Goal: Task Accomplishment & Management: Manage account settings

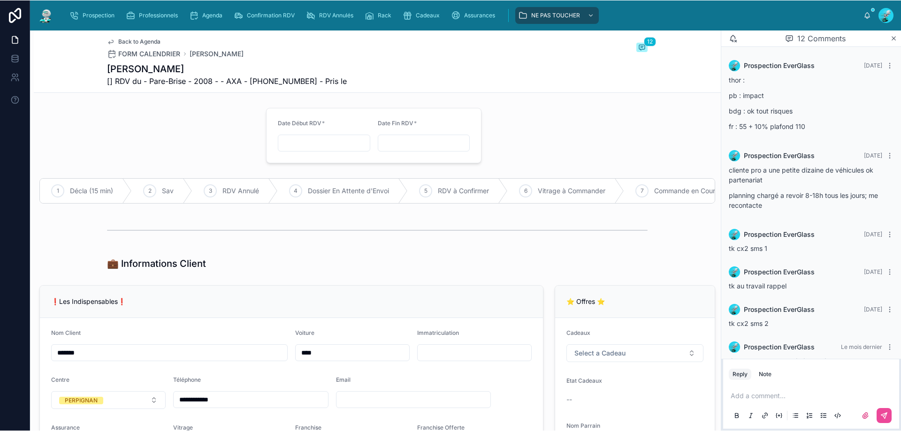
scroll to position [355, 0]
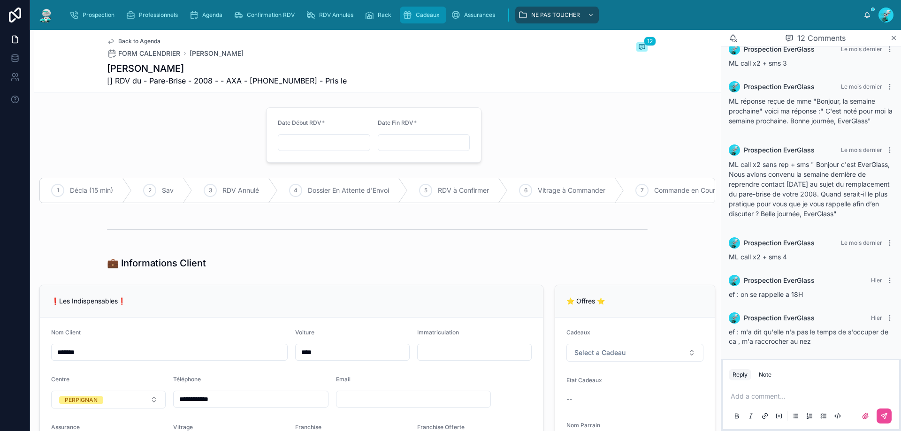
click at [432, 10] on div "Cadeaux" at bounding box center [422, 15] width 41 height 15
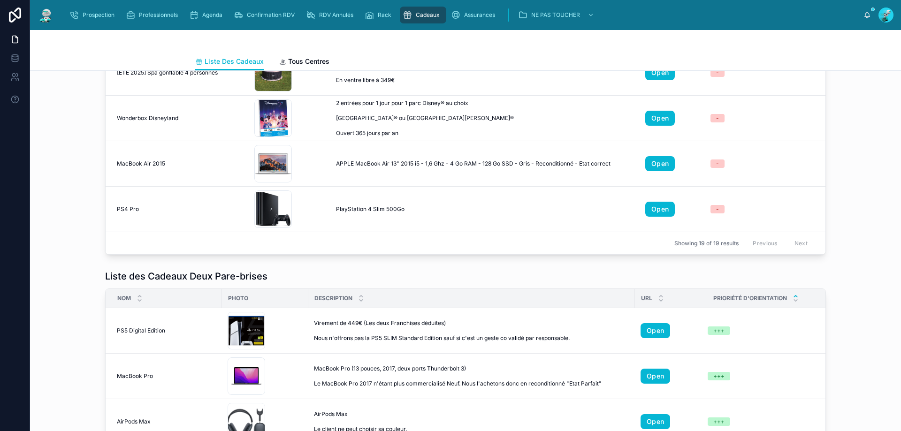
scroll to position [203, 0]
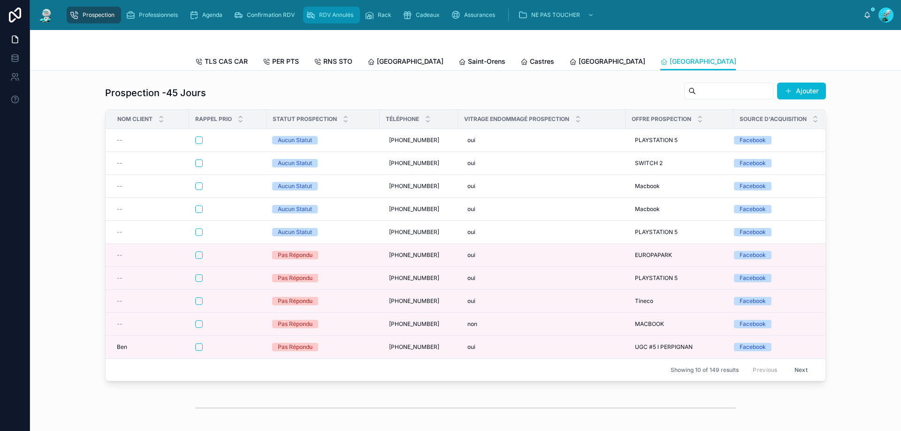
click at [334, 17] on span "RDV Annulés" at bounding box center [336, 15] width 34 height 8
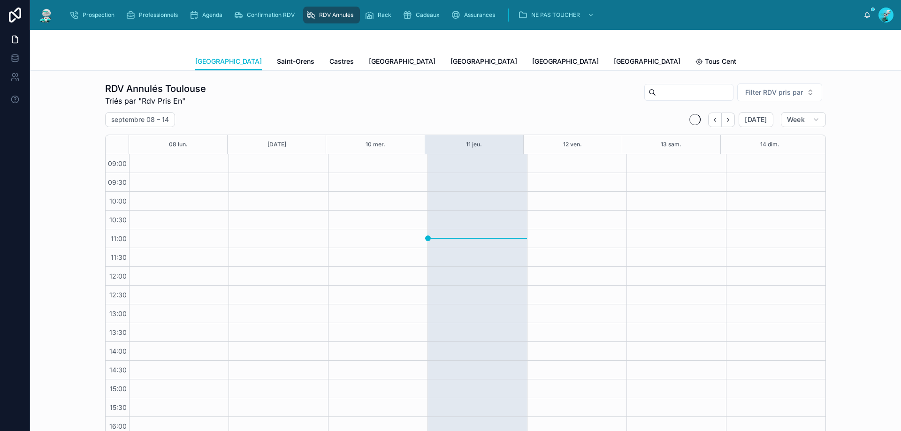
scroll to position [53, 0]
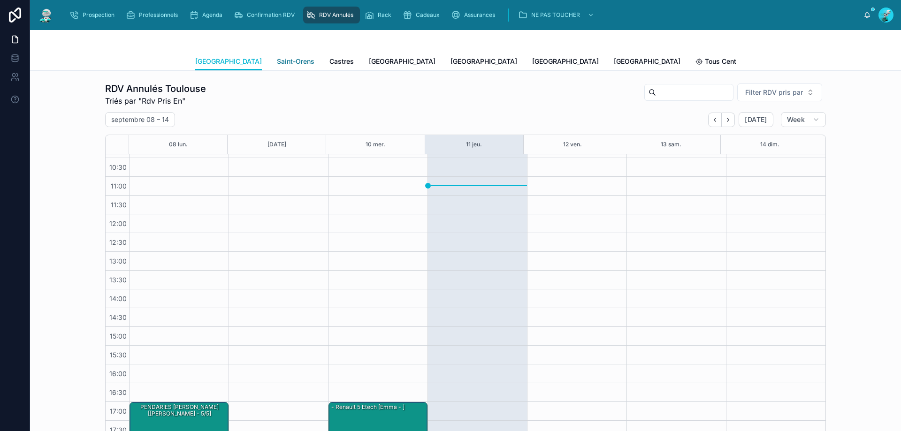
click at [277, 58] on span "Saint-Orens" at bounding box center [296, 61] width 38 height 9
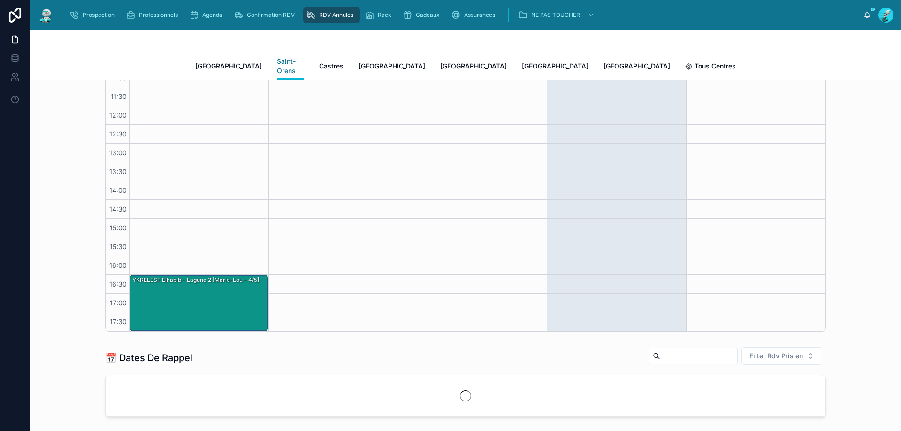
scroll to position [125, 0]
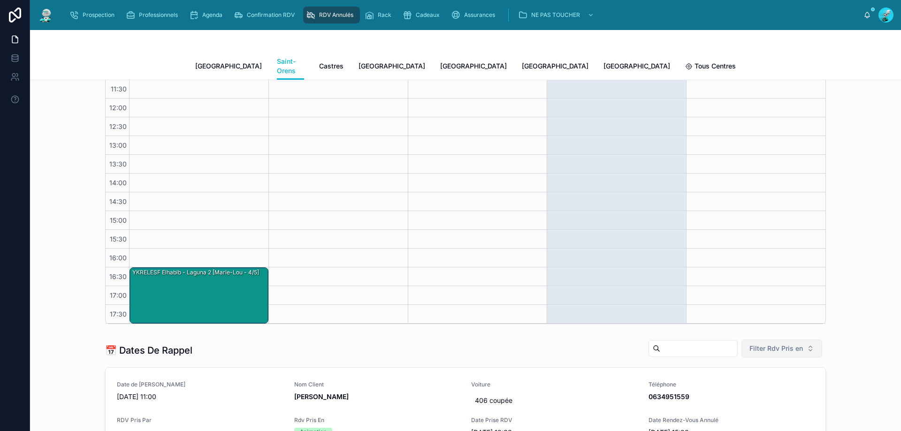
click at [769, 340] on button "Filter Rdv Pris en" at bounding box center [781, 349] width 81 height 18
click at [738, 258] on div "Téléphone" at bounding box center [778, 258] width 113 height 15
click at [380, 381] on span "Nom Client" at bounding box center [377, 385] width 166 height 8
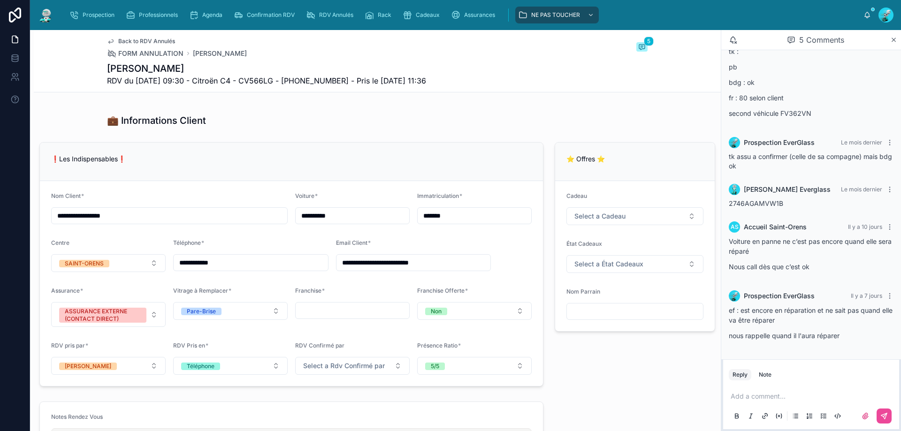
scroll to position [516, 0]
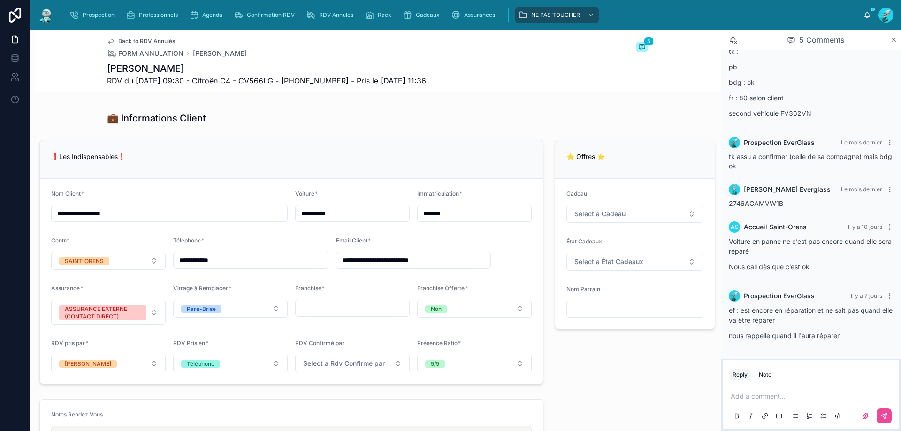
drag, startPoint x: 228, startPoint y: 255, endPoint x: 177, endPoint y: 285, distance: 59.3
click at [177, 285] on form "**********" at bounding box center [291, 281] width 503 height 205
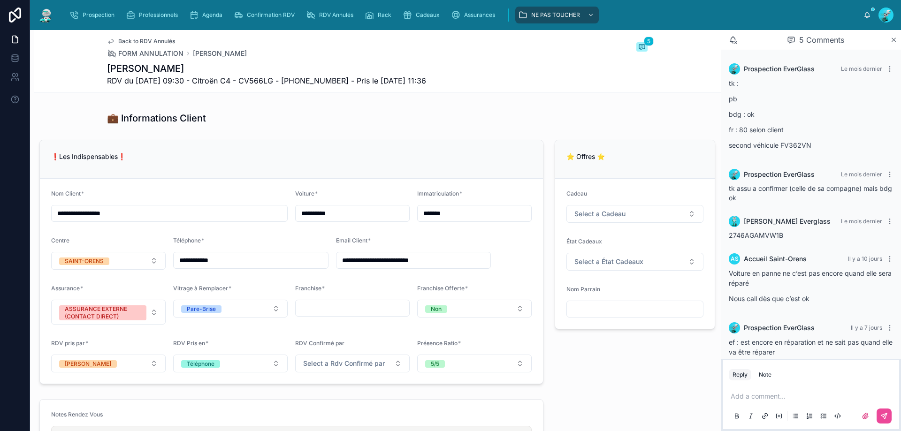
scroll to position [32, 0]
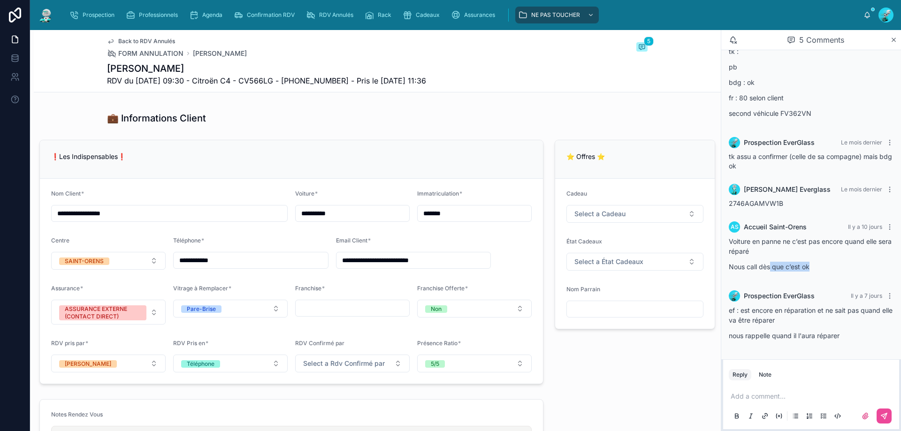
drag, startPoint x: 815, startPoint y: 269, endPoint x: 771, endPoint y: 271, distance: 44.1
click at [769, 271] on p "Nous call dès que c’est ok" at bounding box center [811, 267] width 165 height 10
drag, startPoint x: 803, startPoint y: 316, endPoint x: 812, endPoint y: 324, distance: 12.0
click at [803, 316] on p "ef : est encore en réparation et ne sait pas quand elle va être réparer" at bounding box center [811, 315] width 165 height 20
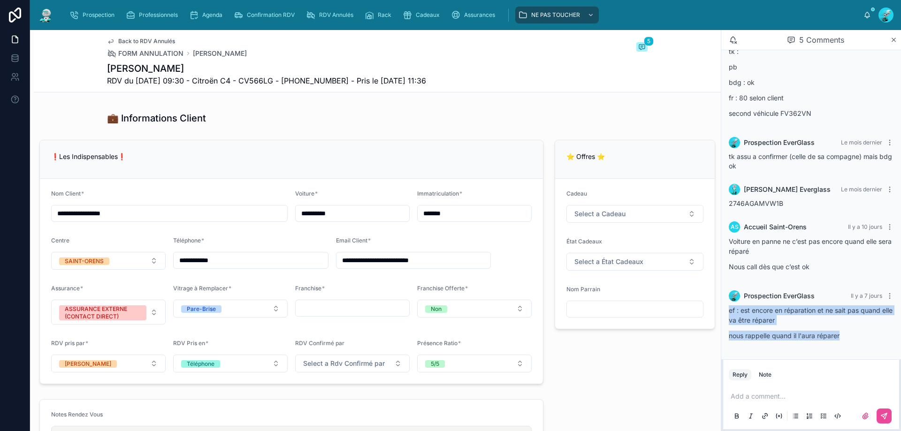
drag, startPoint x: 844, startPoint y: 333, endPoint x: 728, endPoint y: 312, distance: 118.2
click at [728, 312] on div "Prospection EverGlass Il y a 7 jours ef : est encore en réparation et ne sait p…" at bounding box center [811, 318] width 176 height 67
click at [727, 312] on div "Prospection EverGlass Il y a 7 jours ef : est encore en réparation et ne sait p…" at bounding box center [811, 318] width 176 height 67
click at [727, 311] on div "Prospection EverGlass Il y a 7 jours ef : est encore en réparation et ne sait p…" at bounding box center [811, 318] width 176 height 67
drag, startPoint x: 729, startPoint y: 311, endPoint x: 878, endPoint y: 338, distance: 151.1
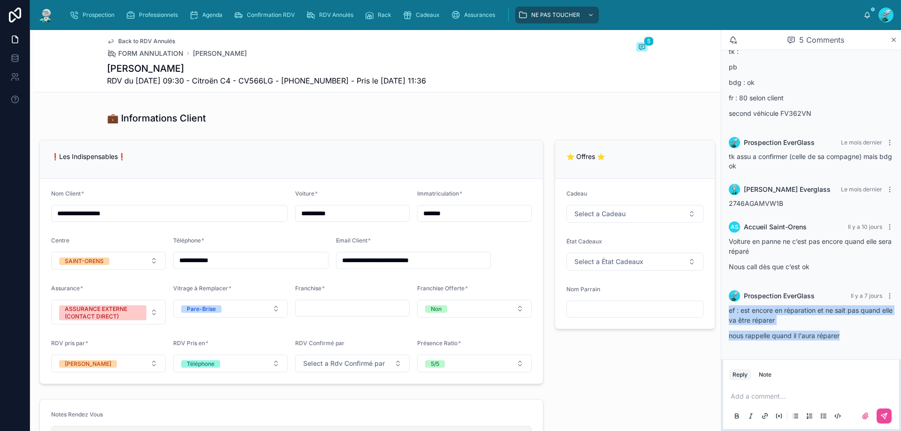
click at [878, 338] on div "ef : est encore en réparation et ne sait pas quand elle va être réparer nous ra…" at bounding box center [811, 322] width 165 height 35
click at [862, 336] on p "nous rappelle quand il l'aura réparer" at bounding box center [811, 336] width 165 height 10
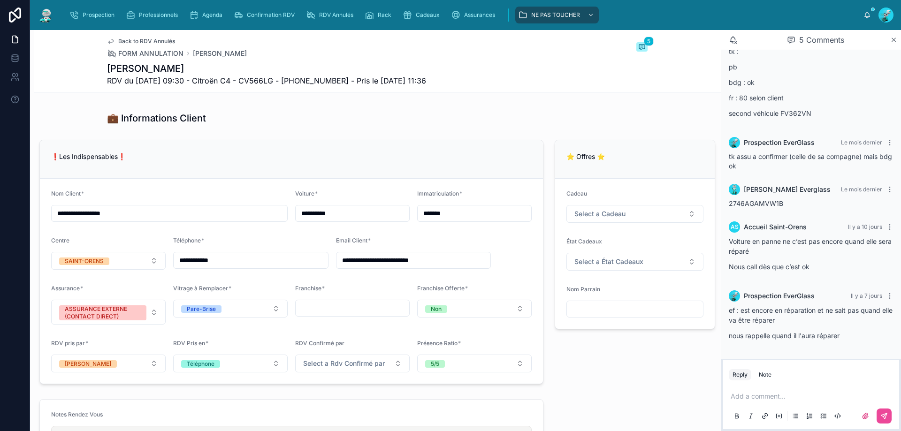
click at [776, 395] on p at bounding box center [812, 396] width 165 height 9
click at [862, 393] on span "**********" at bounding box center [811, 396] width 163 height 7
click at [886, 411] on button at bounding box center [883, 416] width 15 height 15
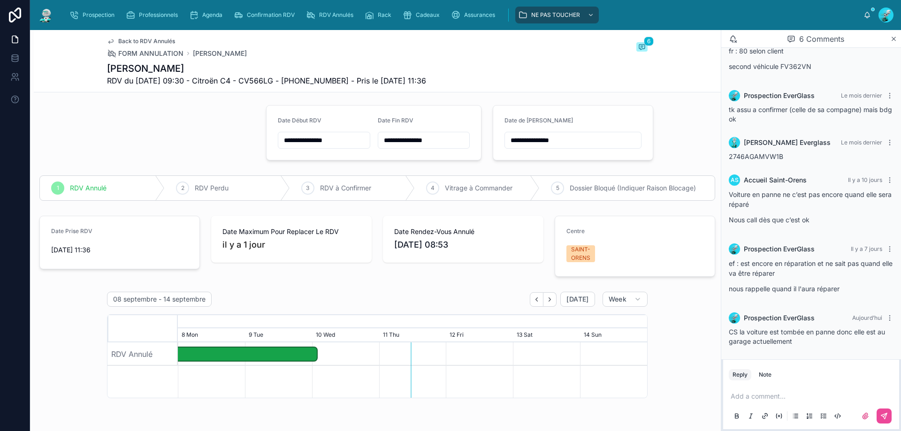
scroll to position [0, 0]
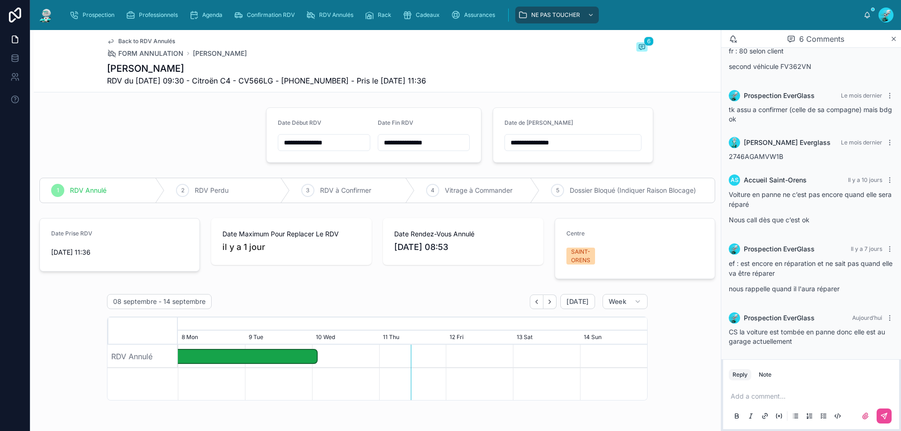
click at [562, 137] on input "**********" at bounding box center [573, 142] width 136 height 13
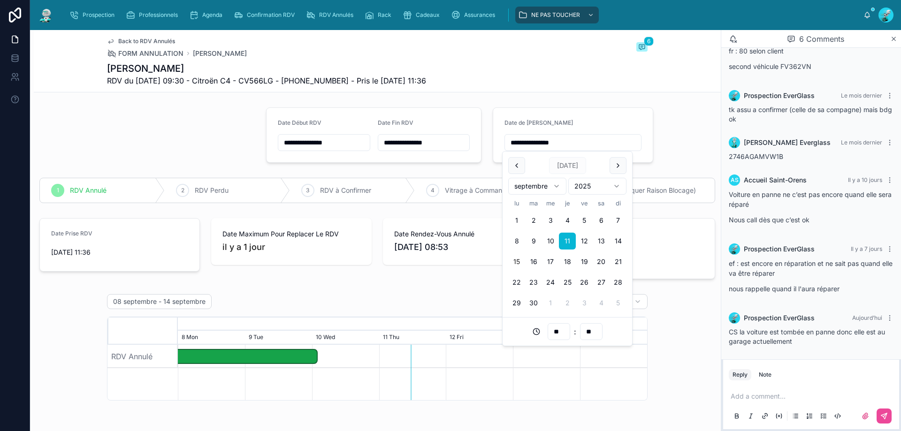
click at [519, 263] on button "15" at bounding box center [516, 261] width 17 height 17
type input "**********"
click at [671, 324] on div "08 septembre - 14 septembre Today Week August, 2025 September, 2025 28 Thu 29 F…" at bounding box center [377, 434] width 687 height 288
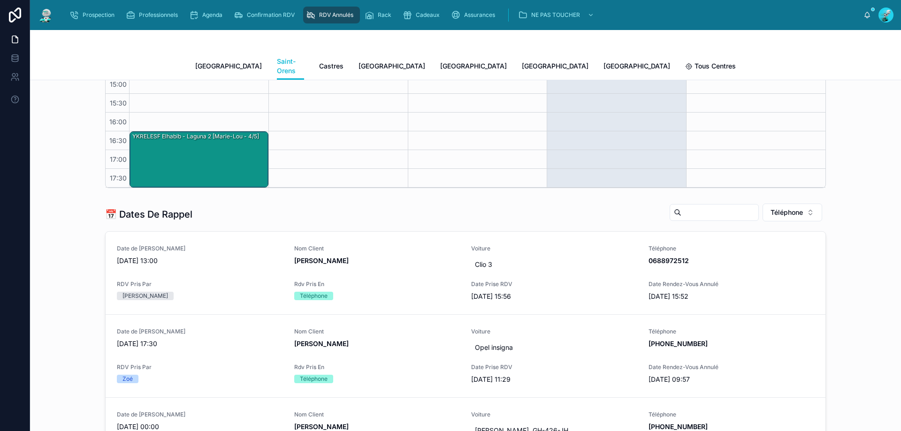
scroll to position [266, 0]
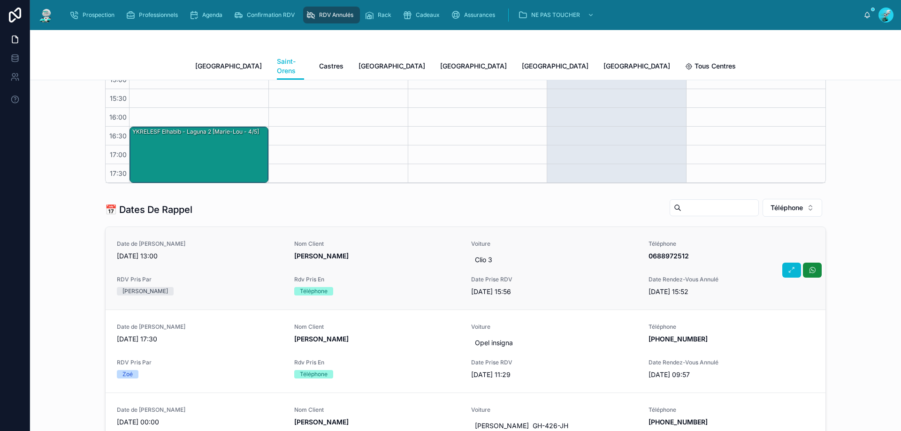
click at [390, 241] on div "Nom Client Andres" at bounding box center [377, 250] width 166 height 21
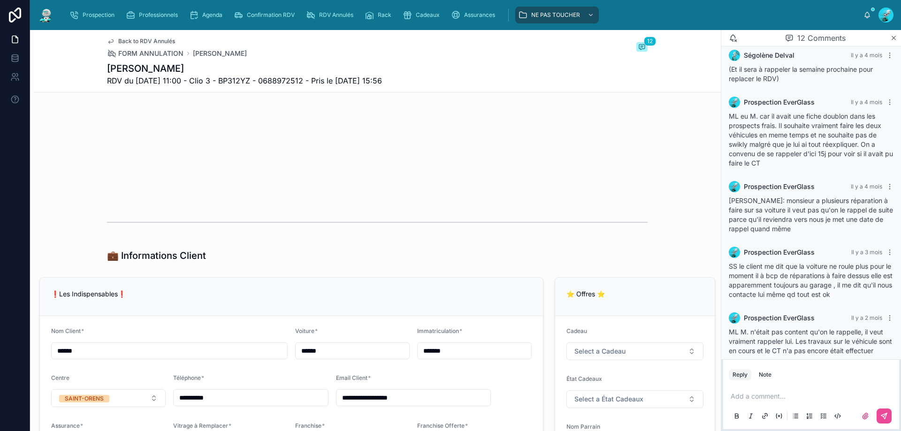
scroll to position [454, 0]
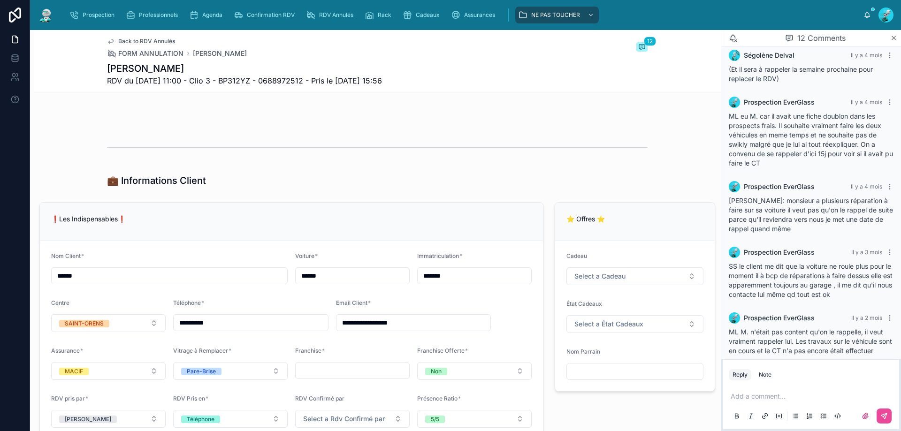
drag, startPoint x: 250, startPoint y: 325, endPoint x: 110, endPoint y: 356, distance: 143.7
click at [110, 356] on form "**********" at bounding box center [291, 340] width 503 height 198
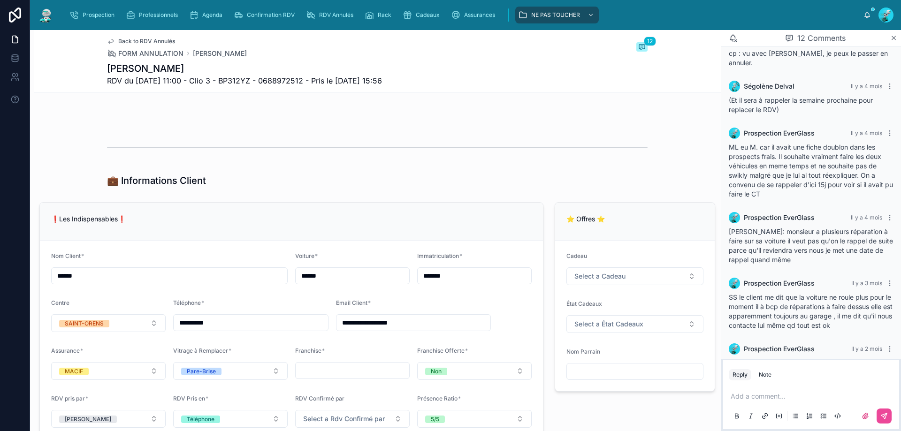
scroll to position [360, 0]
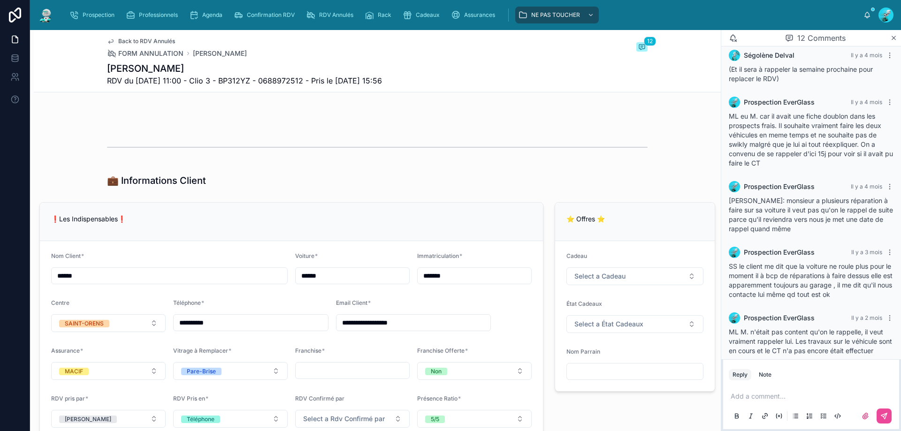
click at [810, 394] on p at bounding box center [812, 396] width 165 height 9
click at [770, 399] on p "**********" at bounding box center [812, 396] width 165 height 9
click at [771, 395] on p "**********" at bounding box center [812, 396] width 165 height 9
click at [878, 415] on button at bounding box center [883, 416] width 15 height 15
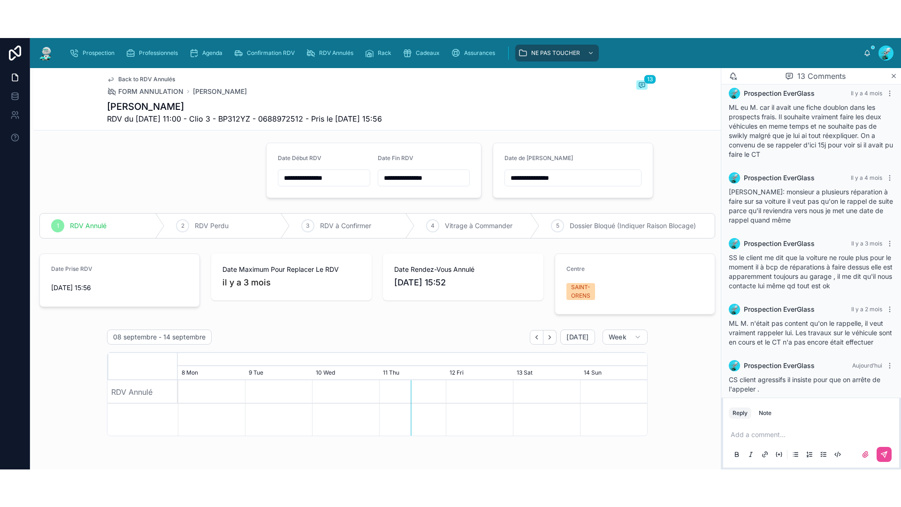
scroll to position [0, 0]
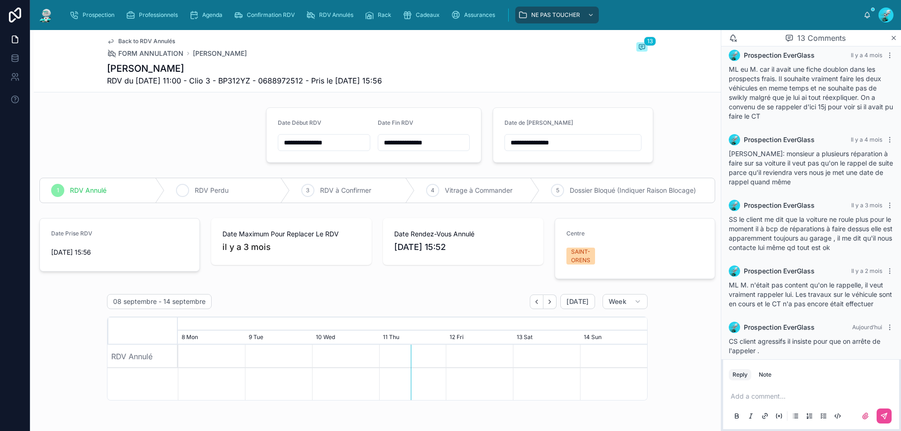
click at [185, 190] on div "2" at bounding box center [182, 190] width 13 height 13
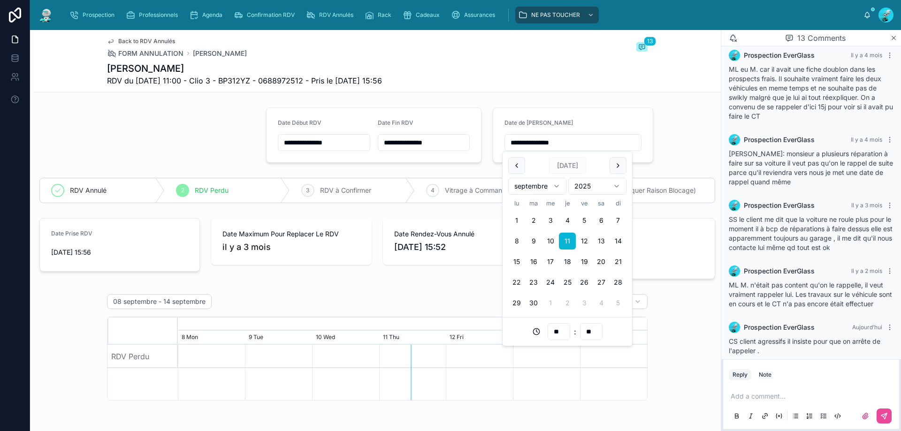
drag, startPoint x: 567, startPoint y: 146, endPoint x: 449, endPoint y: 159, distance: 118.9
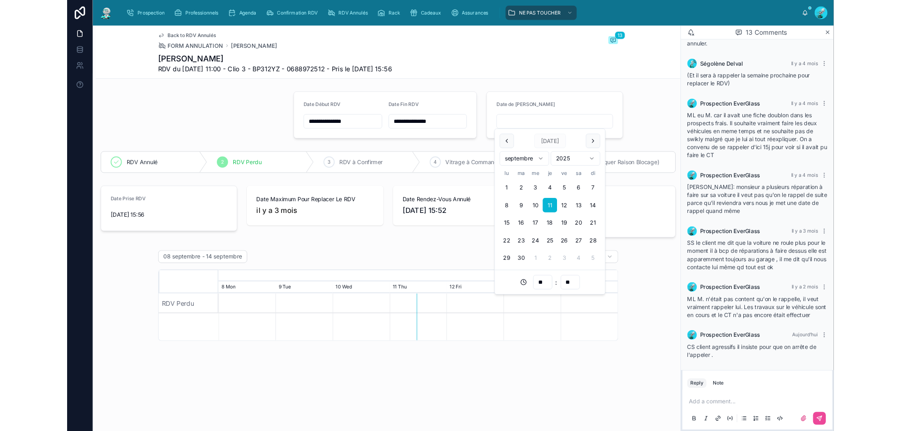
scroll to position [331, 0]
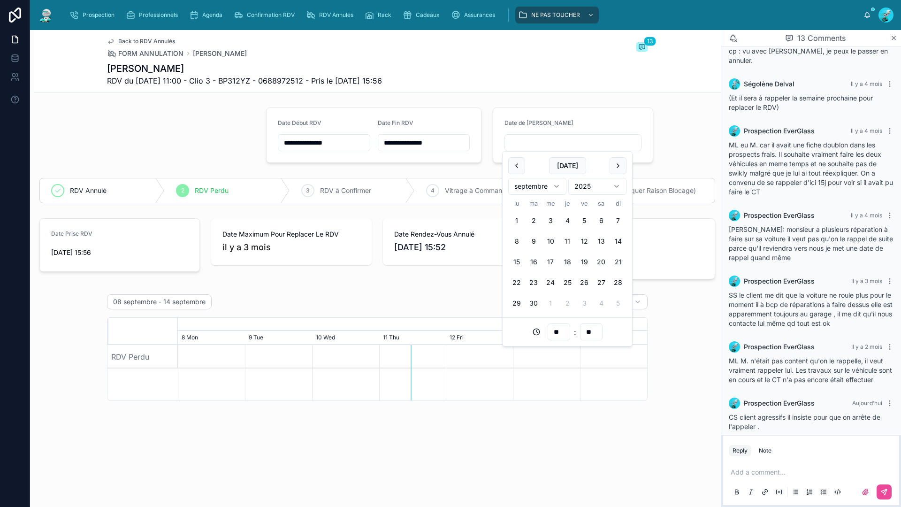
type input "**"
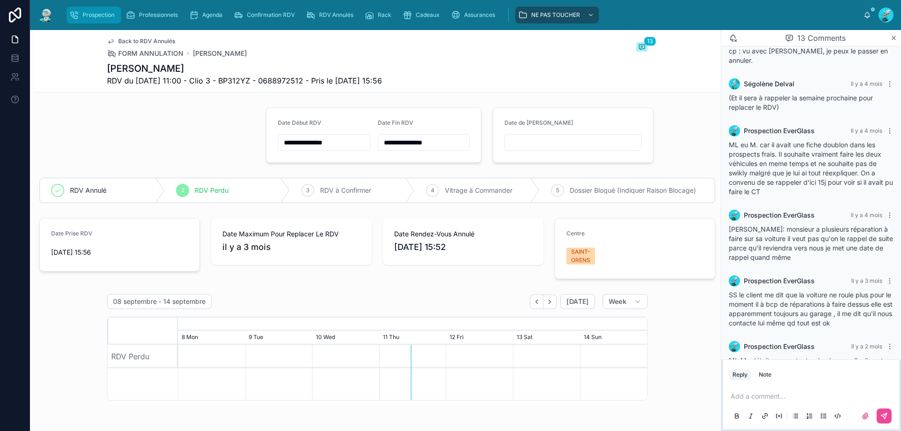
scroll to position [407, 0]
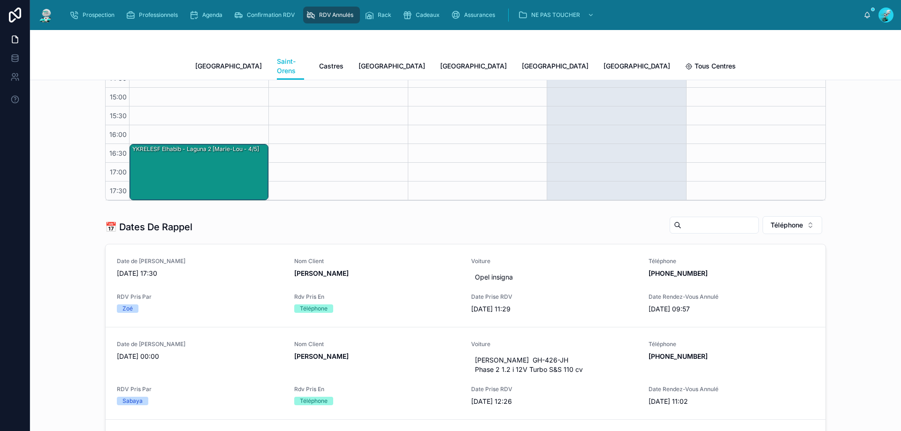
scroll to position [250, 0]
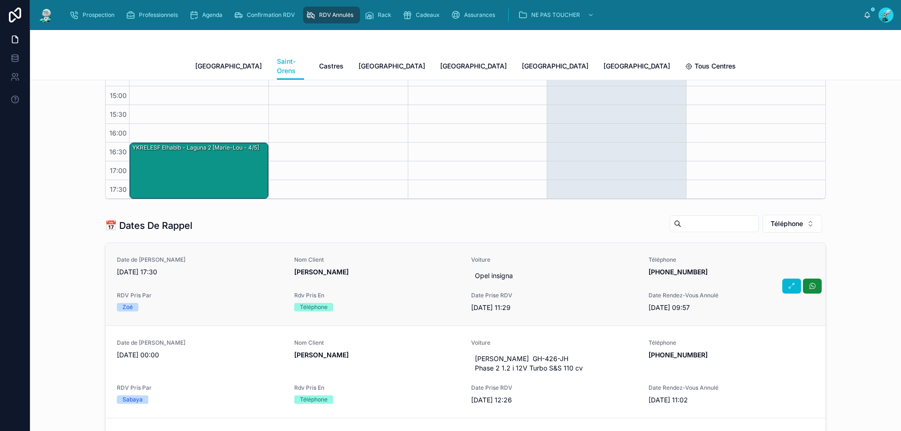
click at [369, 256] on span "Nom Client" at bounding box center [377, 260] width 166 height 8
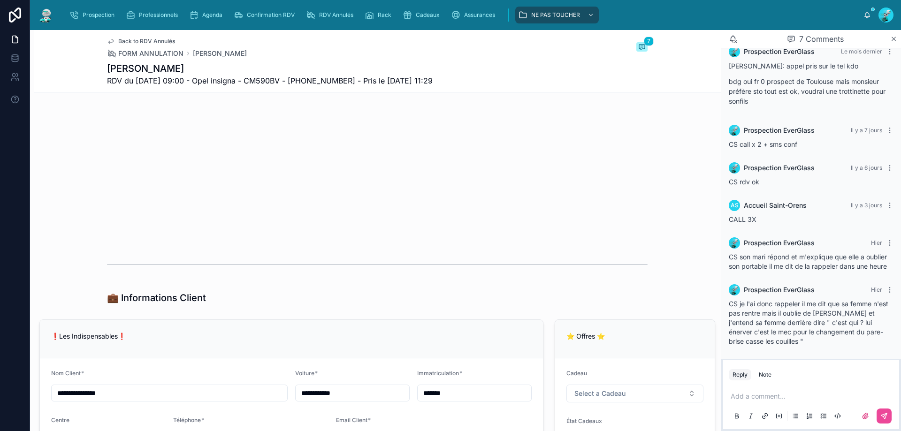
scroll to position [422, 0]
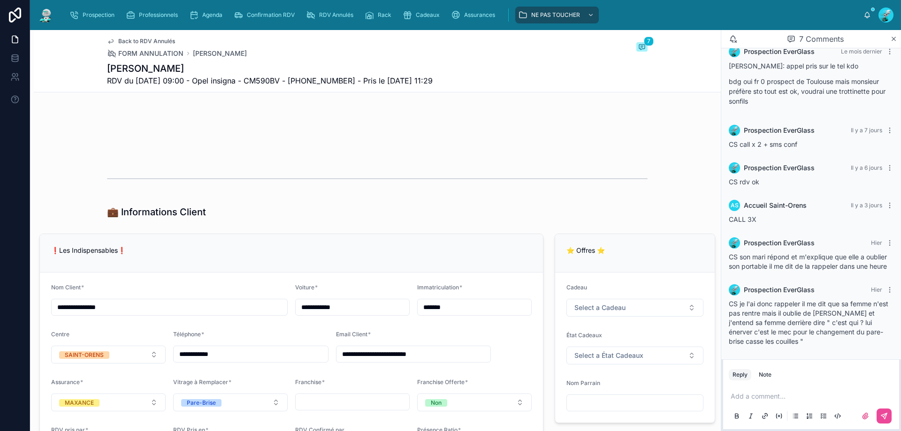
drag, startPoint x: 225, startPoint y: 356, endPoint x: 143, endPoint y: 376, distance: 84.6
click at [143, 376] on form "**********" at bounding box center [291, 372] width 503 height 198
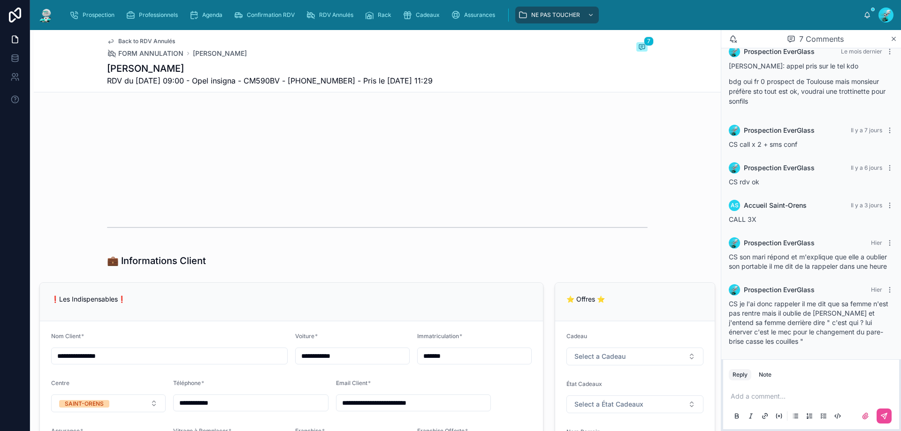
scroll to position [371, 0]
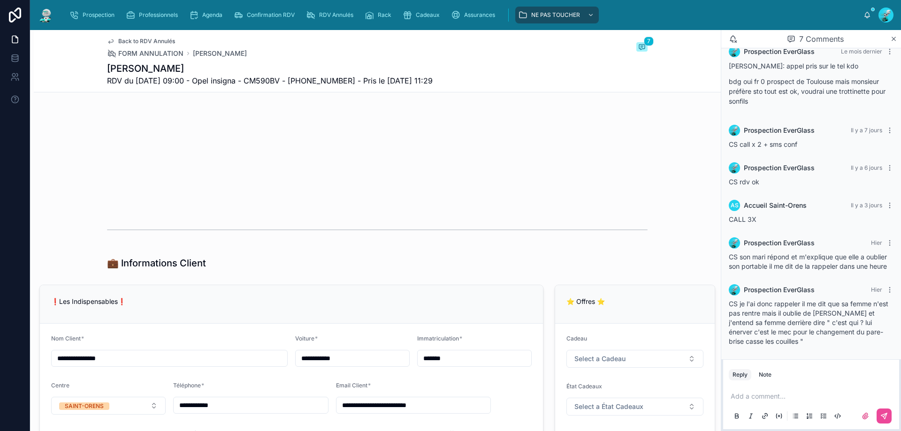
click at [771, 398] on p at bounding box center [812, 396] width 165 height 9
click at [888, 415] on button at bounding box center [883, 416] width 15 height 15
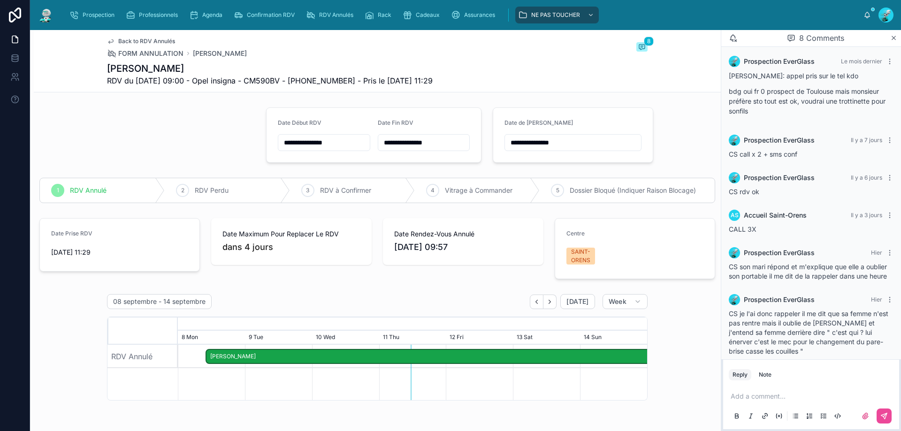
scroll to position [117, 0]
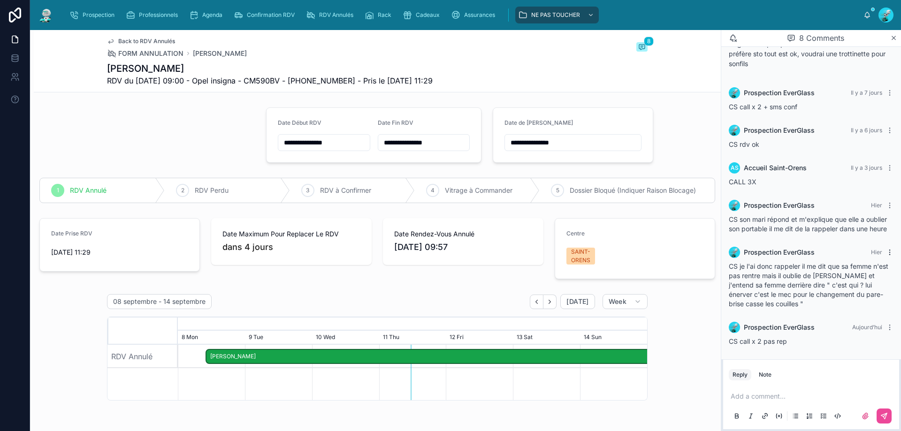
click at [886, 251] on icon at bounding box center [890, 253] width 8 height 8
click at [871, 251] on span "Hier" at bounding box center [876, 252] width 11 height 7
click at [791, 396] on p at bounding box center [812, 396] width 165 height 9
drag, startPoint x: 882, startPoint y: 417, endPoint x: 869, endPoint y: 416, distance: 13.3
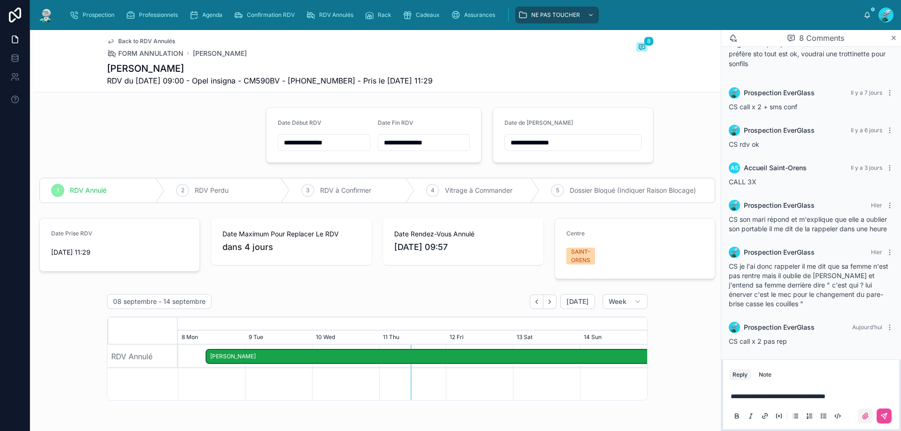
click at [882, 417] on icon at bounding box center [884, 416] width 8 height 8
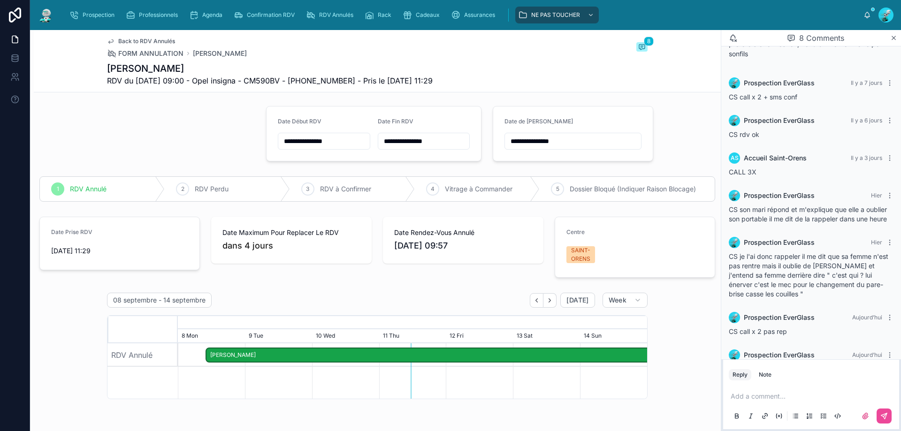
scroll to position [0, 0]
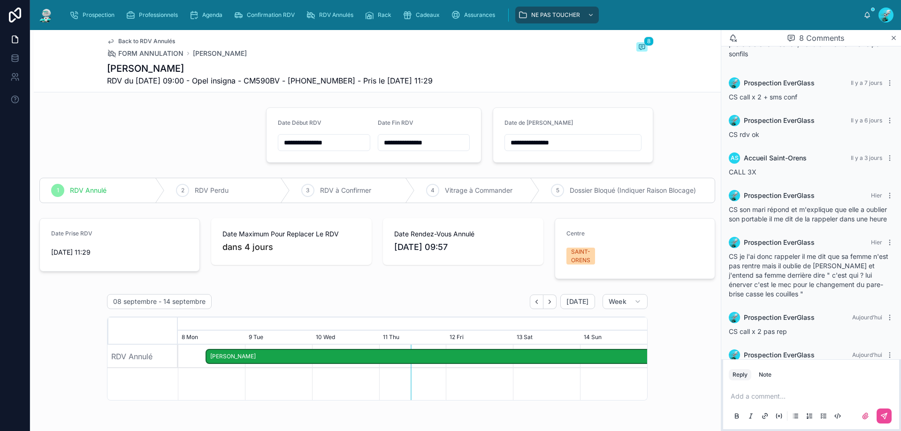
click at [567, 138] on input "**********" at bounding box center [573, 142] width 136 height 13
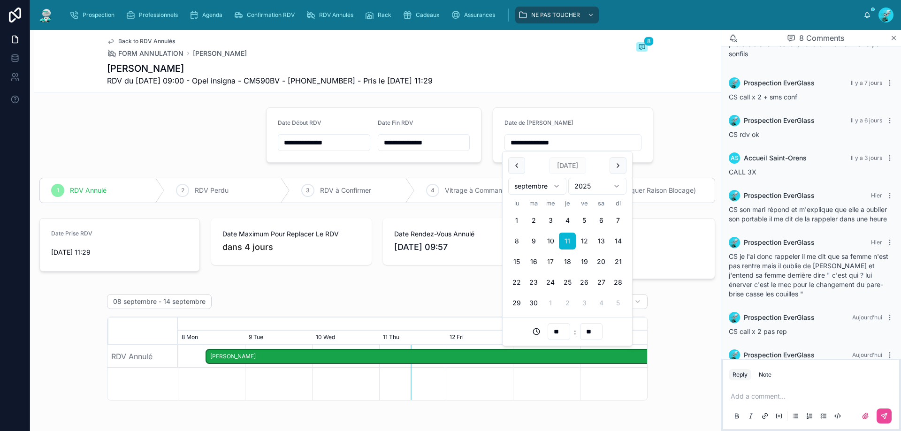
click at [551, 260] on button "17" at bounding box center [550, 261] width 17 height 17
click at [566, 333] on input "**" at bounding box center [559, 331] width 22 height 13
click at [555, 200] on div "11" at bounding box center [559, 201] width 42 height 15
type input "**********"
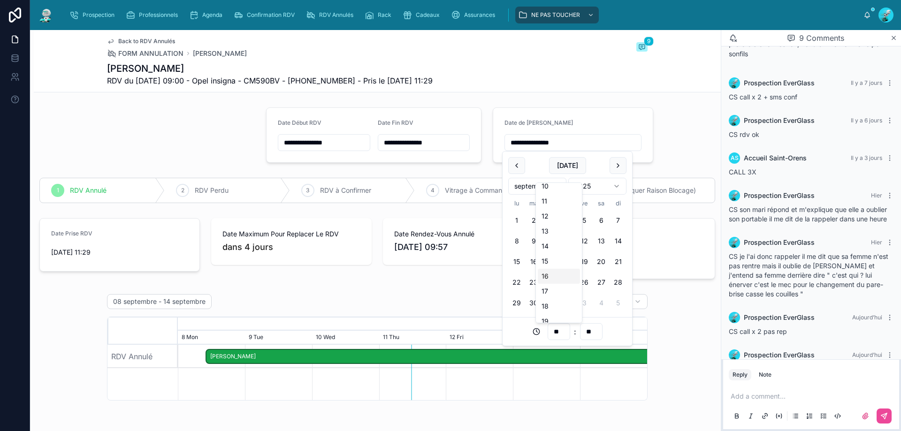
type input "**"
click at [590, 332] on input "**" at bounding box center [591, 331] width 22 height 13
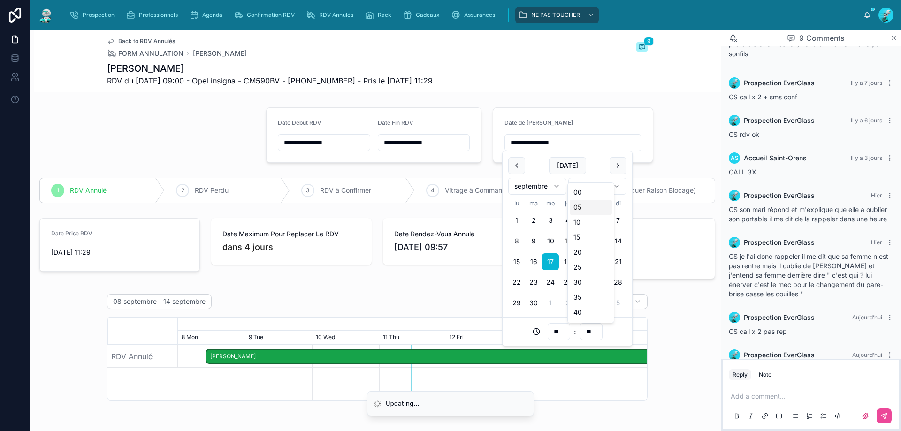
drag, startPoint x: 589, startPoint y: 188, endPoint x: 584, endPoint y: 218, distance: 30.5
click at [589, 188] on div "00" at bounding box center [590, 192] width 42 height 15
type input "**********"
type input "**"
click at [685, 324] on div "08 septembre - 14 septembre Today Week August, 2025 September, 2025 28 Thu 29 F…" at bounding box center [377, 434] width 687 height 288
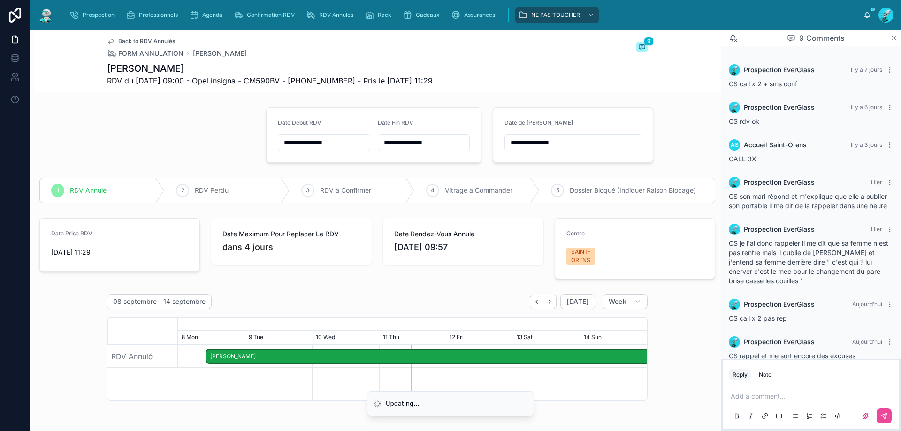
scroll to position [154, 0]
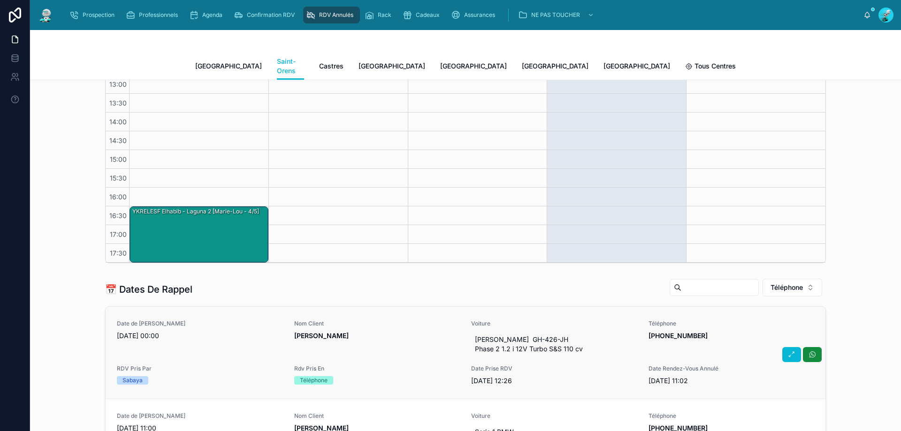
scroll to position [188, 0]
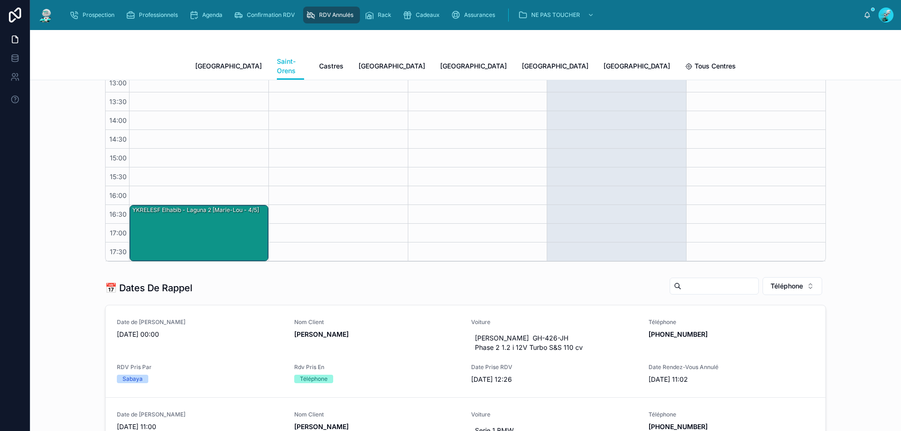
click at [377, 330] on span "MME KISSANE" at bounding box center [377, 334] width 166 height 9
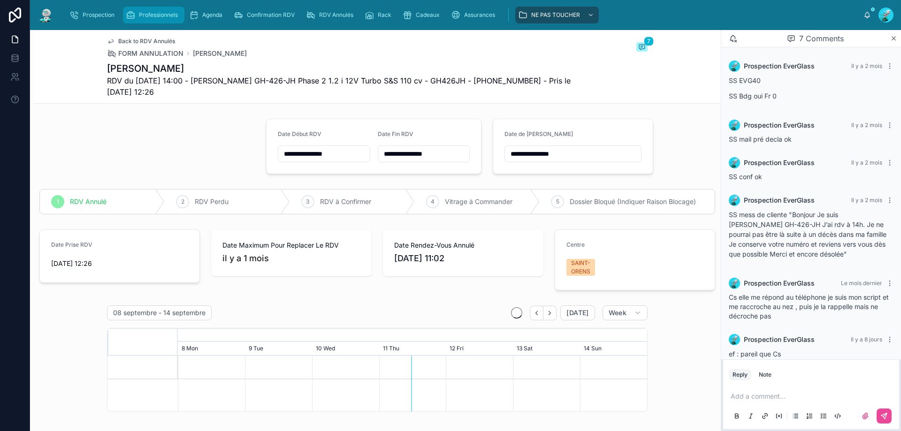
scroll to position [87, 0]
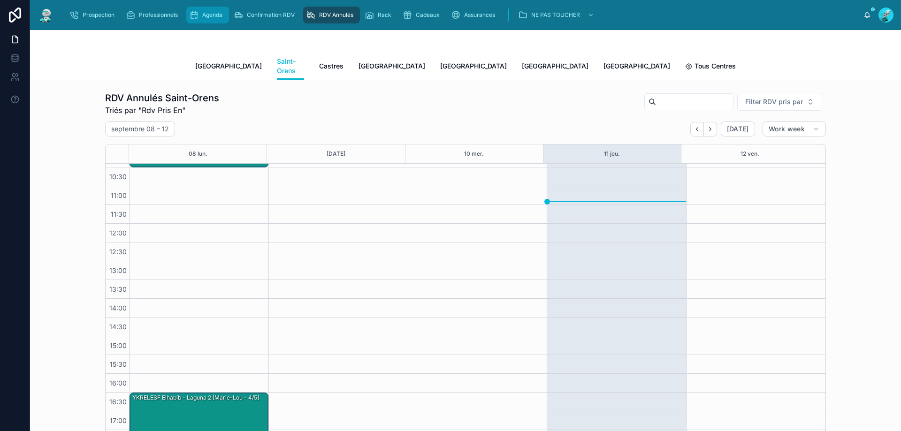
click at [208, 20] on div "Agenda" at bounding box center [207, 15] width 37 height 15
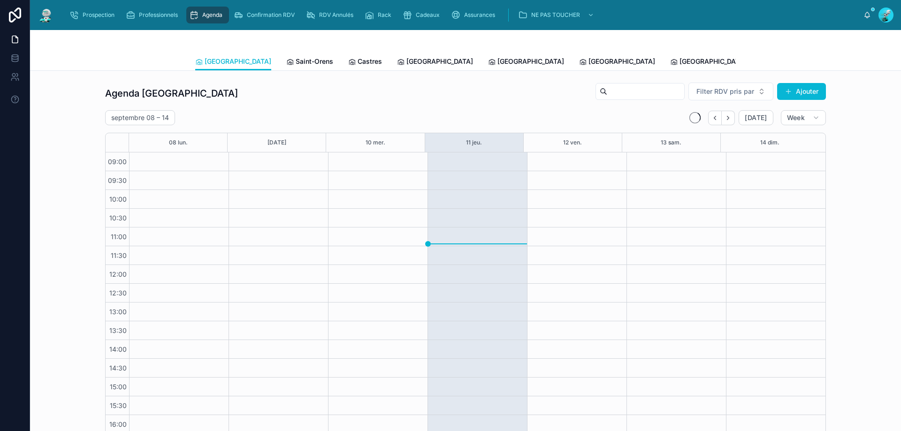
scroll to position [51, 0]
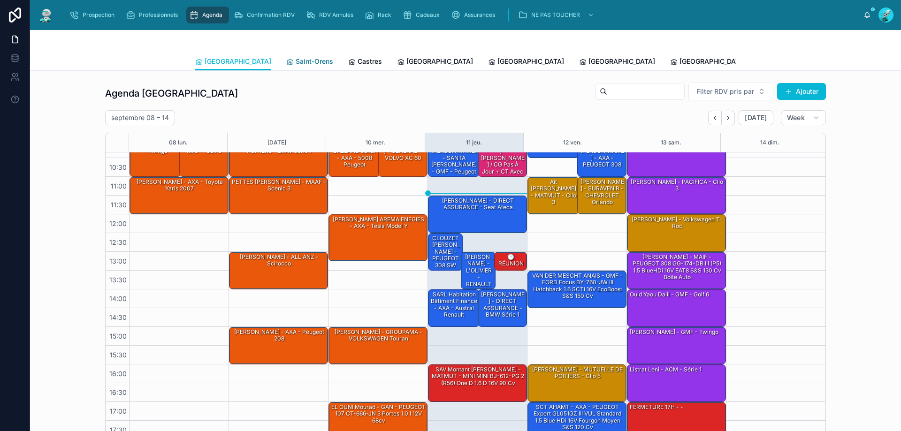
click at [296, 57] on span "Saint-Orens" at bounding box center [315, 61] width 38 height 9
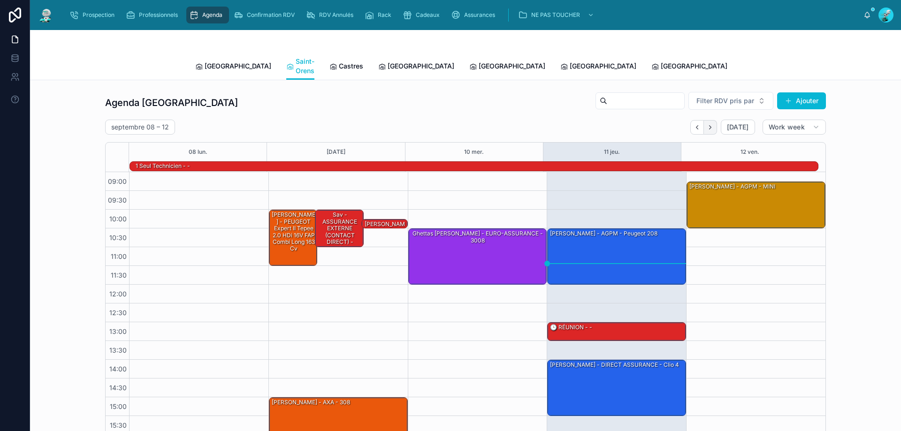
click at [709, 122] on button "Next" at bounding box center [710, 127] width 13 height 15
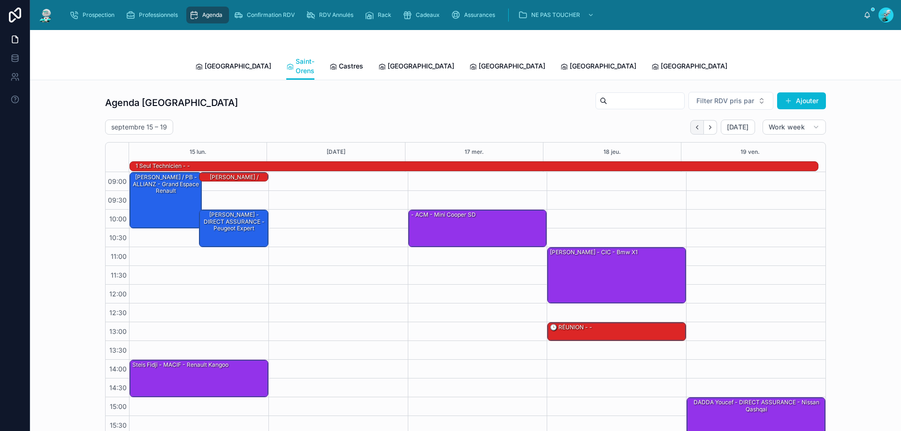
click at [695, 124] on icon "Back" at bounding box center [696, 127] width 7 height 7
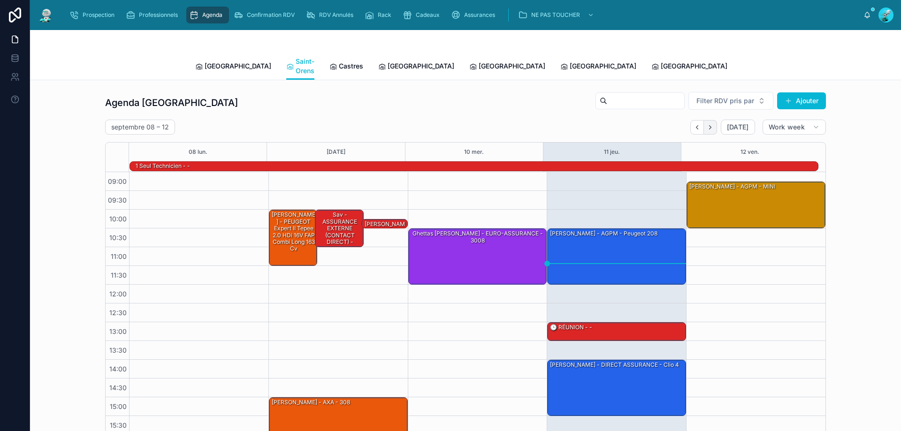
click at [712, 120] on button "Next" at bounding box center [710, 127] width 13 height 15
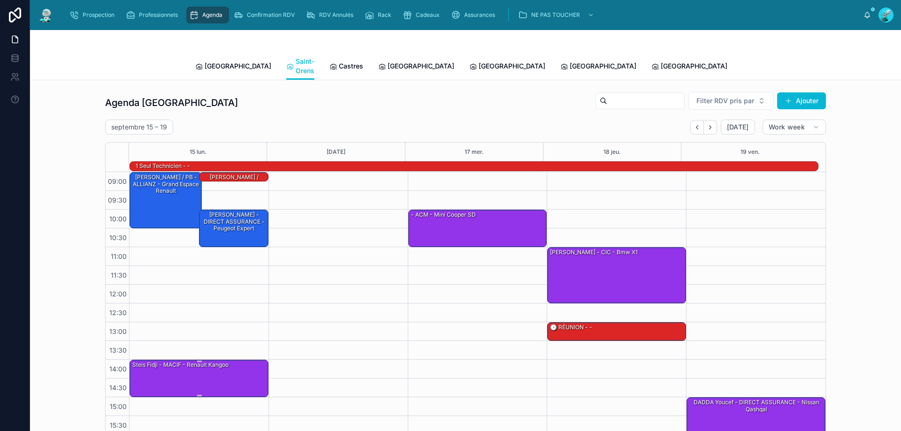
click at [230, 360] on div "Steis Fidji - MACIF - Renault kangoo" at bounding box center [199, 378] width 136 height 36
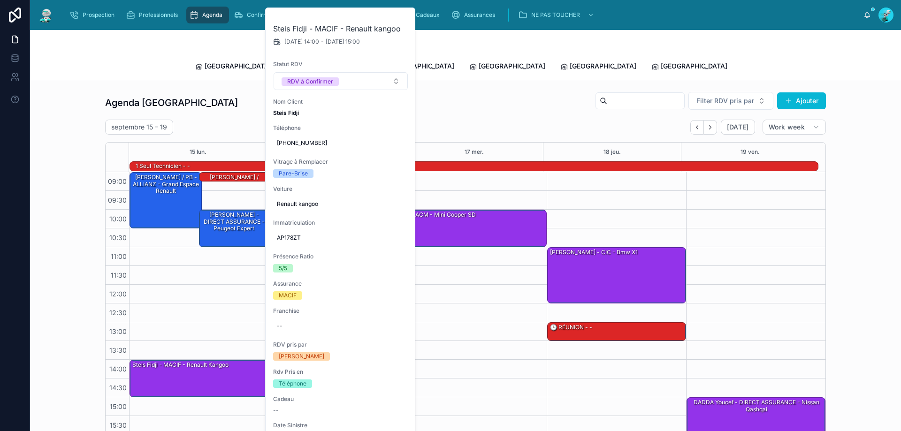
click at [220, 311] on div "09:00 – 10:30 GERARD David / PB - ALLIANZ - Grand espace Renault 14:00 – 15:00 …" at bounding box center [198, 341] width 139 height 338
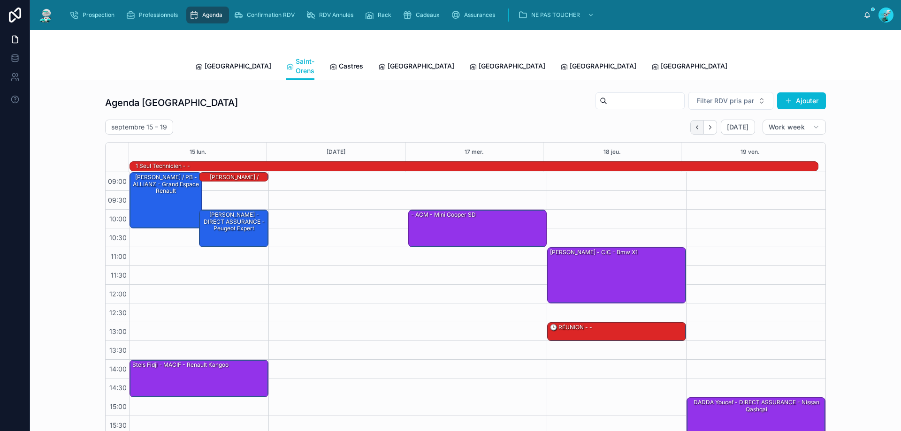
click at [693, 122] on button "Back" at bounding box center [697, 127] width 14 height 15
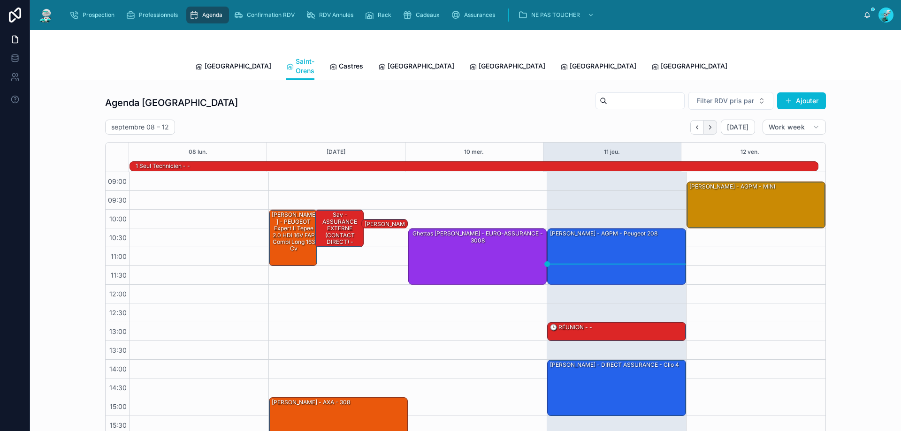
click at [712, 123] on button "Next" at bounding box center [710, 127] width 13 height 15
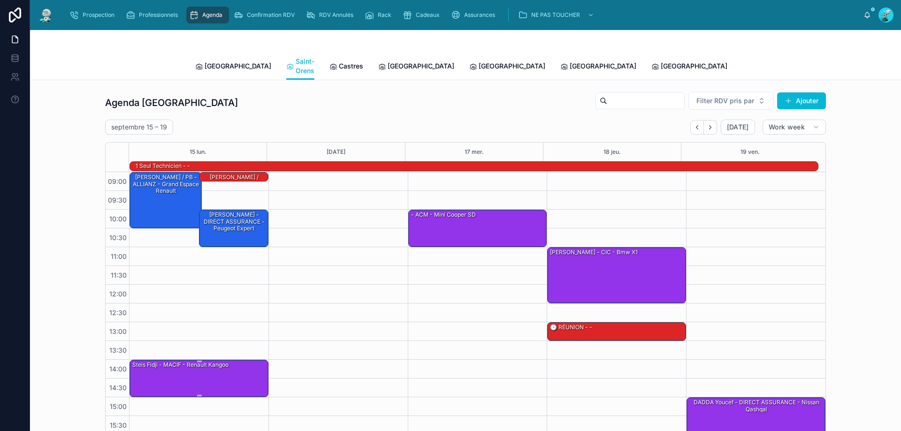
click at [208, 370] on div "Steis Fidji - MACIF - Renault kangoo" at bounding box center [199, 378] width 136 height 36
click at [203, 374] on div "Steis Fidji - MACIF - Renault kangoo" at bounding box center [199, 378] width 136 height 36
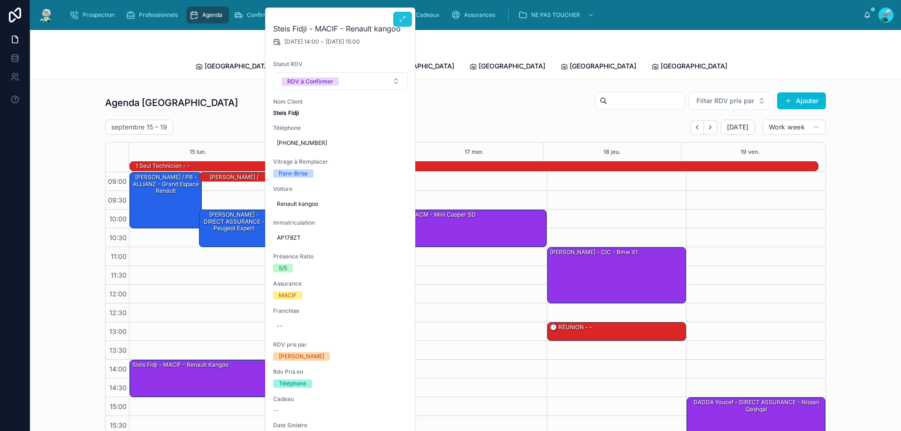
click at [402, 22] on icon at bounding box center [403, 19] width 8 height 8
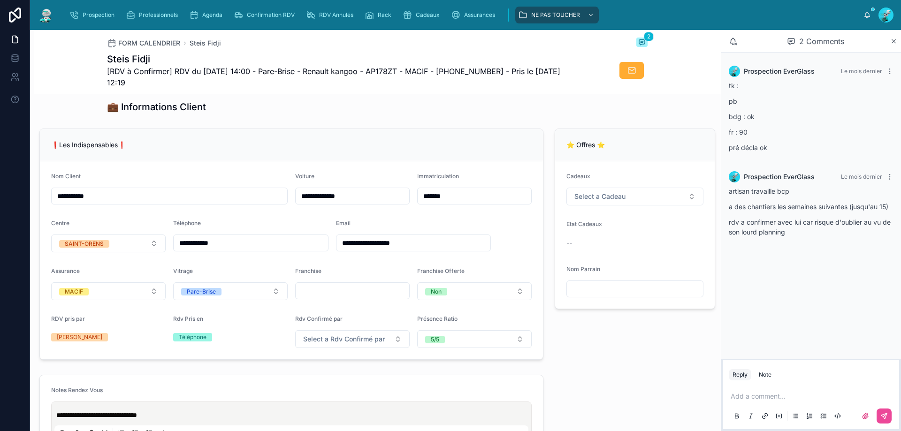
scroll to position [203, 0]
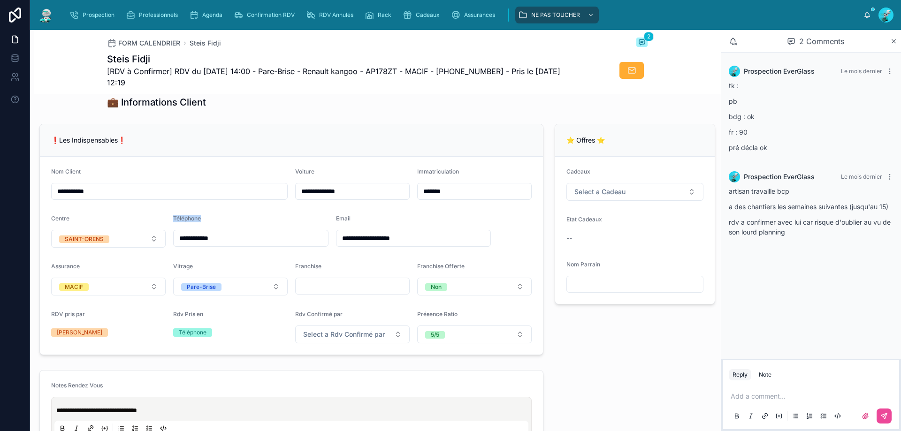
drag, startPoint x: 240, startPoint y: 238, endPoint x: 233, endPoint y: 226, distance: 14.3
click at [141, 260] on form "**********" at bounding box center [291, 256] width 503 height 198
drag, startPoint x: 220, startPoint y: 248, endPoint x: 229, endPoint y: 245, distance: 8.9
click at [220, 245] on input "**********" at bounding box center [251, 238] width 154 height 13
drag, startPoint x: 229, startPoint y: 245, endPoint x: 174, endPoint y: 256, distance: 55.8
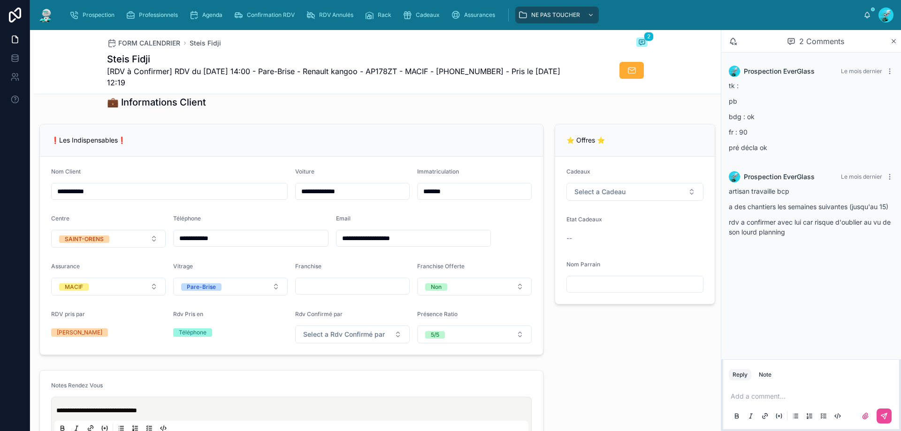
click at [174, 256] on form "**********" at bounding box center [291, 256] width 503 height 198
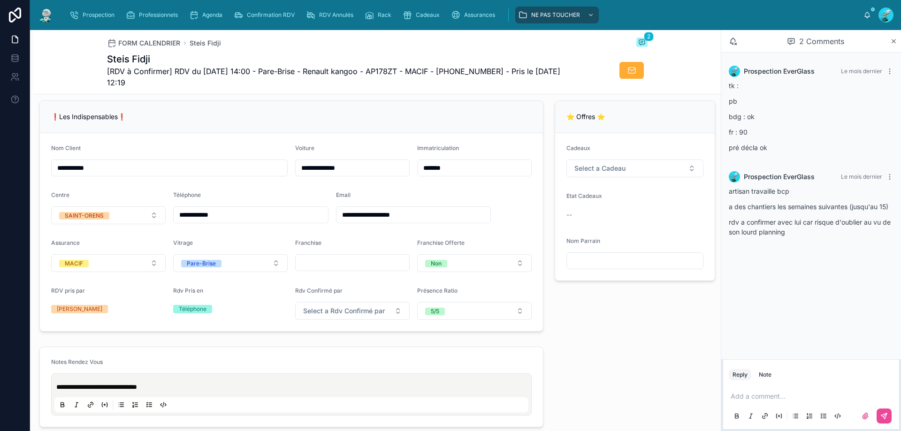
scroll to position [224, 0]
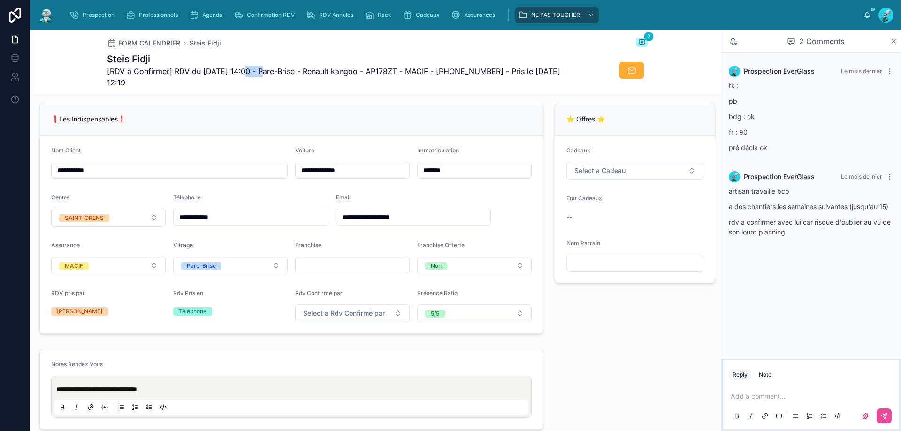
drag, startPoint x: 241, startPoint y: 70, endPoint x: 260, endPoint y: 72, distance: 19.8
click at [260, 72] on span "[RDV à Confirmer] RDV du 15/09/2025 14:00 - Pare-Brise - Renault kangoo - AP178…" at bounding box center [342, 77] width 470 height 23
click at [261, 71] on span "[RDV à Confirmer] RDV du 15/09/2025 14:00 - Pare-Brise - Renault kangoo - AP178…" at bounding box center [342, 77] width 470 height 23
click at [268, 71] on span "[RDV à Confirmer] RDV du 15/09/2025 14:00 - Pare-Brise - Renault kangoo - AP178…" at bounding box center [342, 77] width 470 height 23
drag, startPoint x: 268, startPoint y: 71, endPoint x: 302, endPoint y: 68, distance: 34.4
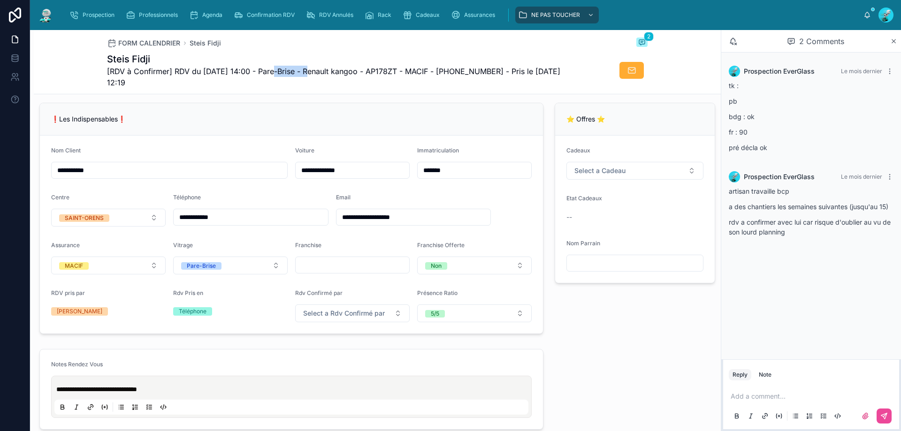
click at [302, 68] on span "[RDV à Confirmer] RDV du 15/09/2025 14:00 - Pare-Brise - Renault kangoo - AP178…" at bounding box center [342, 77] width 470 height 23
click at [303, 68] on span "[RDV à Confirmer] RDV du 15/09/2025 14:00 - Pare-Brise - Renault kangoo - AP178…" at bounding box center [342, 77] width 470 height 23
drag, startPoint x: 313, startPoint y: 71, endPoint x: 372, endPoint y: 75, distance: 58.3
click at [372, 75] on span "[RDV à Confirmer] RDV du 15/09/2025 14:00 - Pare-Brise - Renault kangoo - AP178…" at bounding box center [342, 77] width 470 height 23
click at [371, 72] on span "[RDV à Confirmer] RDV du 15/09/2025 14:00 - Pare-Brise - Renault kangoo - AP178…" at bounding box center [342, 77] width 470 height 23
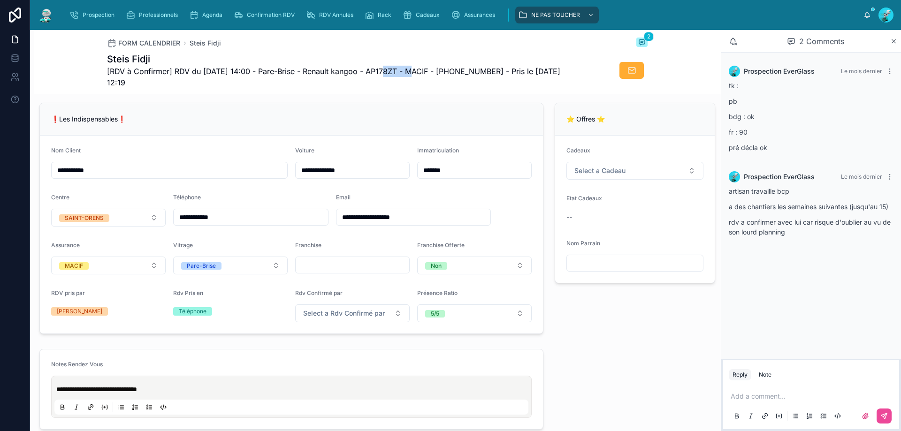
drag, startPoint x: 376, startPoint y: 71, endPoint x: 407, endPoint y: 71, distance: 31.0
click at [407, 71] on span "[RDV à Confirmer] RDV du 15/09/2025 14:00 - Pare-Brise - Renault kangoo - AP178…" at bounding box center [342, 77] width 470 height 23
drag, startPoint x: 417, startPoint y: 71, endPoint x: 440, endPoint y: 71, distance: 23.5
click at [440, 71] on span "[RDV à Confirmer] RDV du 15/09/2025 14:00 - Pare-Brise - Renault kangoo - AP178…" at bounding box center [342, 77] width 470 height 23
drag, startPoint x: 448, startPoint y: 72, endPoint x: 502, endPoint y: 68, distance: 54.5
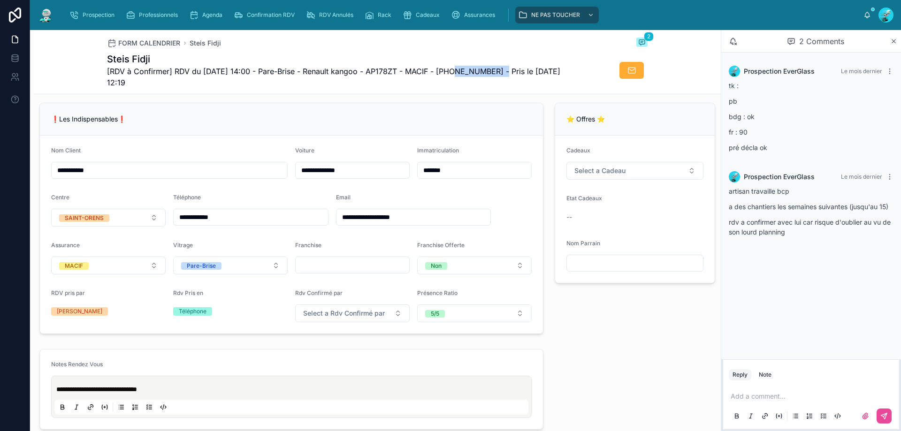
click at [502, 68] on span "[RDV à Confirmer] RDV du 15/09/2025 14:00 - Pare-Brise - Renault kangoo - AP178…" at bounding box center [342, 77] width 470 height 23
click at [504, 69] on span "[RDV à Confirmer] RDV du 15/09/2025 14:00 - Pare-Brise - Renault kangoo - AP178…" at bounding box center [342, 77] width 470 height 23
drag, startPoint x: 501, startPoint y: 71, endPoint x: 449, endPoint y: 75, distance: 51.7
click at [449, 75] on span "[RDV à Confirmer] RDV du 15/09/2025 14:00 - Pare-Brise - Renault kangoo - AP178…" at bounding box center [342, 77] width 470 height 23
click at [448, 76] on span "[RDV à Confirmer] RDV du 15/09/2025 14:00 - Pare-Brise - Renault kangoo - AP178…" at bounding box center [342, 77] width 470 height 23
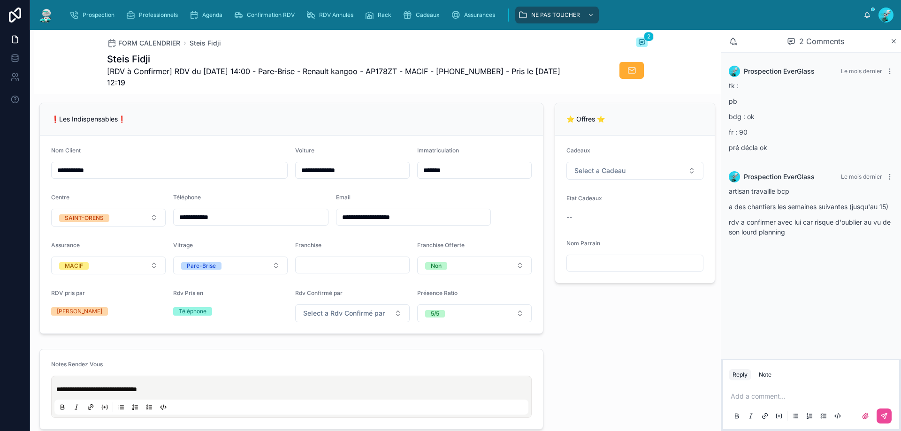
click at [449, 76] on span "[RDV à Confirmer] RDV du 15/09/2025 14:00 - Pare-Brise - Renault kangoo - AP178…" at bounding box center [342, 77] width 470 height 23
drag, startPoint x: 447, startPoint y: 71, endPoint x: 504, endPoint y: 74, distance: 57.7
click at [504, 74] on span "[RDV à Confirmer] RDV du 15/09/2025 14:00 - Pare-Brise - Renault kangoo - AP178…" at bounding box center [342, 77] width 470 height 23
click at [503, 73] on span "[RDV à Confirmer] RDV du 15/09/2025 14:00 - Pare-Brise - Renault kangoo - AP178…" at bounding box center [342, 77] width 470 height 23
drag, startPoint x: 503, startPoint y: 73, endPoint x: 447, endPoint y: 76, distance: 56.4
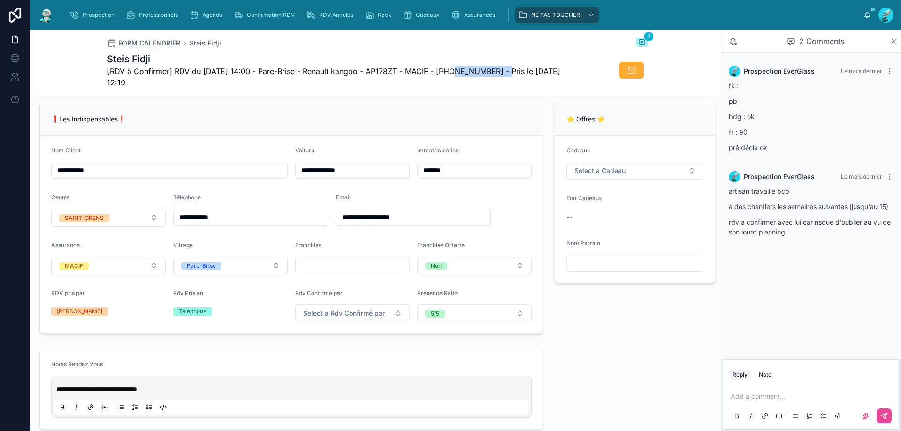
click at [447, 76] on span "[RDV à Confirmer] RDV du 15/09/2025 14:00 - Pare-Brise - Renault kangoo - AP178…" at bounding box center [342, 77] width 470 height 23
click at [815, 295] on div "Prospection EverGlass Le mois dernier tk : pb bdg : ok fr : 90 pré décla ok Pro…" at bounding box center [811, 206] width 180 height 307
click at [800, 396] on p at bounding box center [812, 396] width 165 height 9
click at [878, 418] on button at bounding box center [883, 416] width 15 height 15
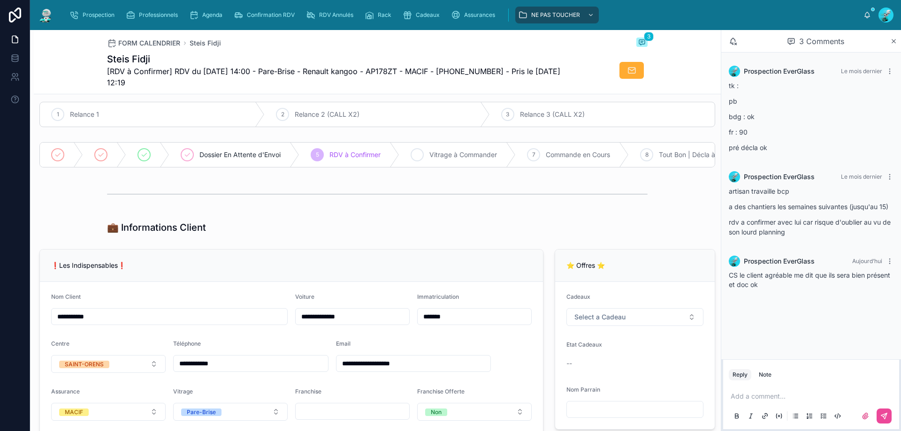
scroll to position [0, 0]
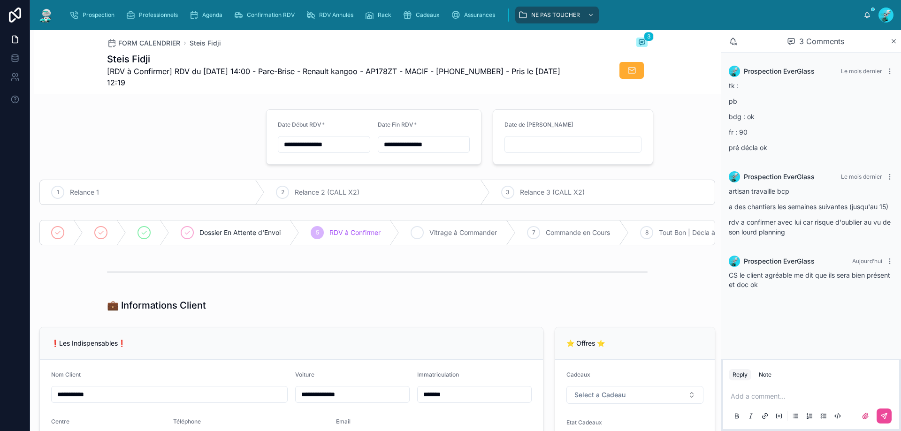
click at [424, 229] on div "6" at bounding box center [416, 232] width 13 height 13
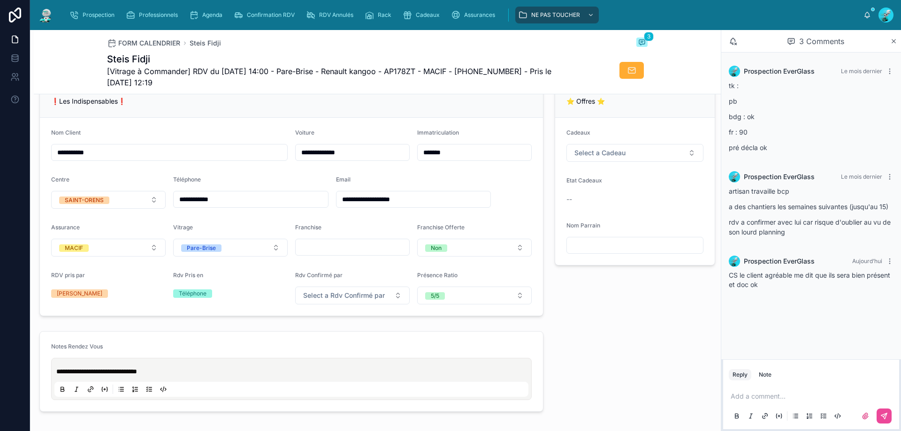
scroll to position [281, 0]
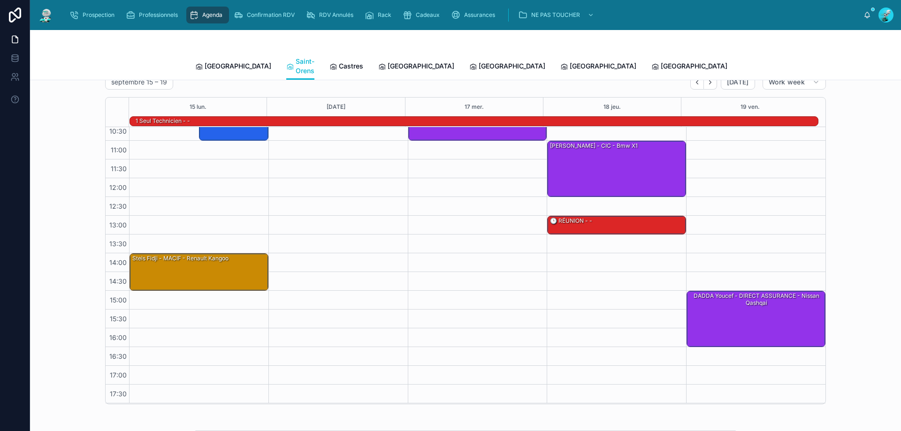
scroll to position [41, 0]
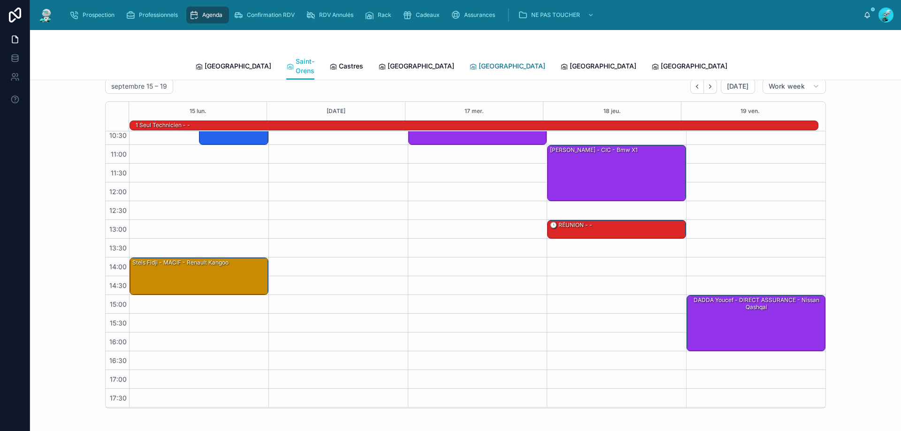
click at [478, 63] on span "[GEOGRAPHIC_DATA]" at bounding box center [511, 65] width 67 height 9
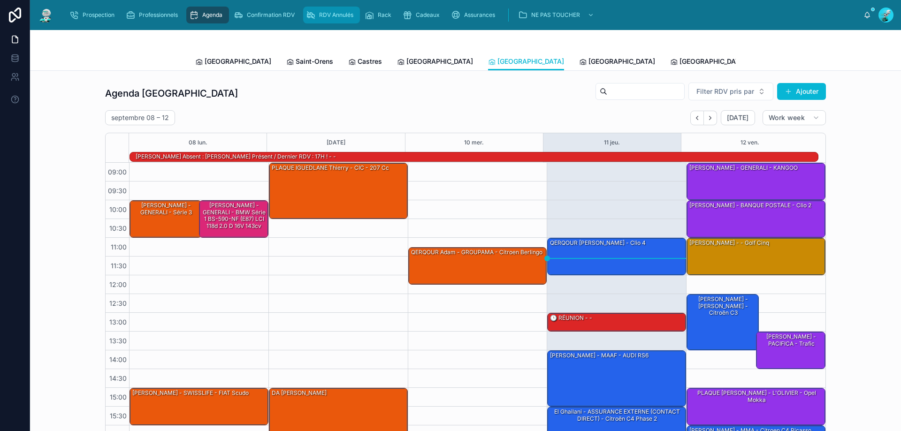
click at [346, 7] on link "RDV Annulés" at bounding box center [331, 15] width 57 height 17
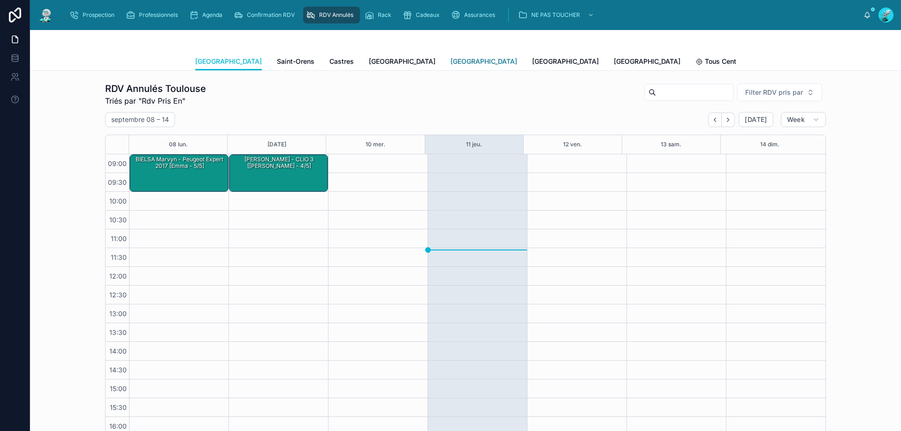
scroll to position [53, 0]
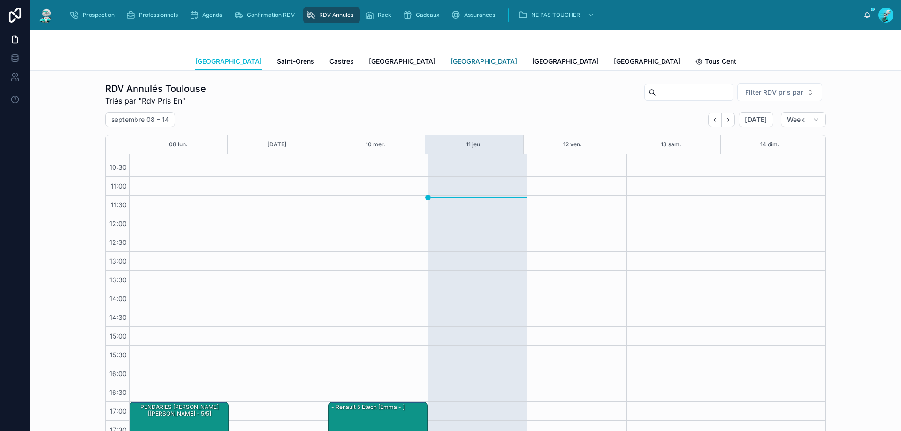
click at [450, 58] on span "[GEOGRAPHIC_DATA]" at bounding box center [483, 61] width 67 height 9
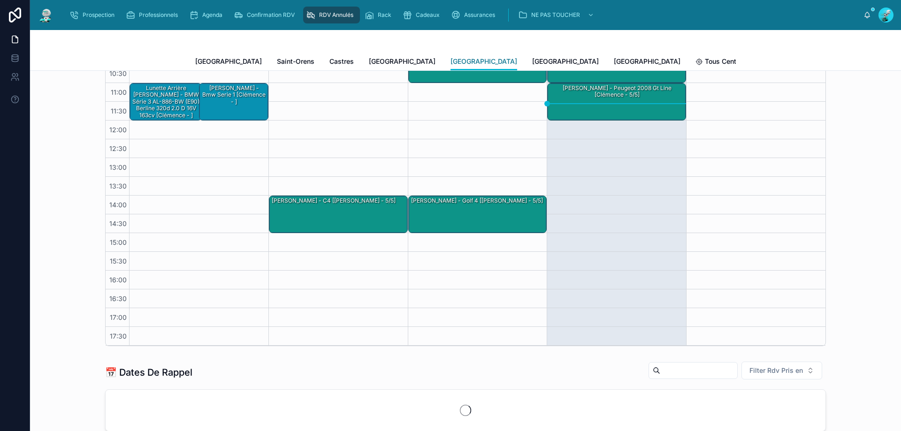
scroll to position [188, 0]
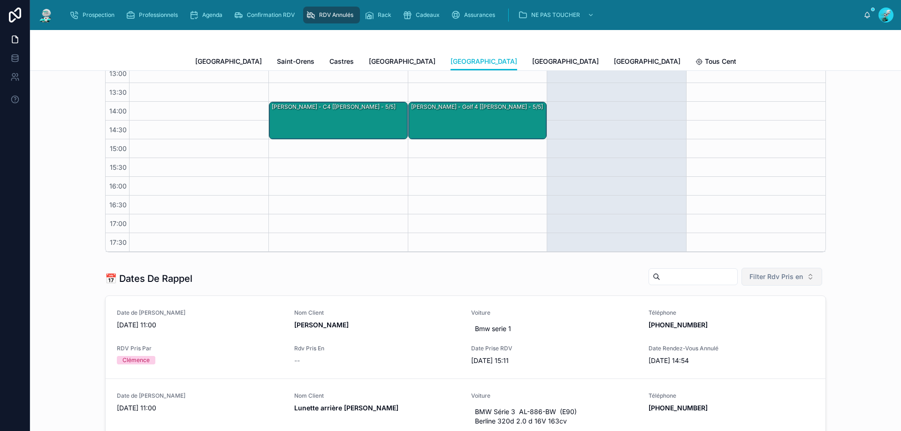
click at [806, 283] on button "Filter Rdv Pris en" at bounding box center [781, 277] width 81 height 18
drag, startPoint x: 773, startPoint y: 327, endPoint x: 695, endPoint y: 338, distance: 79.0
click at [772, 328] on div "Téléphone" at bounding box center [778, 329] width 113 height 15
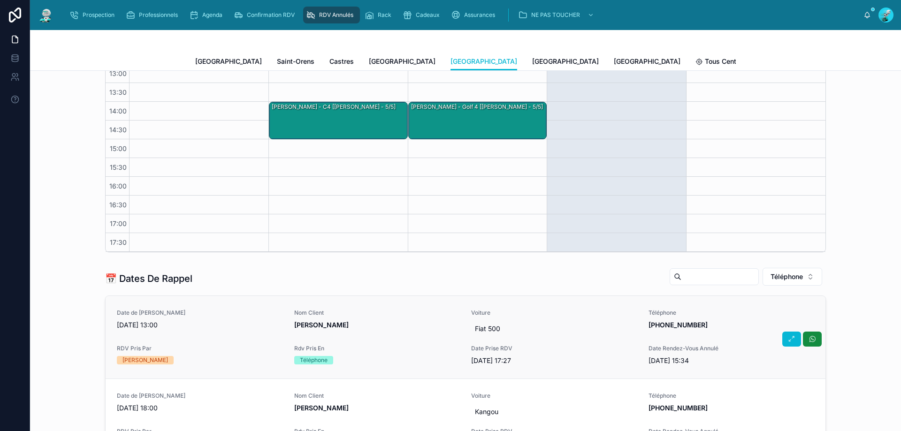
click at [388, 306] on link "Date de Rappel 11/09/2025 13:00 Nom Client Eugenie Legendre Voiture Fiat 500 Té…" at bounding box center [466, 337] width 720 height 83
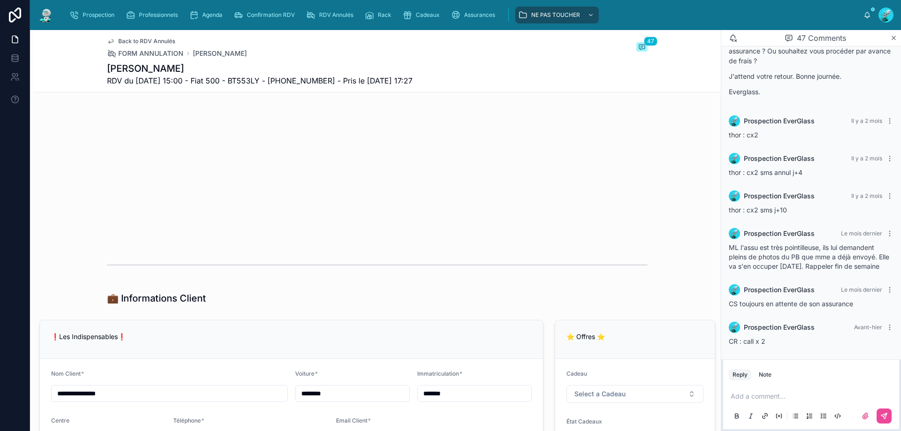
scroll to position [422, 0]
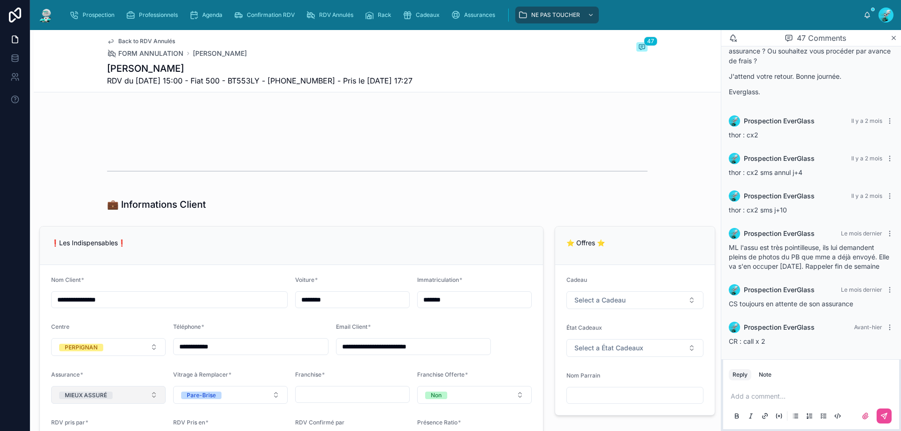
drag, startPoint x: 256, startPoint y: 360, endPoint x: 97, endPoint y: 391, distance: 162.6
click at [97, 391] on form "**********" at bounding box center [291, 364] width 503 height 198
click at [764, 398] on p at bounding box center [812, 396] width 165 height 9
click at [880, 413] on icon at bounding box center [884, 416] width 8 height 8
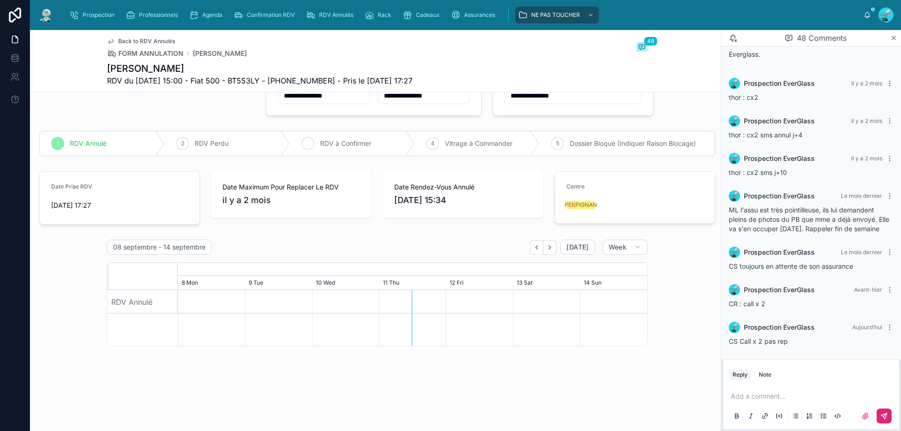
scroll to position [0, 0]
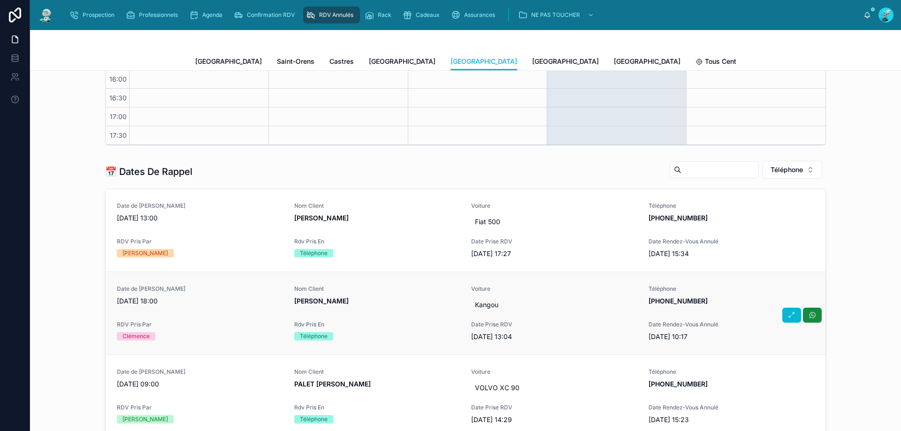
scroll to position [313, 0]
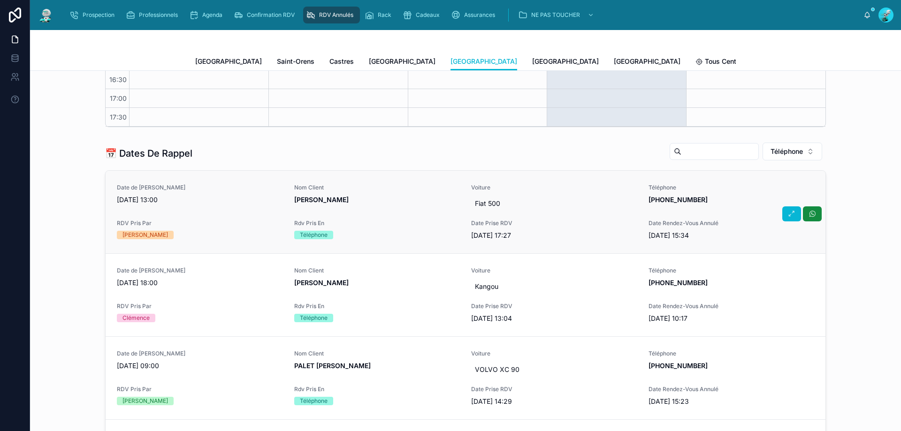
click at [398, 200] on span "Eugenie Legendre" at bounding box center [377, 199] width 166 height 9
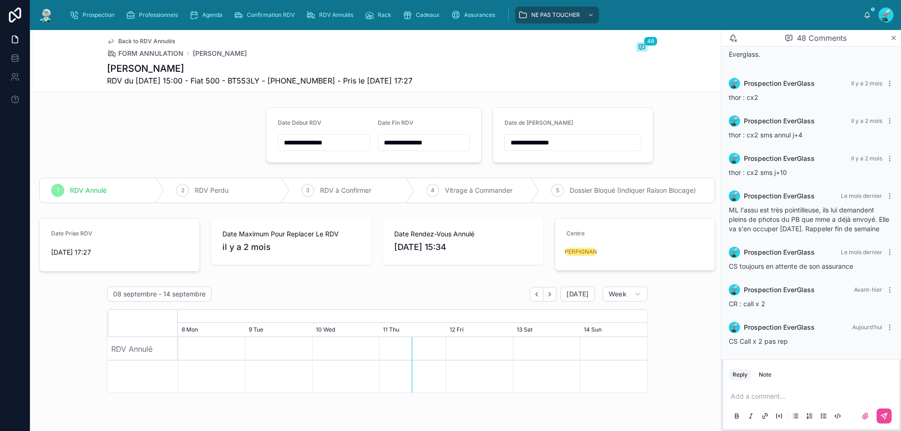
click at [569, 140] on input "**********" at bounding box center [573, 142] width 136 height 13
type input "**********"
click at [660, 286] on div "08 septembre - 14 septembre Today Week August, 2025 September, 2025 28 Thu 29 F…" at bounding box center [377, 427] width 687 height 288
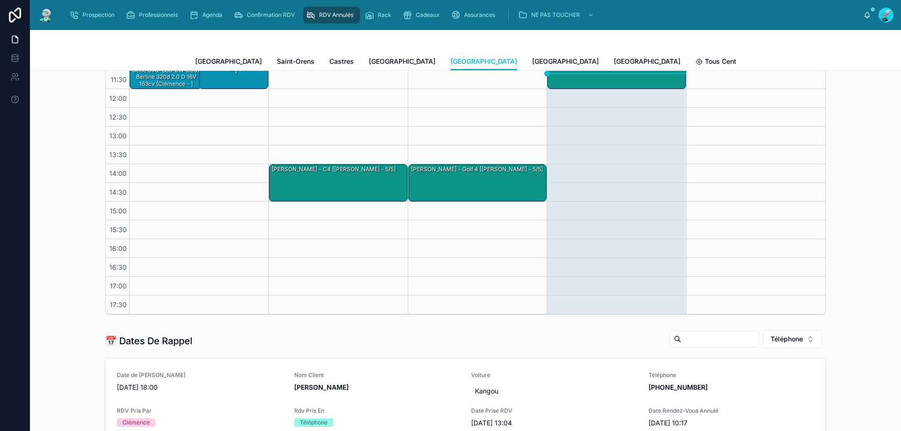
scroll to position [250, 0]
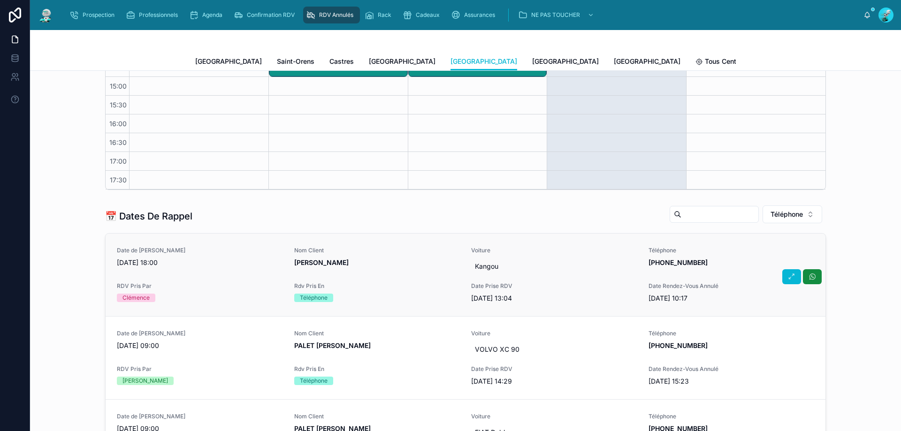
click at [410, 263] on span "Ferez Florian" at bounding box center [377, 262] width 166 height 9
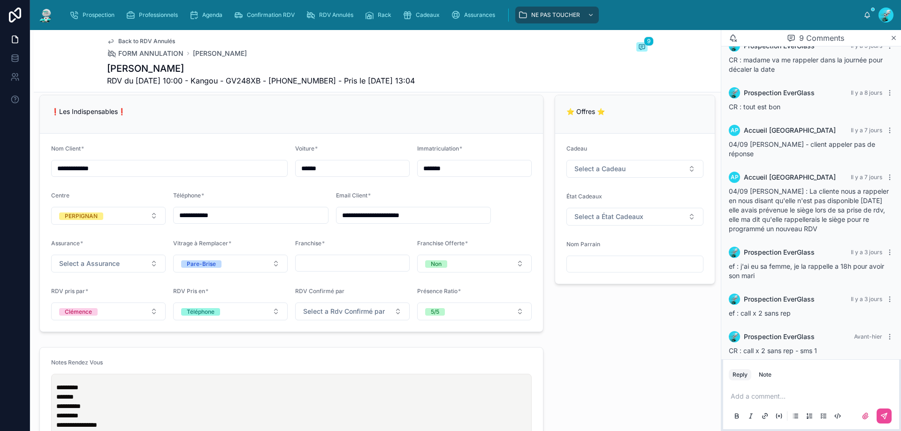
scroll to position [563, 0]
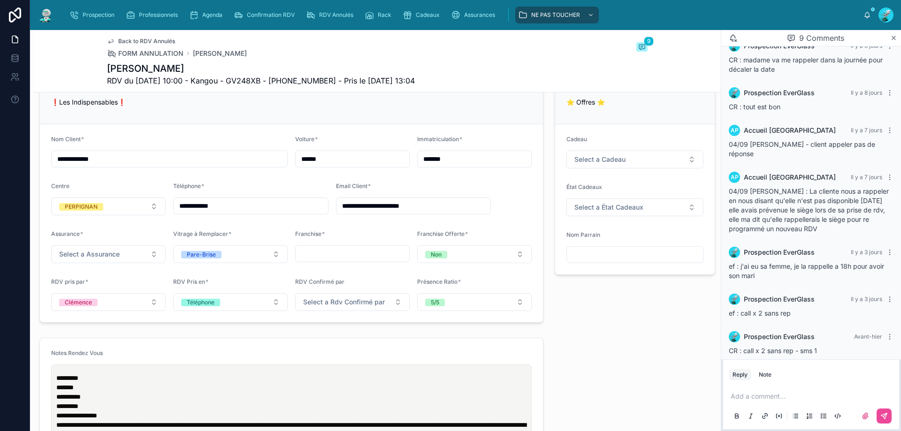
drag, startPoint x: 255, startPoint y: 204, endPoint x: 113, endPoint y: 225, distance: 143.2
click at [113, 225] on form "**********" at bounding box center [291, 223] width 503 height 198
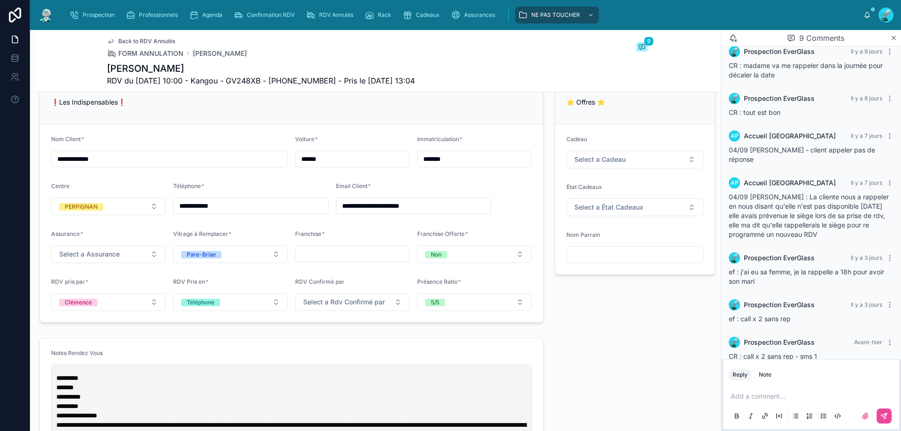
scroll to position [193, 0]
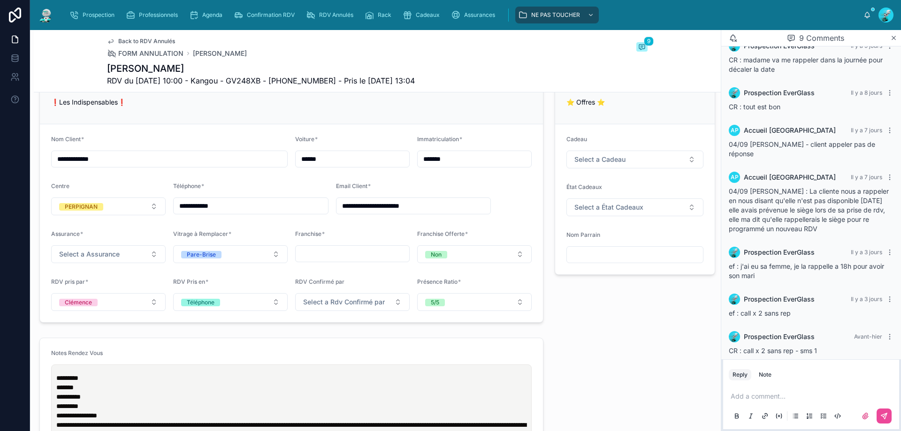
click at [840, 380] on div "Reply Note" at bounding box center [811, 374] width 176 height 15
click at [825, 394] on p at bounding box center [812, 396] width 165 height 9
click at [888, 414] on button at bounding box center [883, 416] width 15 height 15
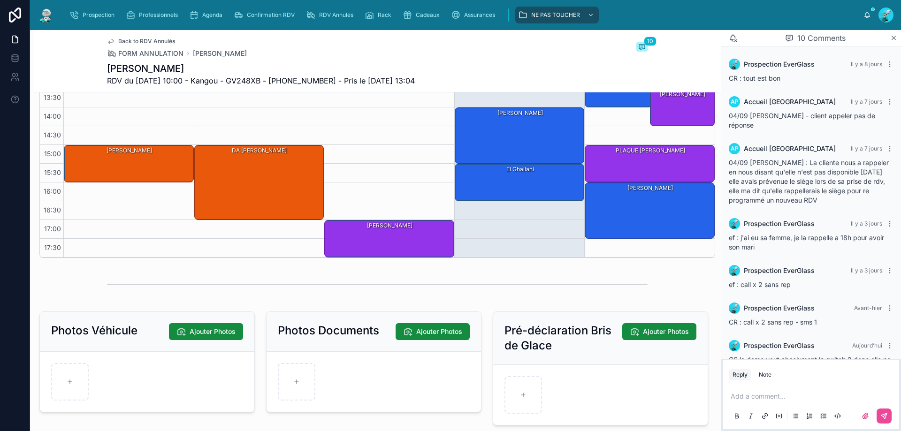
scroll to position [240, 0]
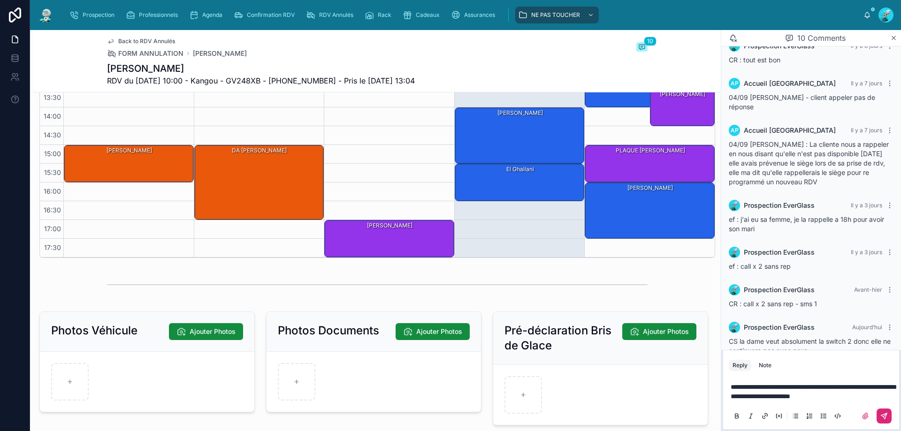
click at [886, 416] on icon at bounding box center [884, 416] width 6 height 6
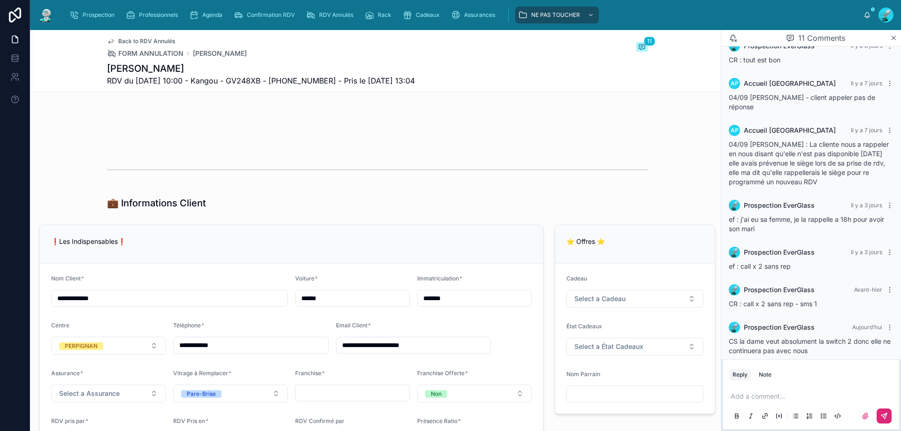
scroll to position [0, 0]
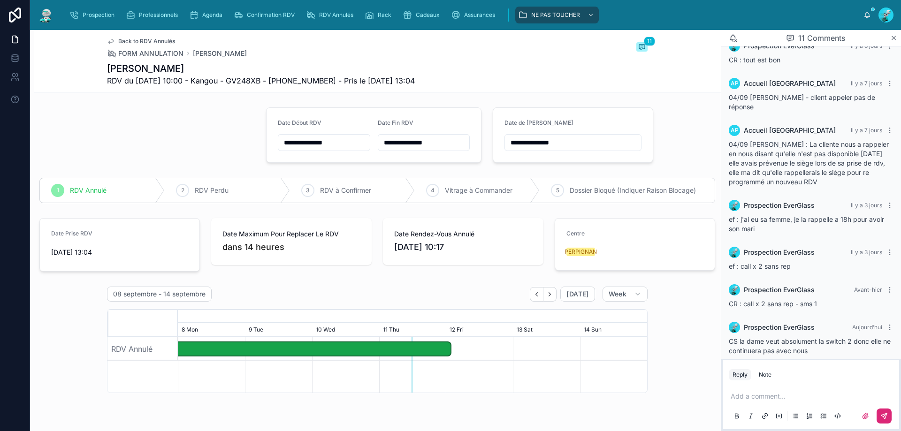
click at [572, 147] on input "**********" at bounding box center [573, 142] width 136 height 13
click at [518, 265] on button "15" at bounding box center [516, 261] width 17 height 17
type input "**********"
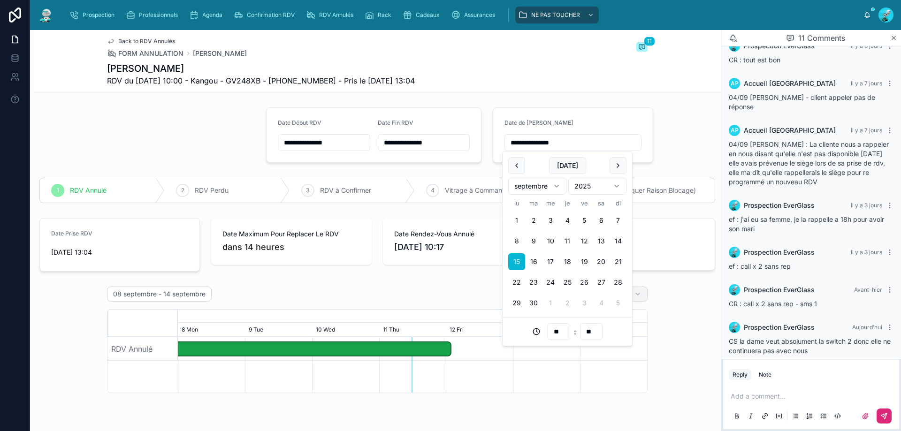
click at [698, 319] on div "08 septembre - 14 septembre Today Week August, 2025 September, 2025 28 Thu 29 F…" at bounding box center [377, 427] width 687 height 288
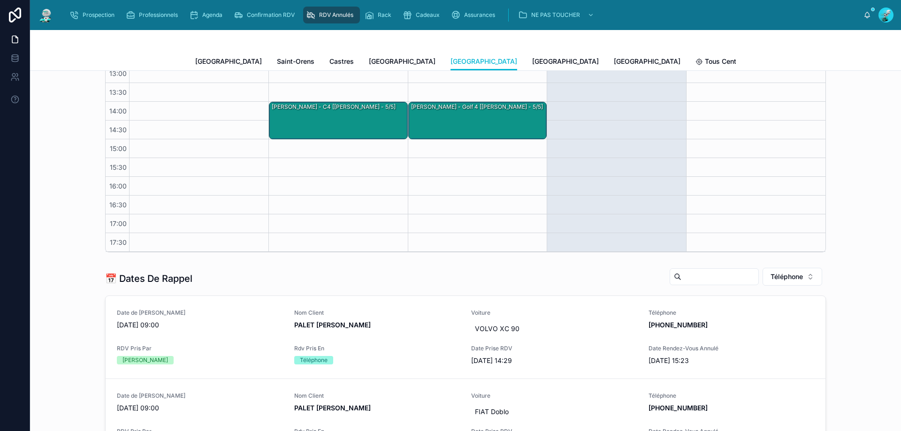
scroll to position [297, 0]
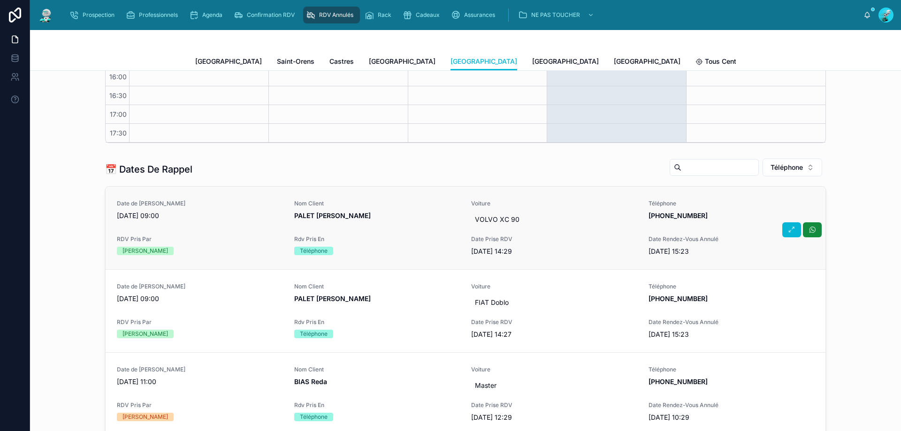
click at [411, 215] on span "PALET Nicolas" at bounding box center [377, 215] width 166 height 9
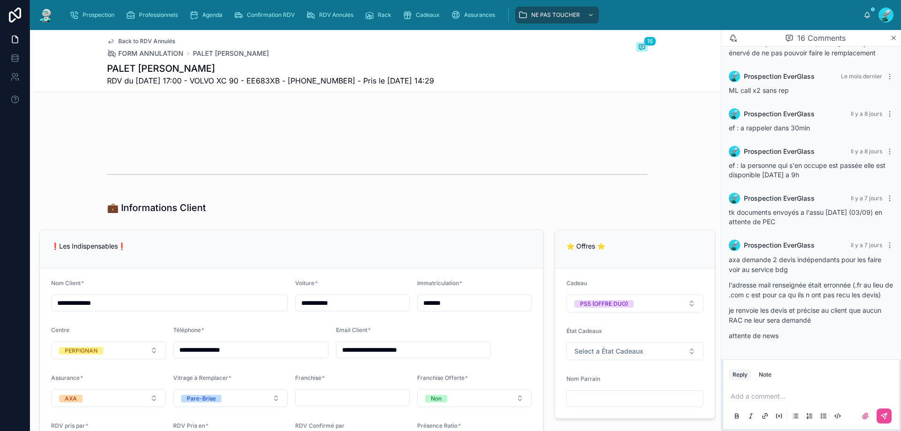
scroll to position [422, 0]
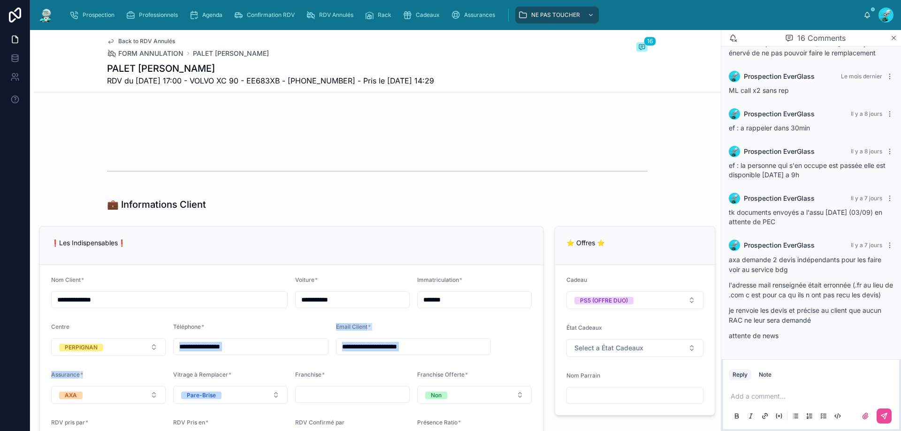
drag, startPoint x: 259, startPoint y: 338, endPoint x: 149, endPoint y: 364, distance: 112.9
click at [149, 364] on form "**********" at bounding box center [291, 364] width 503 height 198
click at [261, 351] on input "**********" at bounding box center [251, 346] width 154 height 13
drag, startPoint x: 249, startPoint y: 356, endPoint x: 159, endPoint y: 370, distance: 91.6
click at [159, 370] on form "**********" at bounding box center [291, 364] width 503 height 198
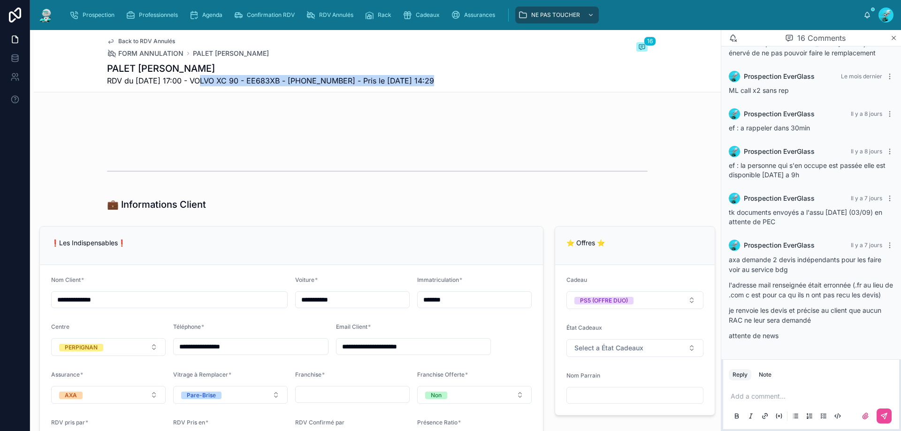
drag, startPoint x: 197, startPoint y: 83, endPoint x: 263, endPoint y: 98, distance: 67.7
click at [272, 144] on div "08 septembre - 14 septembre Today Week August, 2025 September, 2025 28 Thu 29 F…" at bounding box center [377, 4] width 540 height 280
click at [532, 80] on div "PALET Nicolas RDV du 28/08/2025 17:00 - VOLVO XC 90 - EE683XB - +33 6 88 53 56 …" at bounding box center [377, 74] width 540 height 24
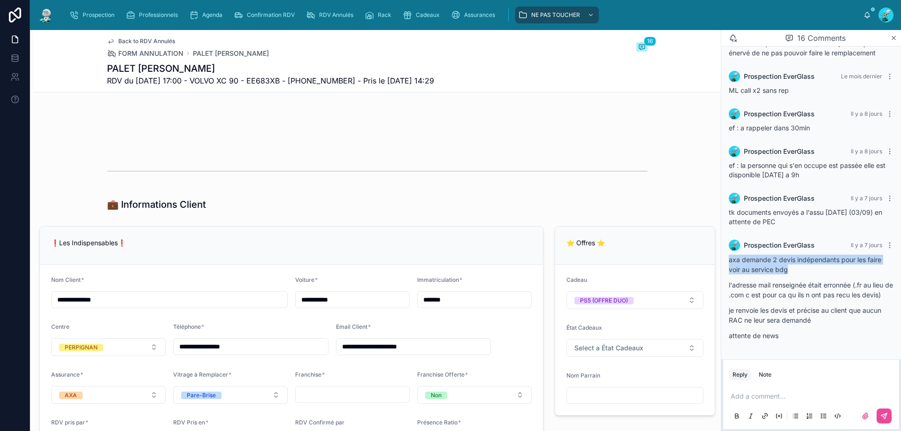
drag, startPoint x: 729, startPoint y: 247, endPoint x: 797, endPoint y: 260, distance: 69.3
click at [797, 260] on p "axa demande 2 devis indépendants pour les faire voir au service bdg" at bounding box center [811, 265] width 165 height 20
click at [818, 268] on div "axa demande 2 devis indépendants pour les faire voir au service bdg l'adresse m…" at bounding box center [811, 298] width 165 height 86
click at [809, 309] on p "je renvoie les devis et précise au client que aucun RAC ne leur sera demandé" at bounding box center [811, 315] width 165 height 20
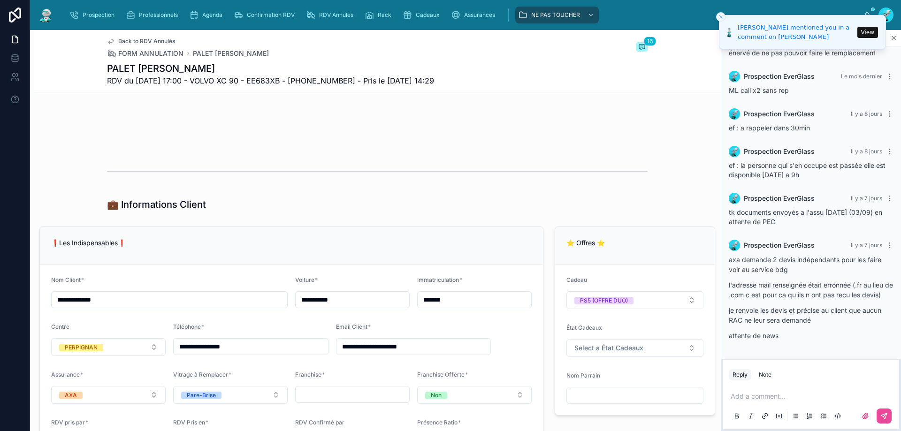
click at [716, 15] on button "Close toast" at bounding box center [720, 16] width 9 height 9
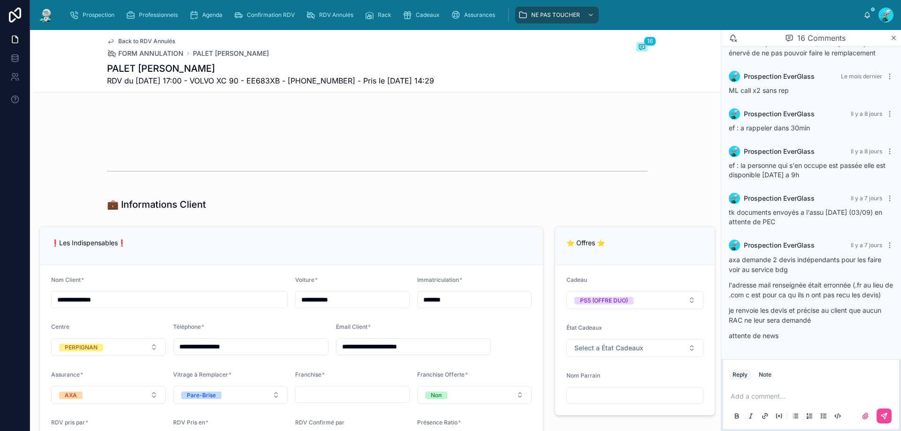
click at [764, 391] on div "Add a comment..." at bounding box center [811, 405] width 165 height 39
click at [762, 396] on p at bounding box center [812, 396] width 165 height 9
click at [771, 399] on span "**********" at bounding box center [781, 396] width 102 height 7
click at [883, 413] on icon at bounding box center [884, 416] width 8 height 8
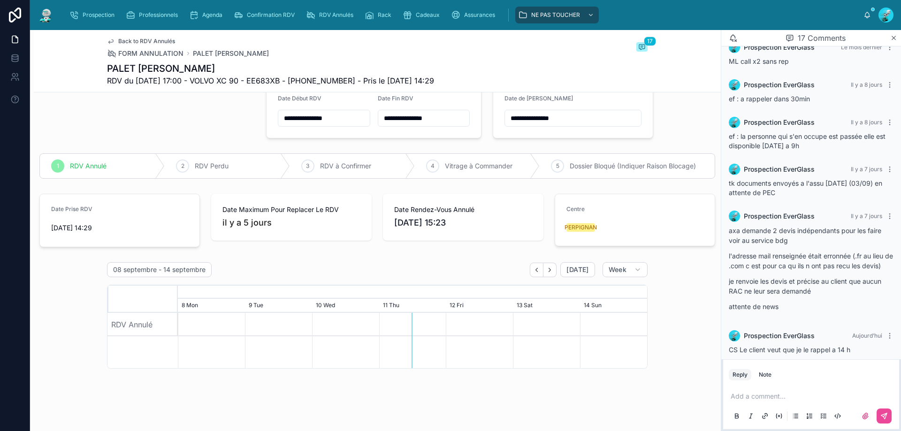
scroll to position [0, 0]
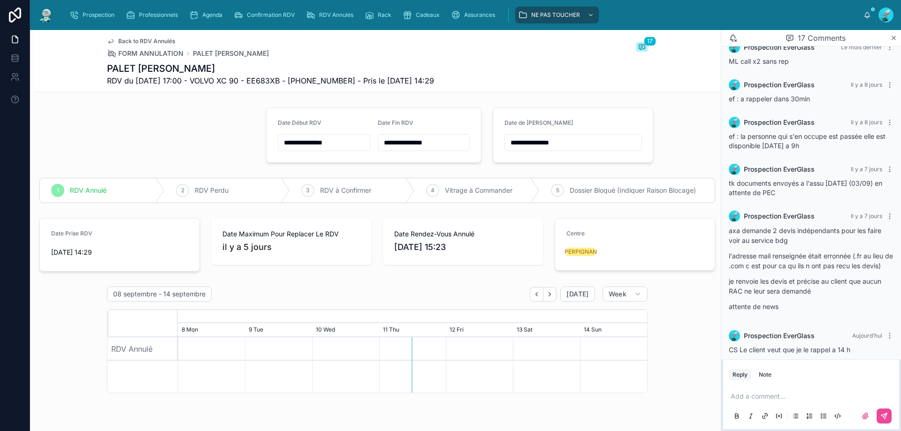
click at [566, 145] on input "**********" at bounding box center [573, 142] width 136 height 13
click at [569, 240] on button "11" at bounding box center [567, 241] width 17 height 17
click at [563, 333] on input "**" at bounding box center [559, 331] width 22 height 13
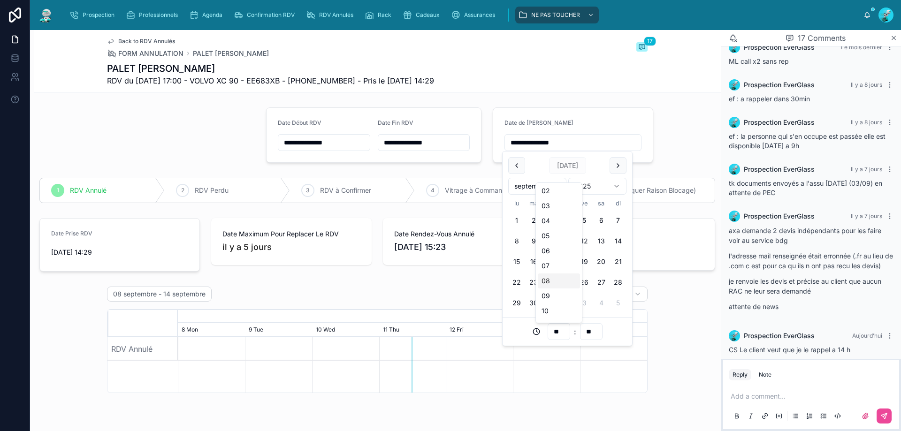
scroll to position [156, 0]
click at [561, 252] on div "14" at bounding box center [559, 246] width 42 height 15
type input "**********"
type input "**"
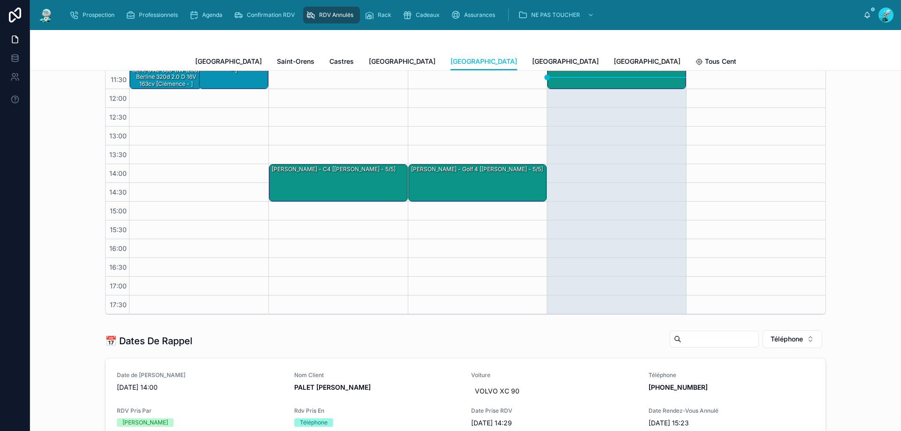
scroll to position [250, 0]
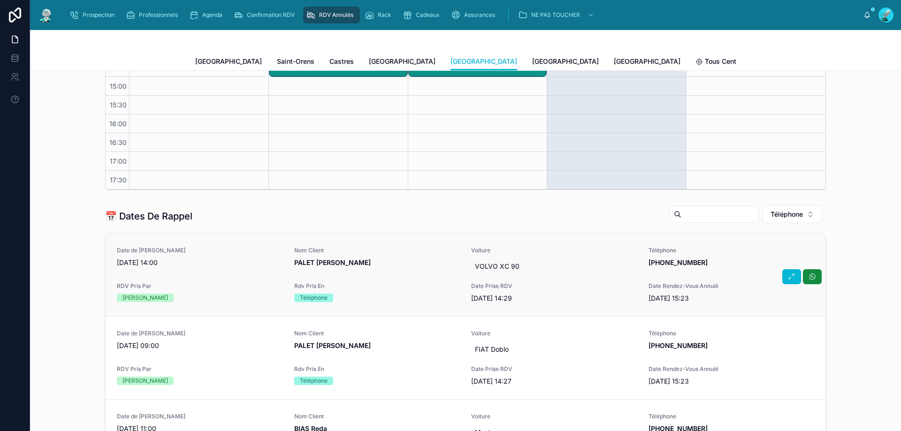
click at [387, 266] on span "PALET Nicolas" at bounding box center [377, 262] width 166 height 9
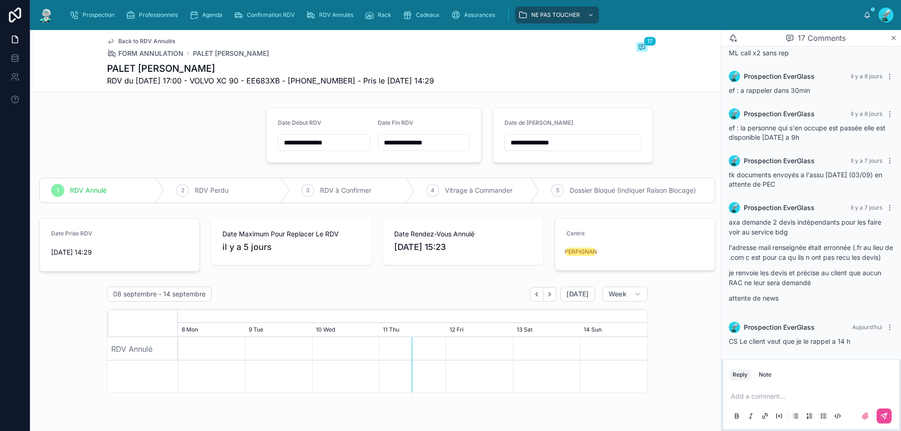
click at [560, 133] on div "**********" at bounding box center [572, 135] width 137 height 32
click at [558, 137] on input "**********" at bounding box center [573, 142] width 136 height 13
click at [581, 240] on button "12" at bounding box center [584, 241] width 17 height 17
type input "**********"
click at [675, 298] on div "08 septembre - 14 septembre Today Week August, 2025 September, 2025 28 Thu 29 F…" at bounding box center [377, 427] width 687 height 288
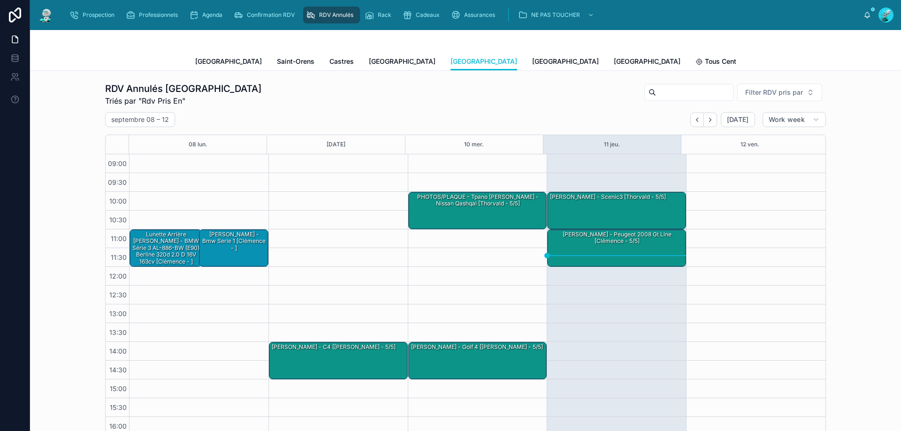
scroll to position [53, 0]
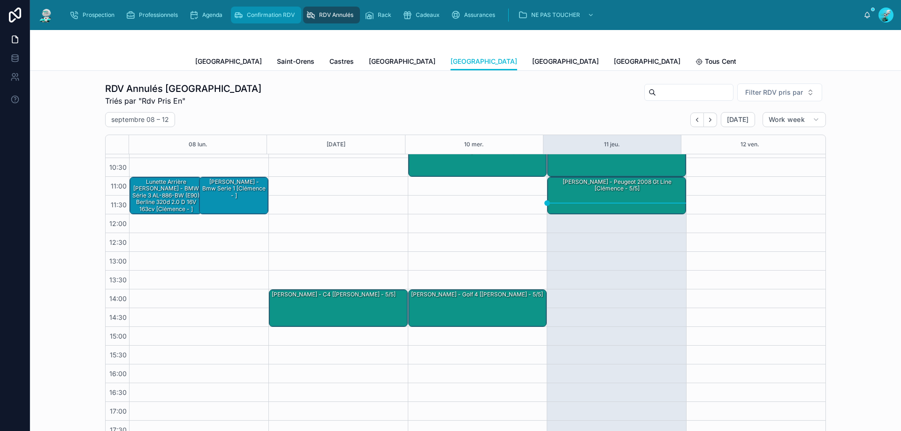
drag, startPoint x: 273, startPoint y: 15, endPoint x: 280, endPoint y: 24, distance: 11.5
click at [273, 15] on span "Confirmation RDV" at bounding box center [271, 15] width 48 height 8
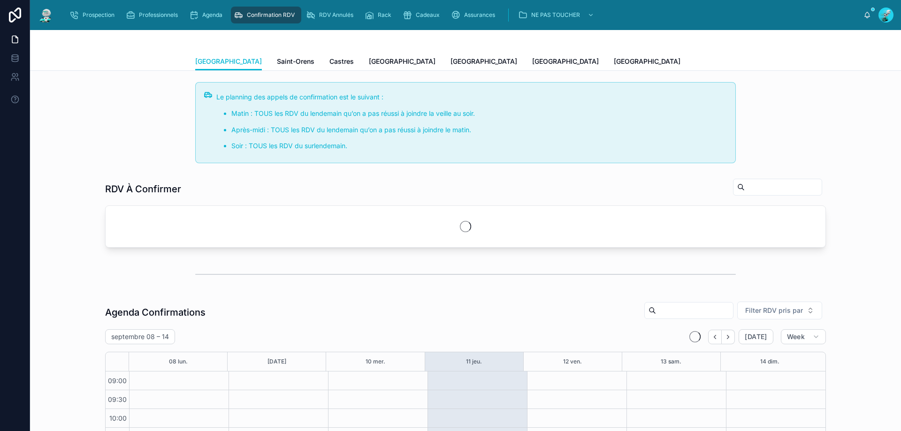
scroll to position [51, 0]
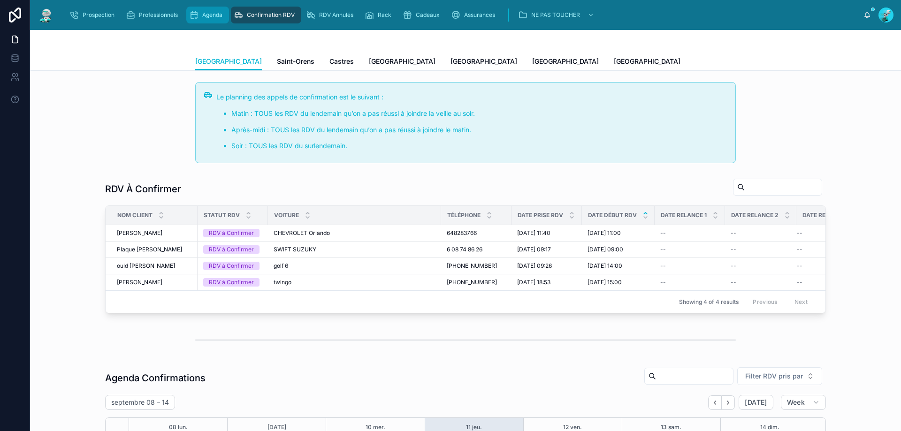
click at [210, 16] on span "Agenda" at bounding box center [212, 15] width 20 height 8
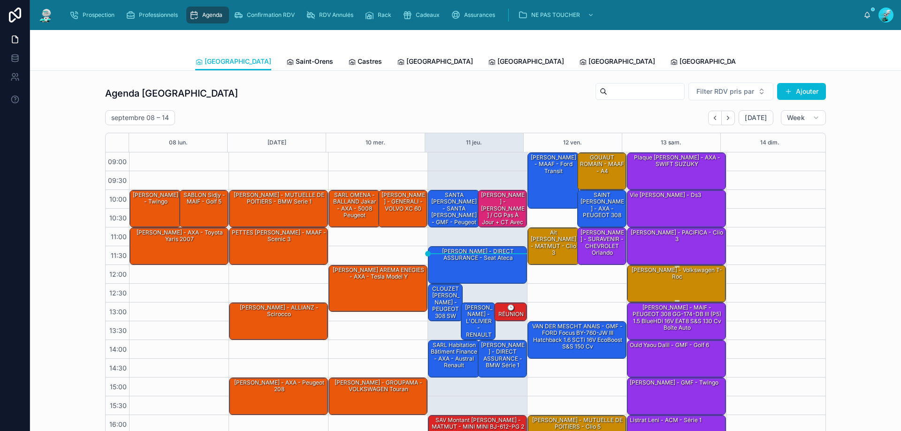
scroll to position [51, 0]
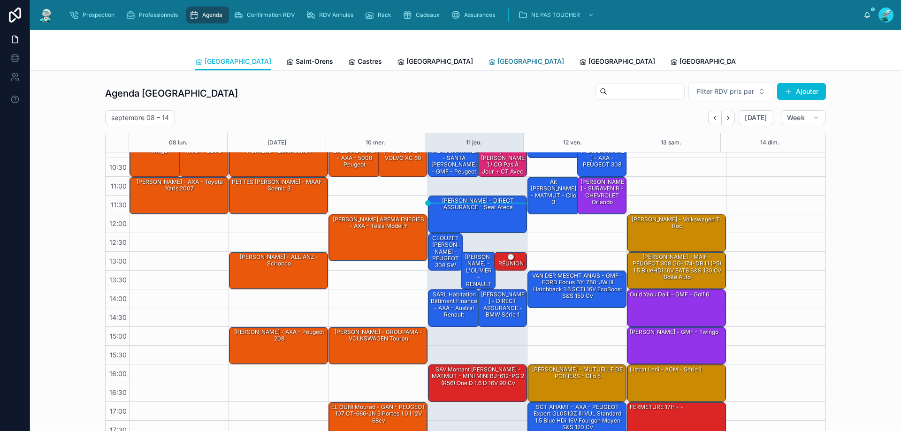
click at [497, 63] on span "[GEOGRAPHIC_DATA]" at bounding box center [530, 61] width 67 height 9
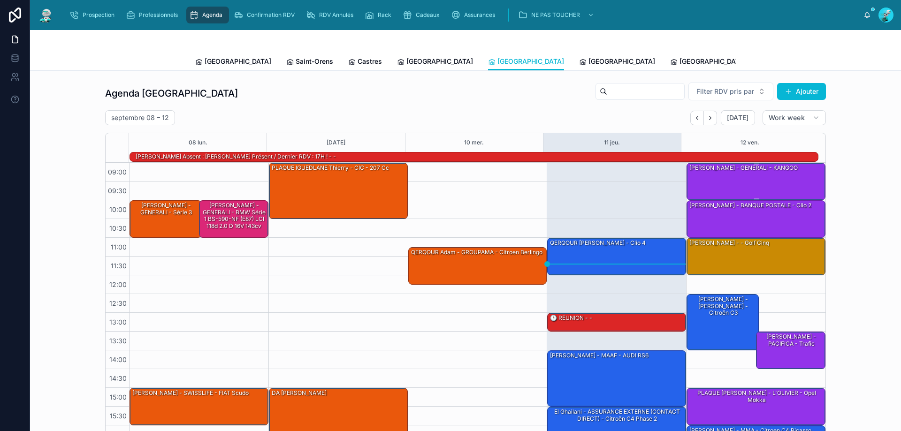
click at [757, 172] on div "SIBIUDE LOUIS - GENERALI - KANGOO" at bounding box center [743, 168] width 110 height 8
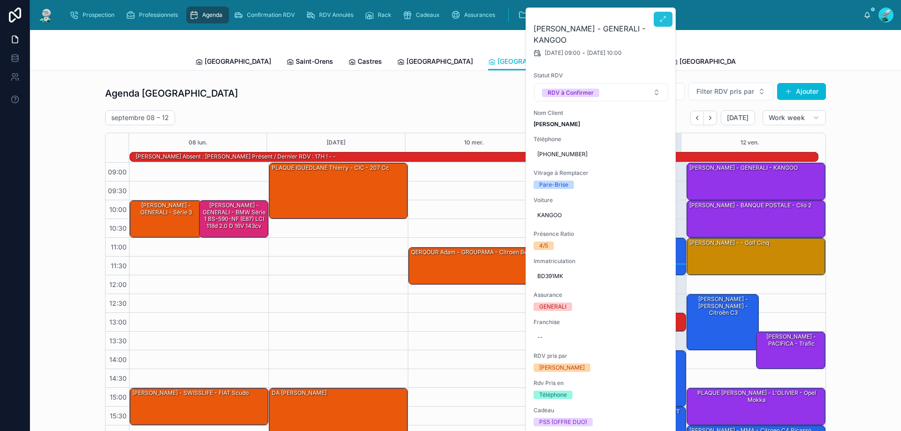
click at [665, 22] on icon at bounding box center [663, 19] width 8 height 8
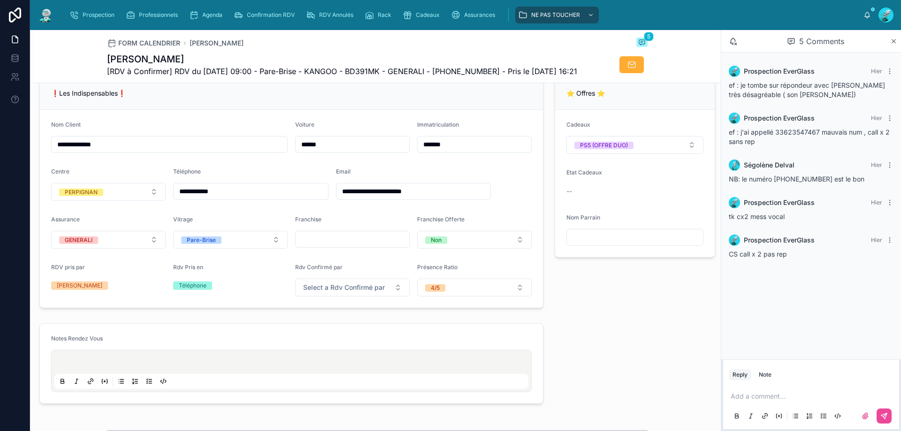
scroll to position [250, 0]
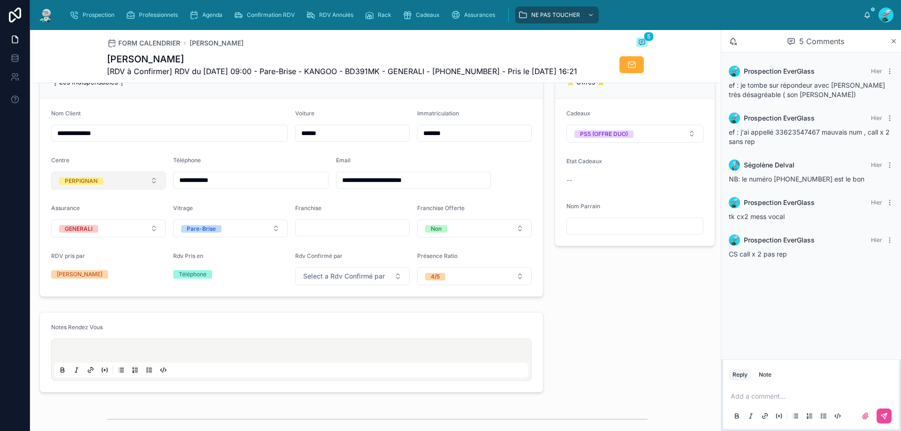
drag, startPoint x: 260, startPoint y: 199, endPoint x: 57, endPoint y: 205, distance: 202.7
click at [57, 205] on form "**********" at bounding box center [291, 198] width 503 height 198
click at [769, 394] on p at bounding box center [812, 396] width 165 height 9
drag, startPoint x: 790, startPoint y: 255, endPoint x: 725, endPoint y: 253, distance: 65.2
click at [725, 253] on div "Prospection EverGlass Hier CS call x 2 pas rep" at bounding box center [811, 247] width 176 height 36
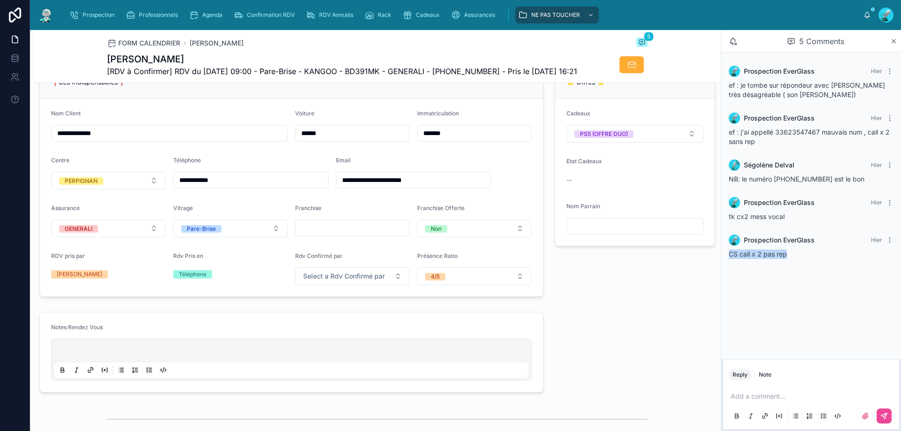
copy span "CS call x 2 pas rep"
click at [805, 395] on p at bounding box center [812, 396] width 165 height 9
click at [887, 419] on icon at bounding box center [884, 416] width 8 height 8
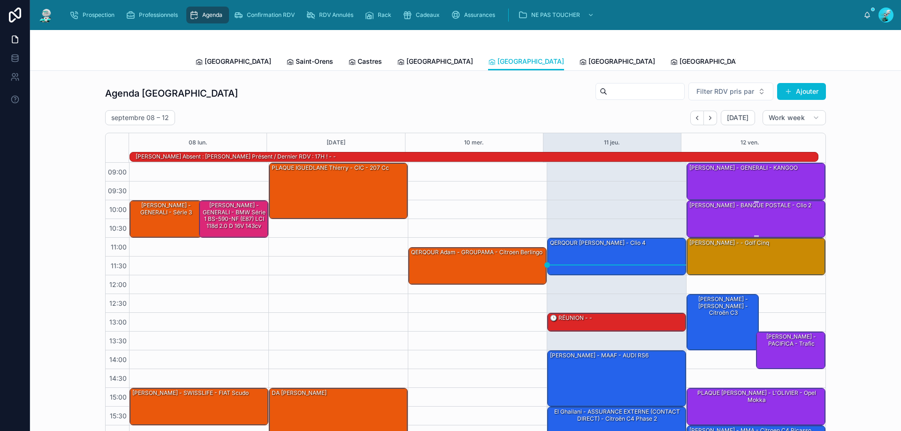
click at [754, 216] on div "Romain Garau - BANQUE POSTALE - clio 2" at bounding box center [756, 219] width 136 height 36
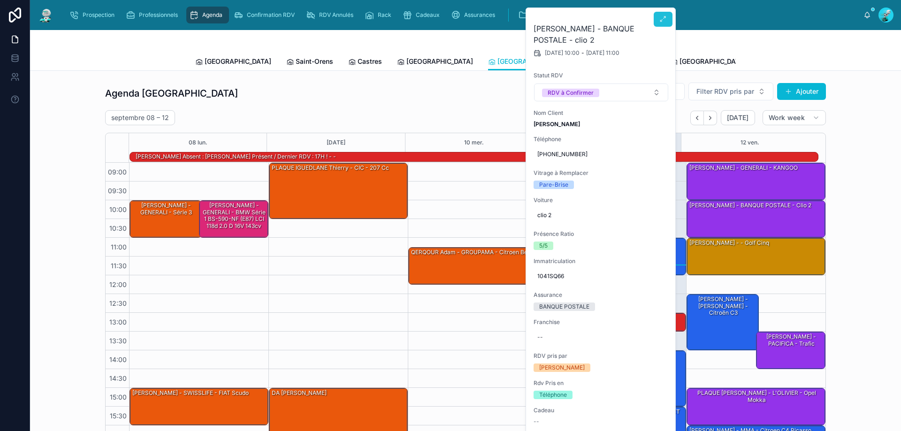
click at [668, 13] on button at bounding box center [662, 19] width 19 height 15
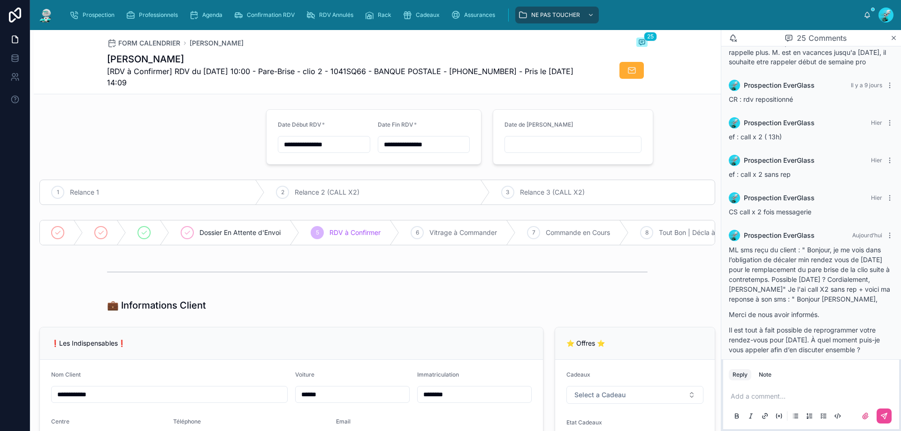
scroll to position [981, 0]
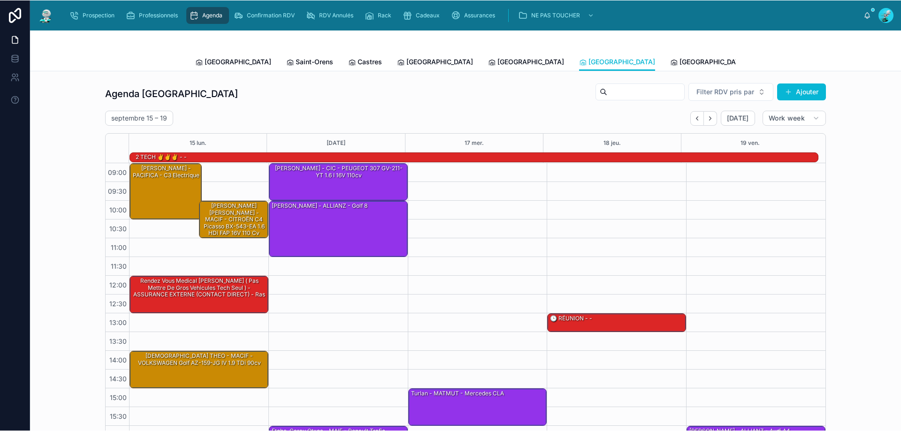
scroll to position [52, 0]
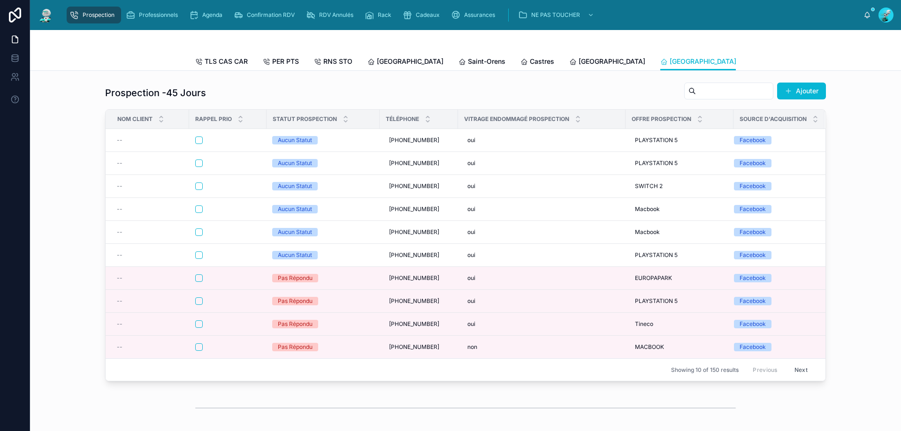
click at [211, 11] on div "Agenda" at bounding box center [207, 15] width 37 height 15
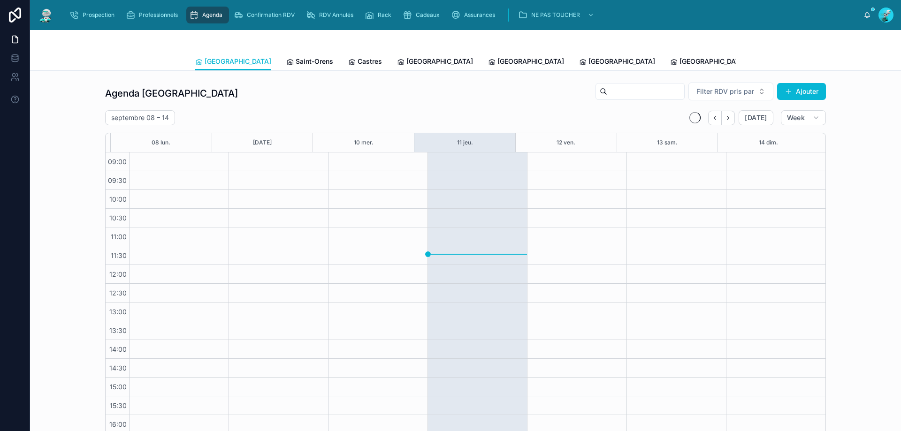
scroll to position [51, 0]
click at [497, 57] on span "[GEOGRAPHIC_DATA]" at bounding box center [530, 61] width 67 height 9
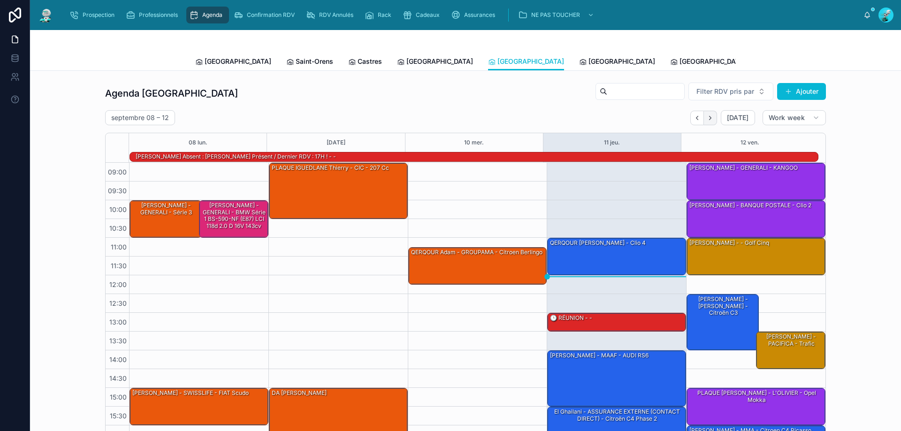
click at [711, 113] on button "Next" at bounding box center [710, 118] width 13 height 15
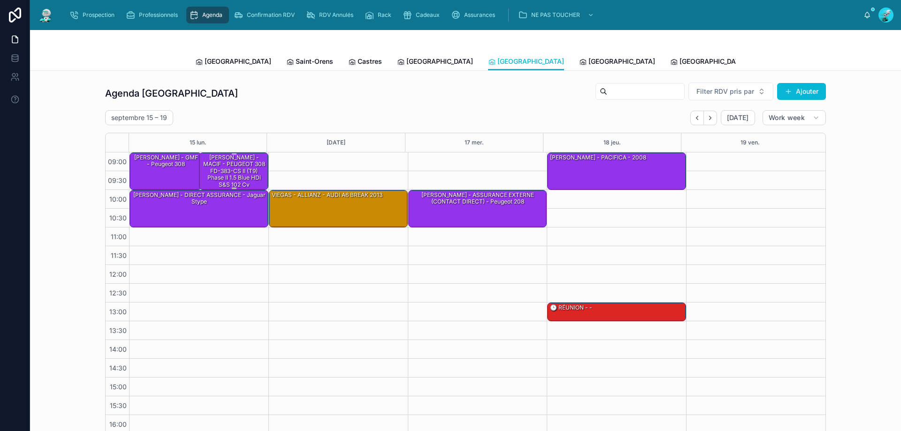
click at [230, 168] on div "MUNOZ Clement - MACIF - PEUGEOT 308 FD-383-CS II (T9) Phase II 1.5 Blue HDi S&S…" at bounding box center [234, 171] width 67 height 36
click at [203, 164] on div "MUNOZ Clement - MACIF - PEUGEOT 308 FD-383-CS II (T9) Phase II 1.5 Blue HDi S&S…" at bounding box center [234, 171] width 67 height 36
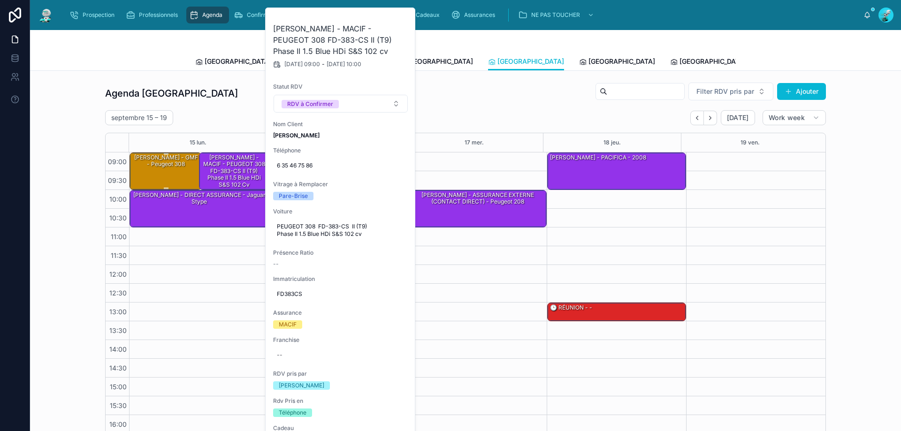
click at [153, 163] on div "MUNOZ LAURENCE - GMF - Peugeot 308" at bounding box center [165, 160] width 69 height 15
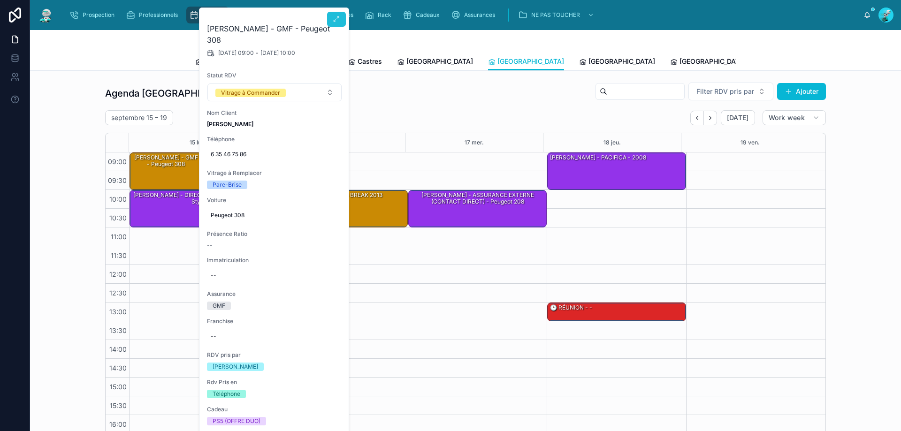
click at [342, 24] on button at bounding box center [336, 19] width 19 height 15
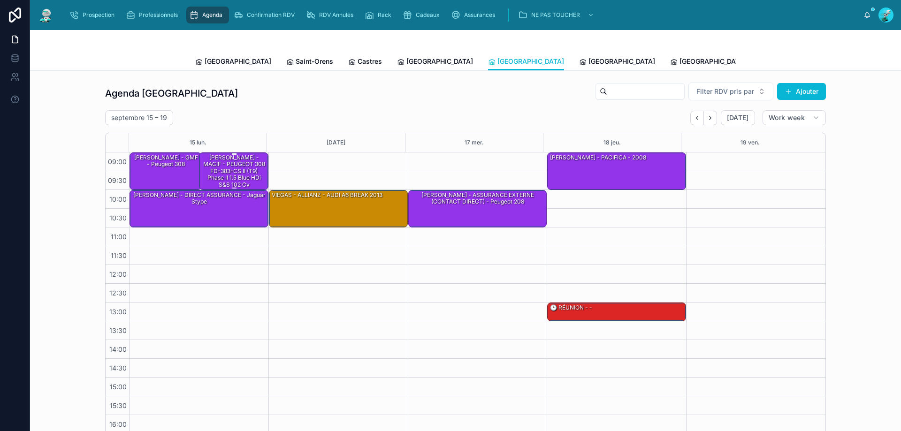
click at [230, 167] on div "MUNOZ Clement - MACIF - PEUGEOT 308 FD-383-CS II (T9) Phase II 1.5 Blue HDi S&S…" at bounding box center [234, 171] width 67 height 36
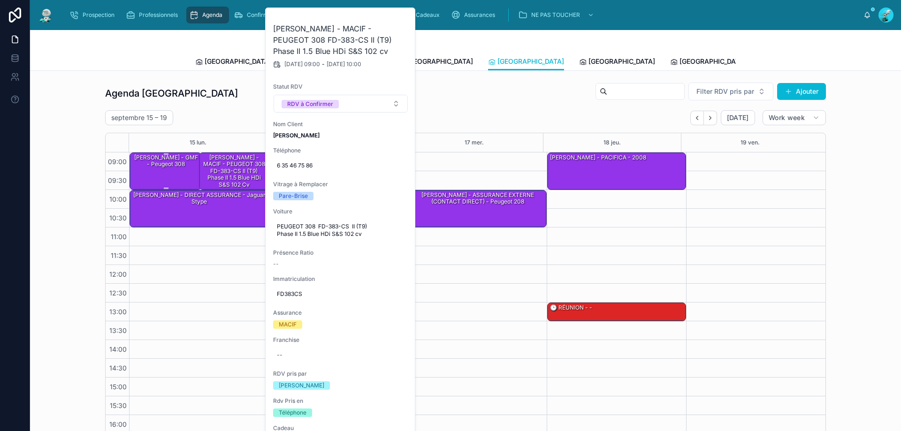
click at [180, 168] on div "MUNOZ LAURENCE - GMF - Peugeot 308" at bounding box center [165, 160] width 69 height 15
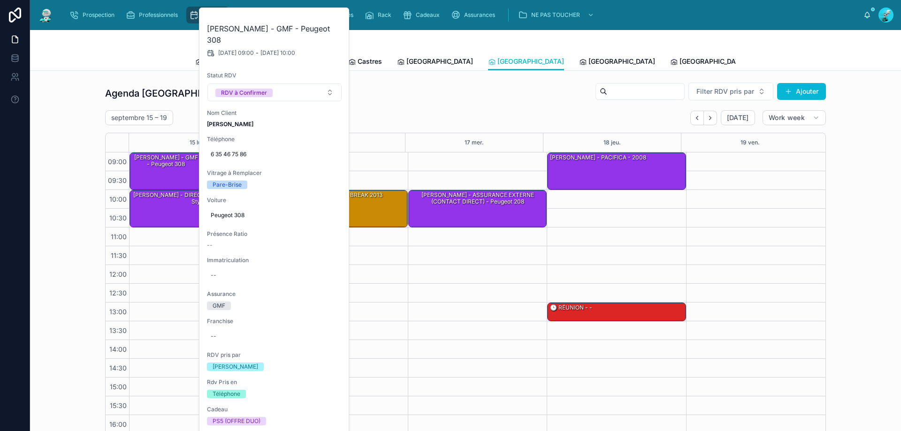
drag, startPoint x: 184, startPoint y: 259, endPoint x: 190, endPoint y: 252, distance: 9.1
click at [185, 259] on div "09:00 – 10:00 MUNOZ LAURENCE - GMF - Peugeot 308 10:00 – 11:00 Merlin SAMUEL - …" at bounding box center [198, 321] width 139 height 338
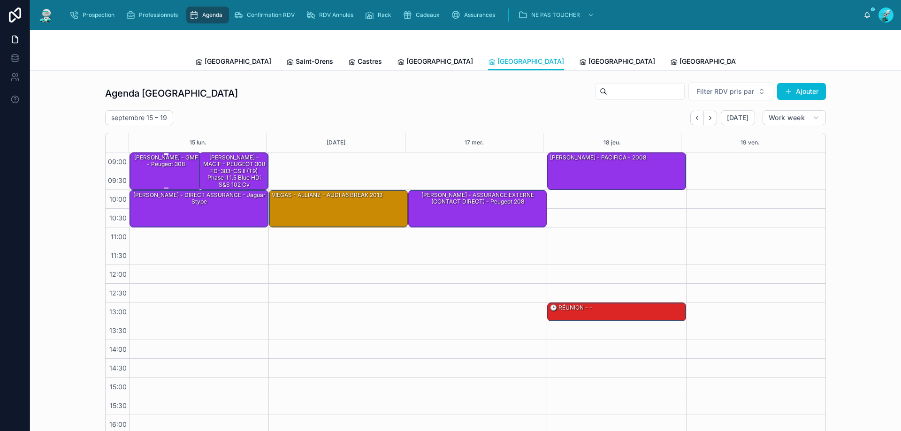
click at [157, 167] on div "MUNOZ LAURENCE - GMF - Peugeot 308" at bounding box center [165, 160] width 69 height 15
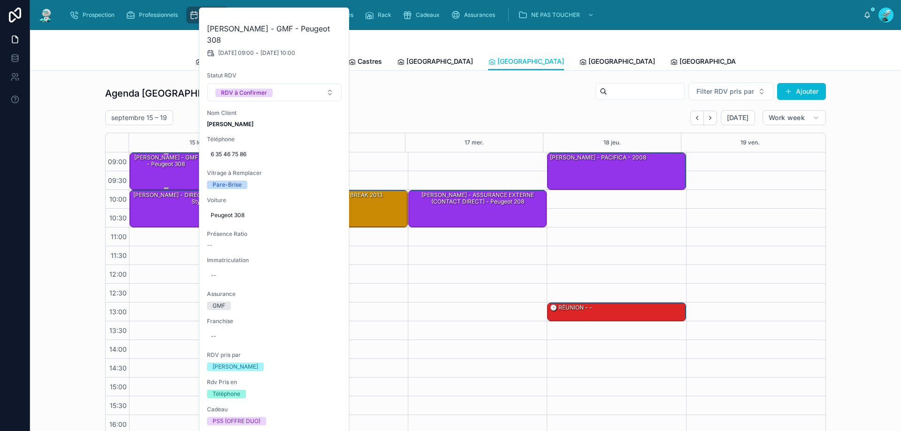
click at [157, 167] on div "MUNOZ LAURENCE - GMF - Peugeot 308" at bounding box center [165, 160] width 69 height 15
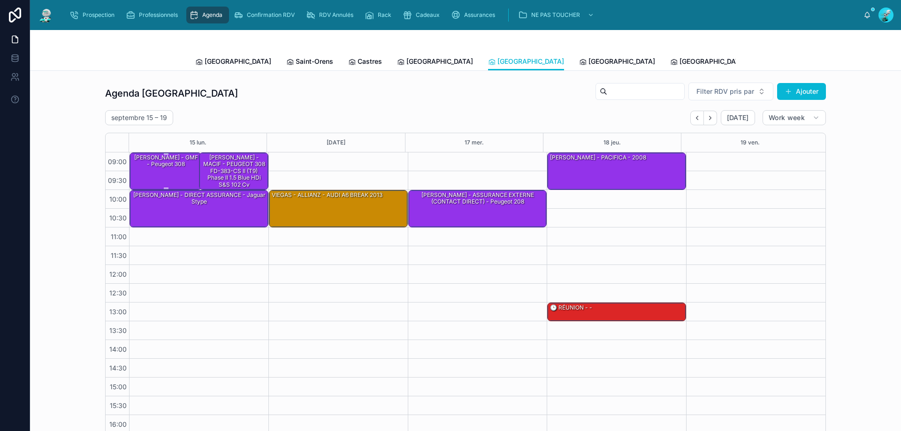
click at [169, 169] on div "MUNOZ LAURENCE - GMF - Peugeot 308" at bounding box center [165, 161] width 69 height 16
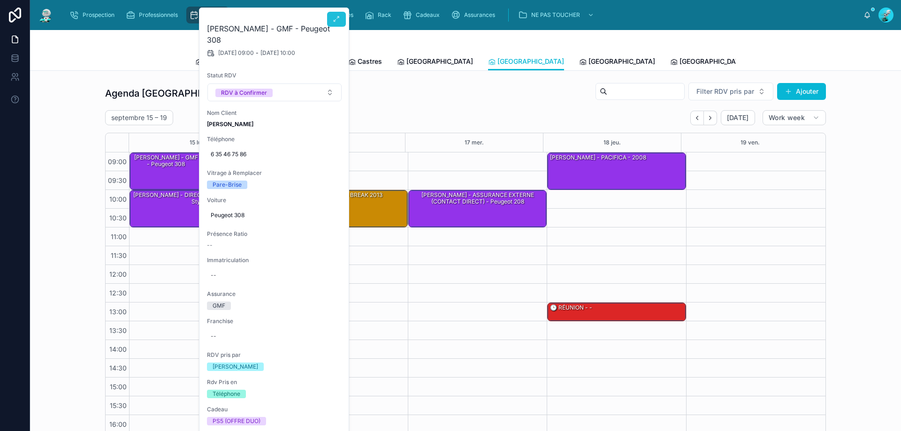
click at [337, 16] on icon at bounding box center [337, 19] width 8 height 8
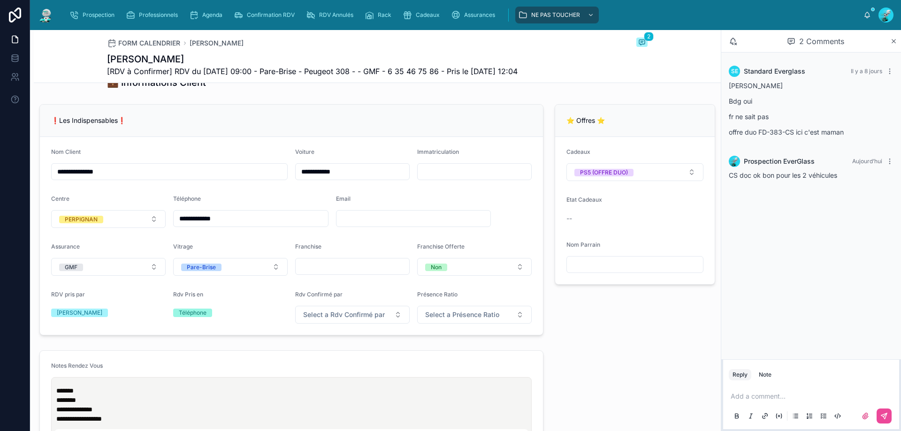
scroll to position [219, 0]
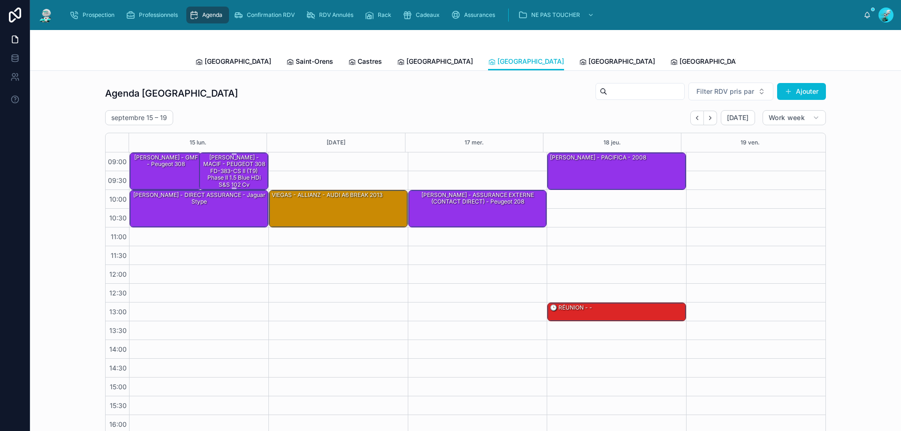
click at [229, 171] on div "MUNOZ Clement - MACIF - PEUGEOT 308 FD-383-CS II (T9) Phase II 1.5 Blue HDi S&S…" at bounding box center [234, 171] width 67 height 36
click at [209, 159] on div "MUNOZ Clement - MACIF - PEUGEOT 308 FD-383-CS II (T9) Phase II 1.5 Blue HDi S&S…" at bounding box center [234, 171] width 67 height 36
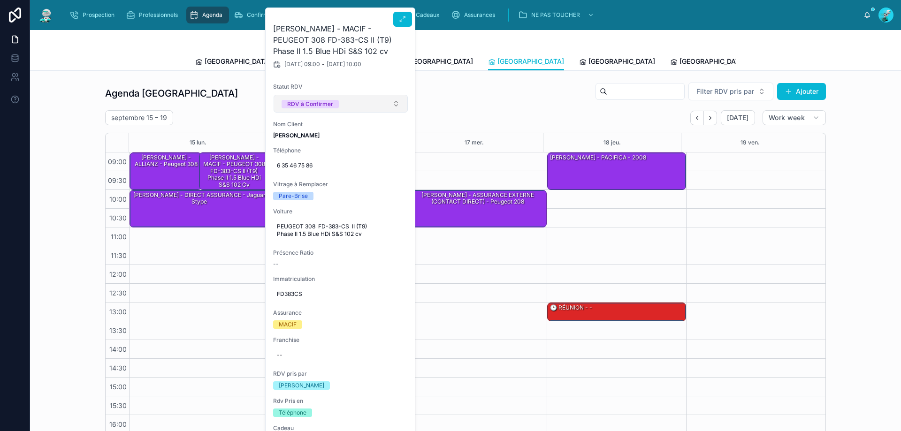
click at [390, 101] on button "RDV à Confirmer" at bounding box center [340, 104] width 134 height 18
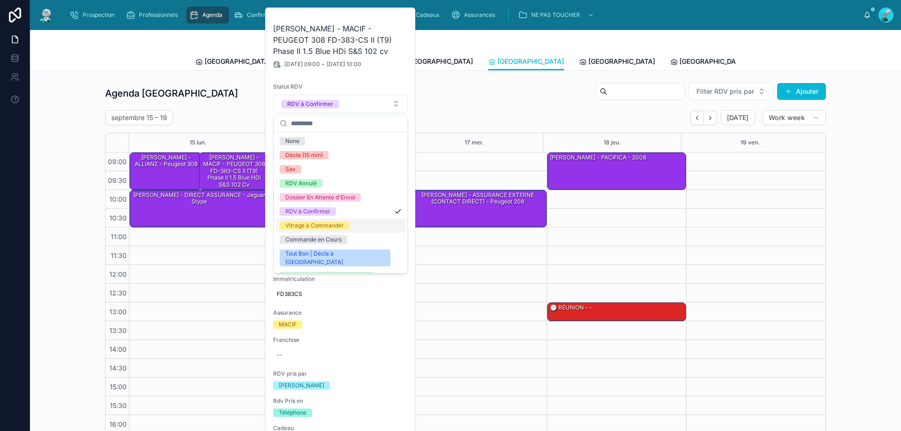
click at [341, 220] on div "Vitrage à Commander" at bounding box center [340, 226] width 129 height 14
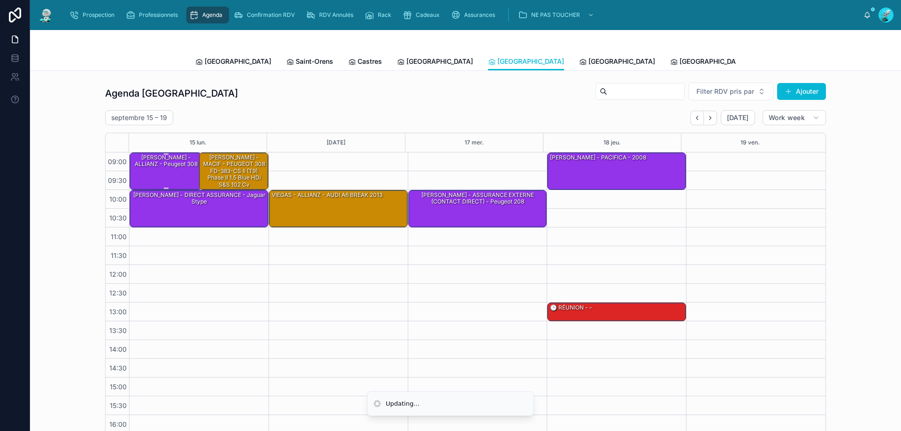
click at [181, 169] on div "MUNOZ LAURENCE - ALLIANZ - Peugeot 308" at bounding box center [165, 171] width 69 height 36
click at [148, 163] on div "MUNOZ LAURENCE - ALLIANZ - Peugeot 308" at bounding box center [165, 160] width 69 height 15
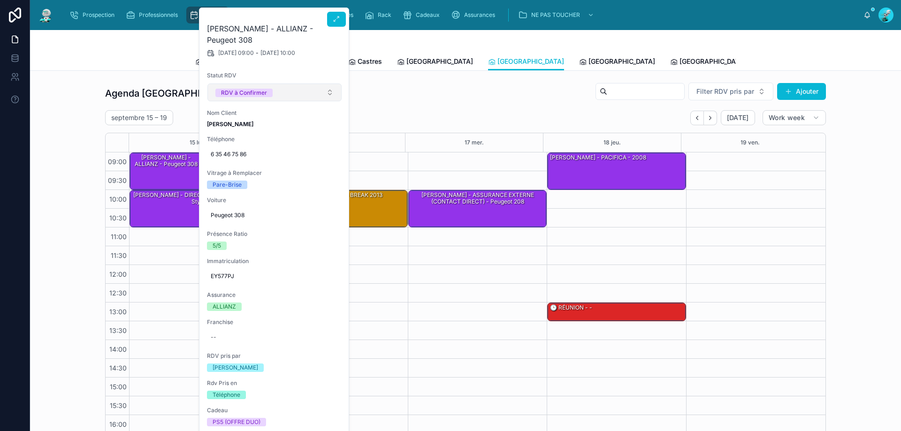
click at [314, 88] on button "RDV à Confirmer" at bounding box center [274, 92] width 134 height 18
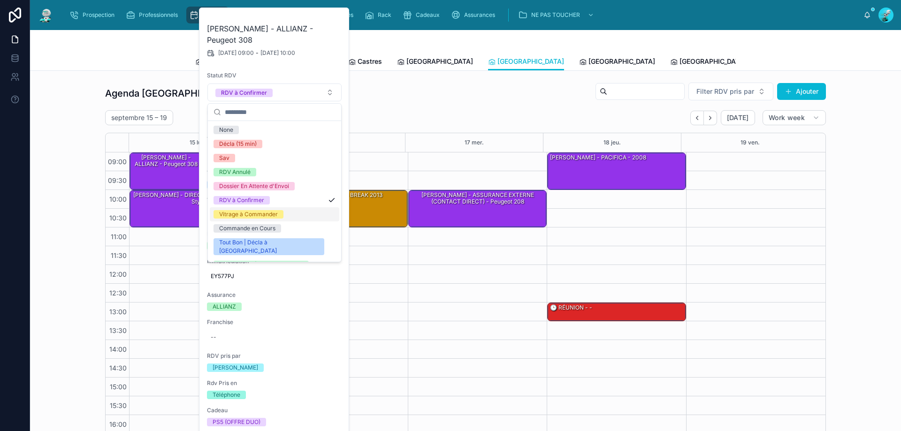
click at [278, 210] on div "Vitrage à Commander" at bounding box center [274, 214] width 129 height 14
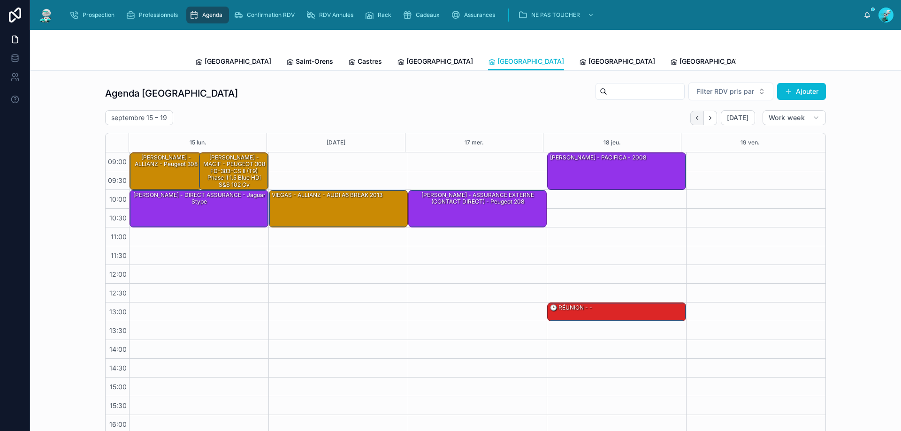
click at [693, 119] on icon "Back" at bounding box center [696, 117] width 7 height 7
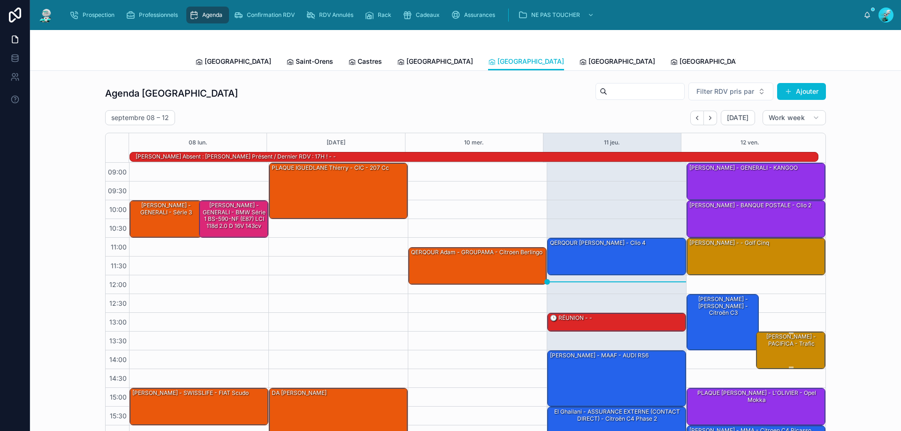
click at [782, 349] on div "[PERSON_NAME] - PACIFICA - Trafic" at bounding box center [791, 340] width 67 height 16
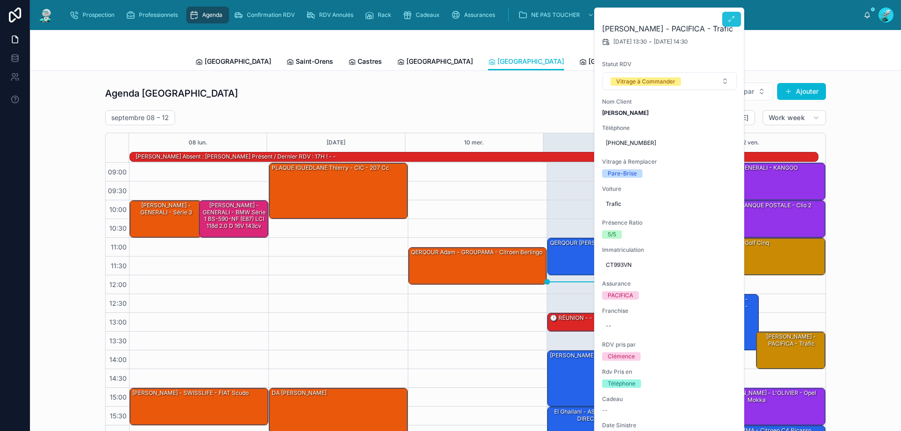
click at [733, 14] on button at bounding box center [731, 19] width 19 height 15
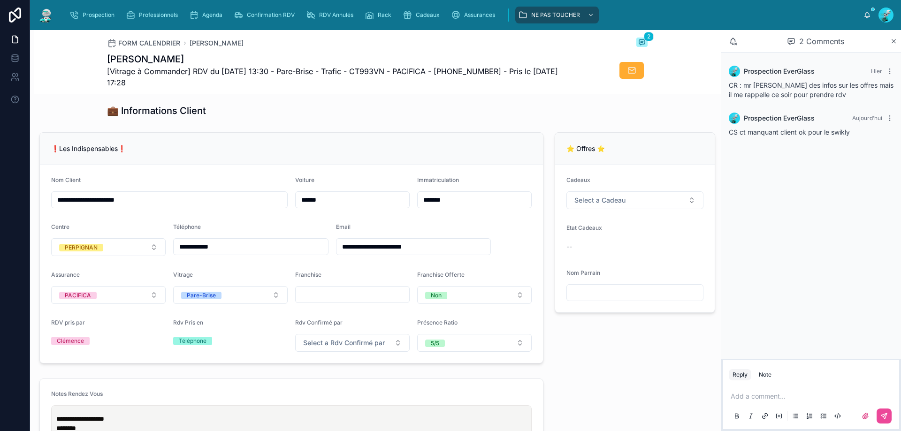
scroll to position [156, 0]
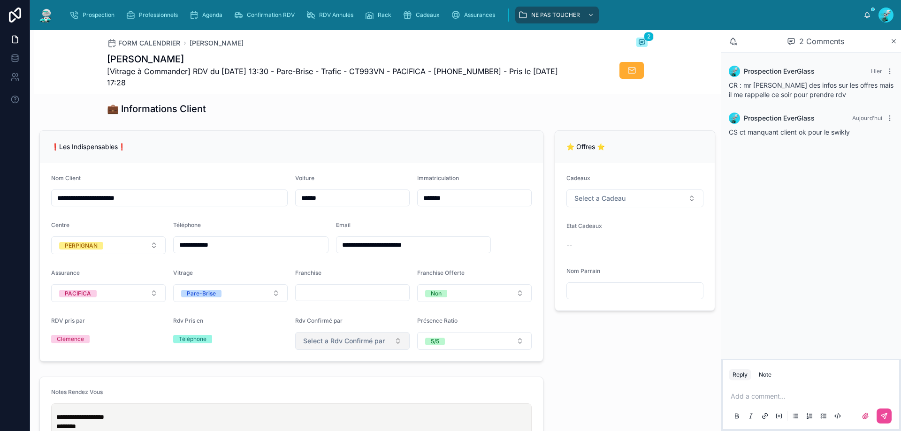
click at [364, 346] on span "Select a Rdv Confirmé par" at bounding box center [344, 340] width 82 height 9
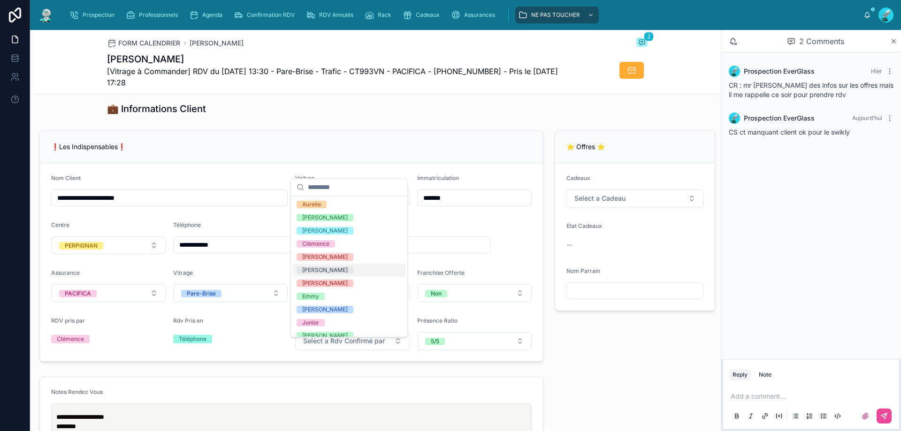
click at [342, 267] on div "Clément Alt" at bounding box center [349, 270] width 113 height 13
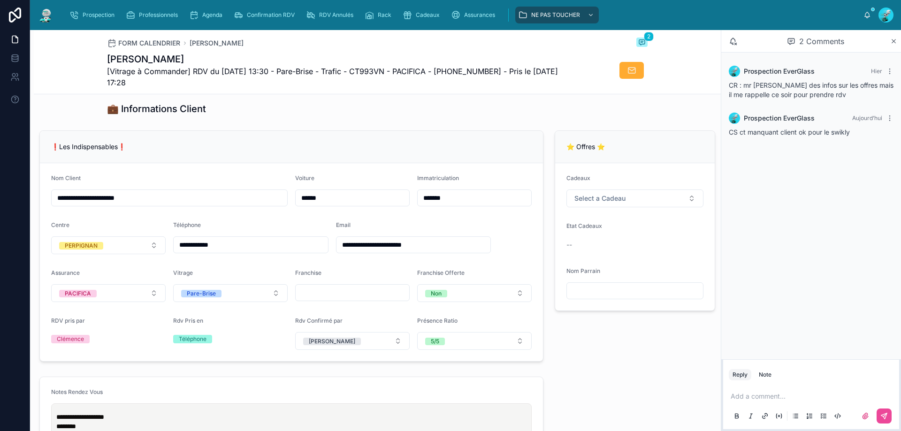
click at [301, 135] on div "**********" at bounding box center [291, 246] width 515 height 239
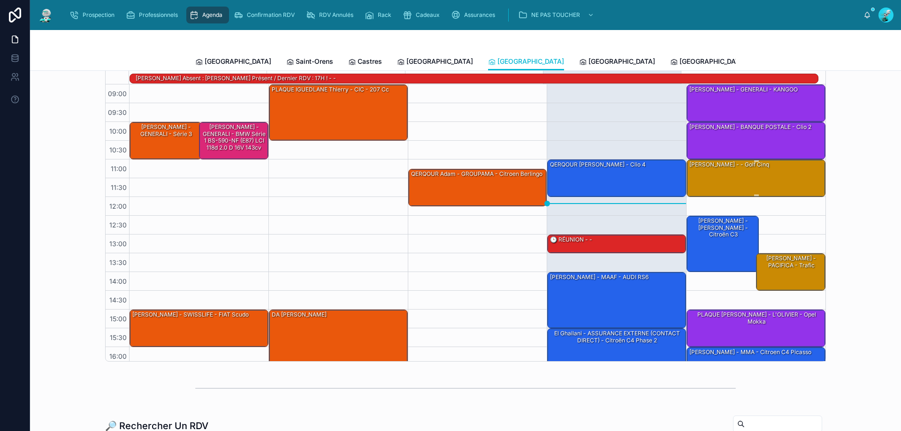
click at [765, 166] on div "[PERSON_NAME] - - Golf cinq" at bounding box center [729, 164] width 82 height 8
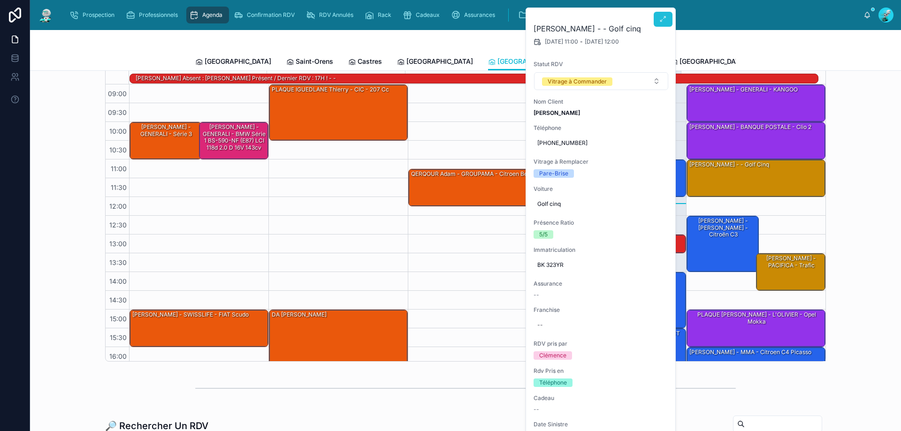
click at [660, 15] on button at bounding box center [662, 19] width 19 height 15
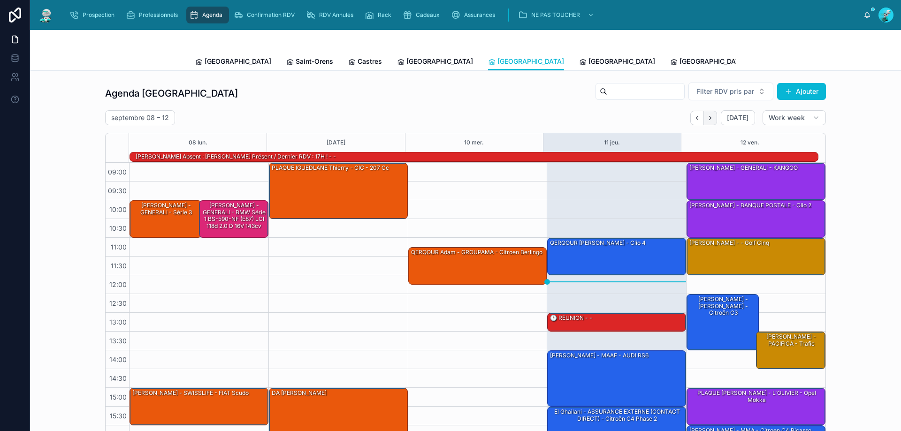
click at [711, 118] on icon "Next" at bounding box center [709, 117] width 7 height 7
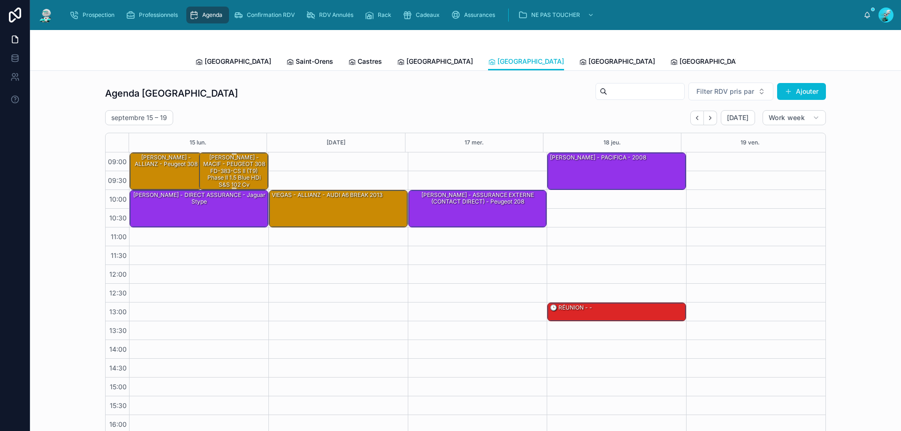
click at [223, 159] on div "[PERSON_NAME] - MACIF - PEUGEOT 308 FD-383-CS II (T9) Phase II 1.5 Blue HDi S&S…" at bounding box center [234, 171] width 67 height 36
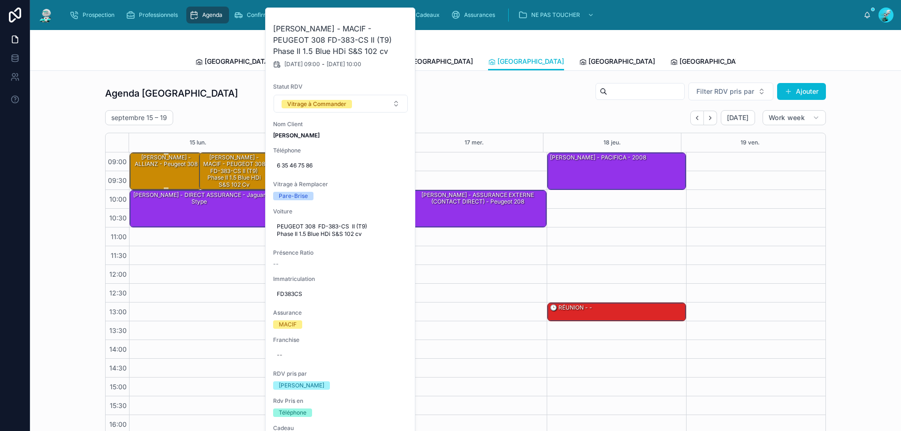
click at [153, 172] on div "[PERSON_NAME] - ALLIANZ - Peugeot 308" at bounding box center [165, 171] width 69 height 36
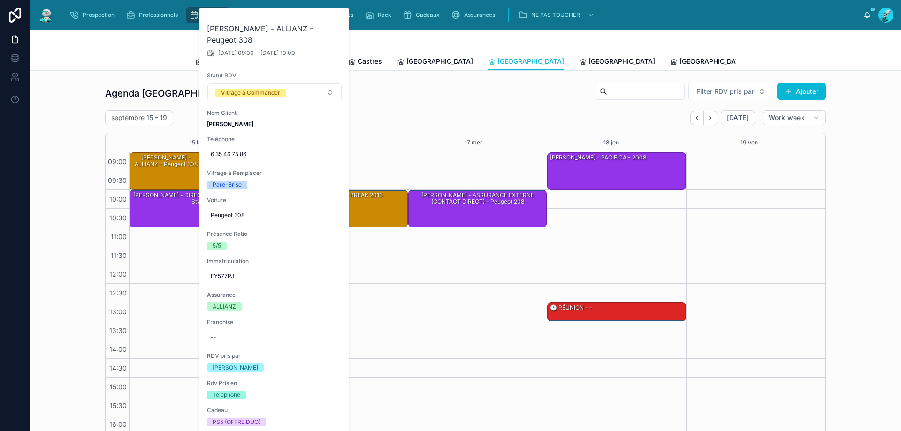
click at [182, 101] on div "Agenda Perpignan Filter RDV pris par Ajouter" at bounding box center [465, 93] width 721 height 23
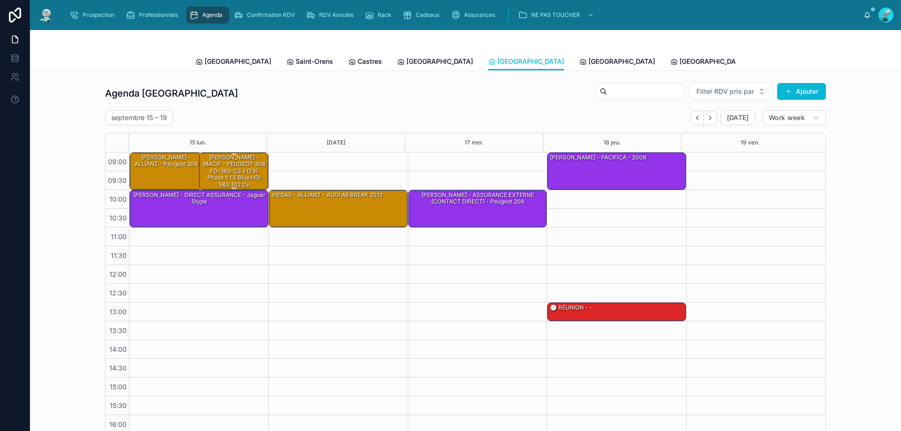
drag, startPoint x: 225, startPoint y: 167, endPoint x: 225, endPoint y: 161, distance: 5.6
click at [225, 167] on div "[PERSON_NAME] - MACIF - PEUGEOT 308 FD-383-CS II (T9) Phase II 1.5 Blue HDi S&S…" at bounding box center [234, 171] width 67 height 36
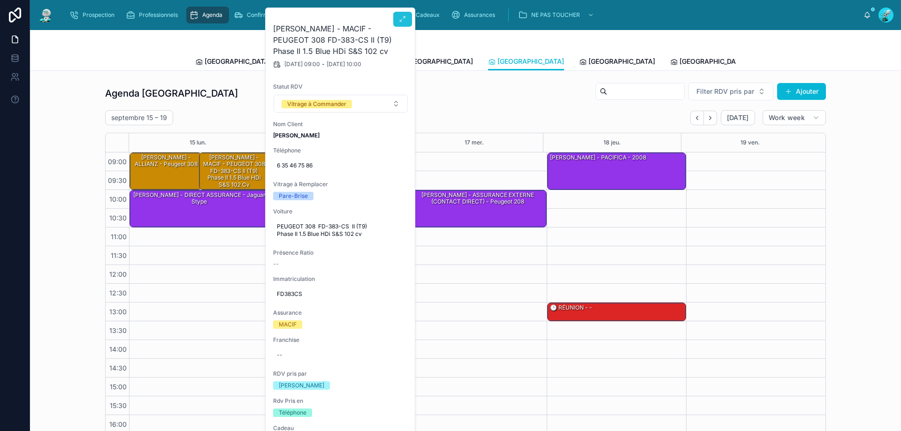
click at [400, 24] on button at bounding box center [402, 19] width 19 height 15
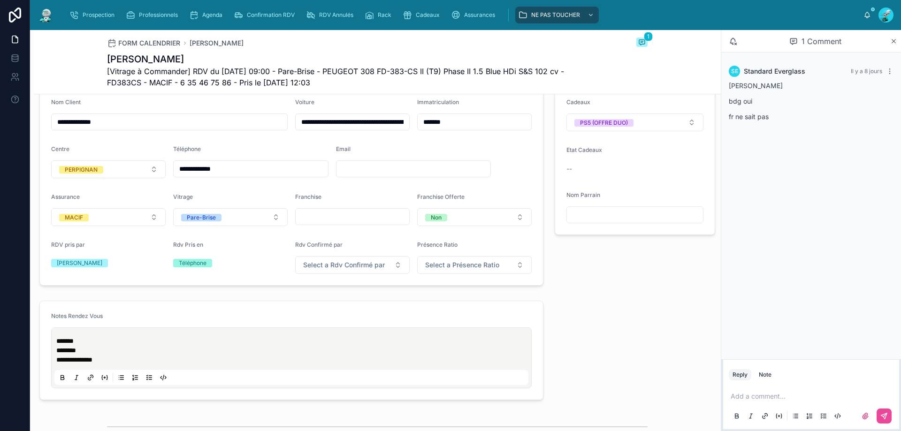
scroll to position [281, 0]
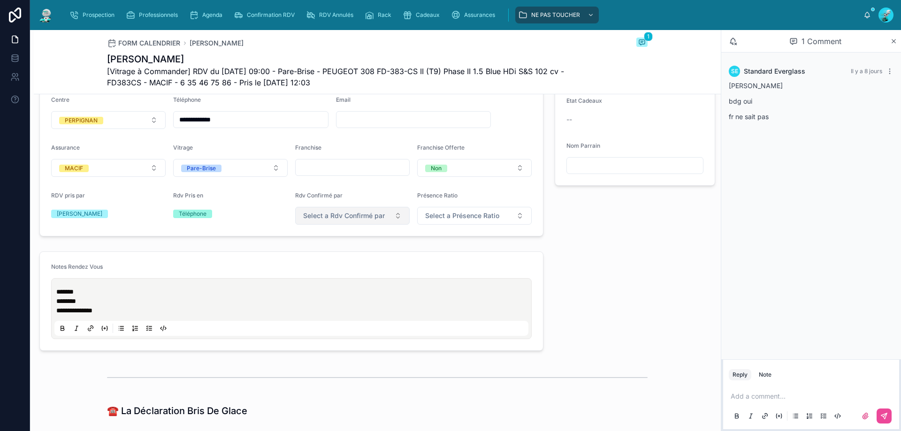
click at [378, 220] on span "Select a Rdv Confirmé par" at bounding box center [344, 215] width 82 height 9
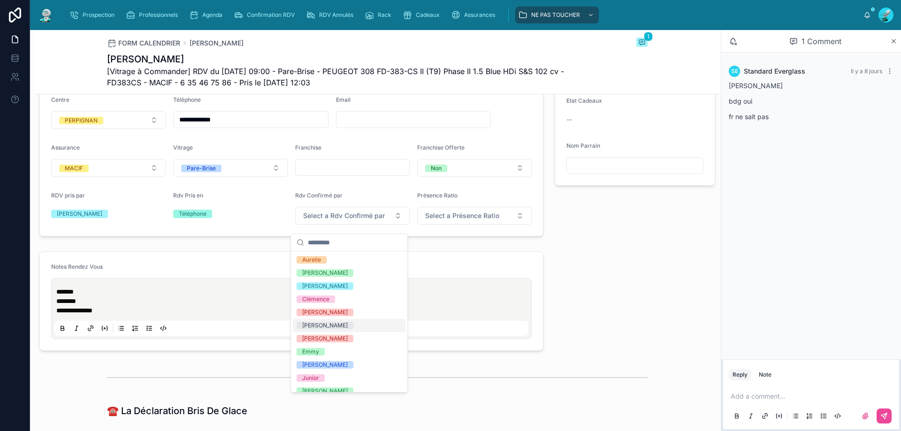
click at [370, 325] on div "[PERSON_NAME]" at bounding box center [349, 325] width 113 height 13
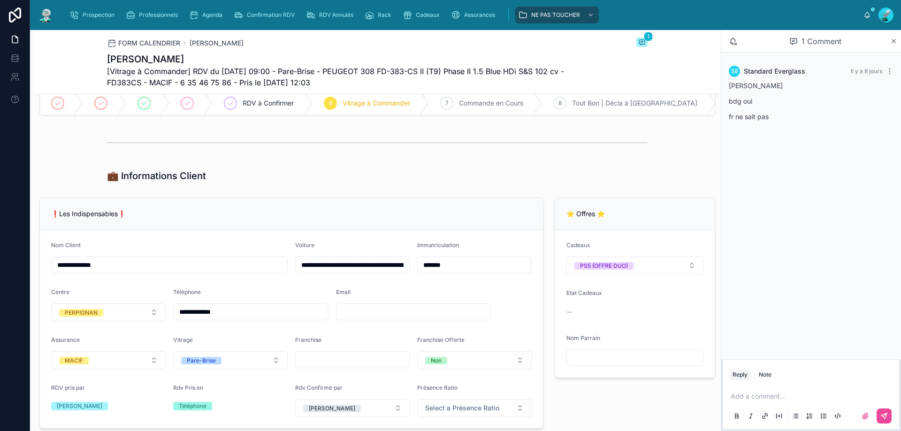
scroll to position [62, 0]
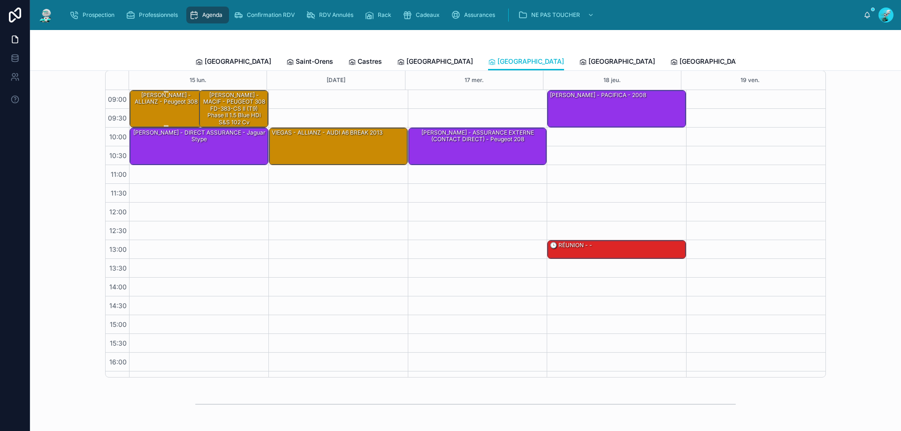
click at [174, 116] on div "[PERSON_NAME] - ALLIANZ - Peugeot 308" at bounding box center [165, 109] width 69 height 36
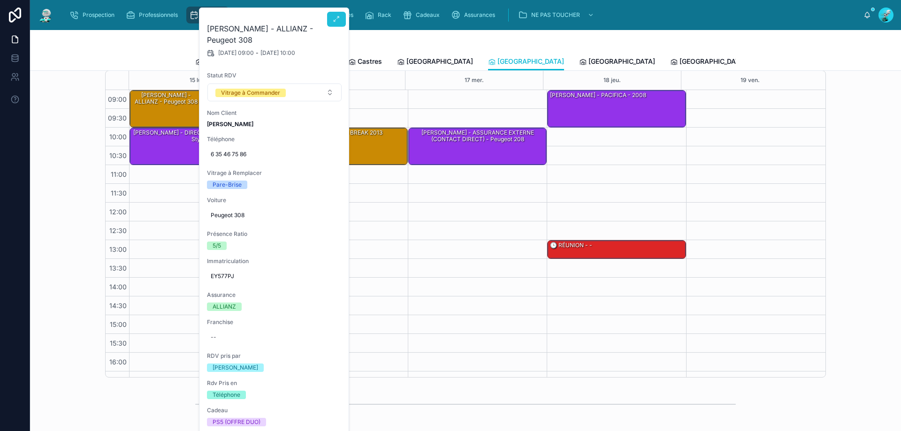
click at [341, 24] on button at bounding box center [336, 19] width 19 height 15
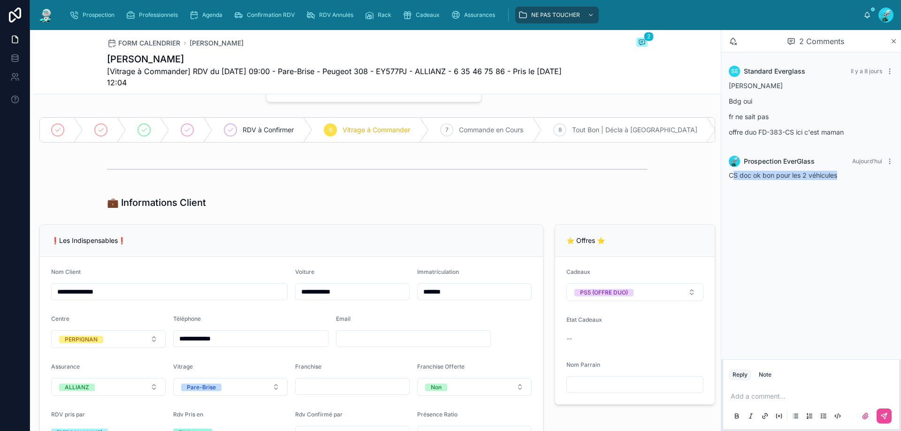
drag, startPoint x: 731, startPoint y: 178, endPoint x: 855, endPoint y: 211, distance: 128.0
click at [855, 211] on div "SE Standard Everglass Il y a 8 jours Jeremy Bdg oui fr ne sait pas offre duo FD…" at bounding box center [811, 206] width 180 height 307
click at [855, 200] on div "SE Standard Everglass Il y a 8 jours Jeremy Bdg oui fr ne sait pas offre duo FD…" at bounding box center [811, 206] width 180 height 307
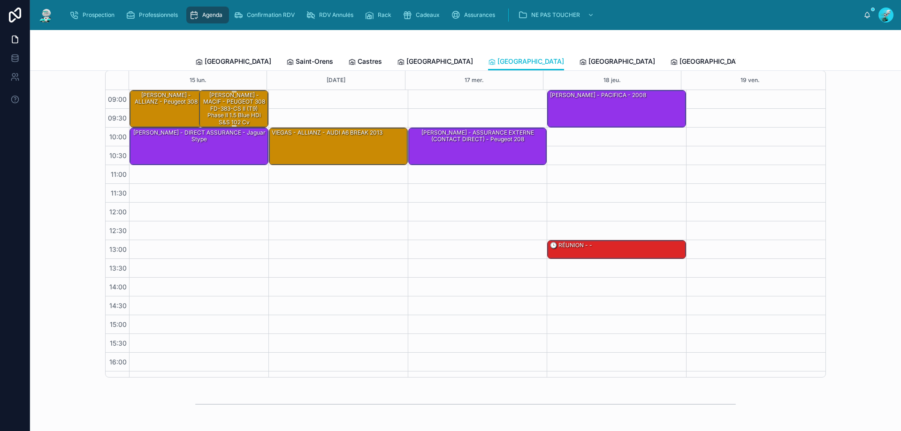
click at [213, 104] on div "[PERSON_NAME] - MACIF - PEUGEOT 308 FD-383-CS II (T9) Phase II 1.5 Blue HDi S&S…" at bounding box center [234, 109] width 67 height 36
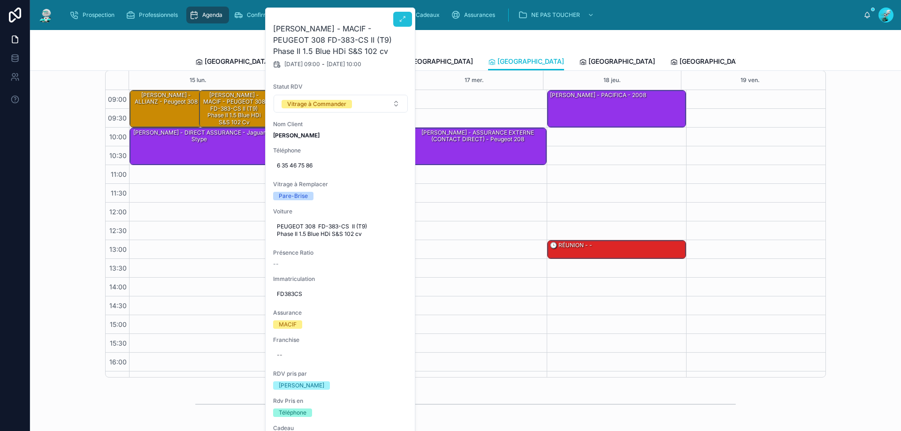
click at [405, 16] on icon at bounding box center [403, 19] width 8 height 8
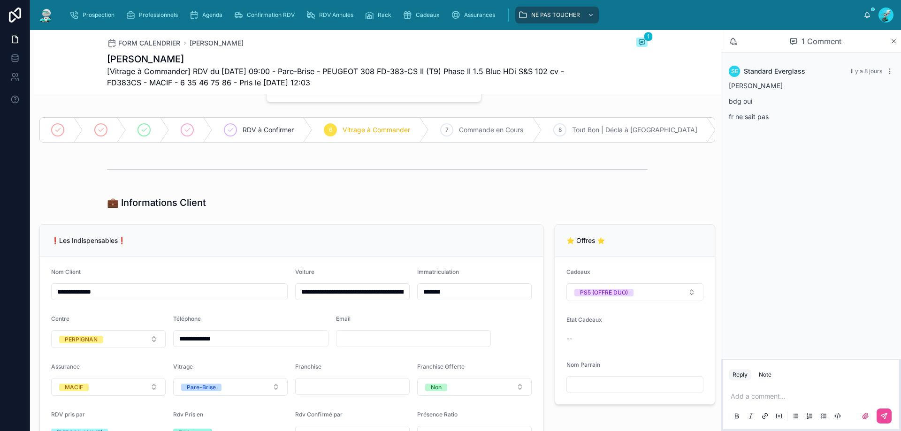
drag, startPoint x: 753, startPoint y: 395, endPoint x: 761, endPoint y: 368, distance: 28.2
click at [752, 395] on p at bounding box center [812, 396] width 165 height 9
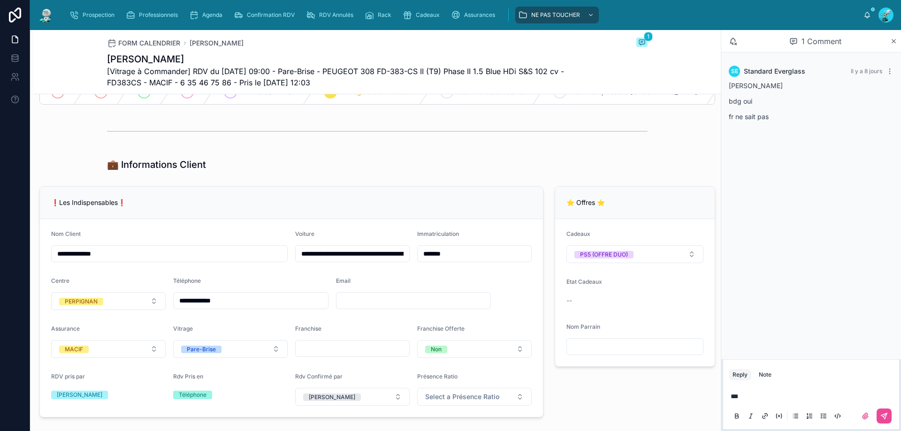
scroll to position [172, 0]
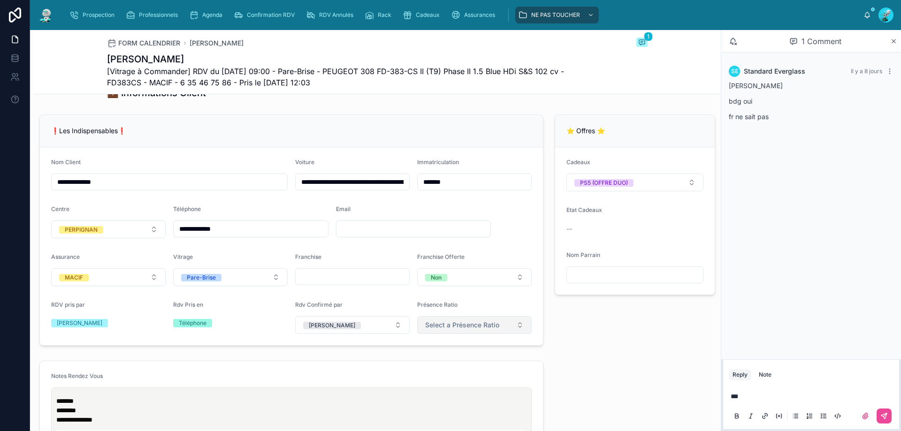
click at [455, 329] on span "Select a Présence Ratio" at bounding box center [462, 324] width 74 height 9
click at [449, 422] on div "5/5" at bounding box center [469, 421] width 113 height 13
click at [760, 406] on div "**" at bounding box center [811, 405] width 165 height 39
click at [758, 400] on p "**" at bounding box center [812, 396] width 165 height 9
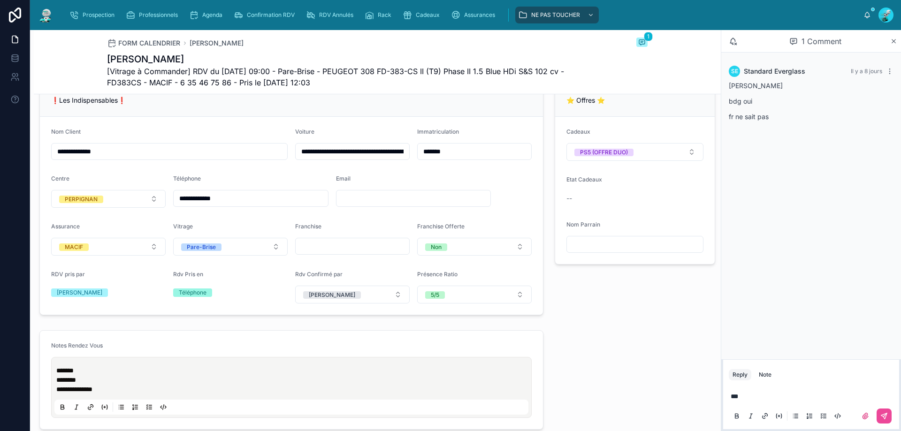
scroll to position [219, 0]
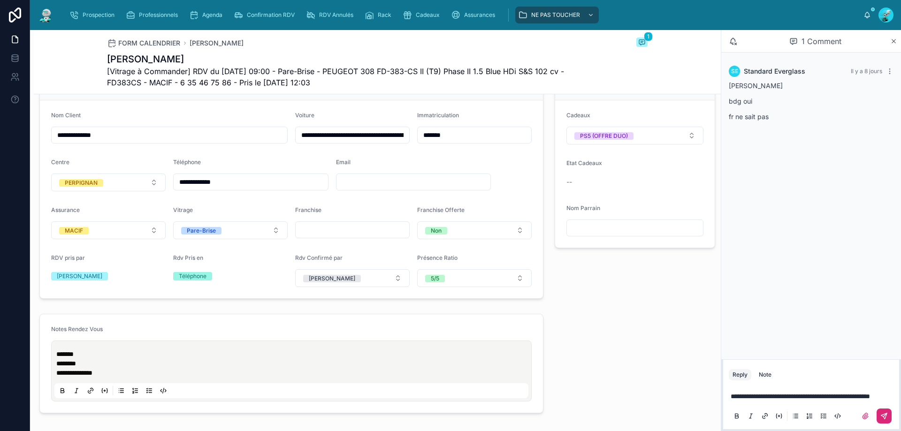
click at [880, 416] on button at bounding box center [883, 416] width 15 height 15
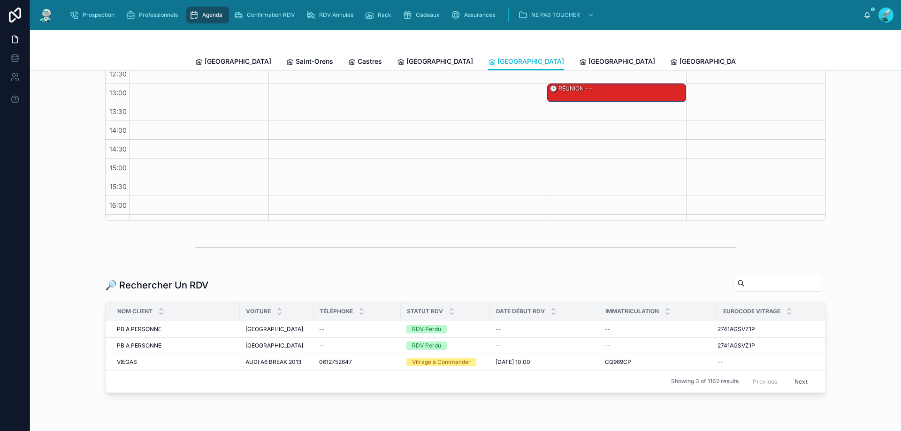
scroll to position [51, 0]
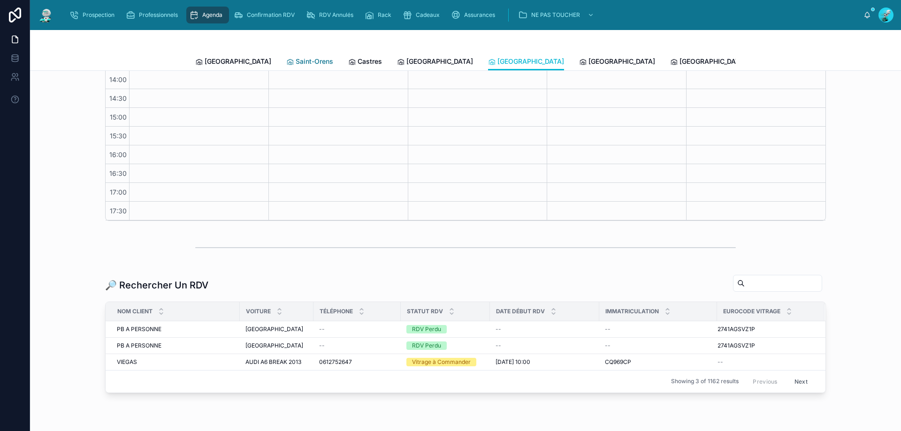
click at [296, 63] on span "Saint-Orens" at bounding box center [315, 61] width 38 height 9
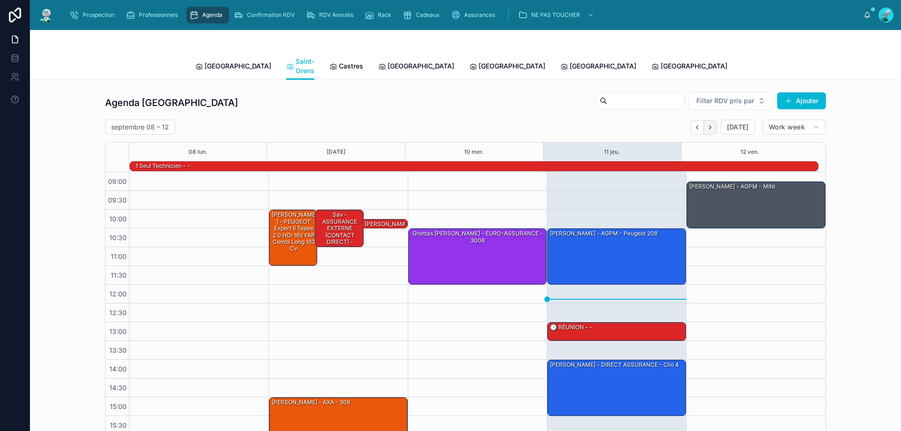
click at [712, 120] on button "Next" at bounding box center [710, 127] width 13 height 15
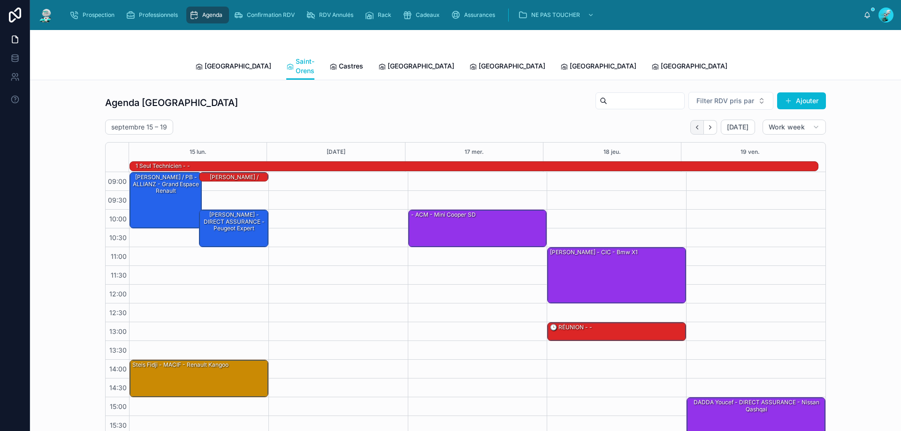
click at [692, 122] on button "Back" at bounding box center [697, 127] width 14 height 15
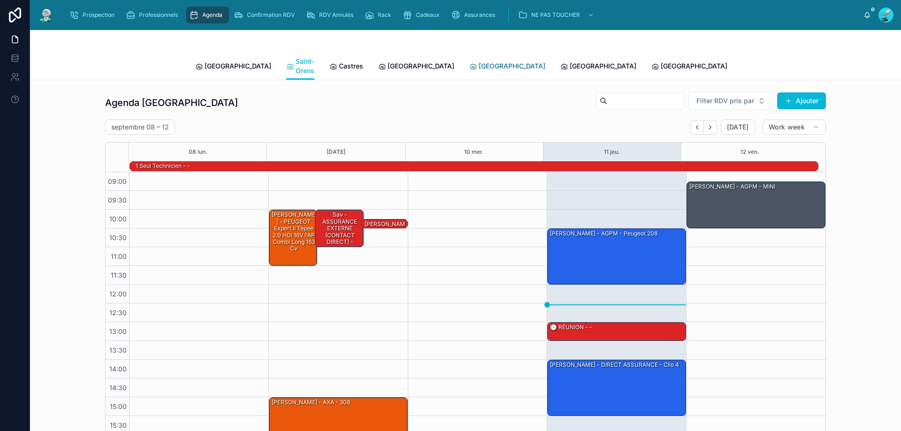
click at [478, 61] on span "[GEOGRAPHIC_DATA]" at bounding box center [511, 65] width 67 height 9
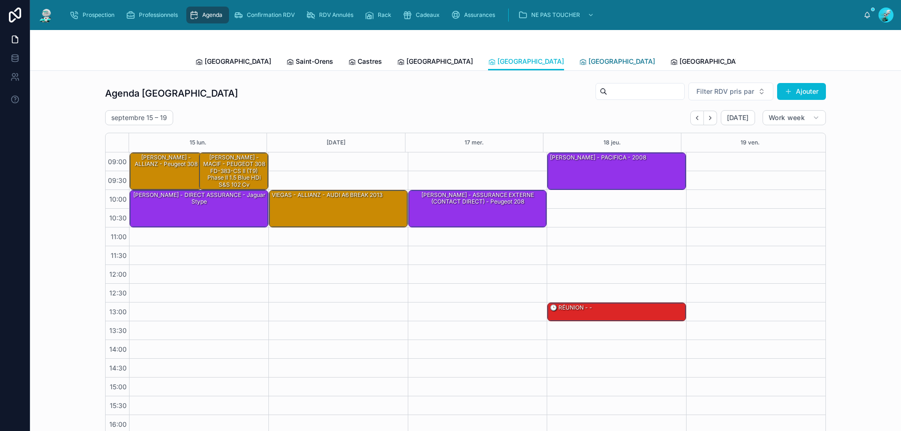
click at [579, 60] on icon at bounding box center [583, 62] width 8 height 8
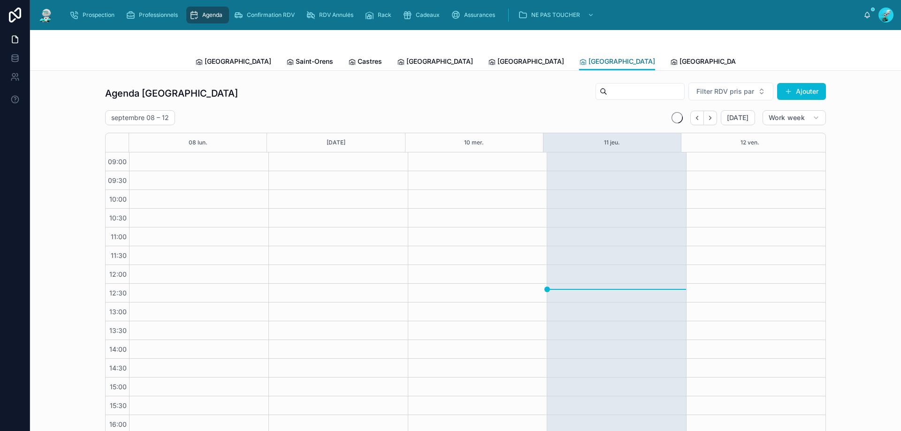
scroll to position [51, 0]
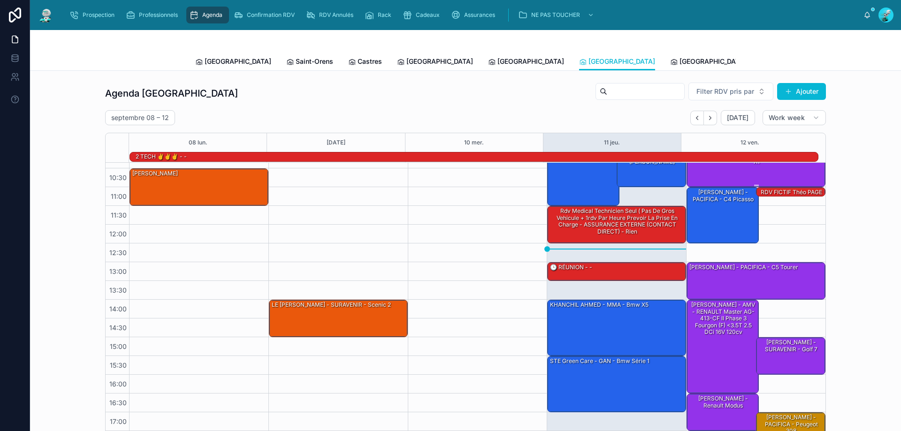
click at [723, 173] on div "BOURCIER [PERSON_NAME] - SURAVENIR - BMW X1" at bounding box center [756, 168] width 136 height 36
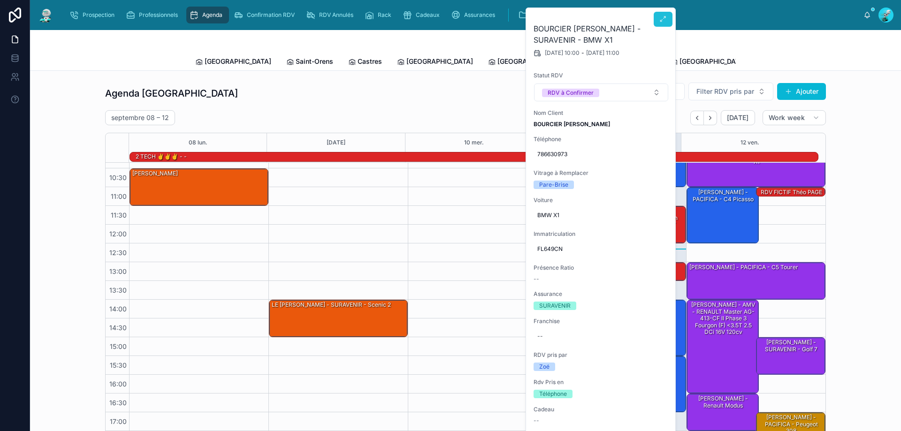
click at [663, 20] on icon at bounding box center [663, 19] width 8 height 8
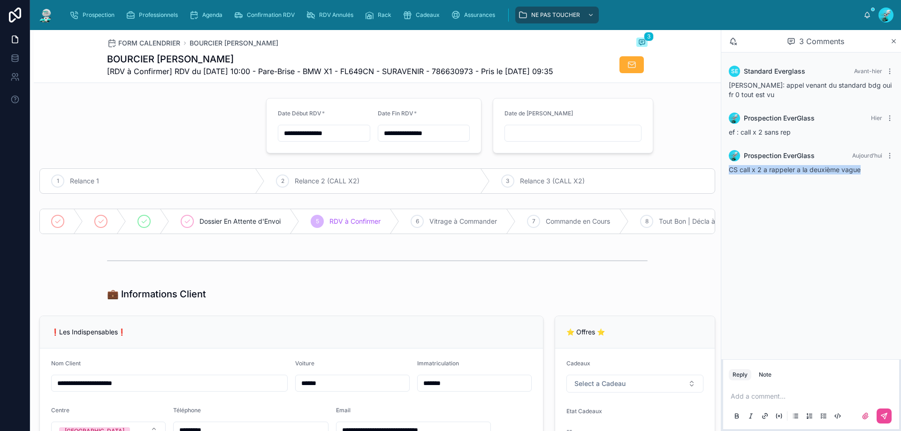
drag, startPoint x: 867, startPoint y: 175, endPoint x: 730, endPoint y: 205, distance: 139.7
click at [730, 205] on div "SE Standard Everglass Avant-hier zoe: appel venant du standard bdg oui fr 0 tou…" at bounding box center [811, 206] width 180 height 307
copy span "CS call x 2 a rappeler a la deuxième vague"
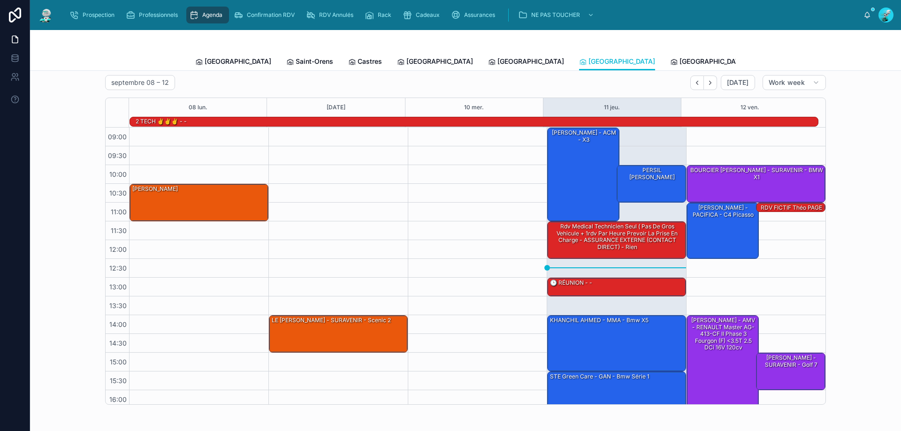
scroll to position [62, 0]
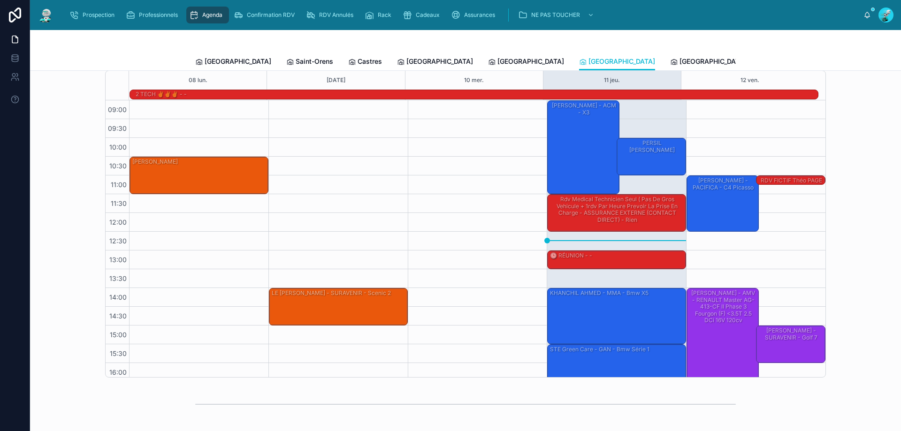
click at [764, 150] on div "BOURCIER [PERSON_NAME] - SURAVENIR - BMW X1" at bounding box center [756, 156] width 136 height 36
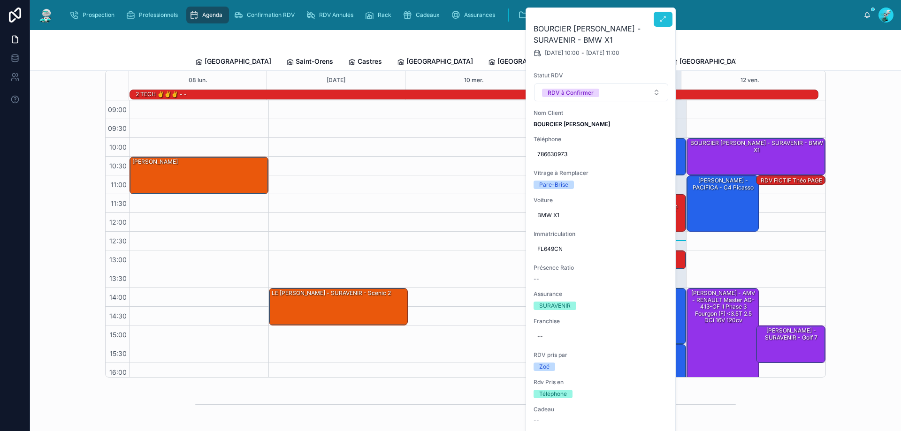
click at [663, 21] on icon at bounding box center [663, 19] width 8 height 8
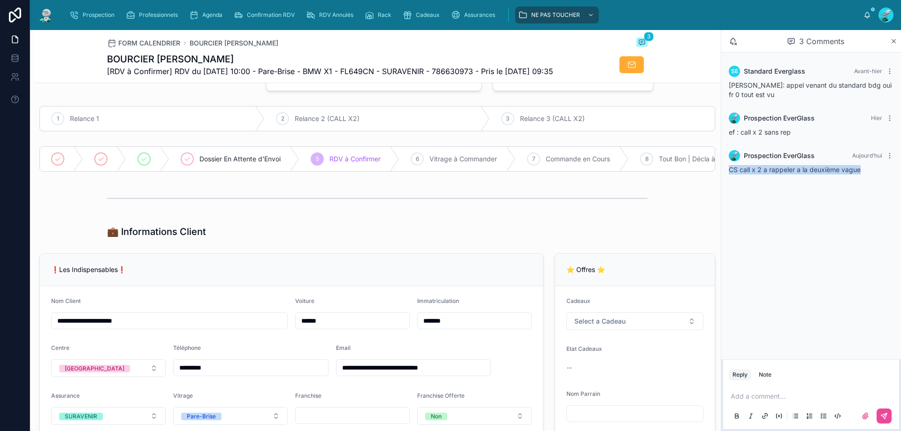
drag, startPoint x: 866, startPoint y: 165, endPoint x: 726, endPoint y: 204, distance: 145.6
click at [726, 204] on div "SE Standard Everglass Avant-hier zoe: appel venant du standard bdg oui fr 0 tou…" at bounding box center [811, 206] width 180 height 307
copy span "CS call x 2 a rappeler a la deuxième vague"
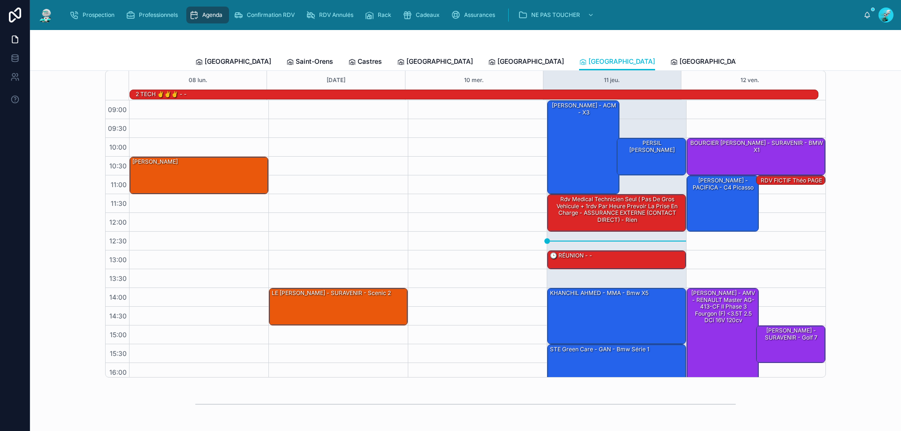
scroll to position [61, 0]
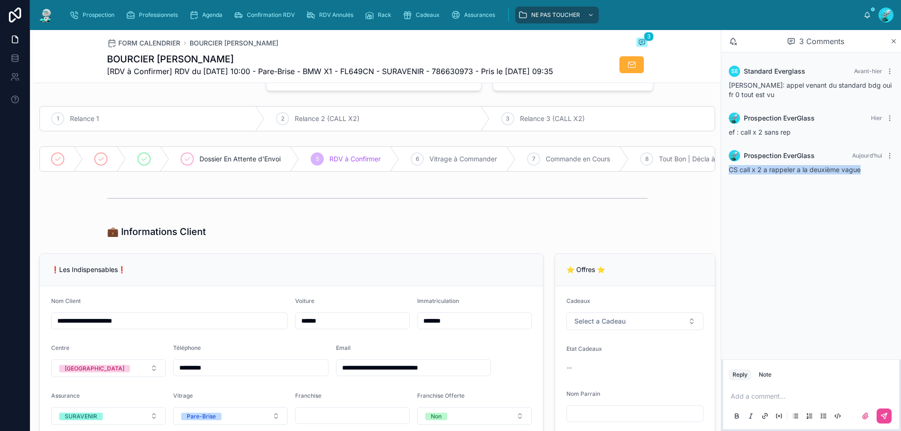
drag, startPoint x: 879, startPoint y: 171, endPoint x: 729, endPoint y: 174, distance: 150.1
click at [729, 174] on div "CS call x 2 a rappeler a la deuxième vague" at bounding box center [811, 169] width 165 height 9
copy span "CS call x 2 a rappeler a la deuxième vague"
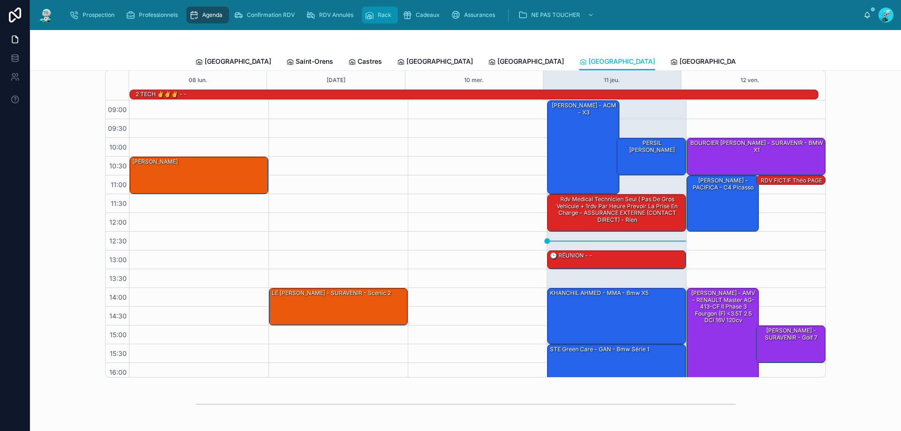
scroll to position [61, 0]
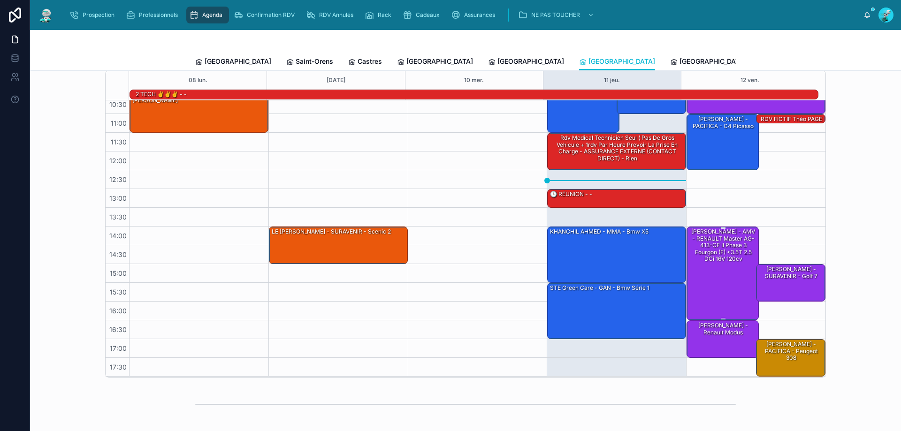
click at [735, 240] on div "[PERSON_NAME] - AMV - RENAULT Master AG-413-CF II Phase 3 Fourgon (F) <3.5T 2.5…" at bounding box center [722, 246] width 69 height 36
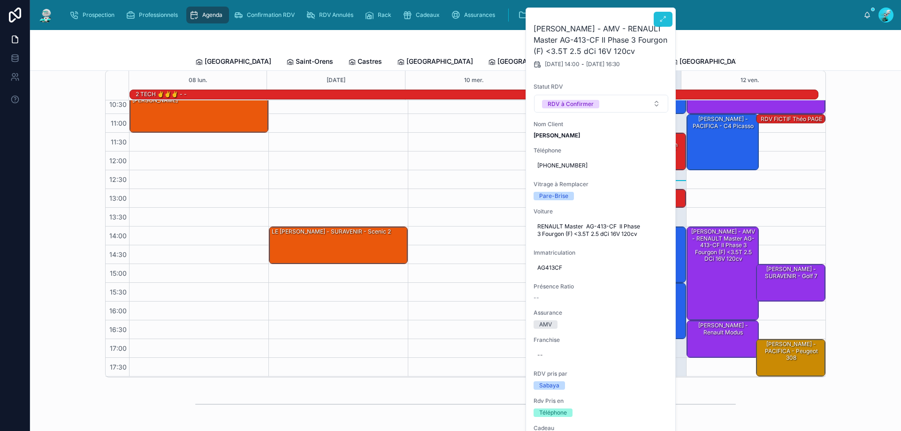
click at [663, 19] on icon at bounding box center [663, 19] width 8 height 8
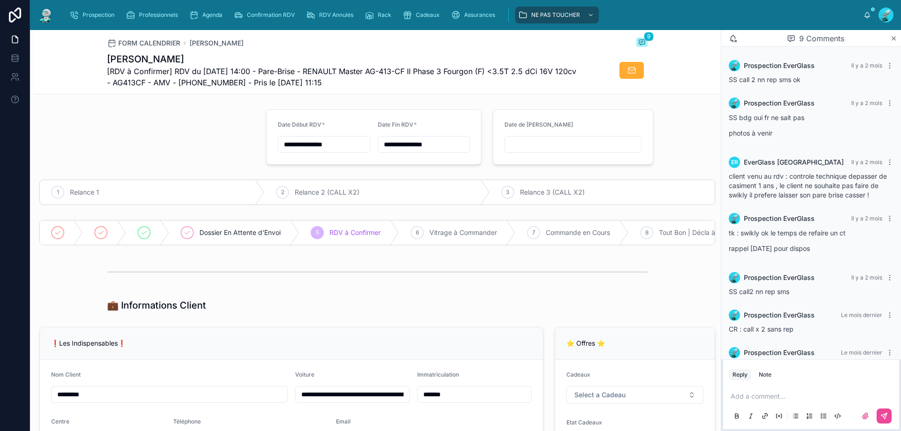
scroll to position [100, 0]
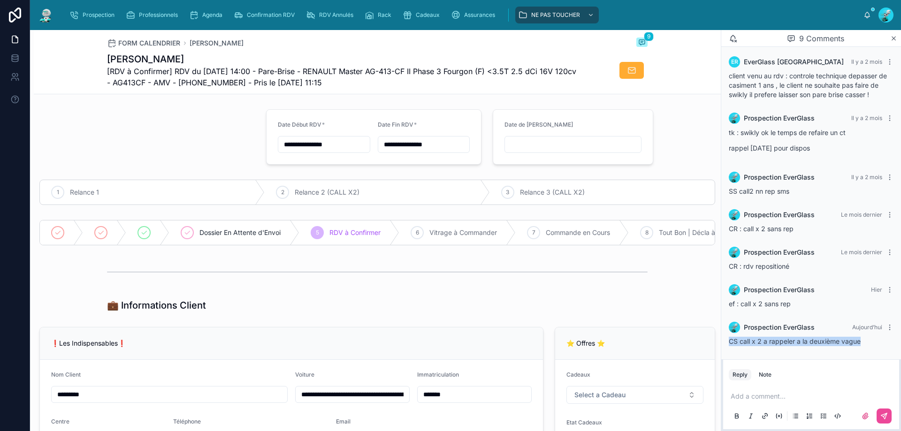
drag, startPoint x: 864, startPoint y: 343, endPoint x: 727, endPoint y: 352, distance: 137.2
click at [727, 352] on div "Prospection EverGlass Aujourd’hui CS call x 2 a rappeler a la deuxième vague" at bounding box center [811, 334] width 176 height 36
copy span "CS call x 2 a rappeler a la deuxième vague"
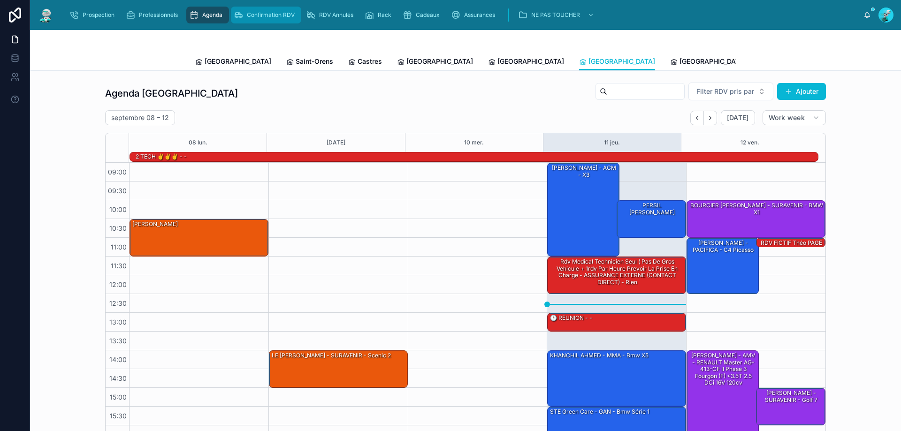
scroll to position [61, 0]
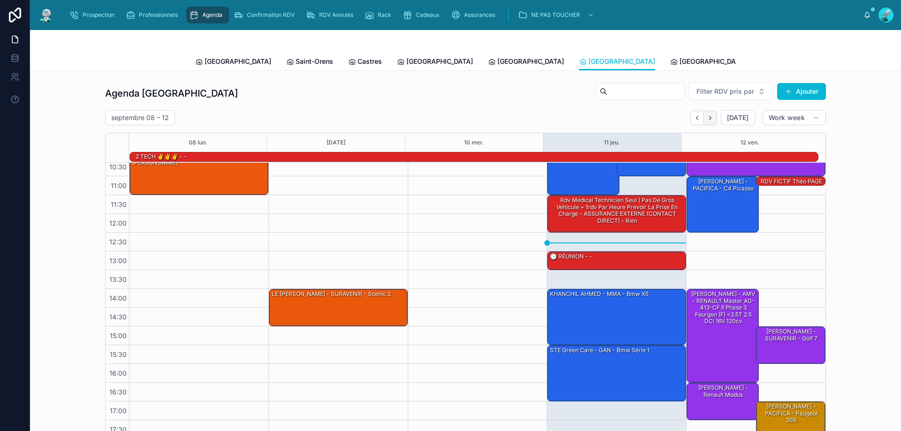
click at [714, 120] on button "Next" at bounding box center [710, 118] width 13 height 15
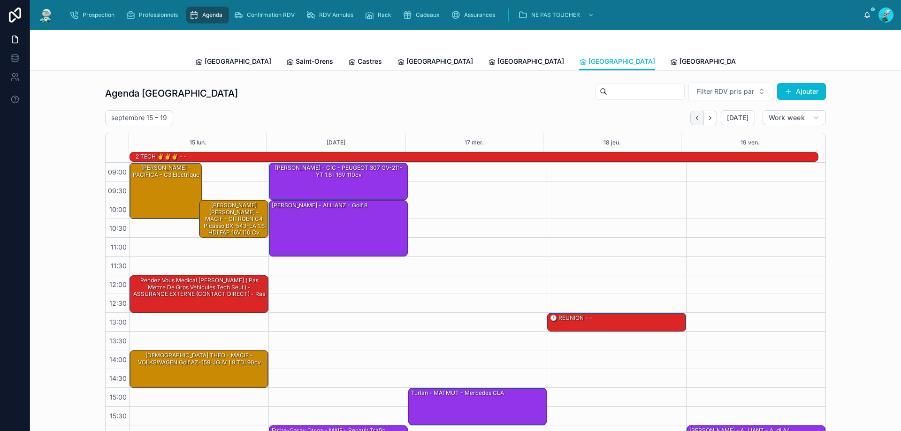
click at [693, 116] on icon "Back" at bounding box center [696, 117] width 7 height 7
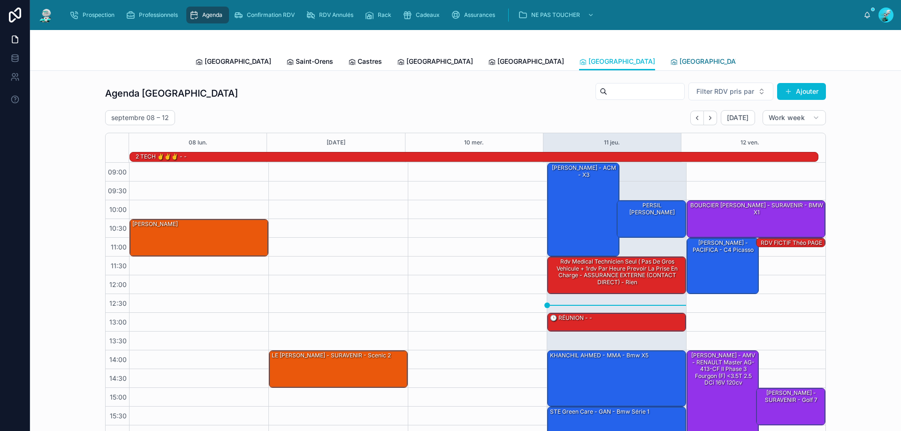
click at [679, 64] on span "[GEOGRAPHIC_DATA]" at bounding box center [712, 61] width 67 height 9
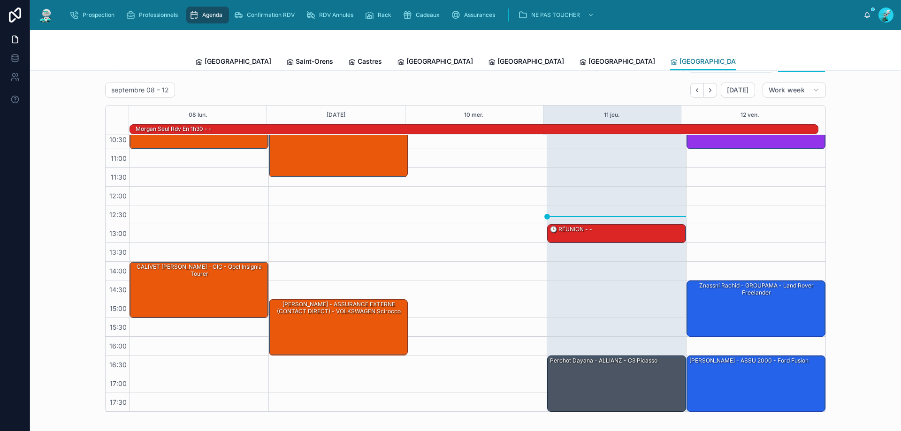
scroll to position [47, 0]
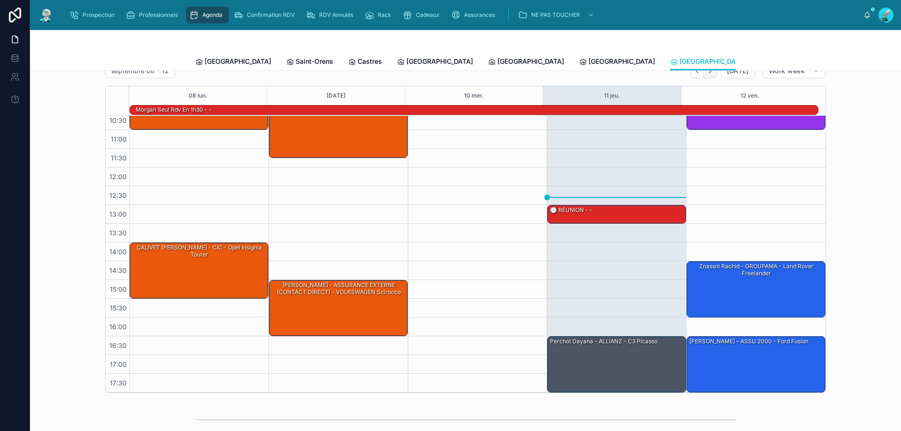
click at [713, 75] on button "Next" at bounding box center [710, 71] width 13 height 15
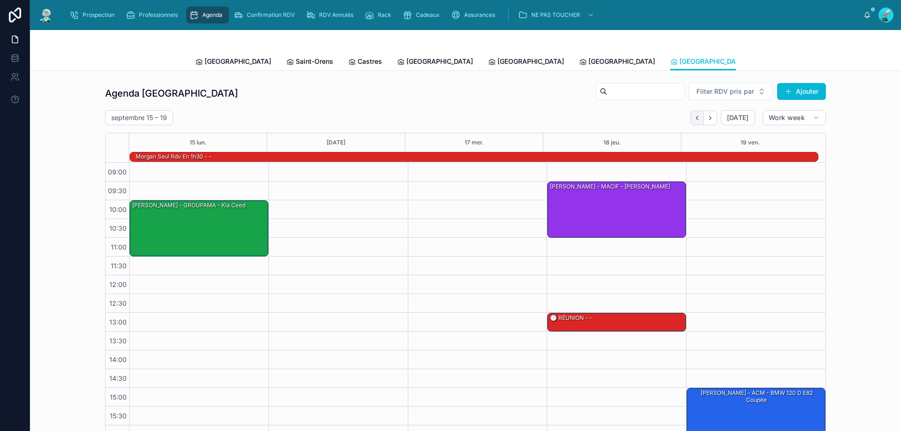
click at [699, 116] on button "Back" at bounding box center [697, 118] width 14 height 15
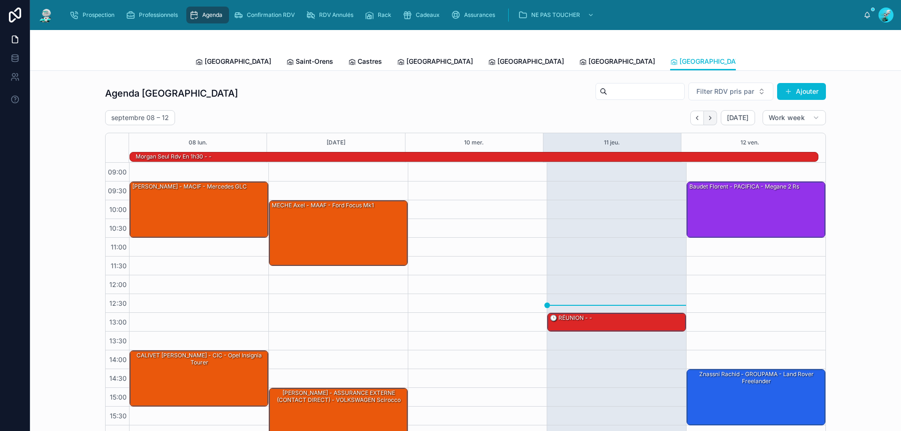
click at [707, 123] on button "Next" at bounding box center [710, 118] width 13 height 15
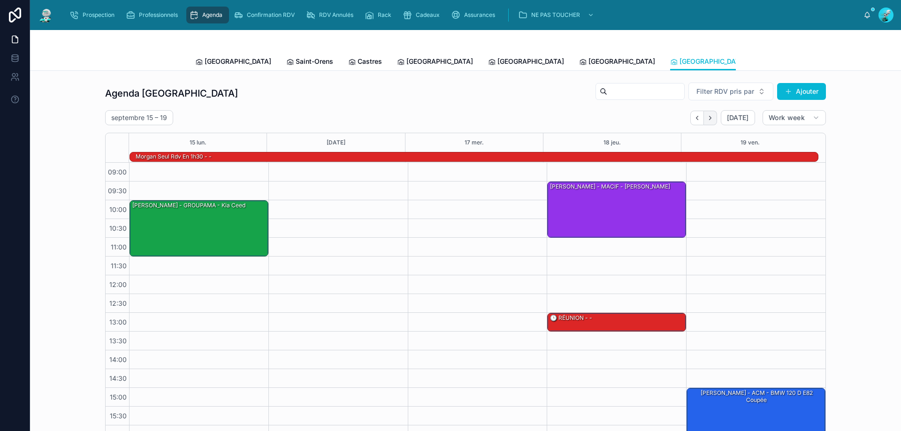
click at [711, 121] on icon "Next" at bounding box center [709, 117] width 7 height 7
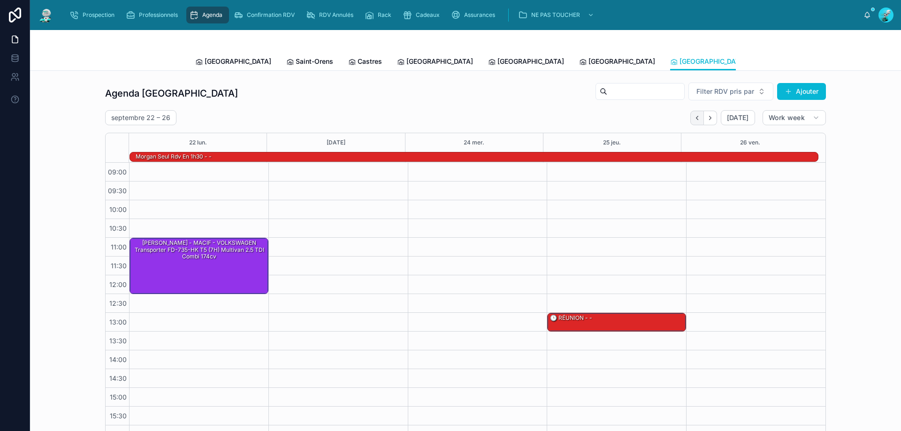
click at [696, 121] on icon "Back" at bounding box center [696, 117] width 7 height 7
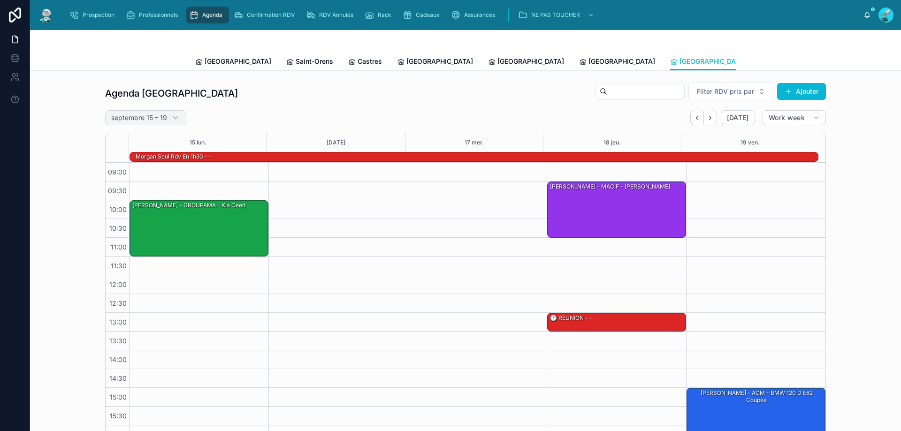
click at [134, 113] on h2 "septembre 15 – 19" at bounding box center [139, 117] width 56 height 9
select select "****"
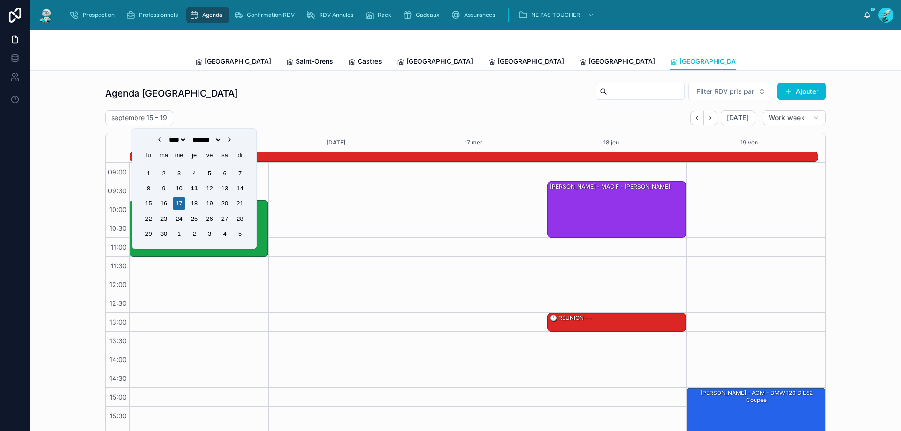
click at [233, 140] on icon "Choose Date" at bounding box center [230, 140] width 8 height 8
select select "*"
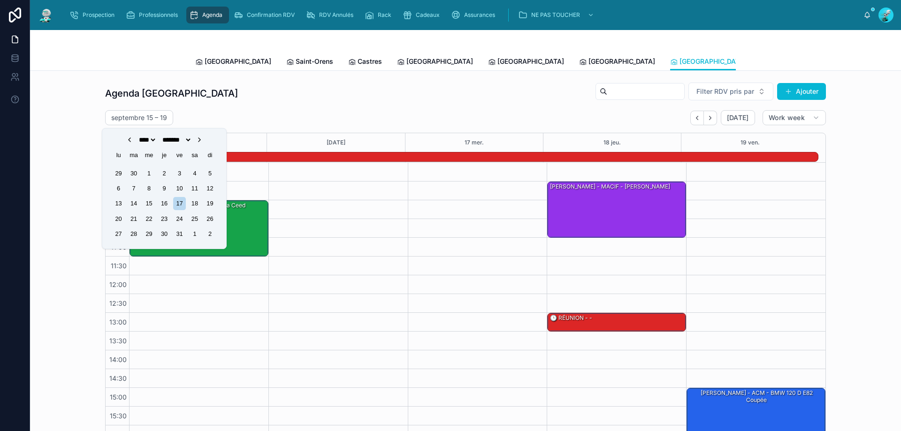
click at [133, 203] on div "14" at bounding box center [134, 203] width 13 height 13
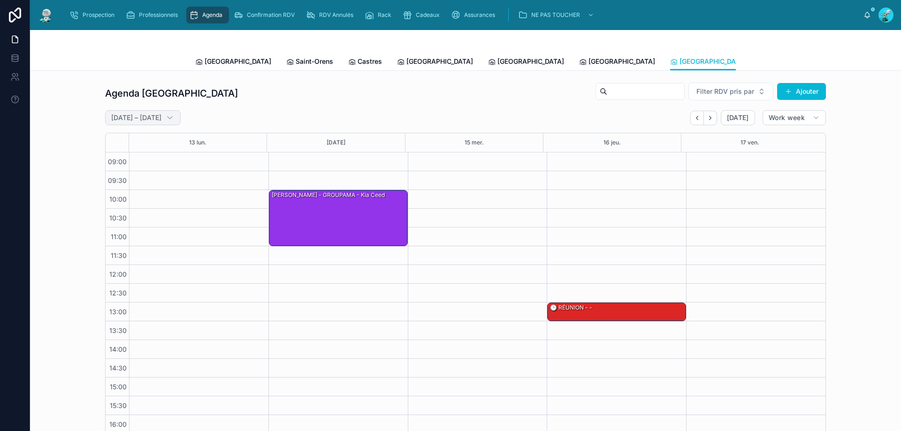
click at [134, 114] on h2 "octobre 13 – 17" at bounding box center [136, 117] width 50 height 9
select select "****"
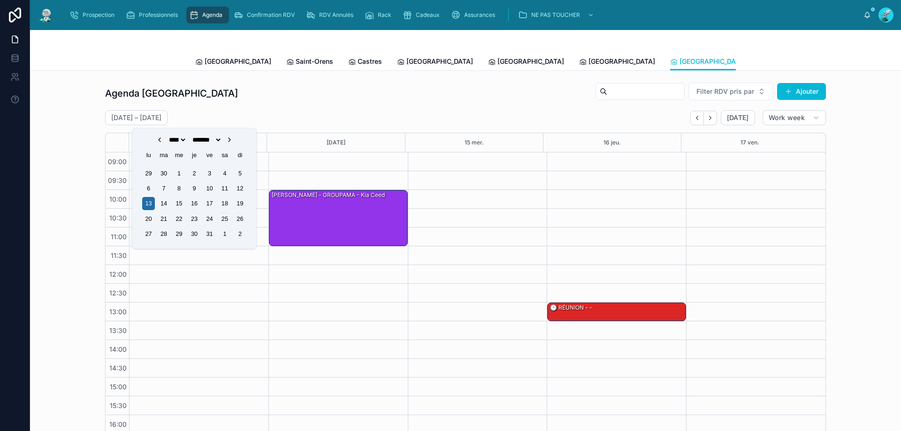
click at [156, 138] on icon "Choose Date" at bounding box center [160, 140] width 8 height 8
select select "*"
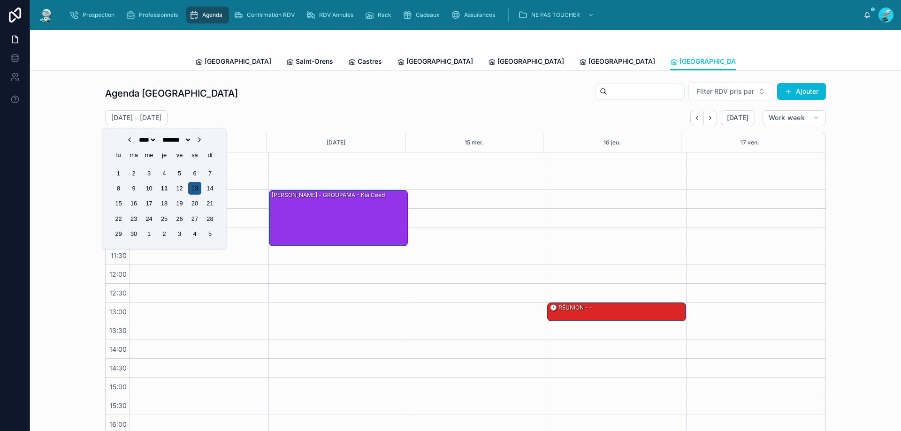
click at [194, 188] on div "13" at bounding box center [194, 188] width 13 height 13
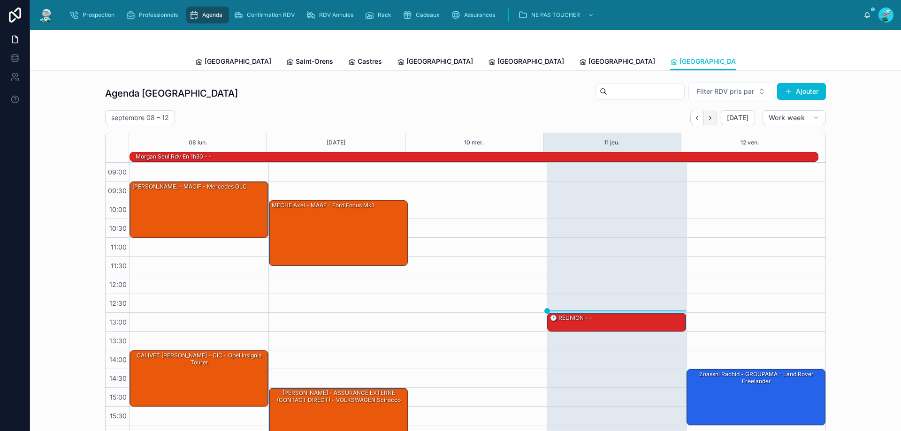
click at [708, 122] on button "Next" at bounding box center [710, 118] width 13 height 15
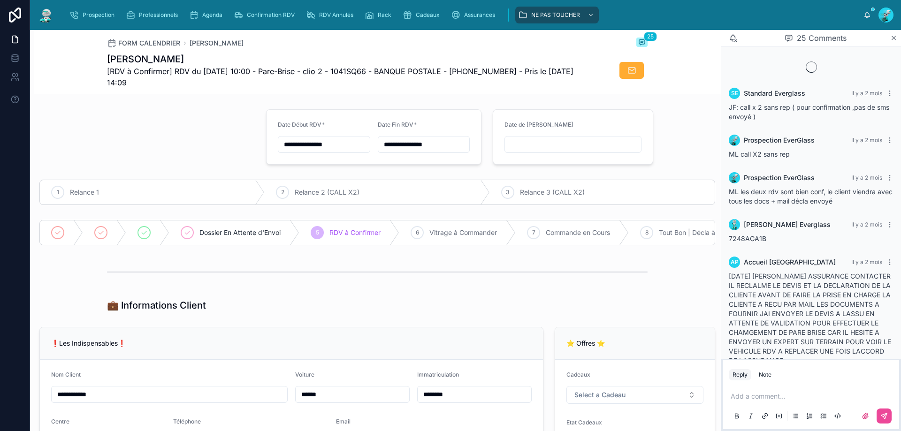
scroll to position [981, 0]
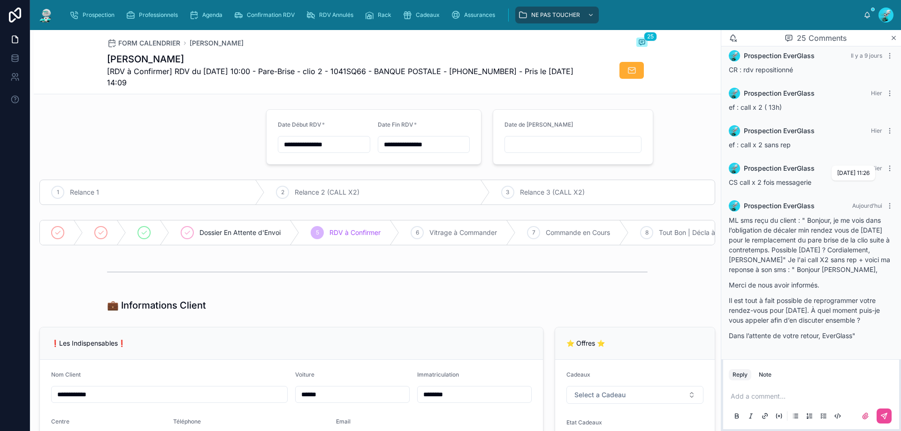
click at [868, 202] on span "Aujourd’hui" at bounding box center [867, 205] width 30 height 7
click at [842, 400] on p at bounding box center [812, 396] width 165 height 9
click at [881, 417] on icon at bounding box center [884, 416] width 8 height 8
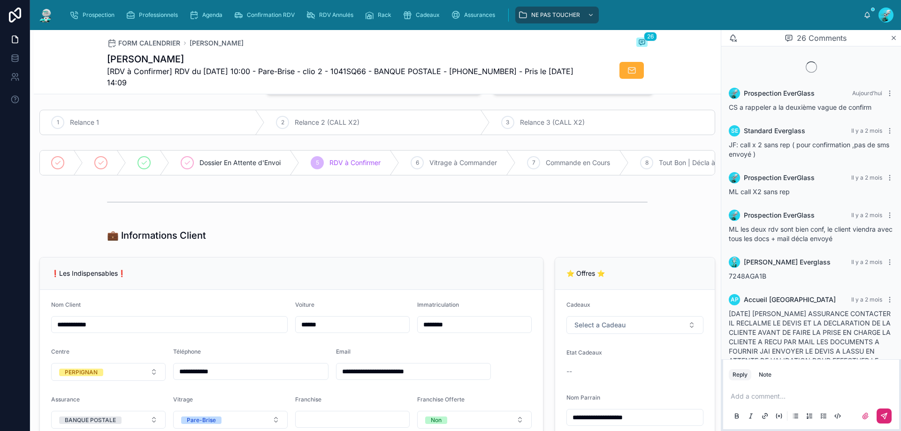
scroll to position [78, 0]
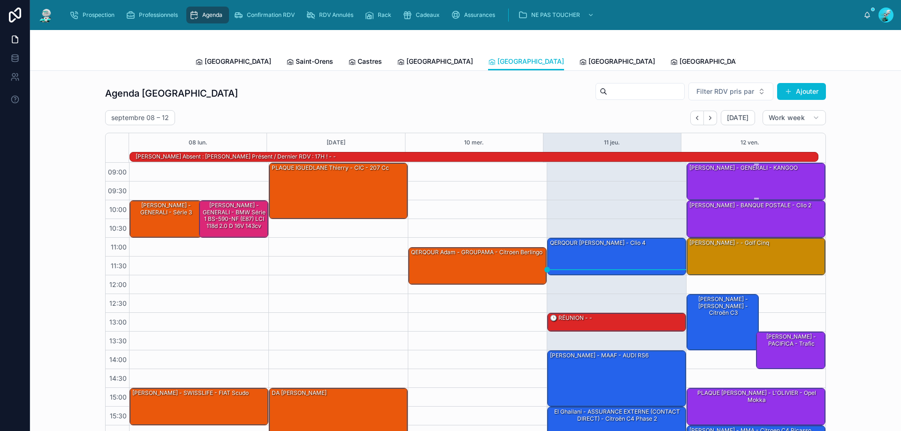
click at [714, 185] on div "[PERSON_NAME] - GENERALI - KANGOO" at bounding box center [756, 181] width 136 height 36
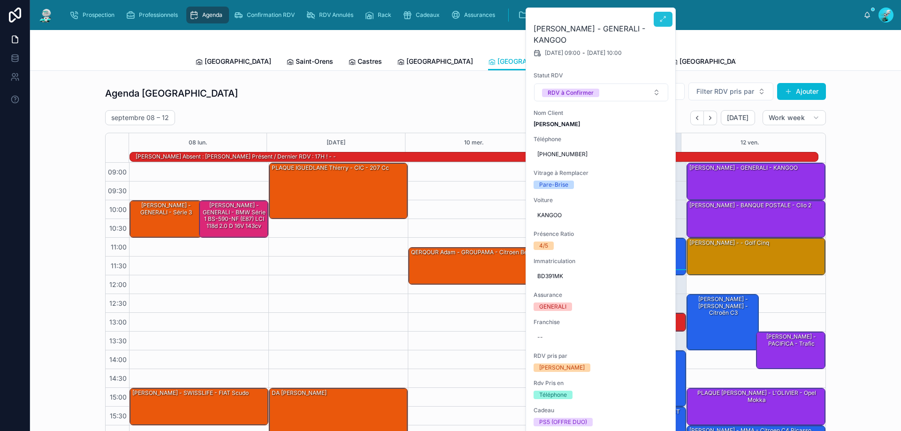
click at [660, 15] on icon at bounding box center [663, 19] width 8 height 8
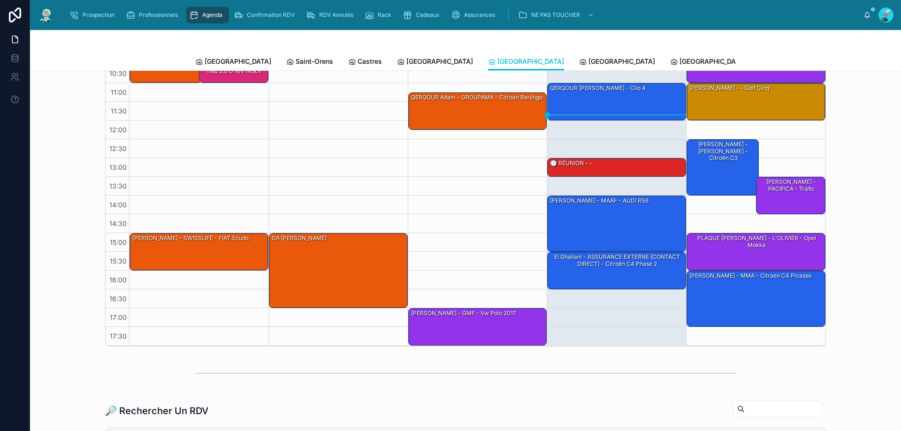
scroll to position [94, 0]
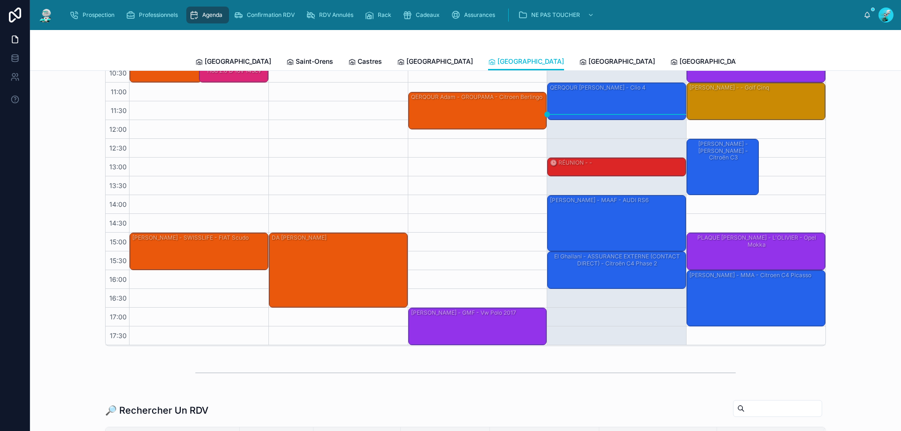
click at [772, 195] on div "[PERSON_NAME] - PACIFICA - Trafic" at bounding box center [791, 195] width 67 height 36
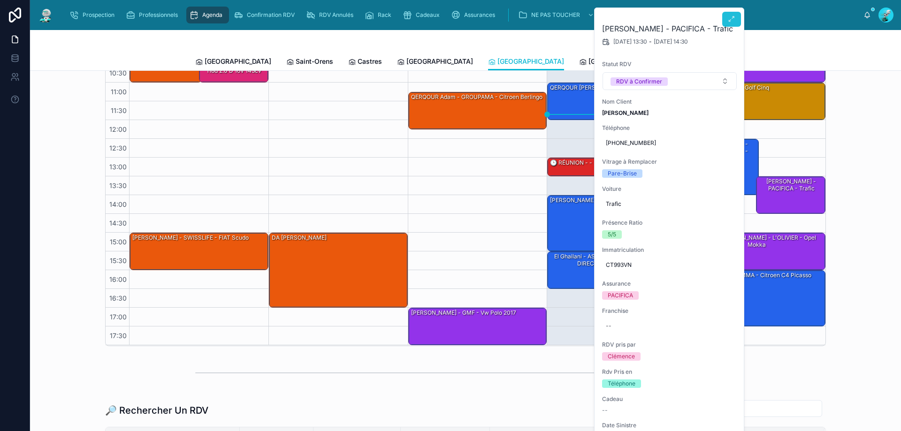
click at [730, 25] on button at bounding box center [731, 19] width 19 height 15
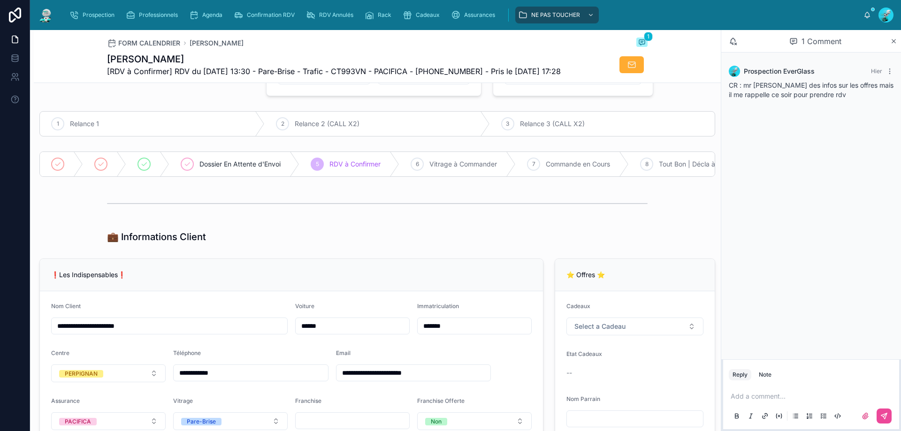
scroll to position [125, 0]
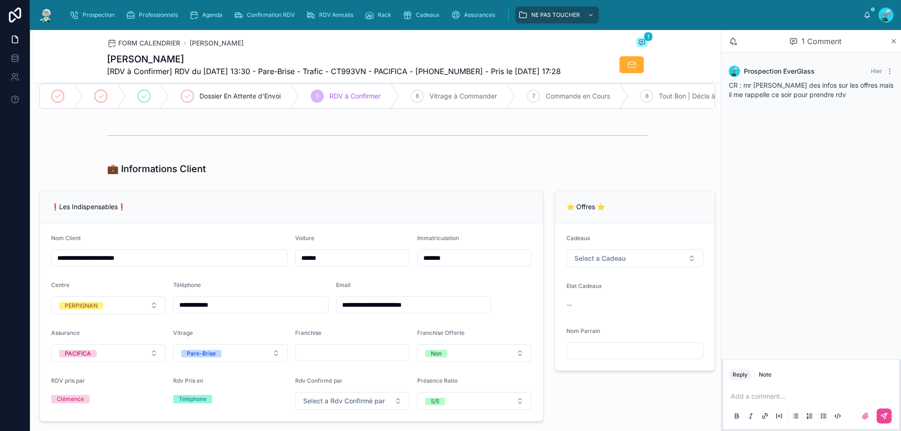
drag, startPoint x: 243, startPoint y: 307, endPoint x: 188, endPoint y: 323, distance: 56.7
click at [188, 323] on form "**********" at bounding box center [291, 322] width 503 height 198
click at [221, 311] on input "**********" at bounding box center [251, 304] width 154 height 13
drag, startPoint x: 225, startPoint y: 316, endPoint x: 231, endPoint y: 314, distance: 6.4
click at [226, 311] on input "**********" at bounding box center [251, 304] width 154 height 13
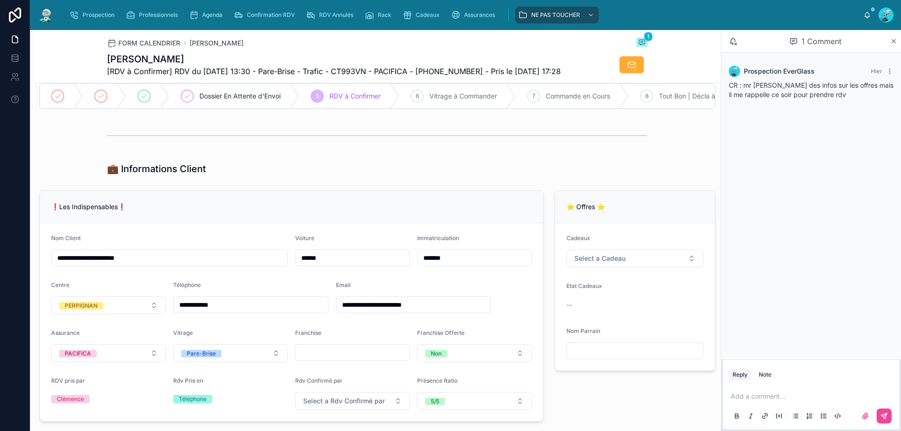
click at [231, 311] on input "**********" at bounding box center [251, 304] width 154 height 13
click at [226, 311] on input "**********" at bounding box center [251, 304] width 154 height 13
drag, startPoint x: 228, startPoint y: 310, endPoint x: 75, endPoint y: 337, distance: 156.2
click at [75, 337] on form "**********" at bounding box center [291, 322] width 503 height 198
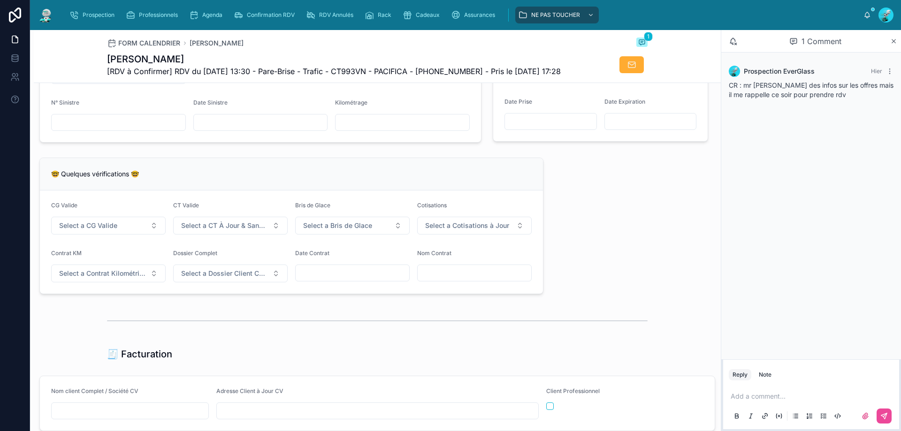
scroll to position [766, 0]
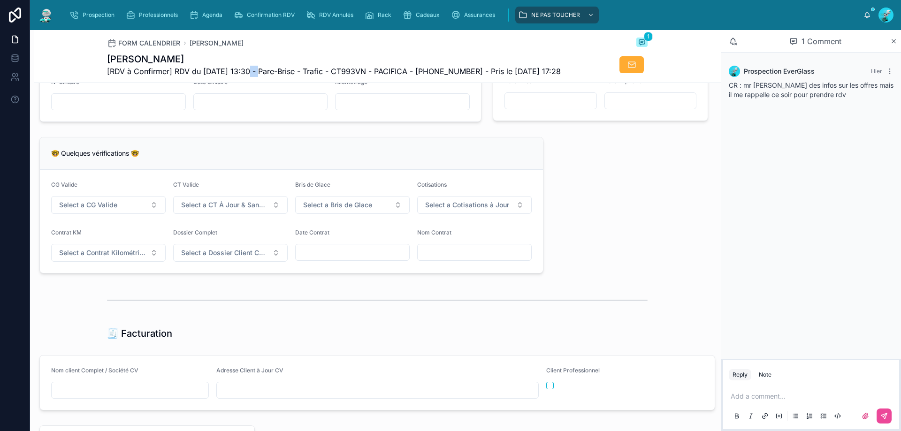
drag, startPoint x: 244, startPoint y: 73, endPoint x: 256, endPoint y: 73, distance: 12.2
click at [256, 73] on span "[RDV à Confirmer] RDV du 12/09/2025 13:30 - Pare-Brise - Trafic - CT993VN - PAC…" at bounding box center [334, 71] width 454 height 11
click at [258, 73] on span "[RDV à Confirmer] RDV du 12/09/2025 13:30 - Pare-Brise - Trafic - CT993VN - PAC…" at bounding box center [334, 71] width 454 height 11
drag, startPoint x: 258, startPoint y: 72, endPoint x: 237, endPoint y: 72, distance: 21.1
click at [237, 72] on span "[RDV à Confirmer] RDV du 12/09/2025 13:30 - Pare-Brise - Trafic - CT993VN - PAC…" at bounding box center [334, 71] width 454 height 11
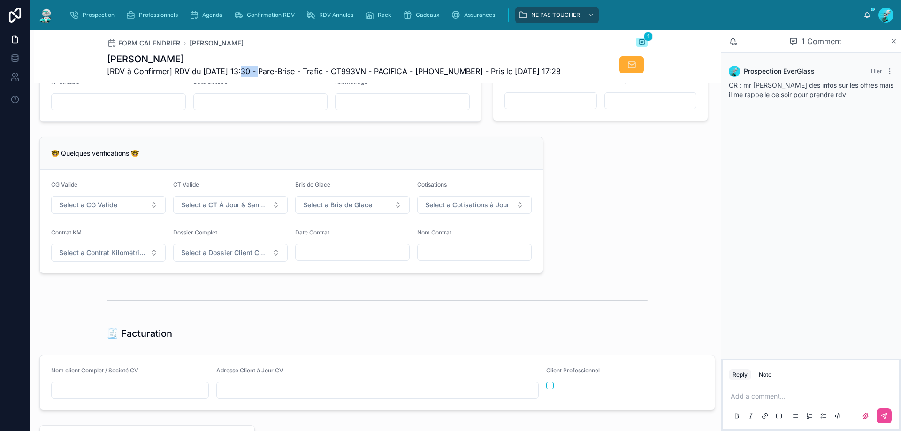
click at [241, 72] on span "[RDV à Confirmer] RDV du 12/09/2025 13:30 - Pare-Brise - Trafic - CT993VN - PAC…" at bounding box center [334, 71] width 454 height 11
drag, startPoint x: 242, startPoint y: 72, endPoint x: 260, endPoint y: 72, distance: 18.3
click at [260, 72] on span "[RDV à Confirmer] RDV du 12/09/2025 13:30 - Pare-Brise - Trafic - CT993VN - PAC…" at bounding box center [334, 71] width 454 height 11
click at [663, 240] on div "**********" at bounding box center [377, 110] width 687 height 1564
click at [802, 396] on p at bounding box center [812, 396] width 165 height 9
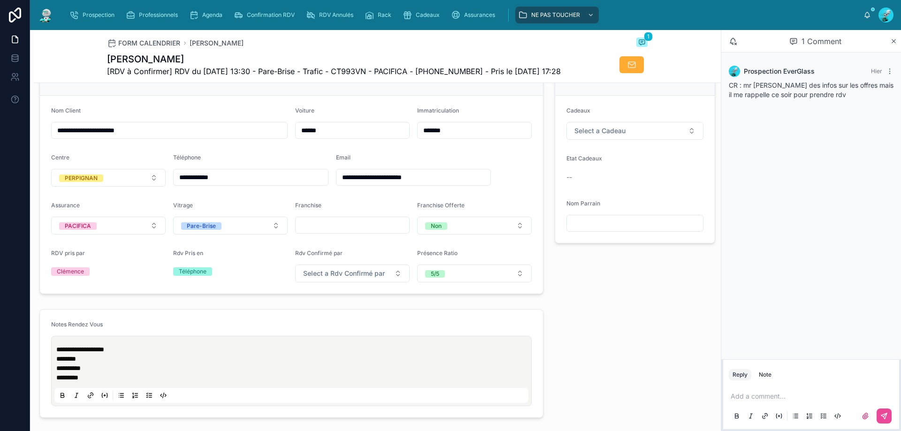
scroll to position [0, 0]
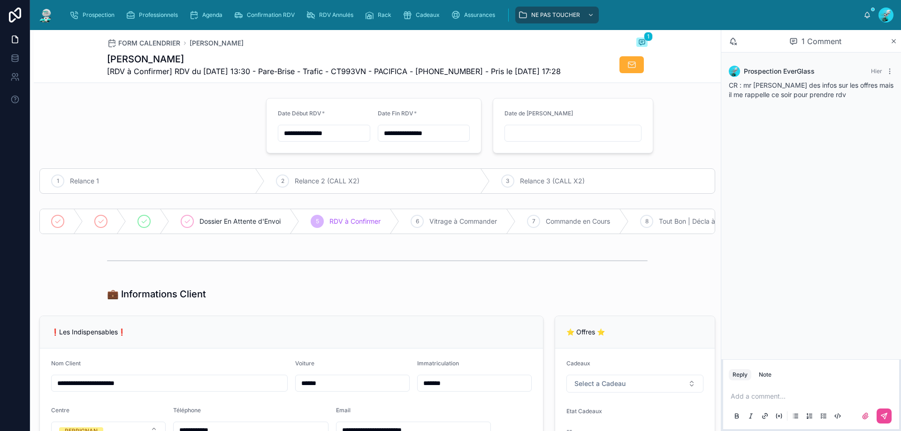
click at [780, 400] on p at bounding box center [812, 396] width 165 height 9
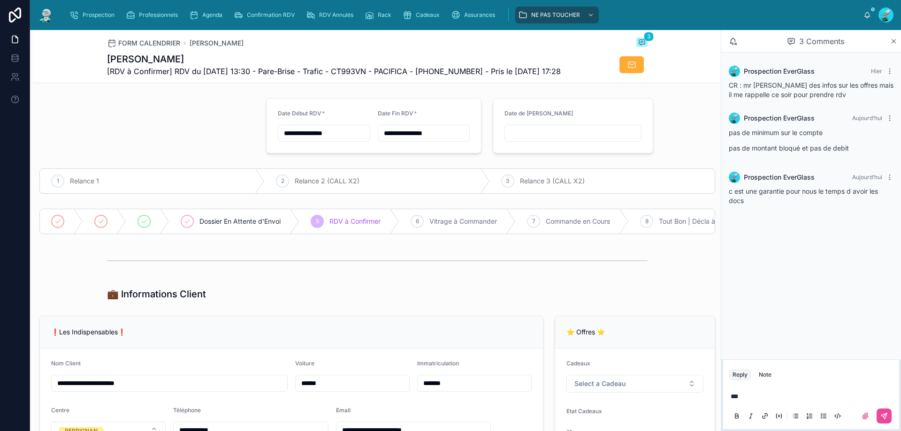
drag, startPoint x: 760, startPoint y: 205, endPoint x: 746, endPoint y: 206, distance: 14.1
click at [746, 206] on div "Prospection EverGlass Aujourd’hui c est une garantie pour nous le temps d avoir…" at bounding box center [811, 188] width 176 height 45
drag, startPoint x: 727, startPoint y: 151, endPoint x: 856, endPoint y: 156, distance: 129.1
click at [856, 156] on div "Prospection EverGlass Aujourd’hui pas de minimum sur le compte pas de montant b…" at bounding box center [811, 135] width 176 height 57
click at [817, 215] on div "Prospection EverGlass Hier CR : mr voulais des infos sur les offres mais il me …" at bounding box center [811, 136] width 180 height 166
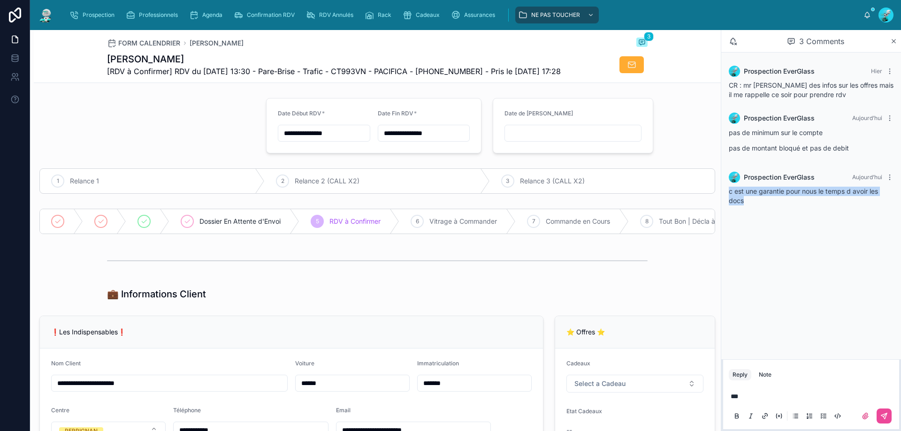
drag, startPoint x: 767, startPoint y: 200, endPoint x: 727, endPoint y: 186, distance: 42.7
click at [727, 186] on div "Prospection EverGlass Aujourd’hui c est une garantie pour nous le temps d avoir…" at bounding box center [811, 188] width 176 height 45
click at [827, 177] on div "Prospection EverGlass Aujourd’hui" at bounding box center [811, 177] width 165 height 11
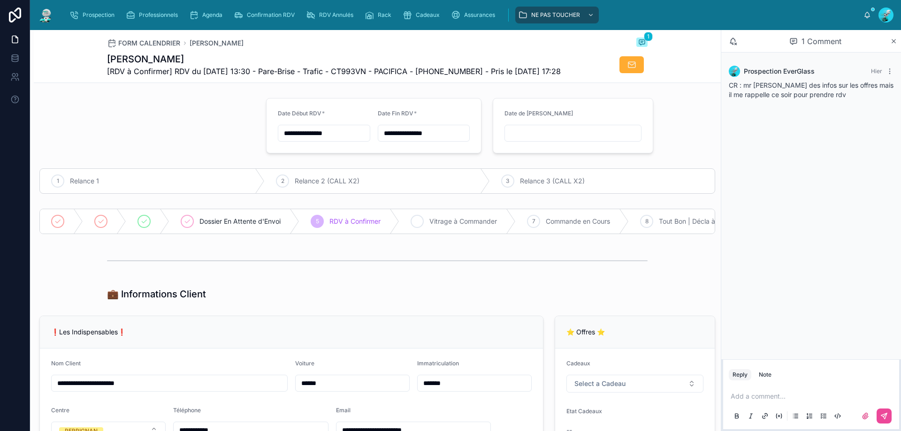
click at [417, 223] on icon at bounding box center [417, 222] width 8 height 8
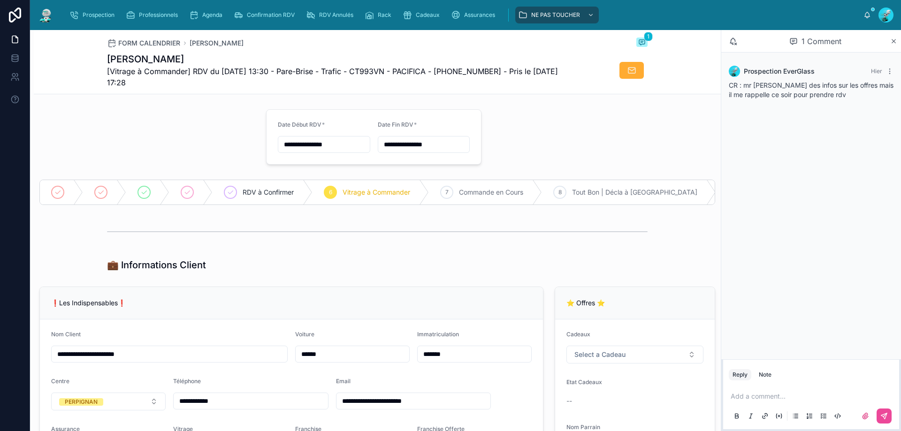
click at [771, 385] on div "Add a comment..." at bounding box center [811, 405] width 176 height 47
click at [773, 392] on p at bounding box center [812, 396] width 165 height 9
click at [889, 412] on button at bounding box center [883, 416] width 15 height 15
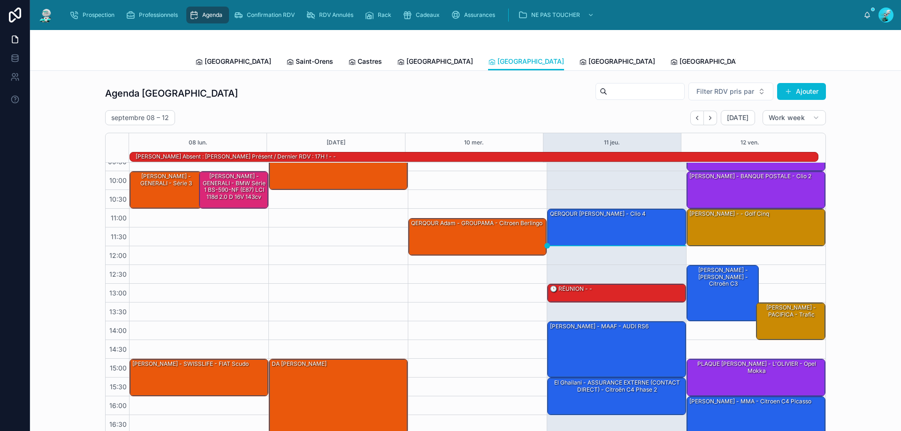
scroll to position [61, 0]
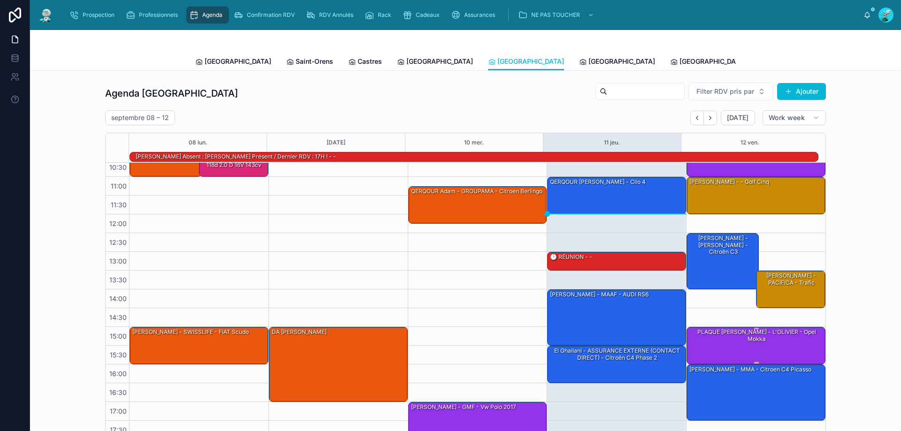
click at [765, 337] on div "PLAQUE [PERSON_NAME] - L'OLIVIER - Opel Mokka" at bounding box center [756, 335] width 136 height 15
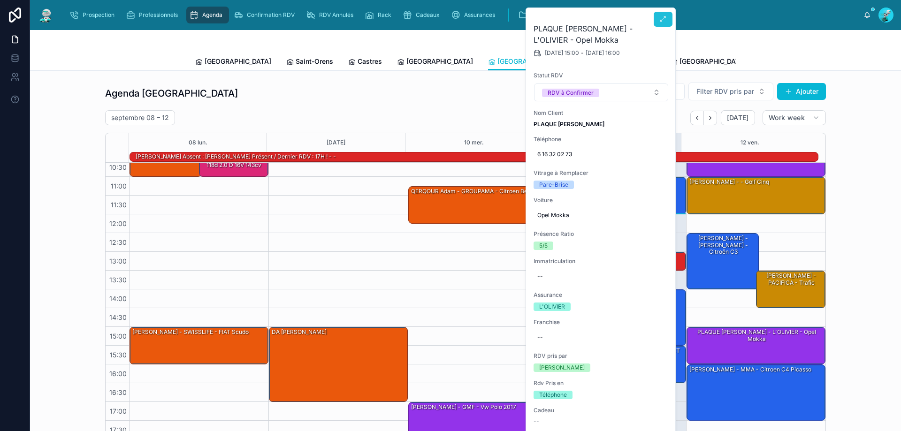
click at [661, 18] on icon at bounding box center [663, 19] width 8 height 8
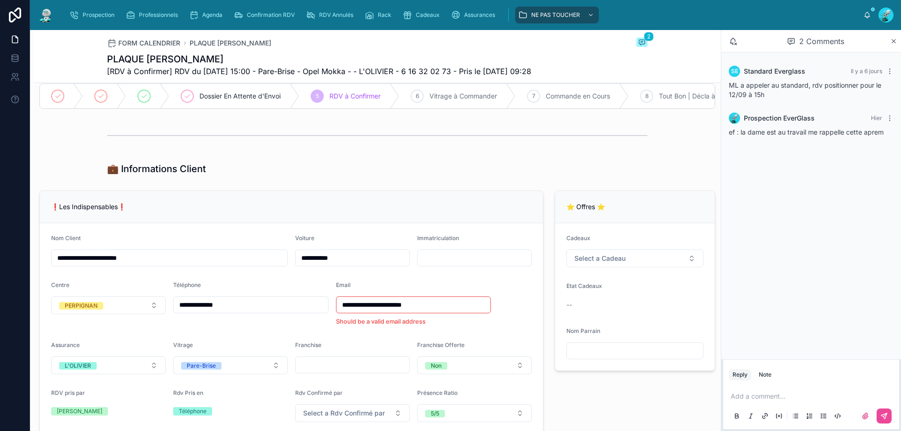
scroll to position [203, 0]
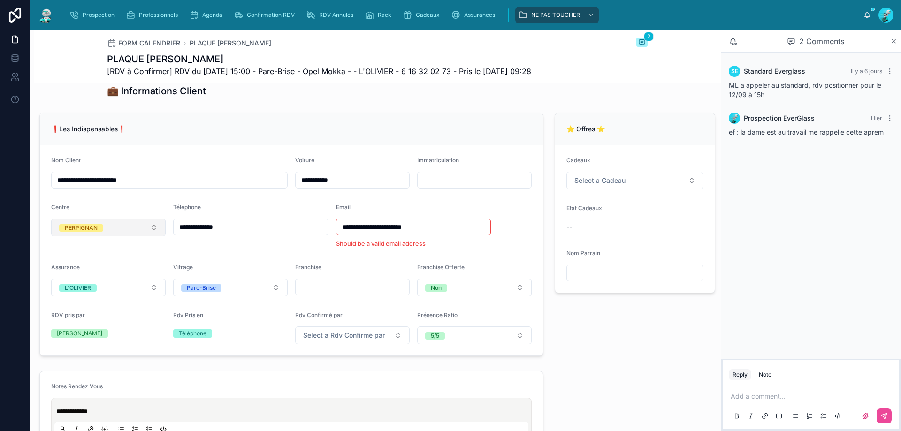
drag, startPoint x: 295, startPoint y: 240, endPoint x: 81, endPoint y: 243, distance: 213.9
click at [81, 243] on form "**********" at bounding box center [291, 250] width 503 height 210
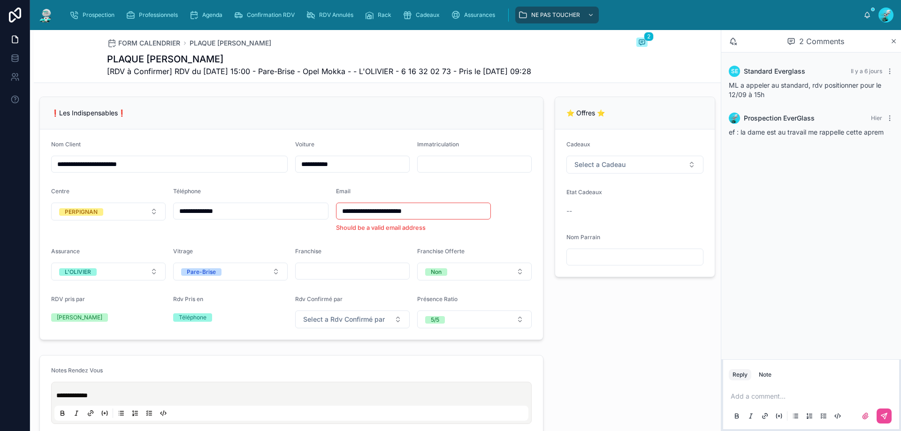
click at [810, 392] on p at bounding box center [812, 396] width 165 height 9
click at [884, 417] on icon at bounding box center [884, 416] width 8 height 8
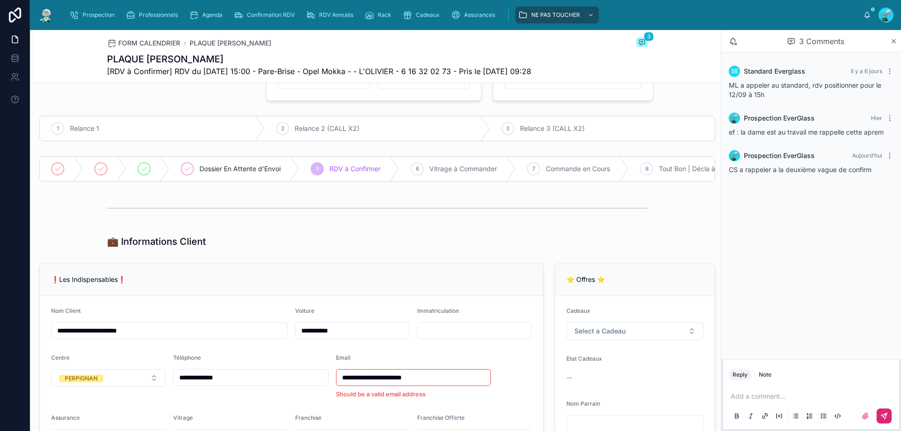
scroll to position [0, 0]
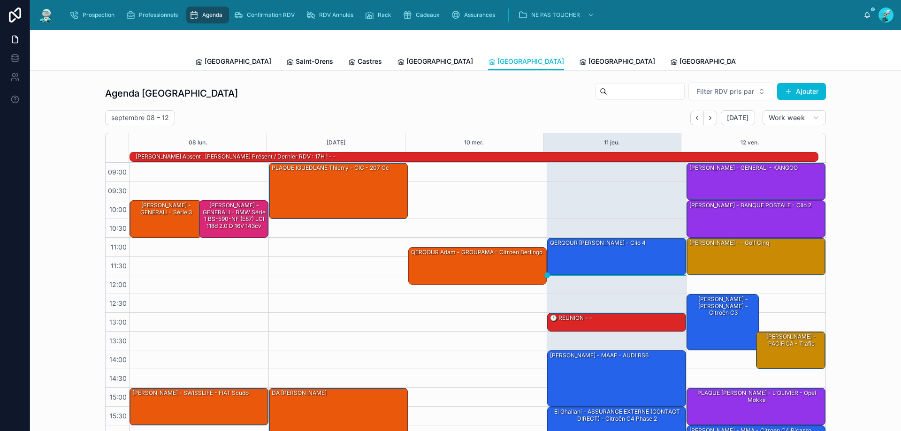
scroll to position [61, 0]
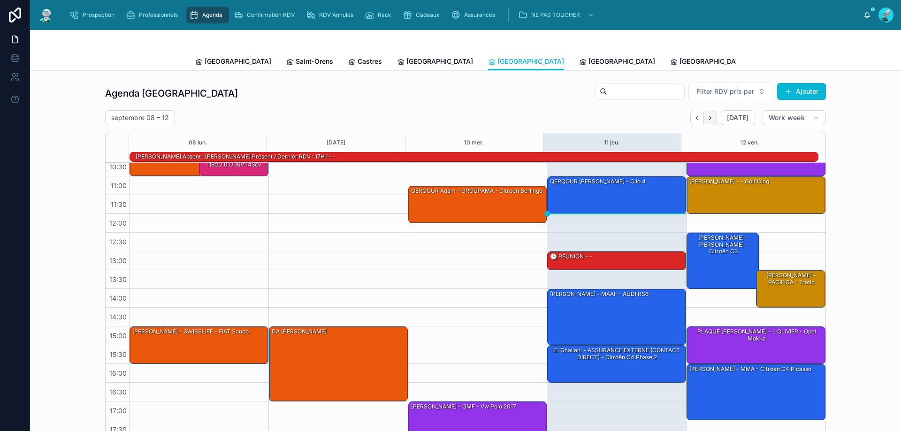
click at [706, 118] on icon "Next" at bounding box center [709, 117] width 7 height 7
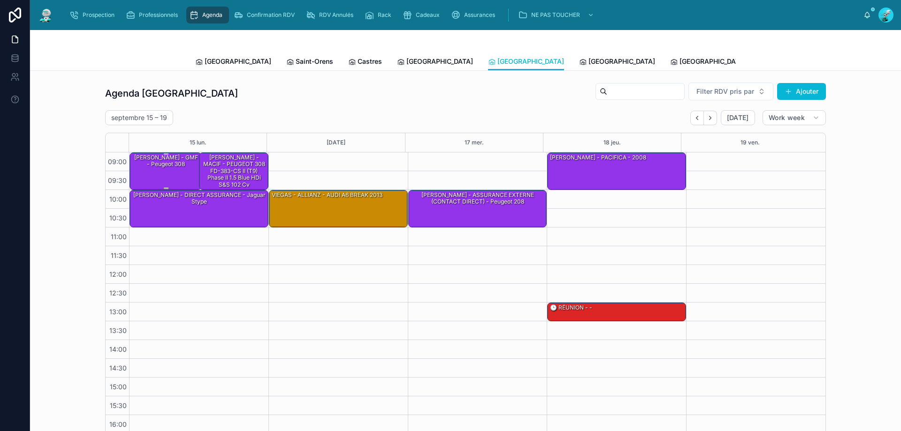
click at [149, 160] on div "[PERSON_NAME] - GMF - Peugeot 308" at bounding box center [165, 160] width 69 height 15
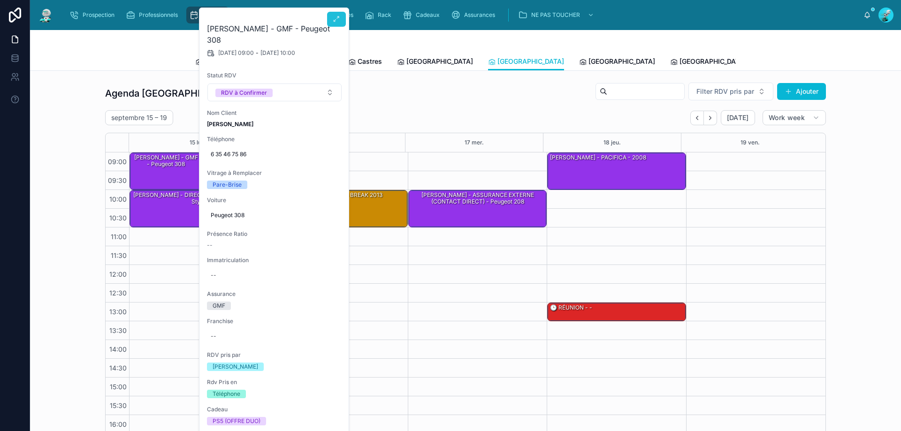
click at [335, 15] on button at bounding box center [336, 19] width 19 height 15
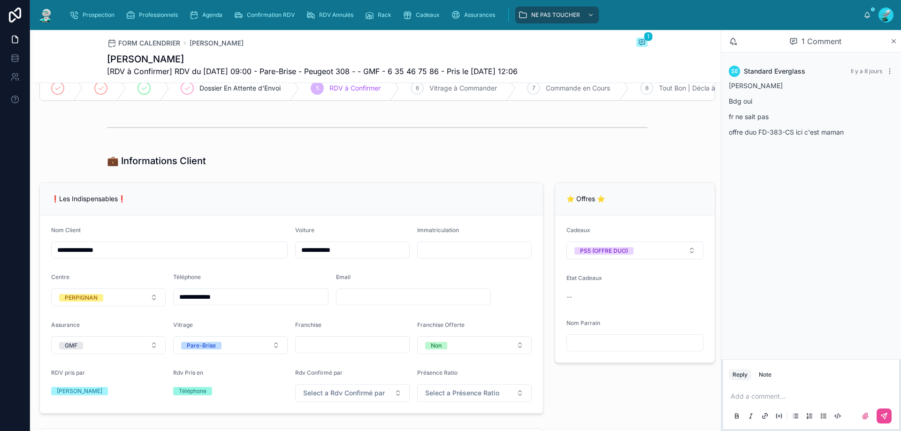
scroll to position [203, 0]
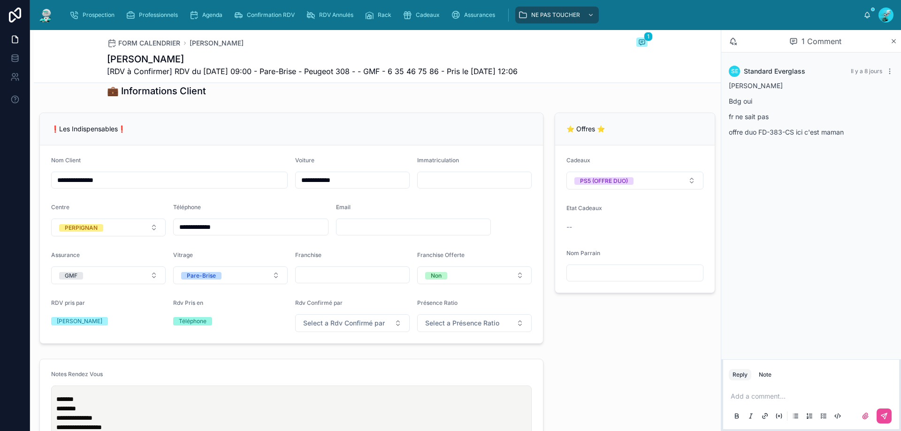
drag, startPoint x: 262, startPoint y: 229, endPoint x: 4, endPoint y: 281, distance: 263.1
click at [2, 281] on div "**********" at bounding box center [450, 215] width 901 height 431
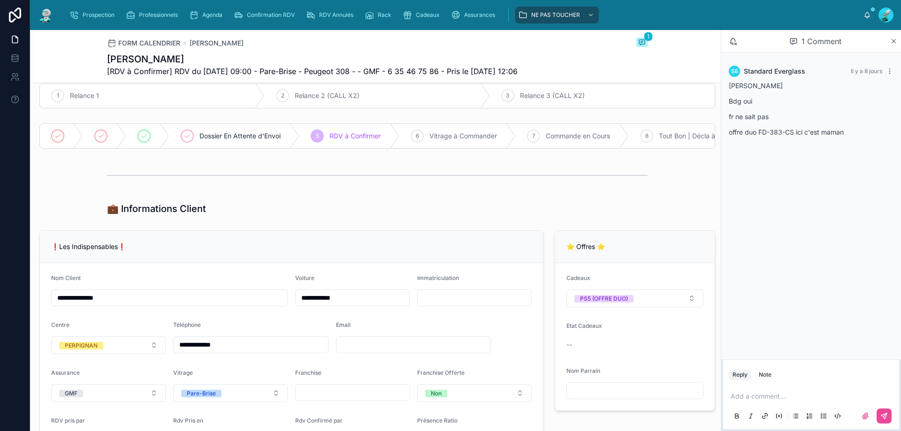
scroll to position [0, 0]
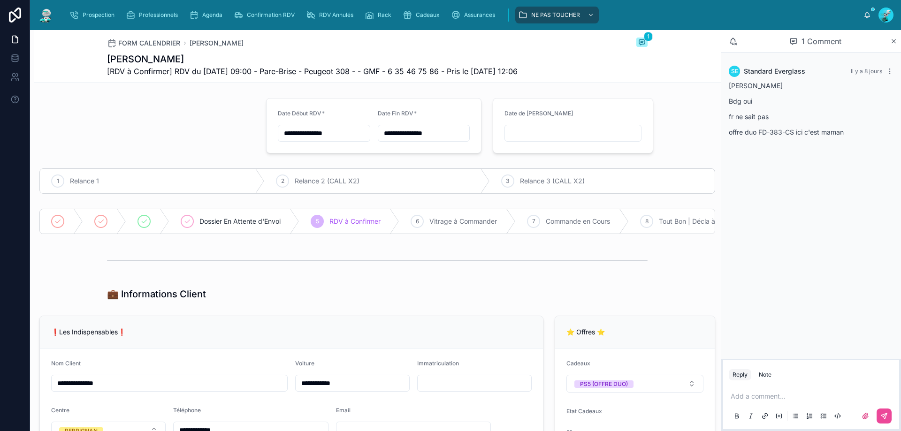
click at [787, 393] on p at bounding box center [812, 396] width 165 height 9
drag, startPoint x: 844, startPoint y: 400, endPoint x: 721, endPoint y: 416, distance: 124.3
click at [721, 416] on div "**********" at bounding box center [811, 395] width 180 height 72
click at [890, 414] on button at bounding box center [883, 416] width 15 height 15
click at [429, 226] on div "6 Vitrage à Commander" at bounding box center [457, 221] width 116 height 24
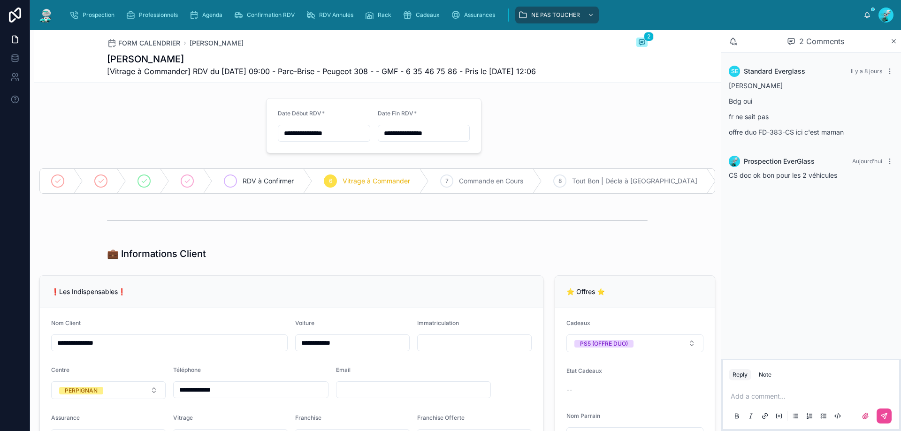
click at [235, 178] on div at bounding box center [230, 181] width 13 height 13
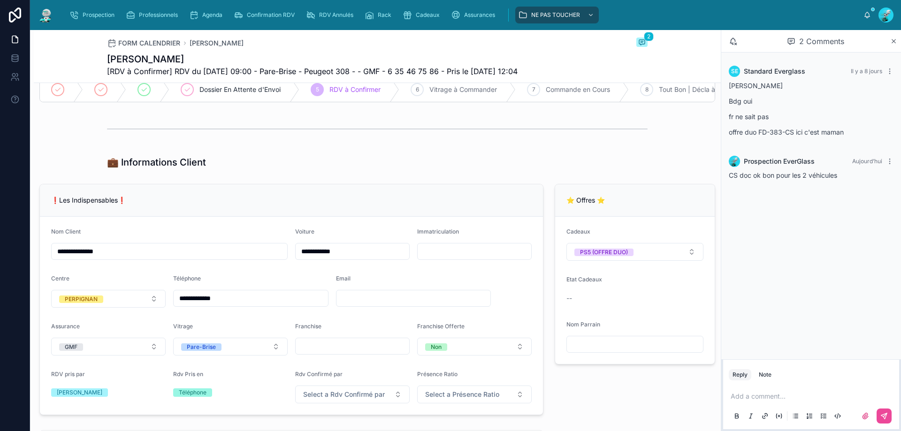
scroll to position [172, 0]
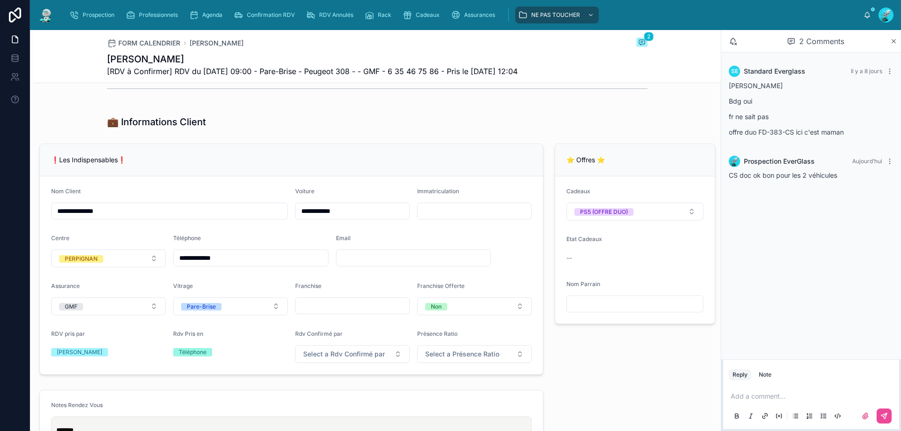
click at [781, 394] on p at bounding box center [812, 396] width 165 height 9
click at [141, 310] on button "GMF" at bounding box center [108, 306] width 114 height 18
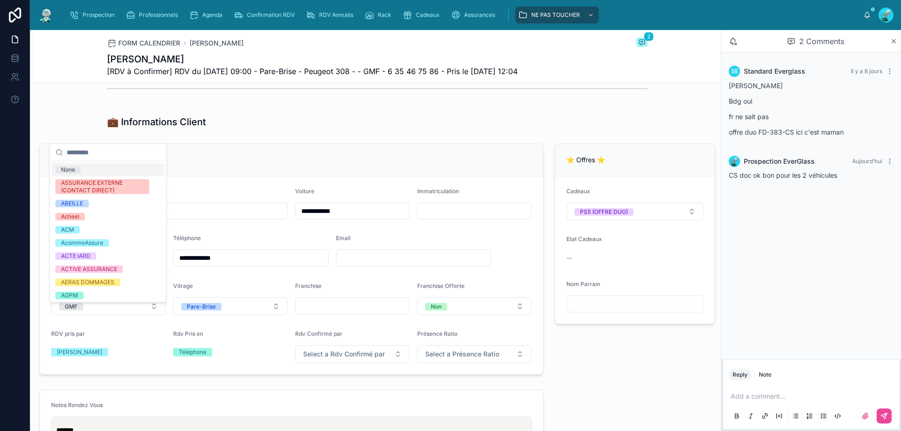
click at [457, 218] on input "text" at bounding box center [474, 211] width 114 height 13
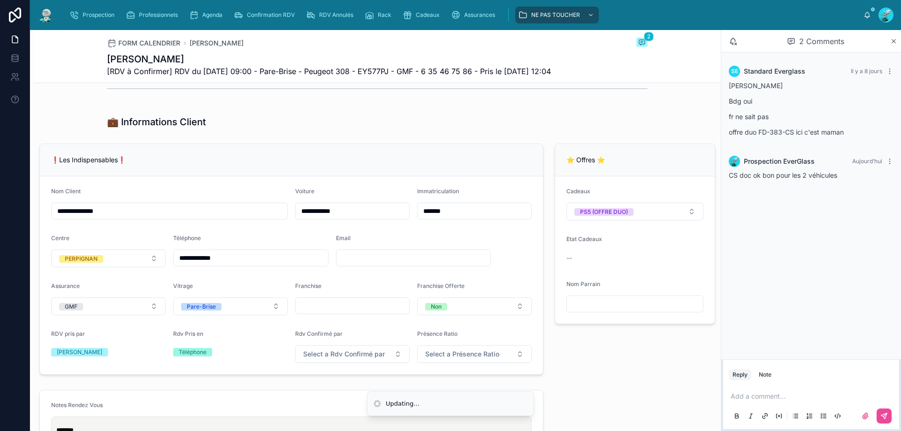
scroll to position [183, 0]
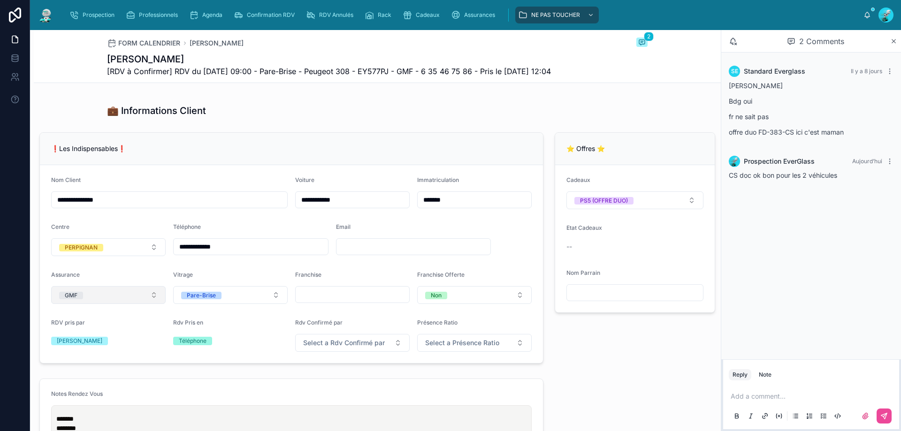
type input "*******"
click at [153, 304] on button "GMF" at bounding box center [108, 295] width 114 height 18
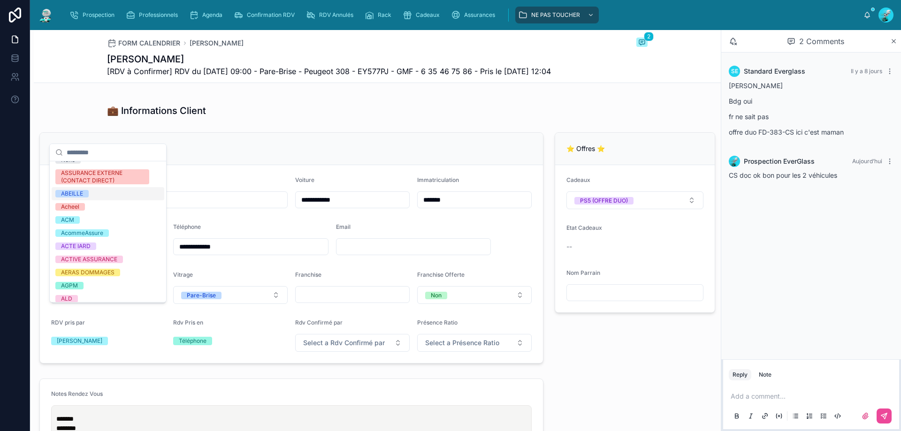
scroll to position [94, 0]
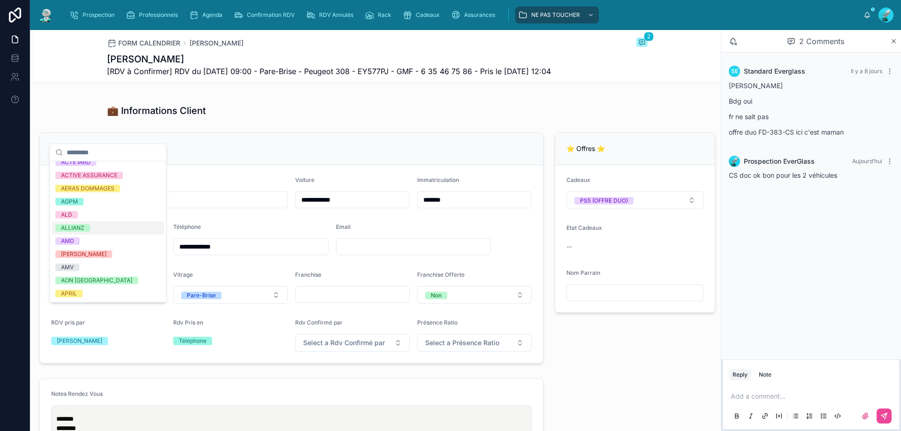
click at [115, 223] on div "ALLIANZ" at bounding box center [108, 227] width 113 height 13
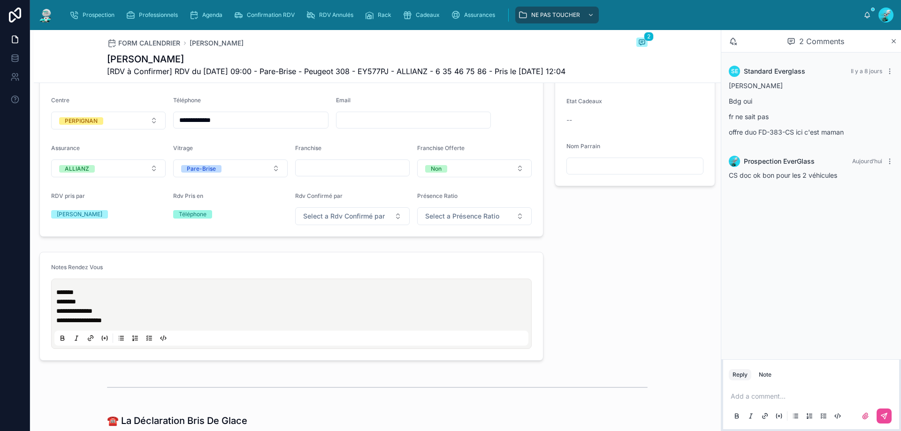
scroll to position [324, 0]
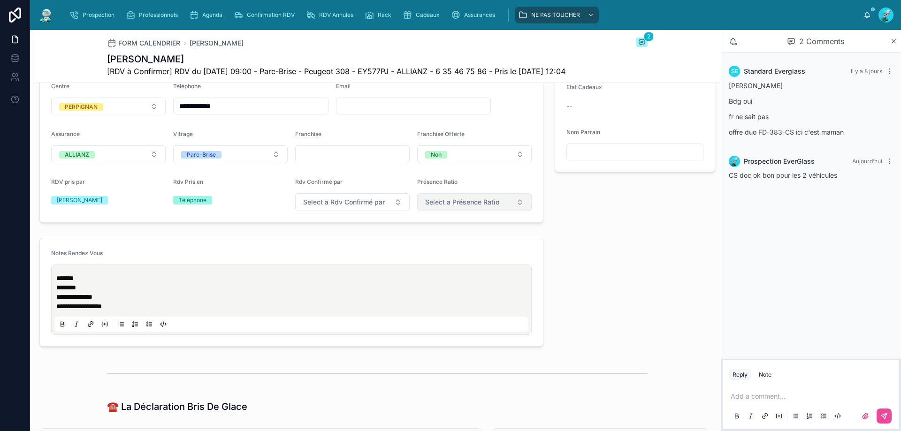
click at [469, 207] on span "Select a Présence Ratio" at bounding box center [462, 201] width 74 height 9
click at [452, 309] on div "5/5" at bounding box center [469, 310] width 113 height 13
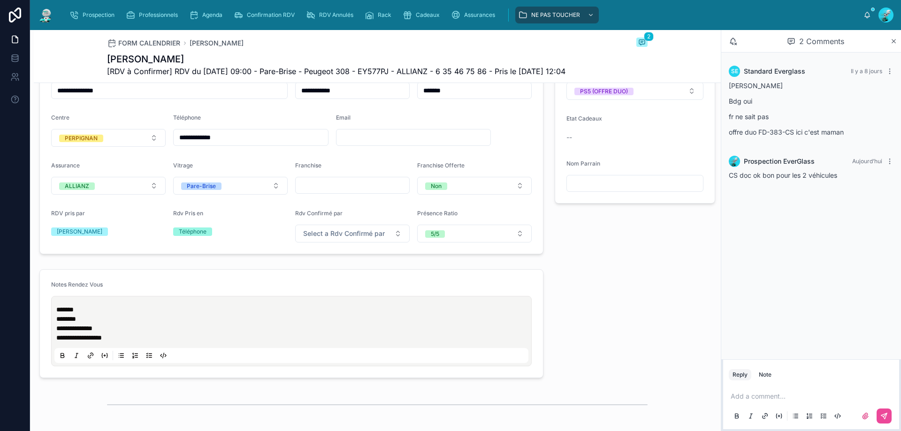
scroll to position [277, 0]
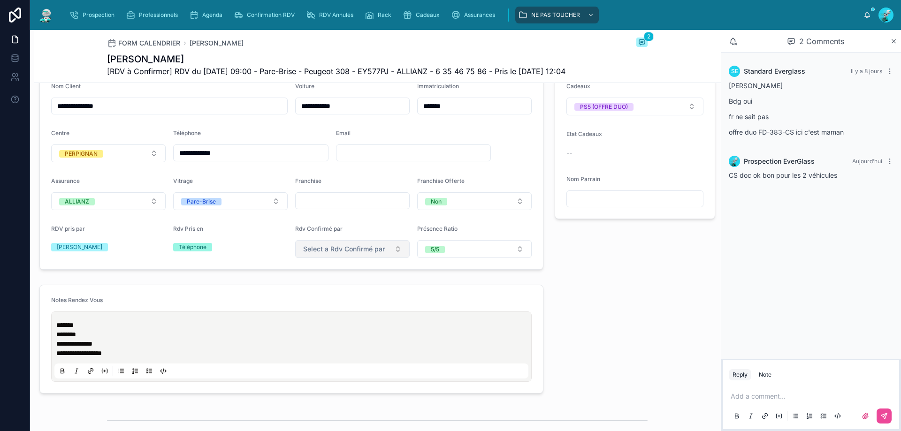
click at [387, 258] on button "Select a Rdv Confirmé par" at bounding box center [352, 249] width 114 height 18
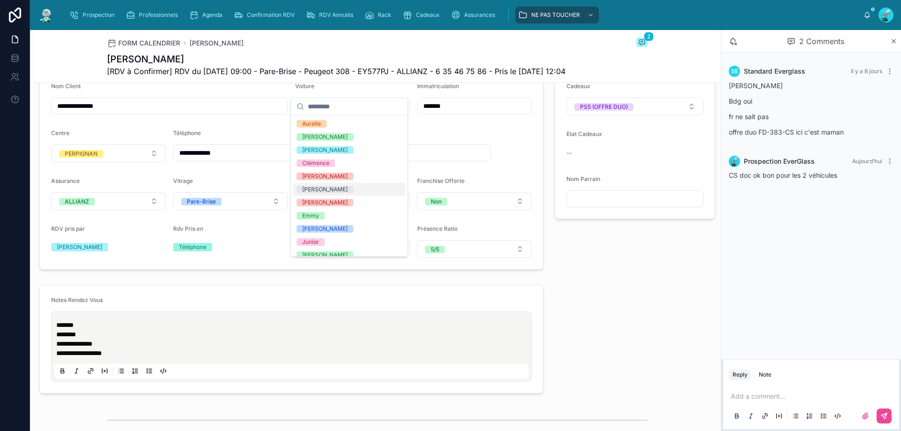
click at [357, 191] on div "[PERSON_NAME]" at bounding box center [349, 189] width 113 height 13
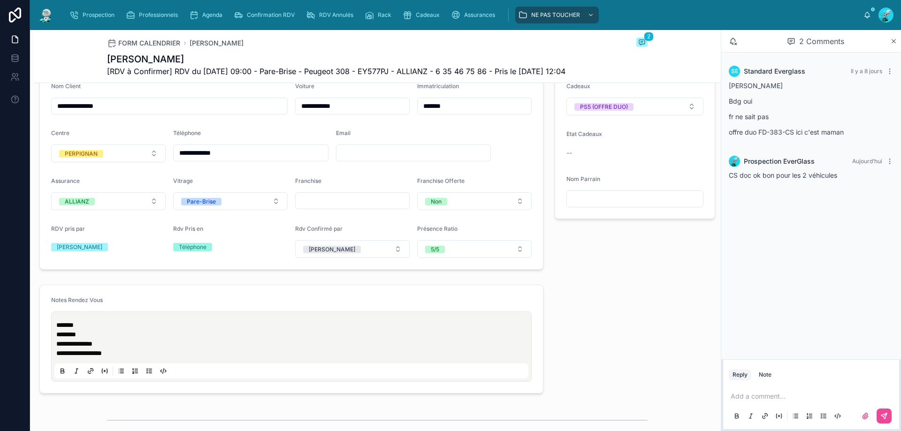
click at [123, 257] on div "RDV pris par [PERSON_NAME]" at bounding box center [108, 241] width 114 height 33
click at [122, 254] on div "Jérémy" at bounding box center [108, 247] width 114 height 14
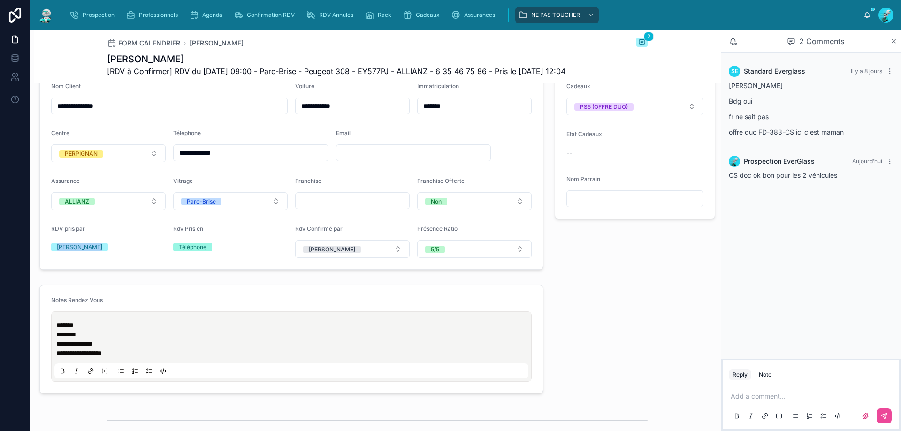
click at [121, 254] on div "Jérémy" at bounding box center [108, 247] width 114 height 14
click at [350, 258] on button "Clément Alt" at bounding box center [352, 249] width 114 height 18
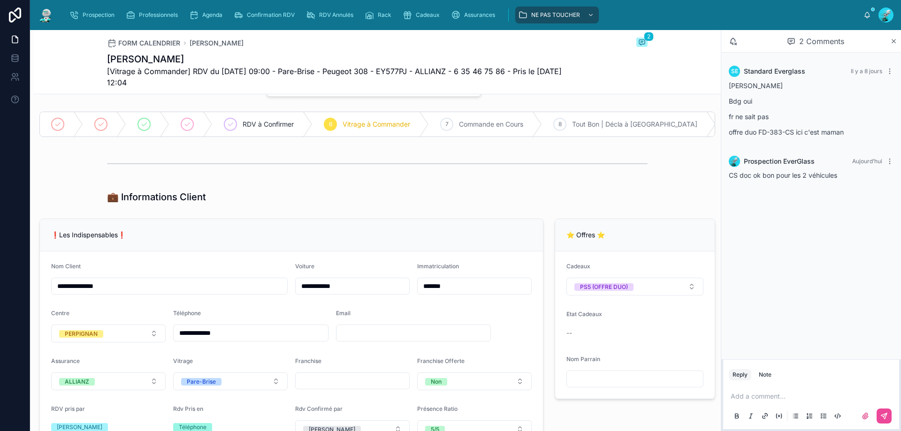
scroll to position [2, 0]
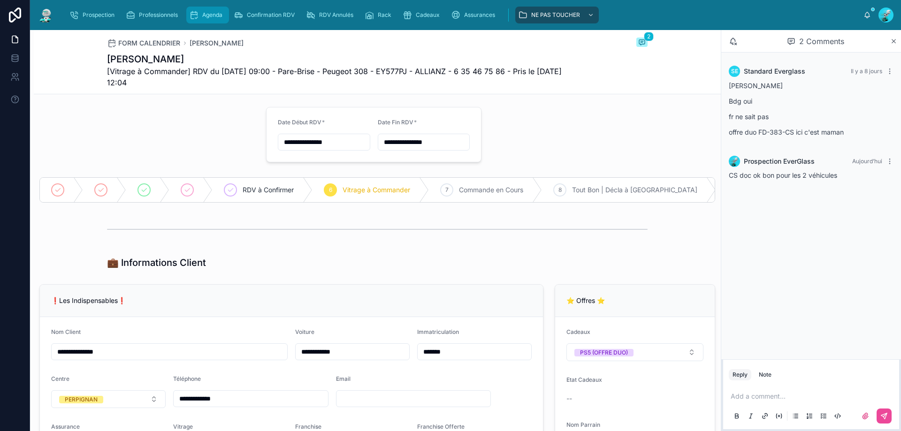
click at [218, 12] on div "Agenda" at bounding box center [207, 15] width 37 height 15
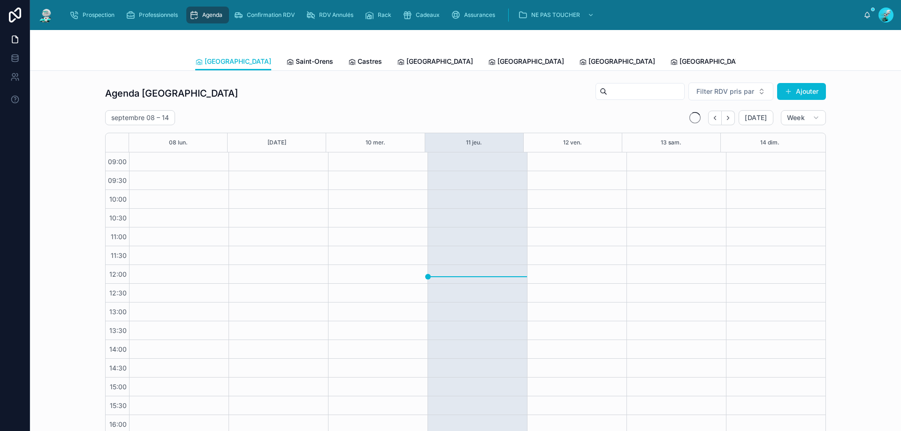
scroll to position [51, 0]
click at [288, 61] on div "Toulouse Saint-Orens Castres Carcassonne Perpignan Rennes Poitiers Michel Tous …" at bounding box center [465, 62] width 540 height 18
click at [296, 61] on span "Saint-Orens" at bounding box center [315, 61] width 38 height 9
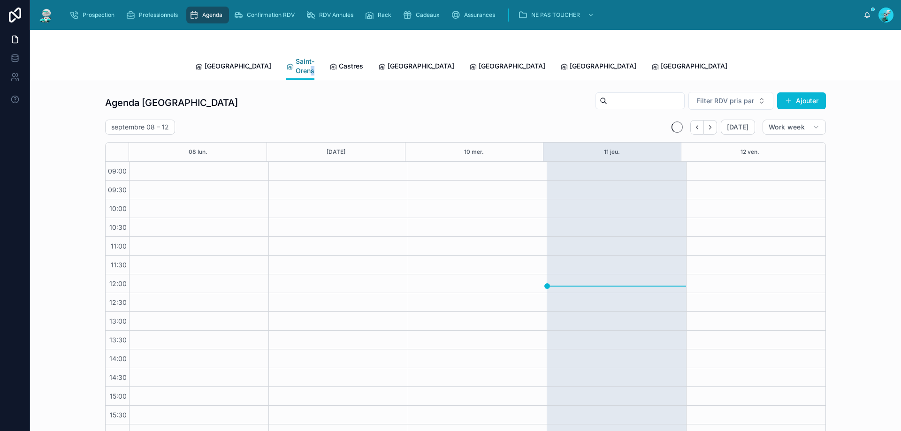
scroll to position [51, 0]
click at [296, 61] on span "Saint-Orens" at bounding box center [305, 66] width 19 height 19
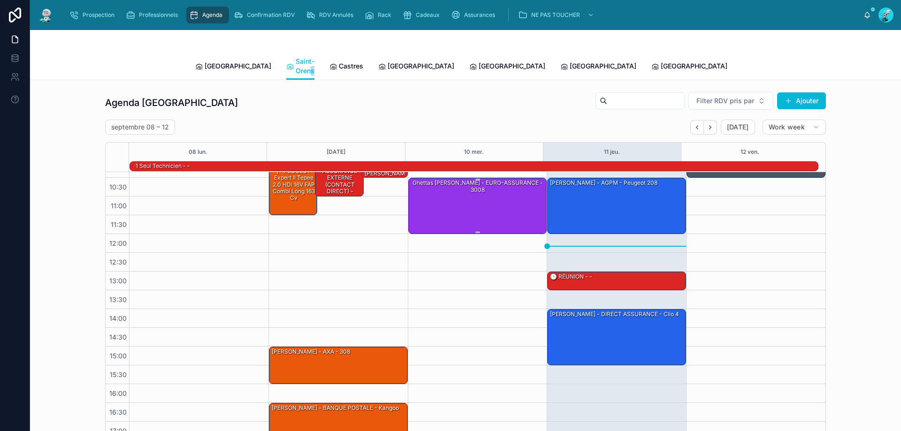
click at [450, 180] on div "Ghettas Matthieu - EURO-ASSURANCE - 3008" at bounding box center [478, 205] width 136 height 54
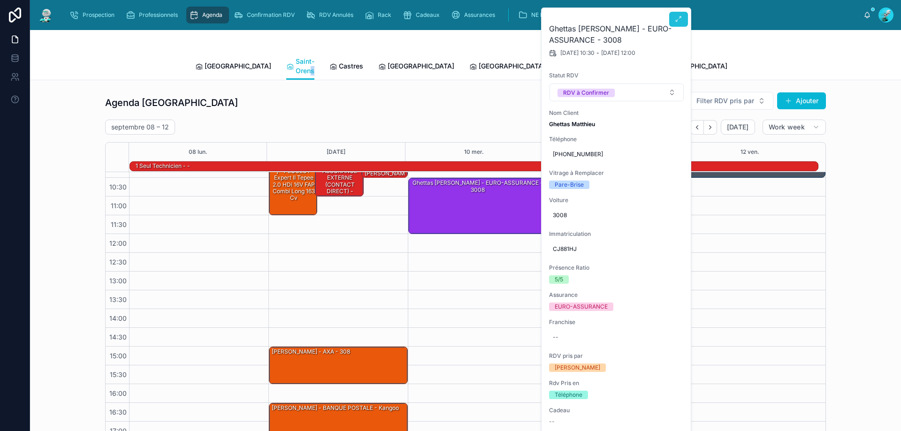
click at [669, 17] on button at bounding box center [678, 19] width 19 height 15
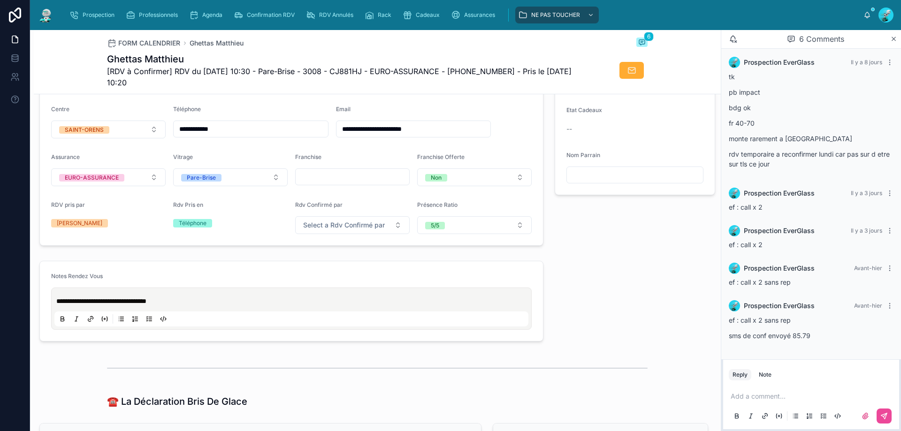
scroll to position [313, 0]
drag, startPoint x: 237, startPoint y: 134, endPoint x: 52, endPoint y: 159, distance: 187.5
click at [52, 159] on form "**********" at bounding box center [291, 146] width 503 height 198
click at [801, 393] on p at bounding box center [812, 396] width 165 height 9
click at [882, 415] on icon at bounding box center [884, 416] width 8 height 8
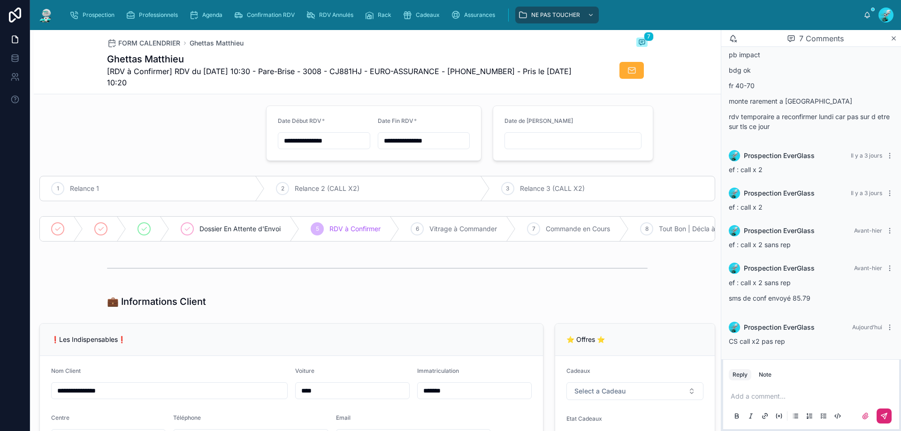
scroll to position [0, 0]
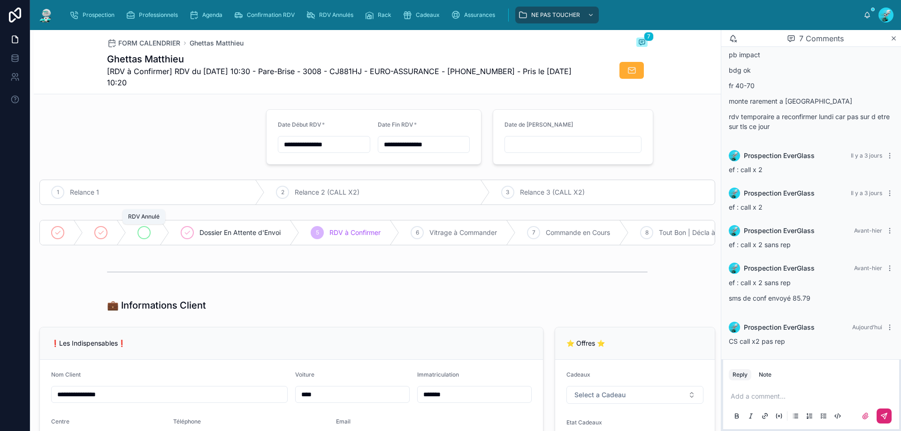
click at [144, 233] on icon at bounding box center [144, 233] width 8 height 8
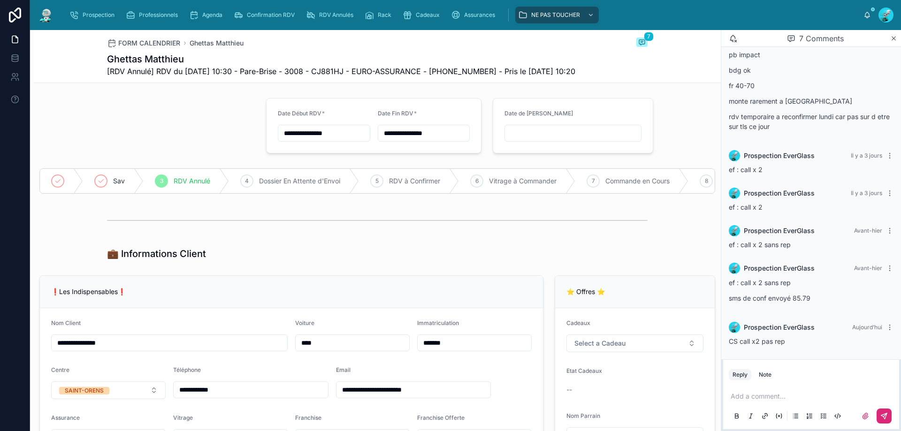
scroll to position [141, 0]
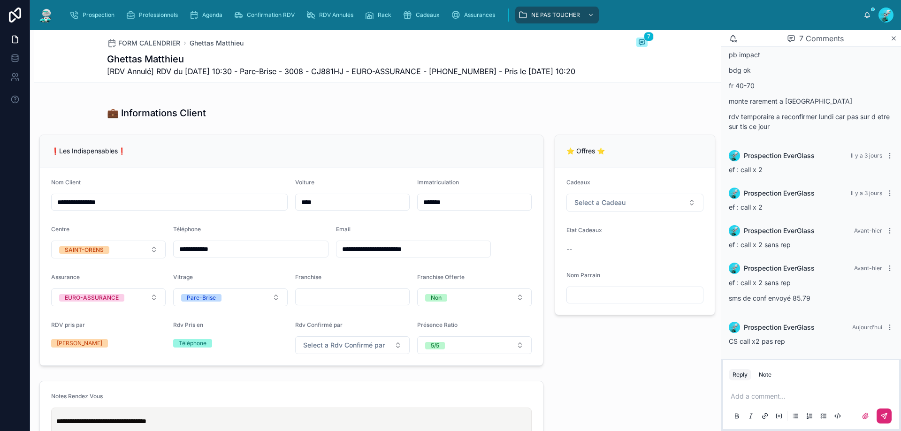
type input "**********"
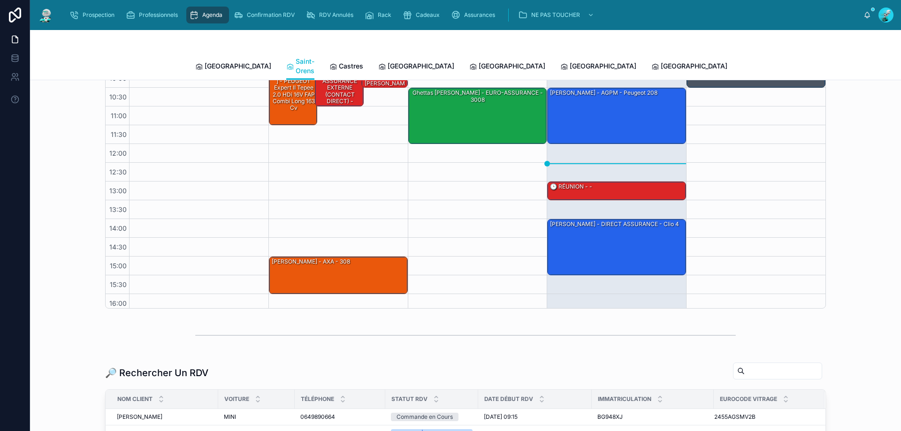
scroll to position [61, 0]
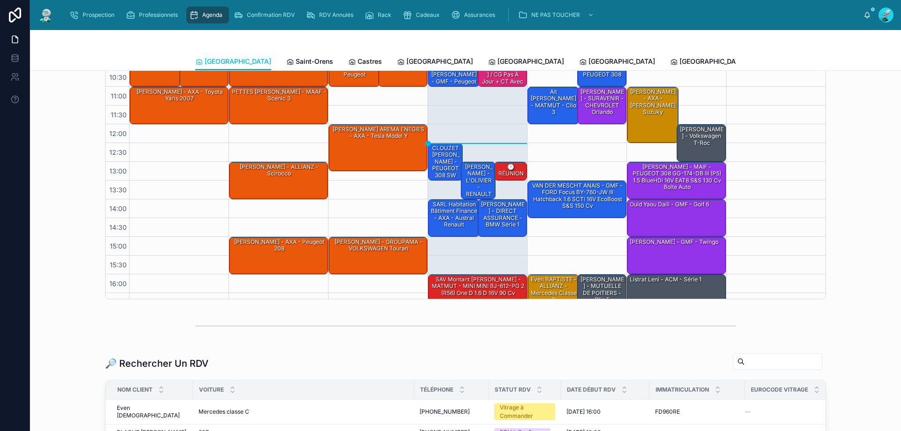
scroll to position [51, 0]
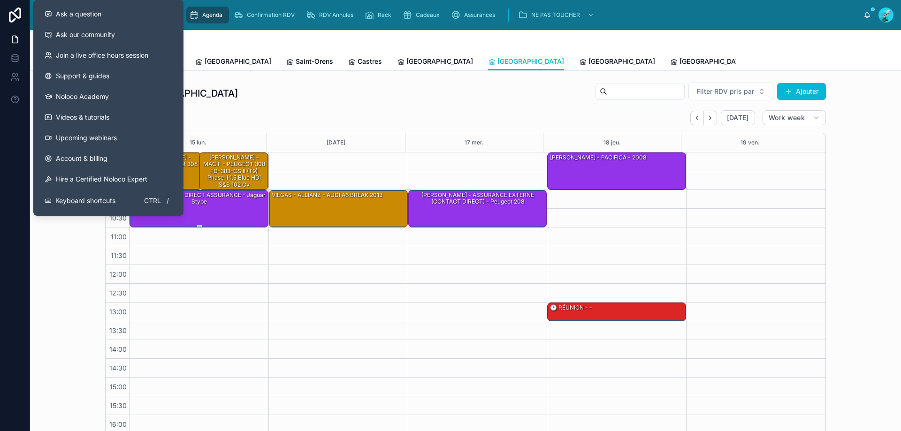
drag, startPoint x: 227, startPoint y: 205, endPoint x: 222, endPoint y: 203, distance: 5.1
click at [227, 204] on div "Merlin SAMUEL - DIRECT ASSURANCE - Jaguar stype" at bounding box center [199, 198] width 136 height 15
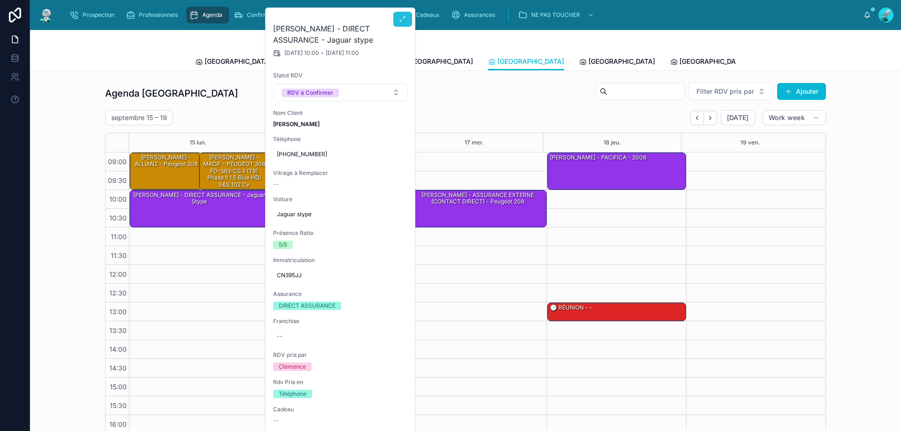
click at [405, 23] on button at bounding box center [402, 19] width 19 height 15
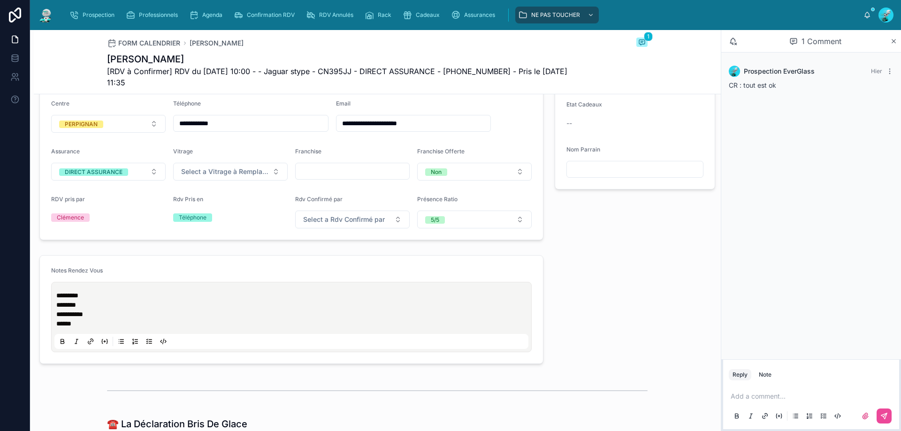
scroll to position [250, 0]
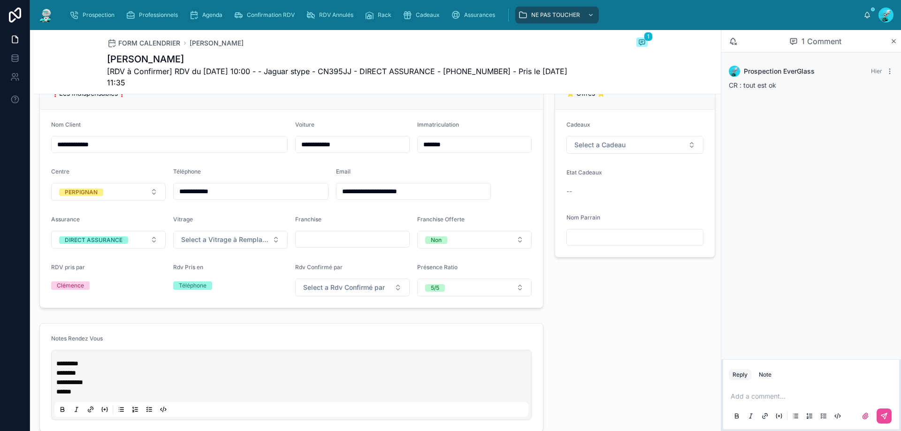
drag, startPoint x: 245, startPoint y: 196, endPoint x: 171, endPoint y: 208, distance: 75.2
click at [171, 208] on form "**********" at bounding box center [291, 209] width 503 height 198
click at [777, 393] on p at bounding box center [812, 396] width 165 height 9
click at [889, 418] on button at bounding box center [883, 416] width 15 height 15
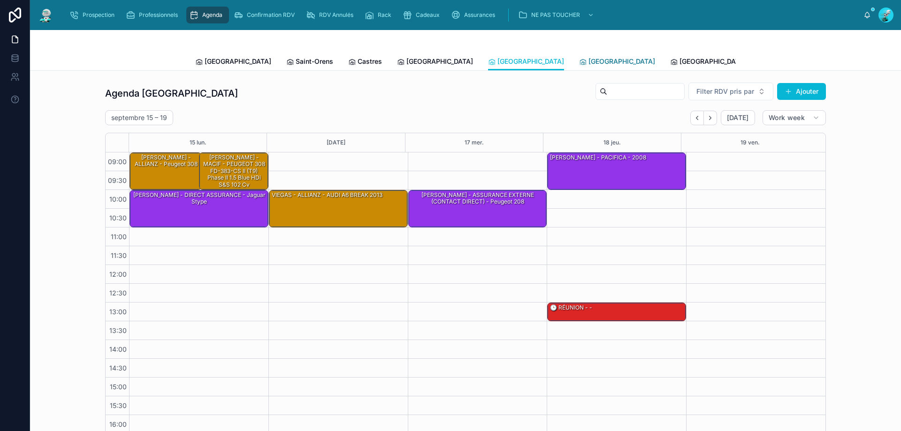
click at [588, 59] on span "[GEOGRAPHIC_DATA]" at bounding box center [621, 61] width 67 height 9
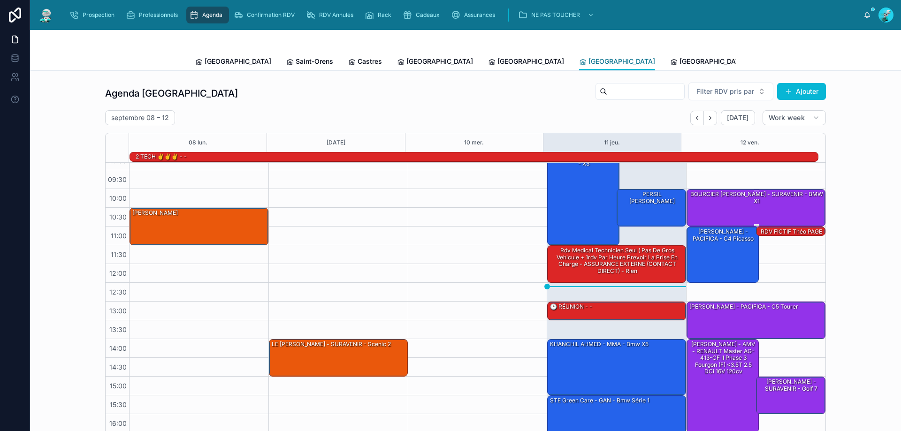
scroll to position [15, 0]
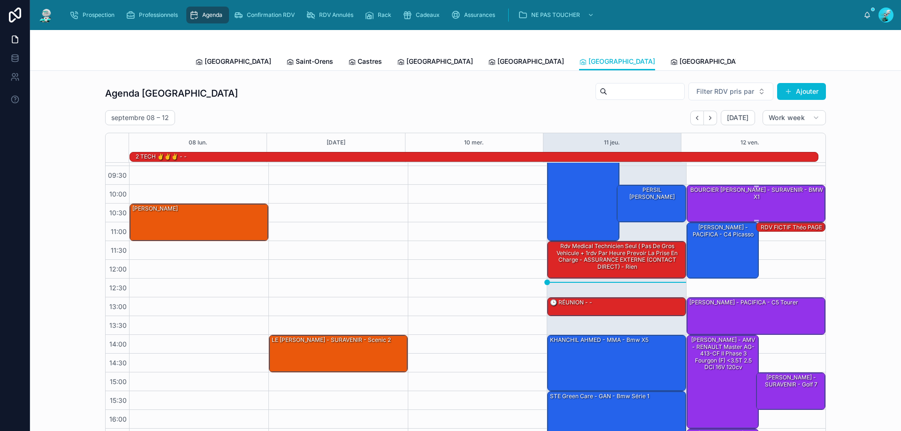
click at [710, 200] on div "BOURCIER Jean Baptiste - SURAVENIR - BMW X1" at bounding box center [756, 203] width 136 height 36
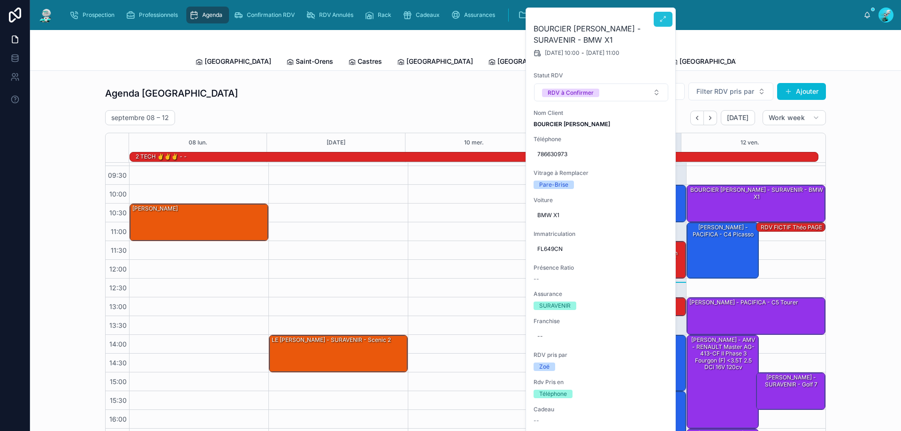
click at [663, 19] on icon at bounding box center [663, 19] width 8 height 8
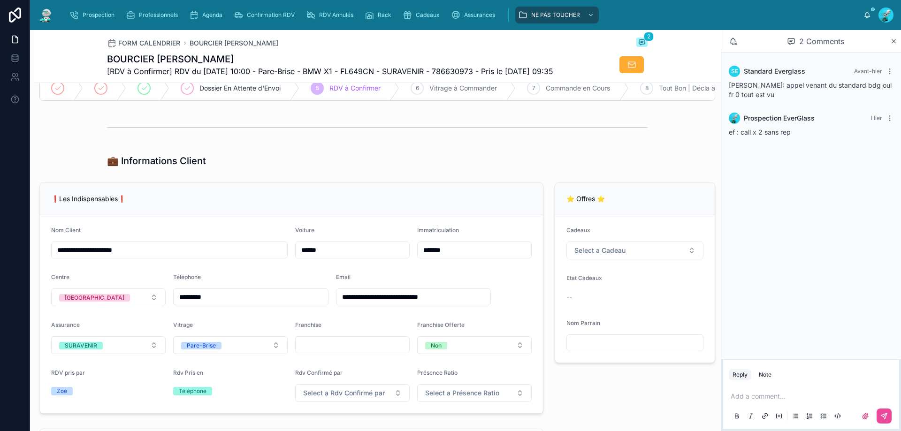
scroll to position [188, 0]
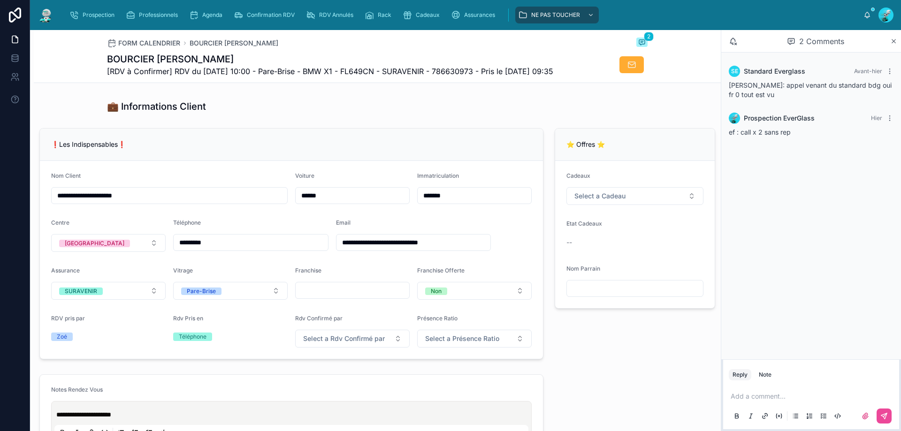
drag, startPoint x: 237, startPoint y: 264, endPoint x: 112, endPoint y: 279, distance: 126.1
click at [112, 279] on form "**********" at bounding box center [291, 260] width 503 height 198
click at [768, 389] on div "Add a comment..." at bounding box center [811, 405] width 165 height 39
click at [766, 401] on p at bounding box center [812, 396] width 165 height 9
click at [886, 414] on icon at bounding box center [884, 416] width 6 height 6
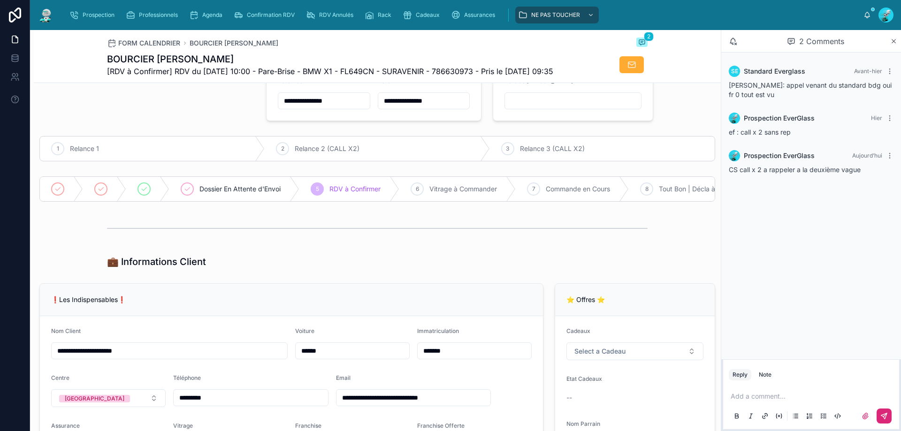
scroll to position [0, 0]
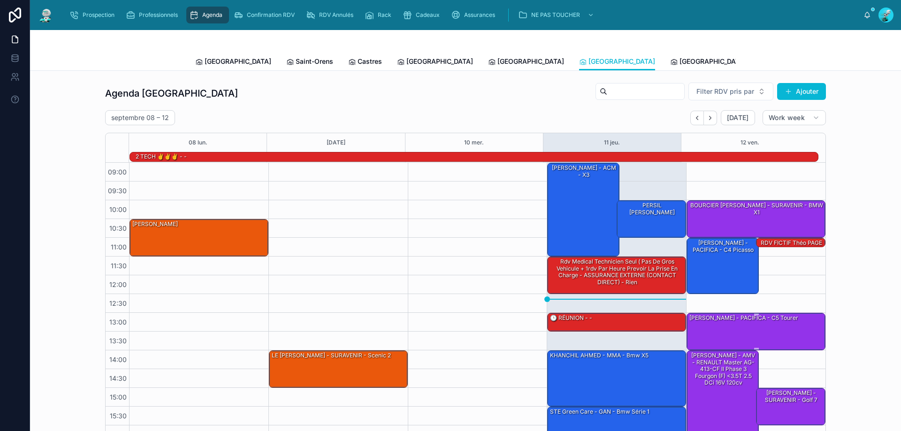
click at [779, 330] on div "BEUVE David - PACIFICA - C5 tourer" at bounding box center [756, 331] width 136 height 36
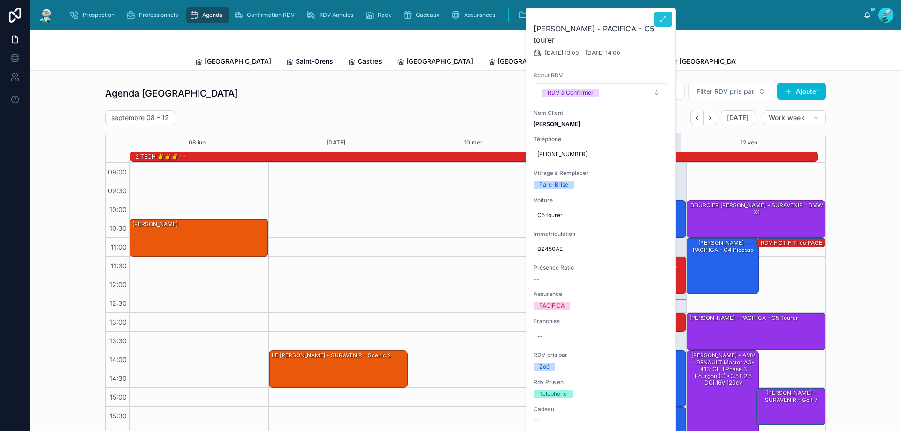
click at [664, 24] on button at bounding box center [662, 19] width 19 height 15
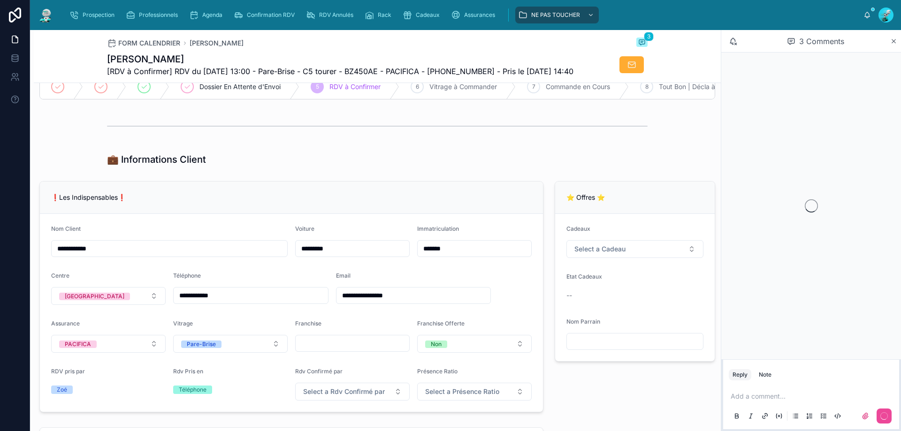
scroll to position [203, 0]
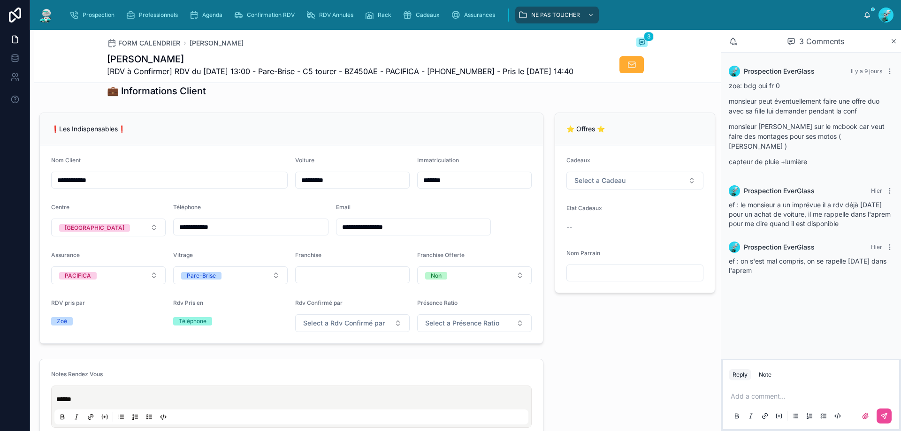
drag, startPoint x: 240, startPoint y: 241, endPoint x: 117, endPoint y: 259, distance: 124.3
click at [117, 259] on form "**********" at bounding box center [291, 244] width 503 height 198
click at [755, 395] on p at bounding box center [812, 396] width 165 height 9
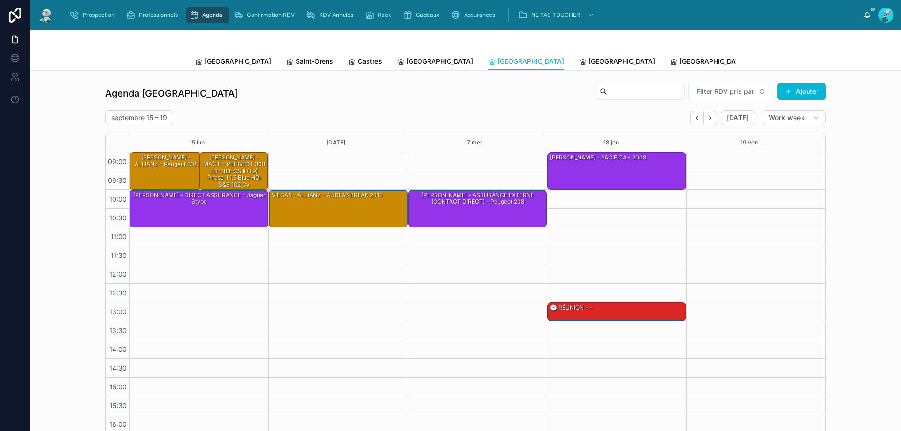
scroll to position [51, 0]
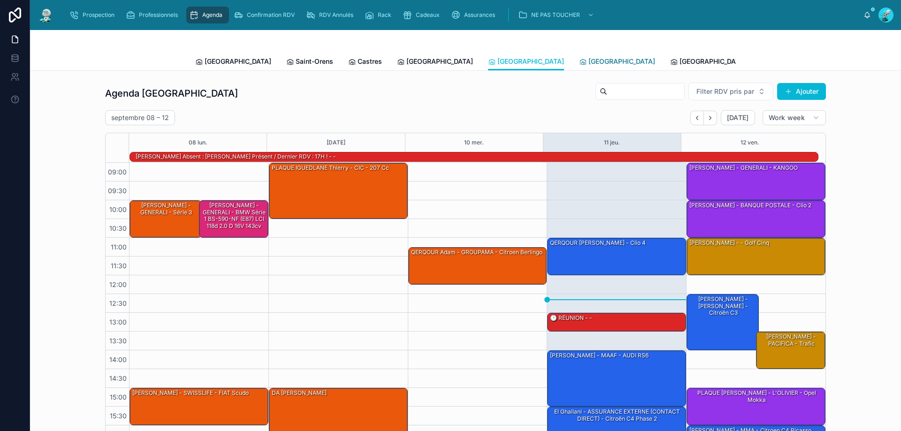
click at [579, 56] on link "[GEOGRAPHIC_DATA]" at bounding box center [617, 62] width 76 height 19
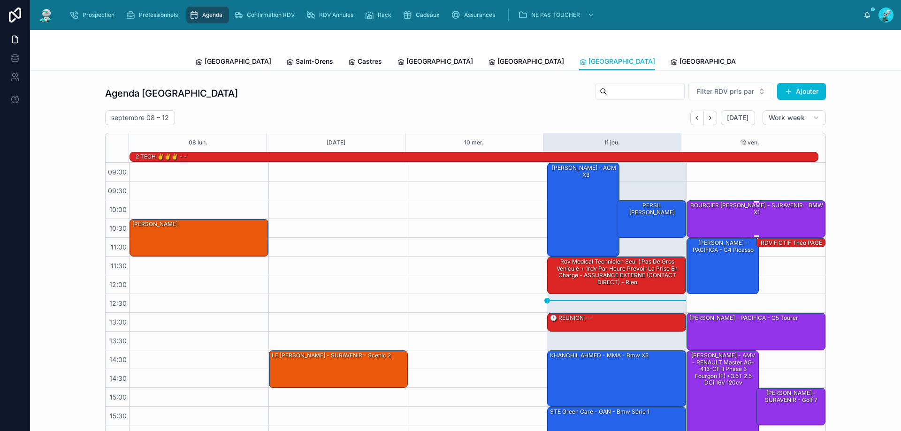
click at [733, 220] on div "BOURCIER Jean Baptiste - SURAVENIR - BMW X1" at bounding box center [756, 219] width 136 height 36
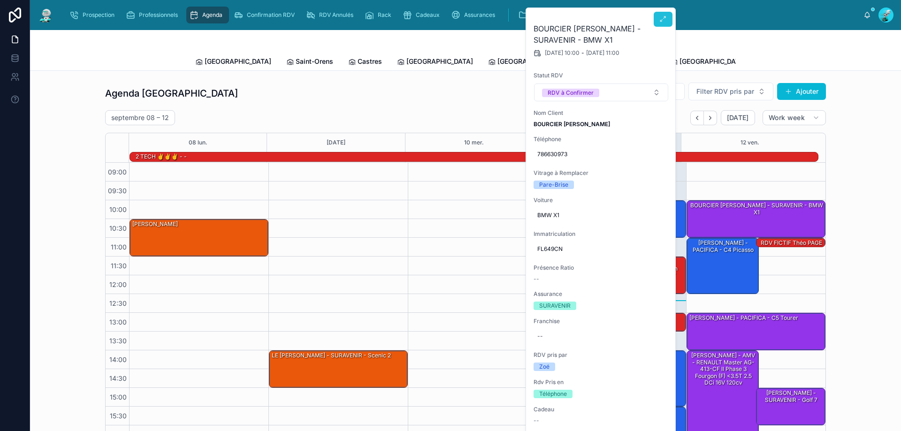
click at [667, 25] on button at bounding box center [662, 19] width 19 height 15
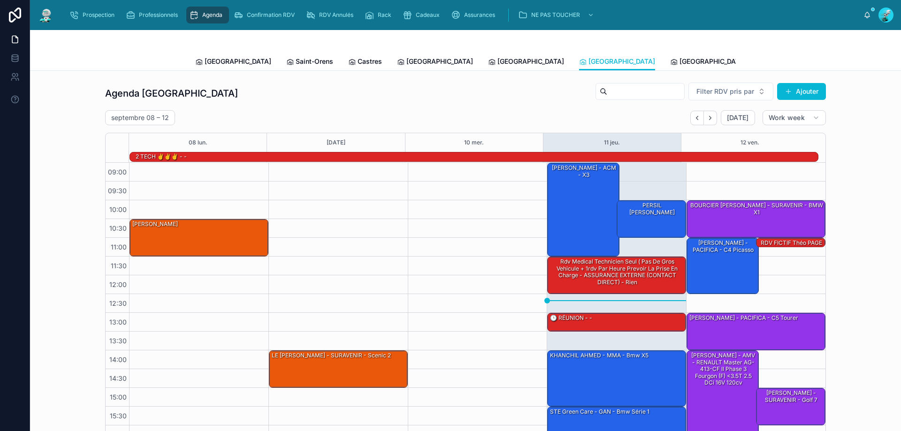
scroll to position [61, 0]
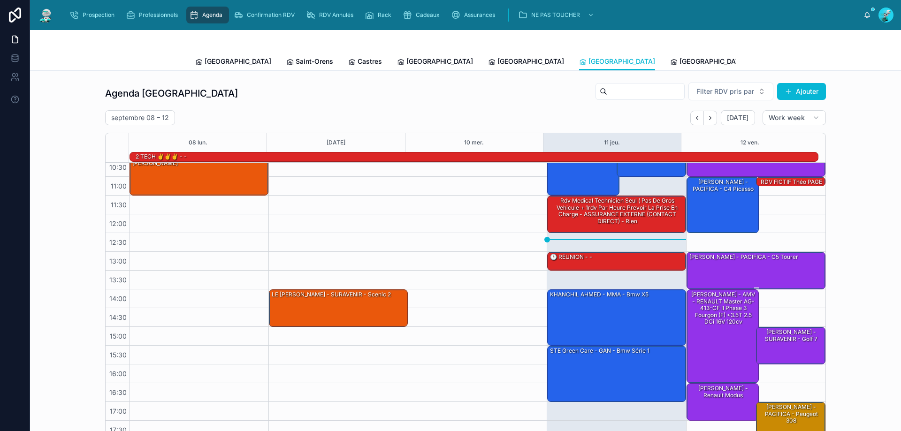
click at [743, 259] on div "BEUVE David - PACIFICA - C5 tourer" at bounding box center [743, 257] width 111 height 8
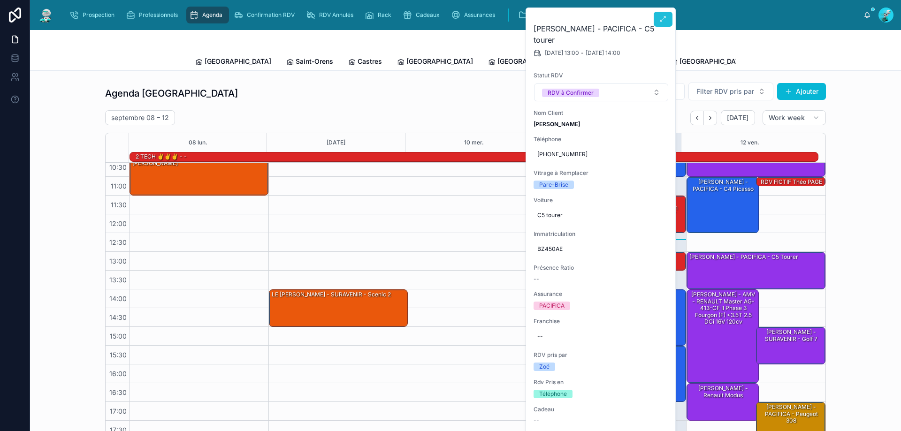
click at [669, 20] on button at bounding box center [662, 19] width 19 height 15
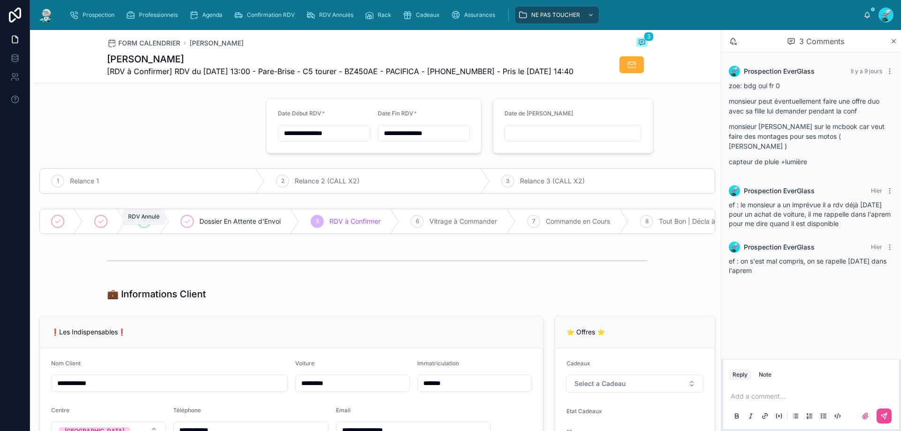
click at [143, 225] on icon at bounding box center [144, 222] width 8 height 8
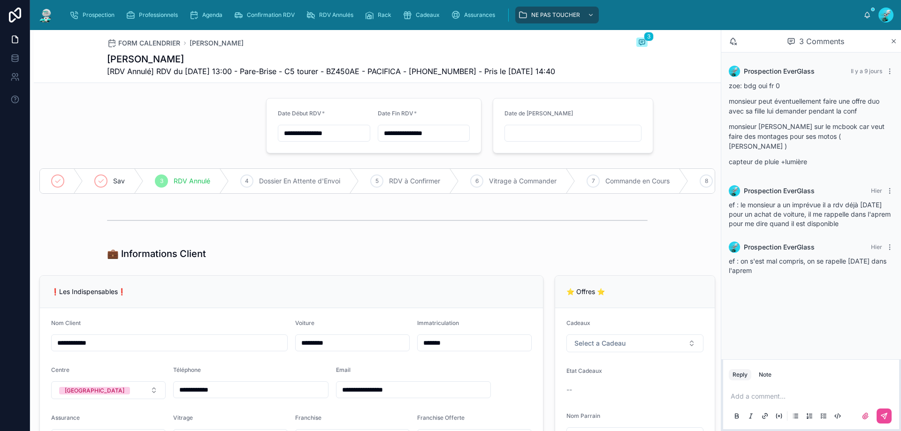
click at [756, 393] on p at bounding box center [812, 396] width 165 height 9
click at [882, 415] on icon at bounding box center [884, 416] width 8 height 8
click at [577, 149] on form "**********" at bounding box center [572, 126] width 159 height 54
click at [577, 132] on input "**********" at bounding box center [573, 133] width 136 height 13
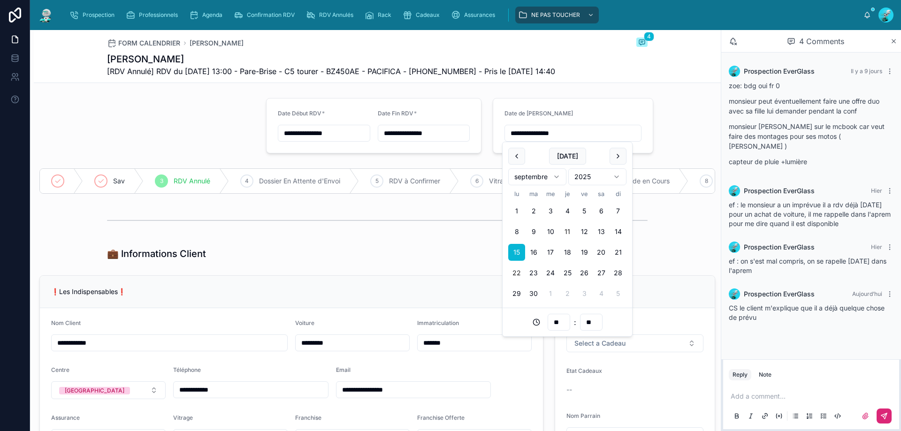
click at [519, 273] on button "22" at bounding box center [516, 273] width 17 height 17
type input "**********"
click at [653, 255] on div "💼 Informations Client" at bounding box center [377, 253] width 687 height 21
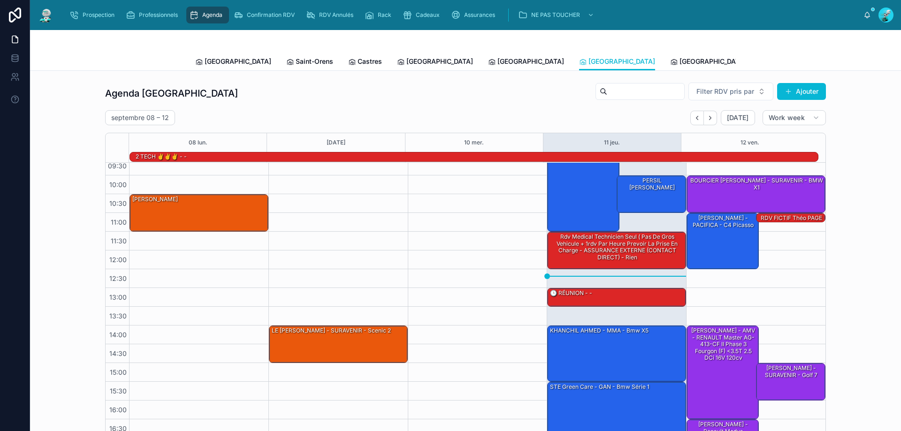
scroll to position [61, 0]
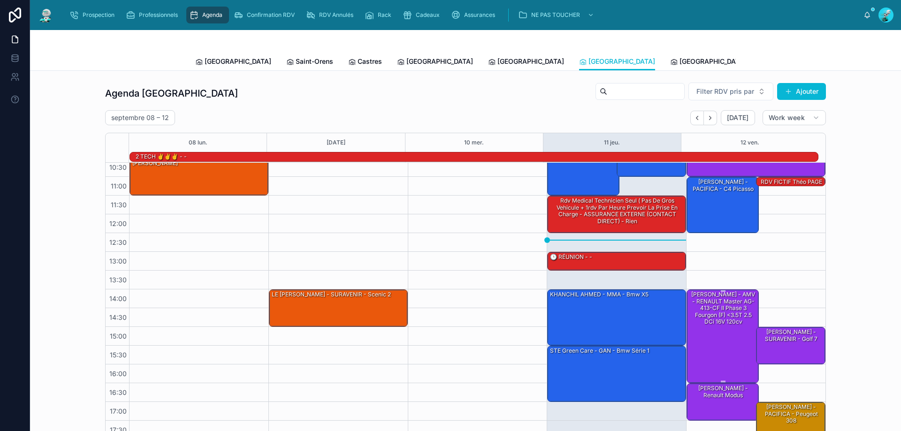
click at [718, 309] on div "Mr Tanguy - AMV - RENAULT Master AG-413-CF II Phase 3 Fourgon (F) <3.5T 2.5 dCi…" at bounding box center [722, 308] width 69 height 36
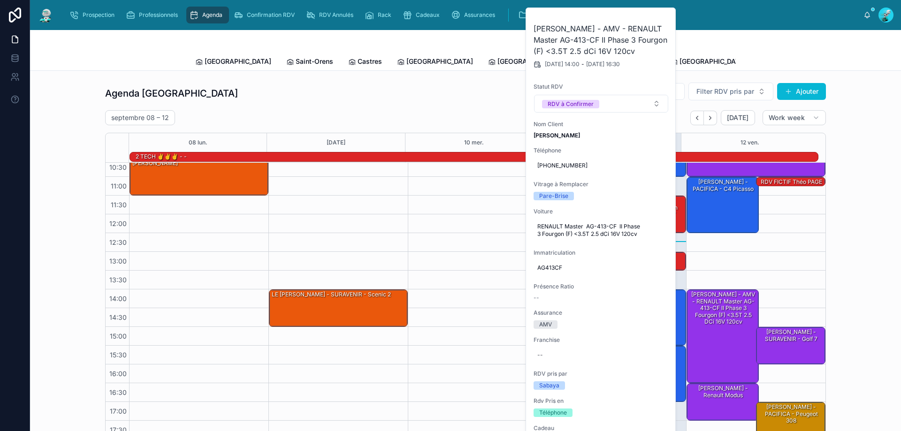
click at [329, 88] on div "Agenda Rennes Filter RDV pris par Ajouter" at bounding box center [465, 93] width 721 height 23
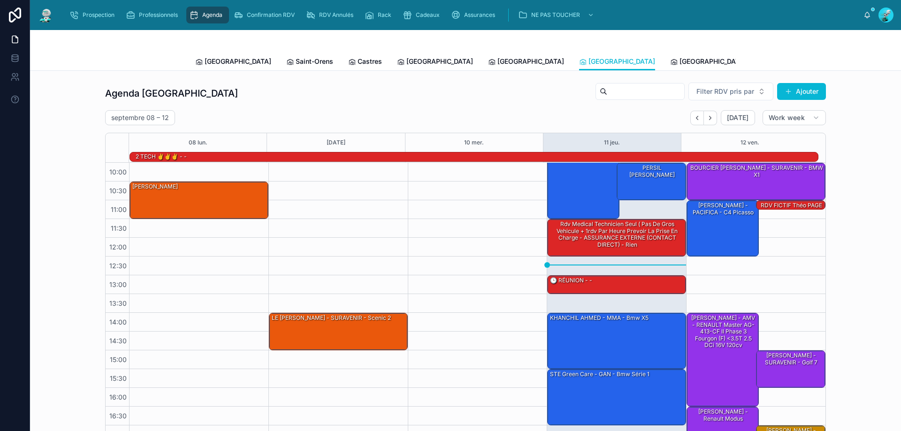
scroll to position [0, 0]
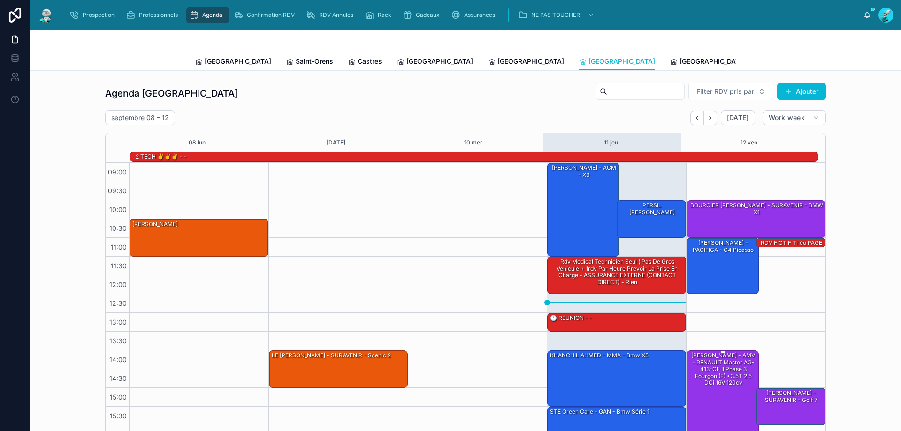
click at [719, 387] on div "Mr Tanguy - AMV - RENAULT Master AG-413-CF II Phase 3 Fourgon (F) <3.5T 2.5 dCi…" at bounding box center [722, 369] width 69 height 36
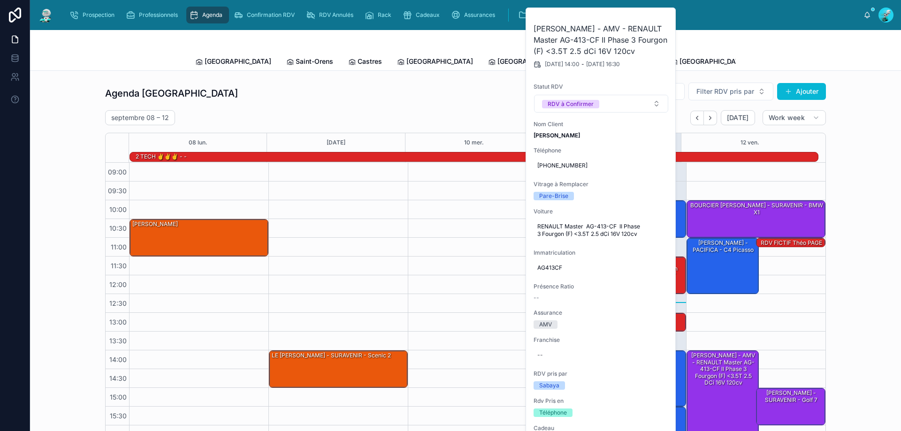
click at [0, 0] on icon at bounding box center [0, 0] width 0 height 0
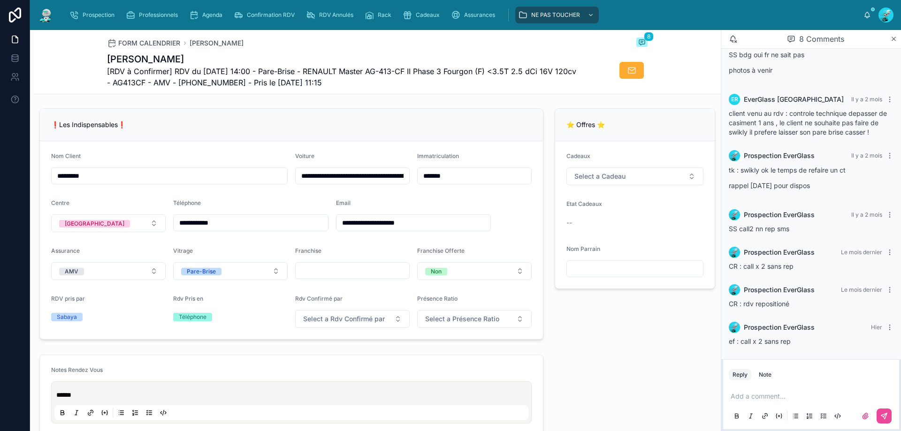
scroll to position [219, 0]
drag, startPoint x: 261, startPoint y: 226, endPoint x: 151, endPoint y: 243, distance: 111.1
click at [151, 243] on form "**********" at bounding box center [291, 240] width 503 height 198
click at [741, 392] on p at bounding box center [812, 396] width 165 height 9
click at [889, 420] on button at bounding box center [883, 416] width 15 height 15
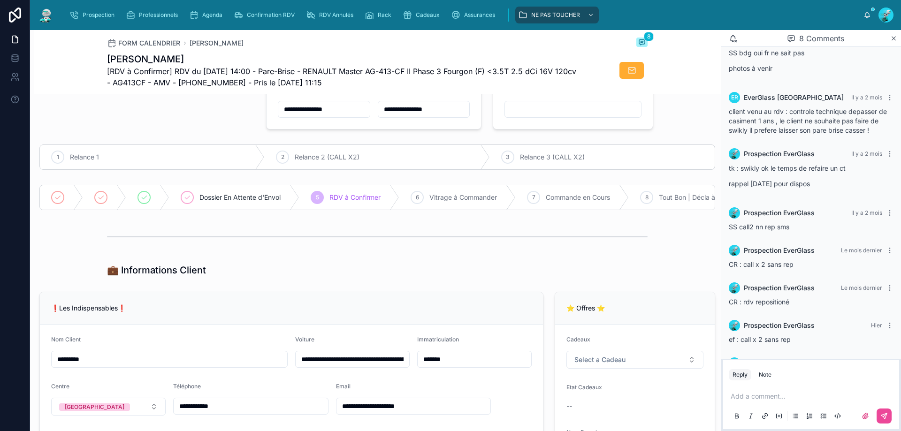
scroll to position [0, 0]
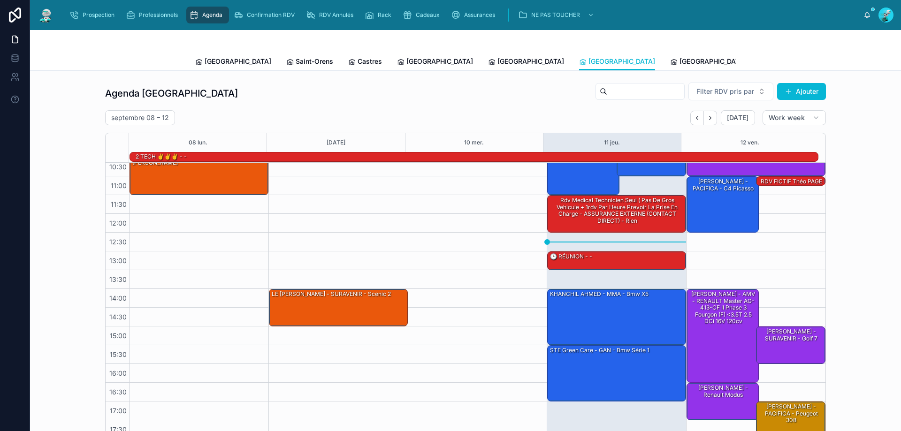
scroll to position [61, 0]
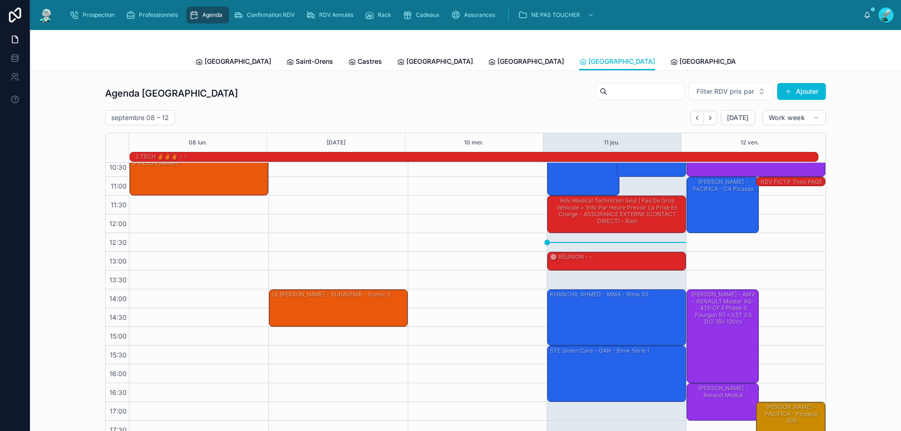
click at [781, 337] on div "BARBIER Diego - SURAVENIR - Golf 7" at bounding box center [791, 335] width 67 height 15
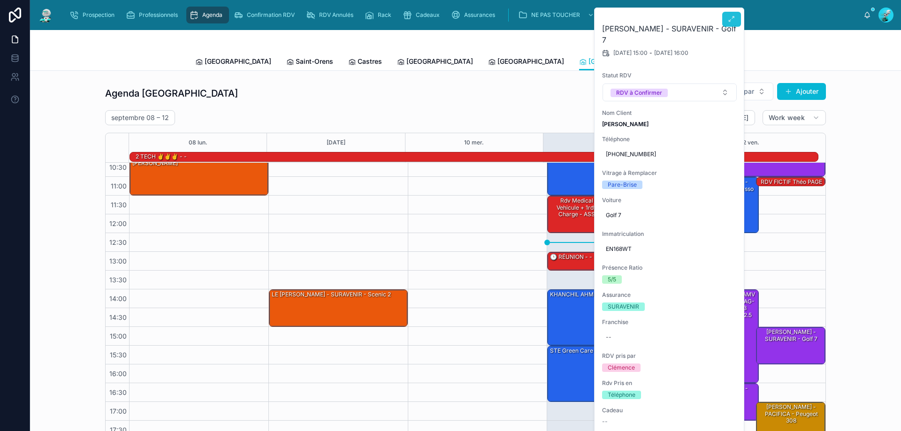
click at [723, 21] on button at bounding box center [731, 19] width 19 height 15
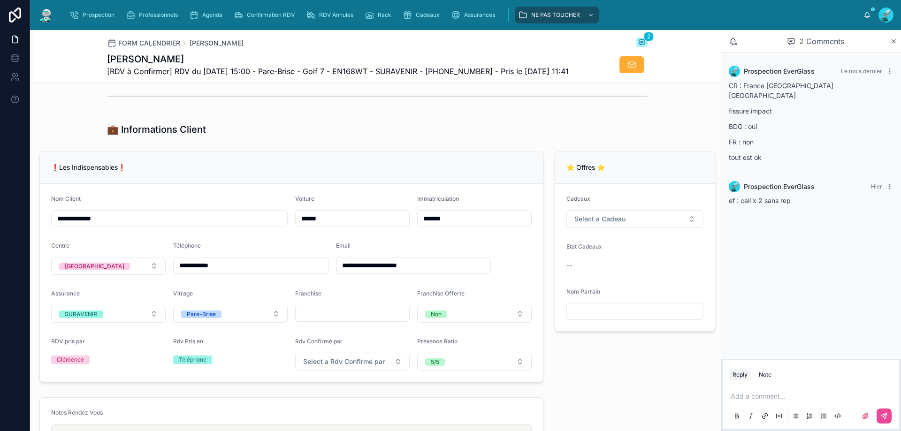
scroll to position [203, 0]
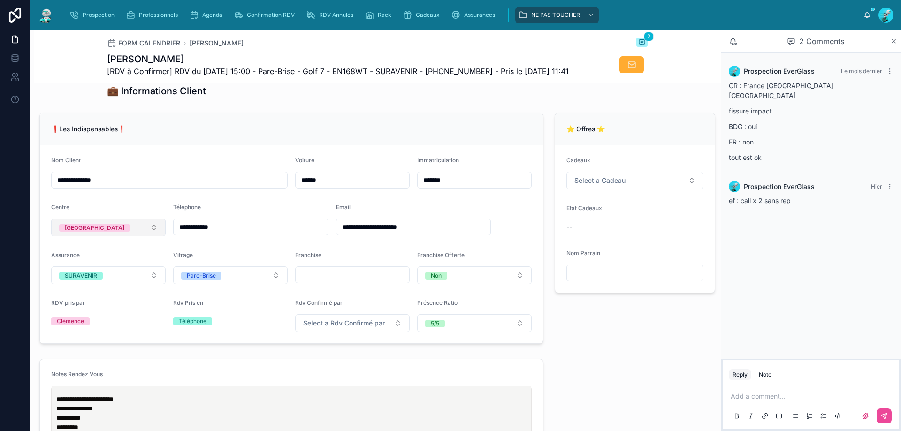
drag, startPoint x: 275, startPoint y: 248, endPoint x: 144, endPoint y: 251, distance: 131.4
click at [139, 251] on form "**********" at bounding box center [291, 244] width 503 height 198
drag, startPoint x: 757, startPoint y: 386, endPoint x: 755, endPoint y: 393, distance: 7.7
click at [757, 388] on div "Add a comment..." at bounding box center [811, 405] width 176 height 47
click at [755, 395] on p at bounding box center [812, 396] width 165 height 9
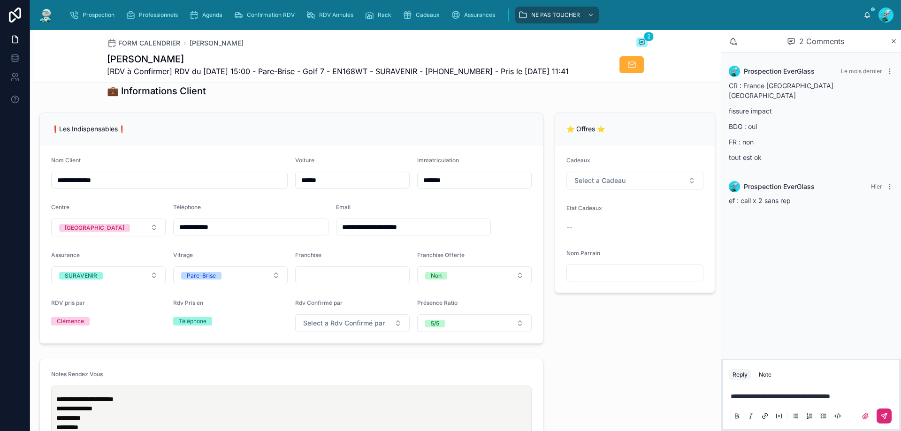
drag, startPoint x: 888, startPoint y: 422, endPoint x: 876, endPoint y: 419, distance: 11.5
click at [888, 421] on button at bounding box center [883, 416] width 15 height 15
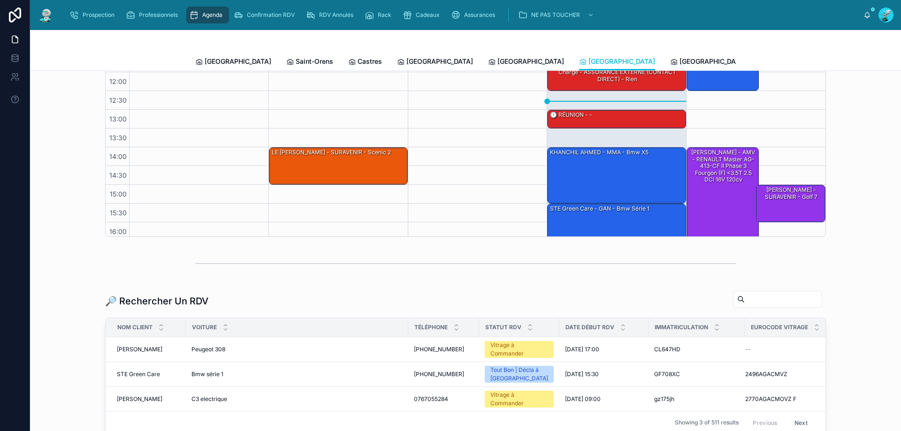
scroll to position [61, 0]
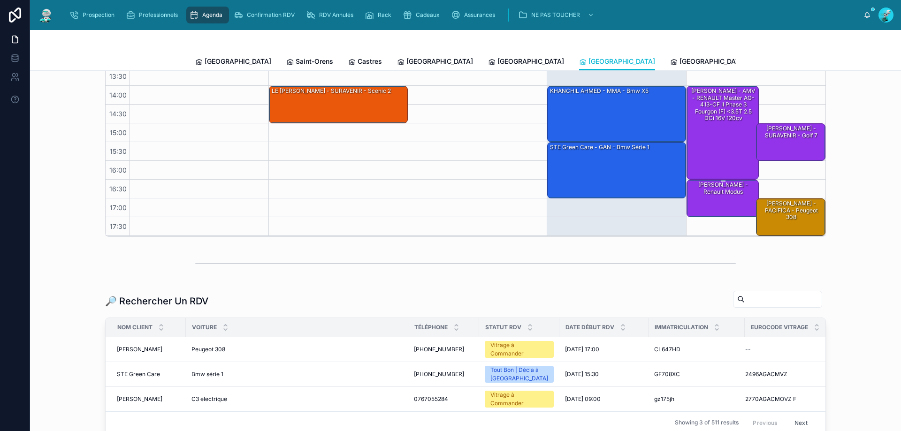
click at [724, 192] on div "BERNARD Jules - MACIF - Renault modus" at bounding box center [722, 188] width 69 height 15
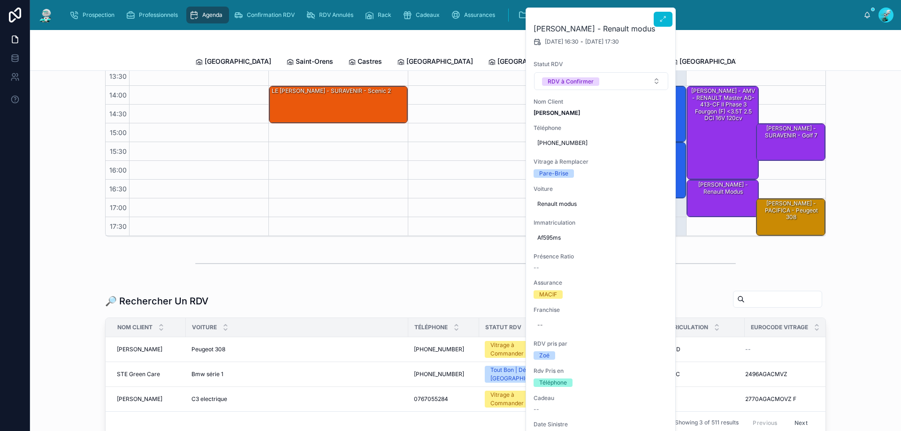
click at [661, 11] on div at bounding box center [662, 17] width 19 height 19
click at [659, 18] on icon at bounding box center [663, 19] width 8 height 8
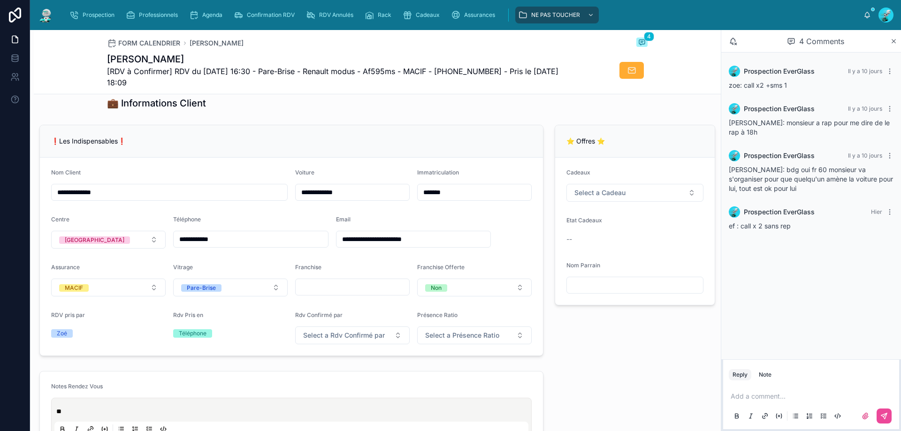
scroll to position [203, 0]
drag, startPoint x: 249, startPoint y: 247, endPoint x: 146, endPoint y: 264, distance: 104.1
click at [146, 264] on form "**********" at bounding box center [291, 256] width 503 height 198
click at [820, 412] on button at bounding box center [823, 415] width 11 height 11
click at [819, 401] on p at bounding box center [812, 396] width 165 height 9
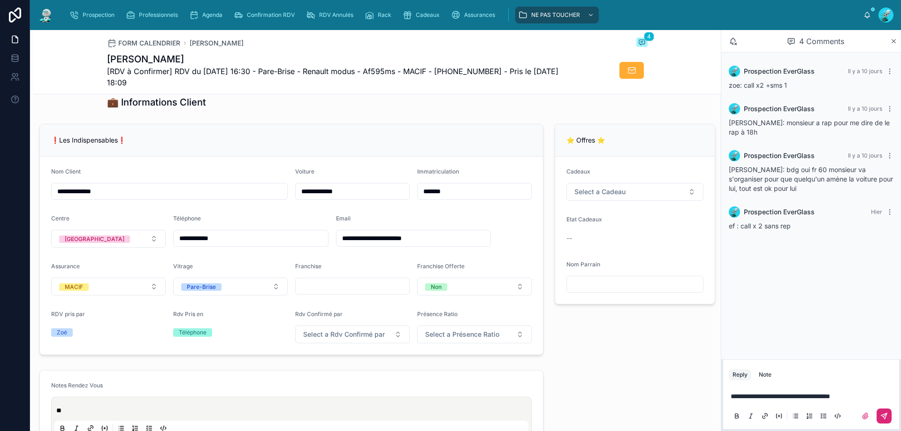
click at [888, 417] on button at bounding box center [883, 416] width 15 height 15
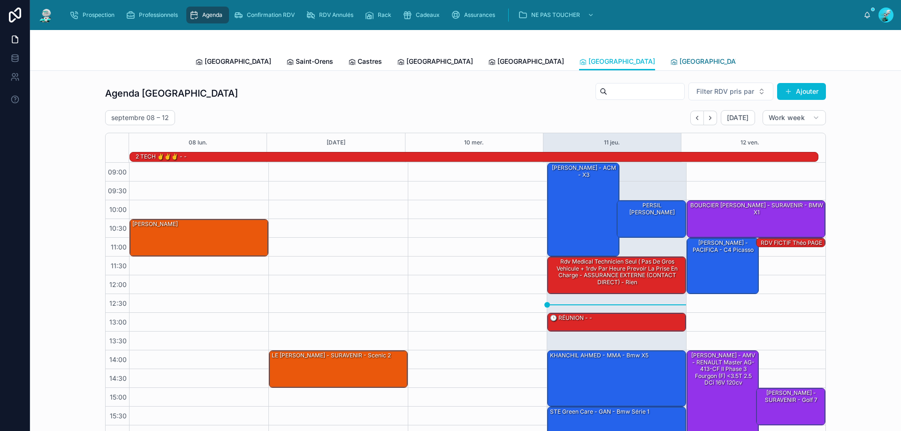
click at [679, 59] on span "[GEOGRAPHIC_DATA]" at bounding box center [712, 61] width 67 height 9
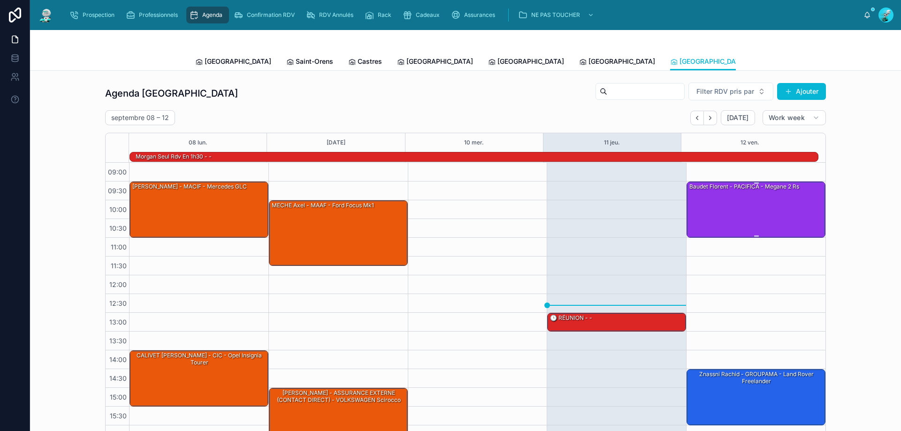
click at [750, 200] on div "Baudet Florent - PACIFICA - Megane 2 rs" at bounding box center [756, 209] width 136 height 54
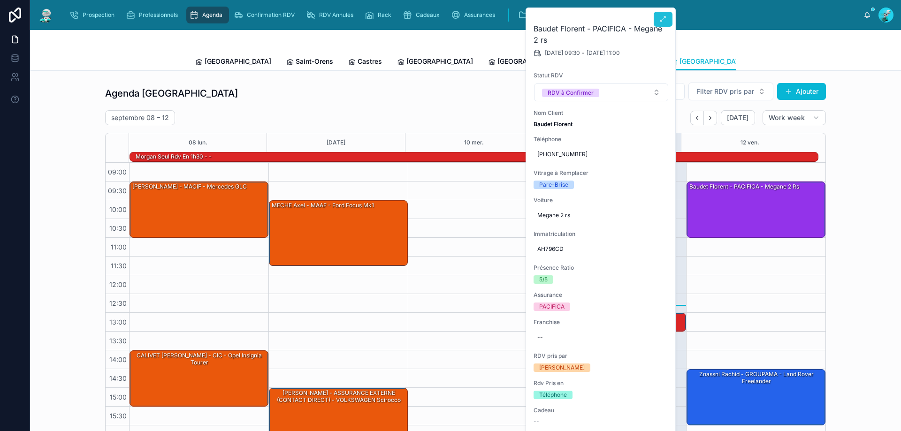
click at [662, 24] on button at bounding box center [662, 19] width 19 height 15
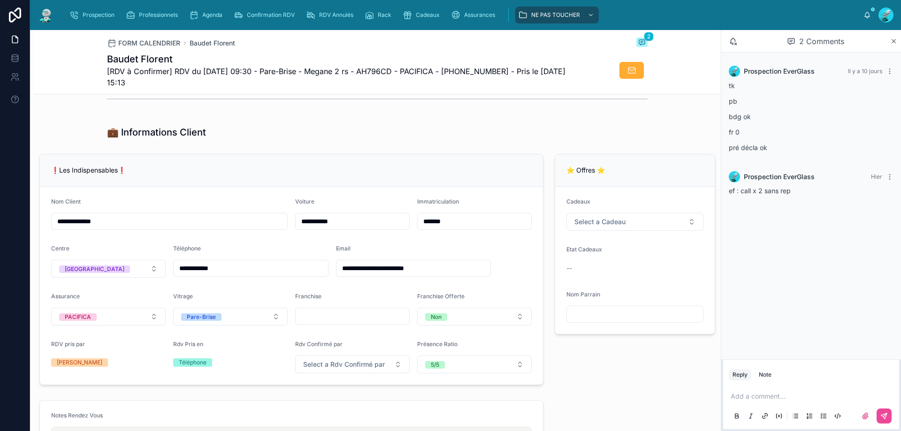
scroll to position [219, 0]
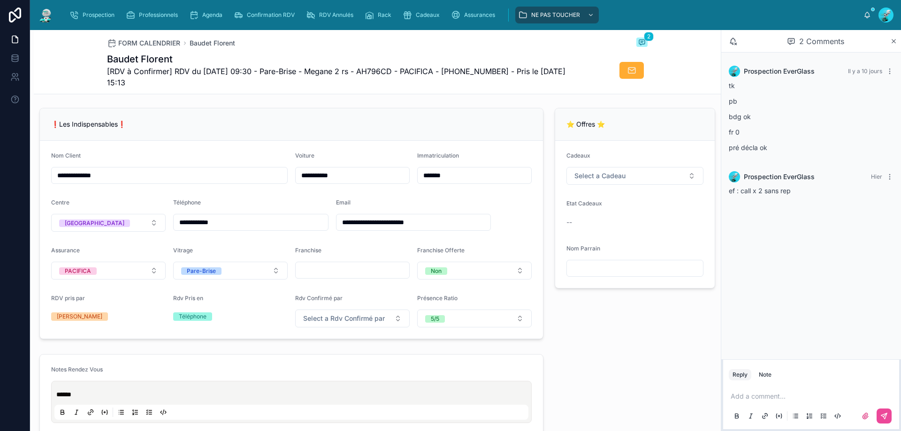
drag, startPoint x: 268, startPoint y: 235, endPoint x: 177, endPoint y: 244, distance: 91.0
click at [177, 244] on form "**********" at bounding box center [291, 240] width 503 height 198
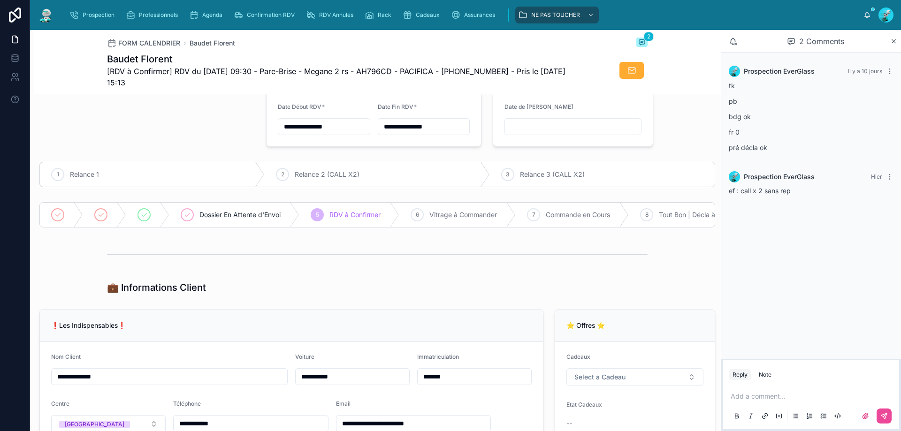
scroll to position [17, 0]
click at [141, 214] on icon at bounding box center [144, 216] width 8 height 8
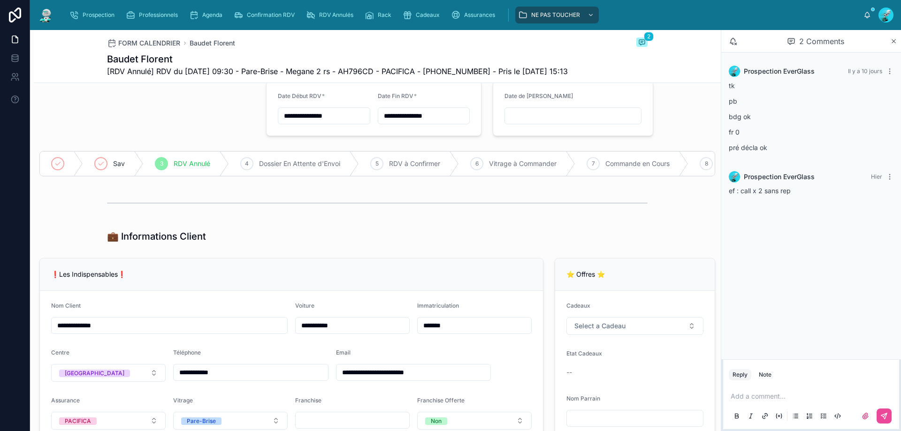
click at [799, 399] on p at bounding box center [812, 396] width 165 height 9
drag, startPoint x: 894, startPoint y: 394, endPoint x: 893, endPoint y: 399, distance: 5.2
click at [894, 395] on p "**********" at bounding box center [812, 396] width 165 height 9
click at [885, 414] on icon at bounding box center [884, 416] width 6 height 6
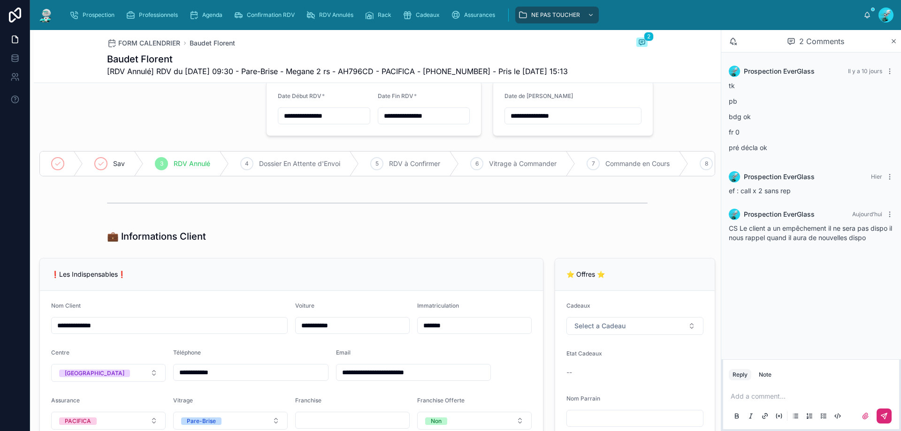
click at [595, 122] on input "**********" at bounding box center [573, 115] width 136 height 13
click at [517, 263] on button "22" at bounding box center [516, 266] width 17 height 17
type input "**********"
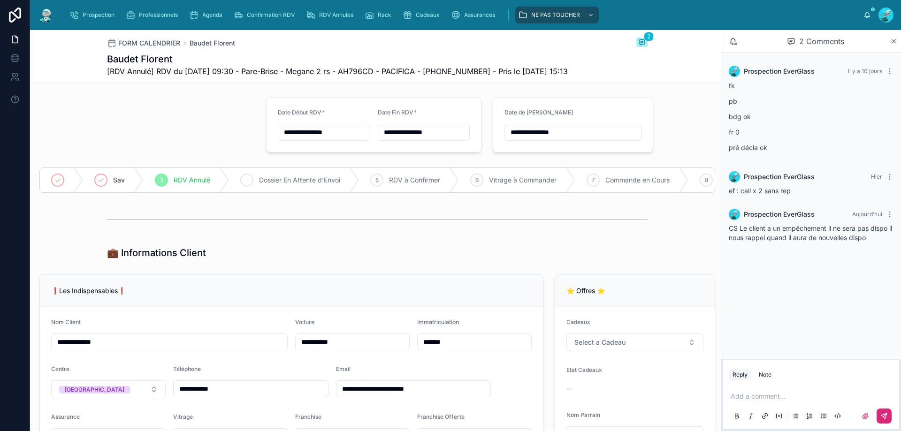
scroll to position [0, 0]
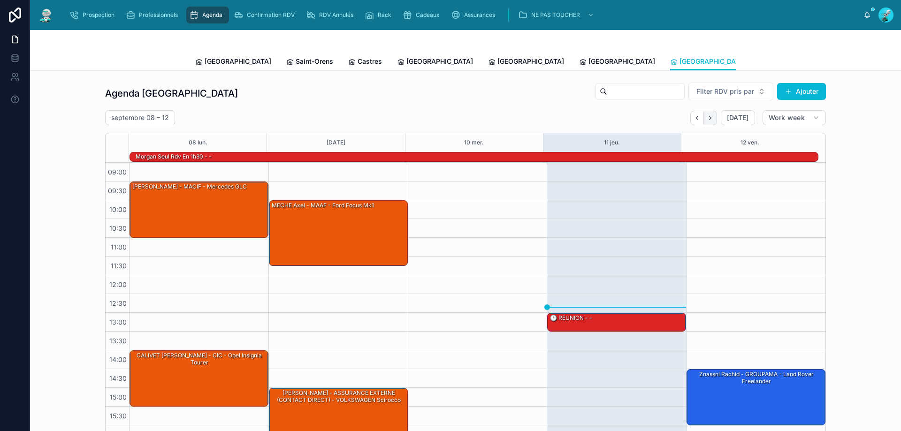
click at [709, 120] on icon "Next" at bounding box center [709, 117] width 7 height 7
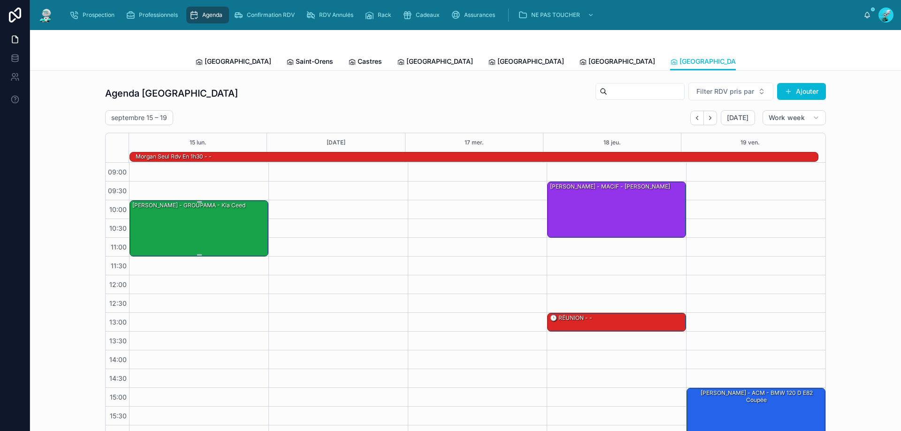
click at [157, 233] on div "Boisseau Allison - GROUPAMA - Kia ceed" at bounding box center [199, 228] width 136 height 54
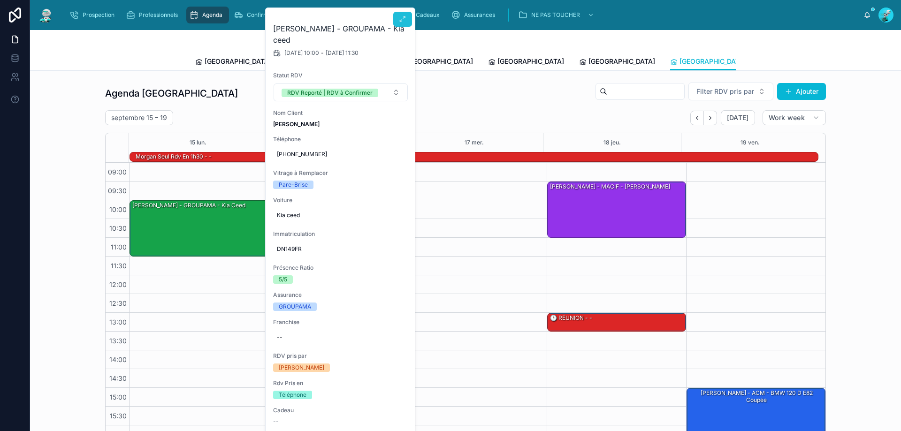
click at [404, 14] on button at bounding box center [402, 19] width 19 height 15
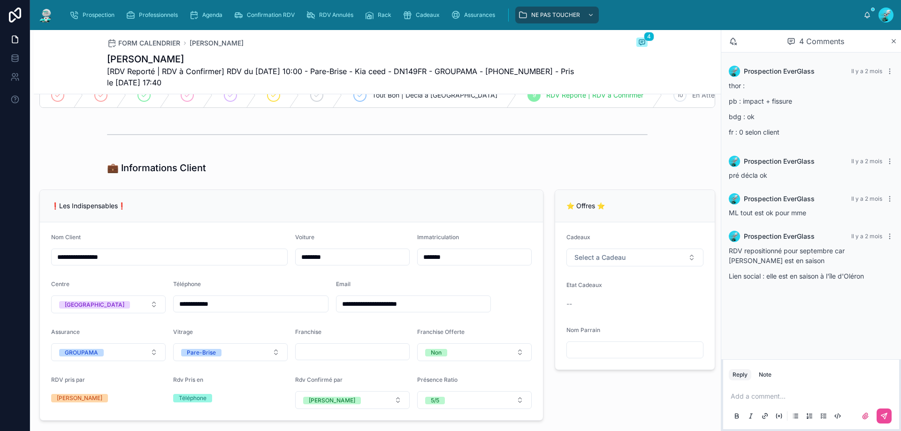
scroll to position [109, 0]
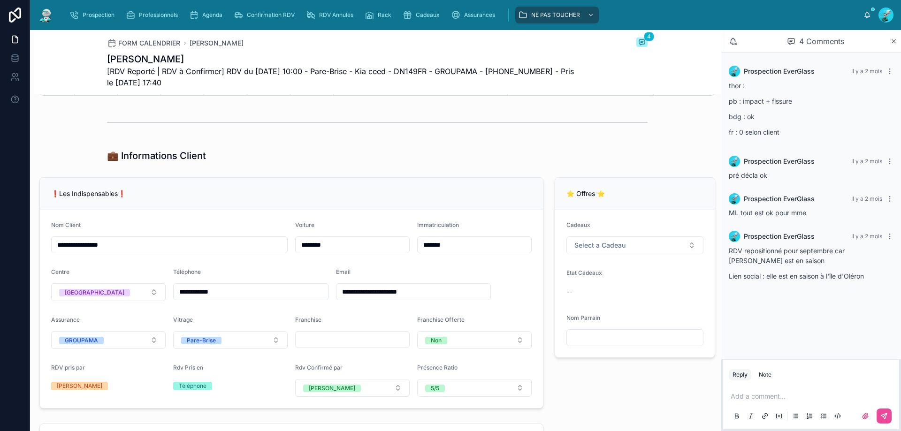
drag, startPoint x: 222, startPoint y: 300, endPoint x: 154, endPoint y: 318, distance: 70.3
click at [154, 318] on form "**********" at bounding box center [291, 309] width 503 height 198
click at [782, 400] on p at bounding box center [812, 396] width 165 height 9
click at [850, 401] on p "**********" at bounding box center [812, 391] width 165 height 19
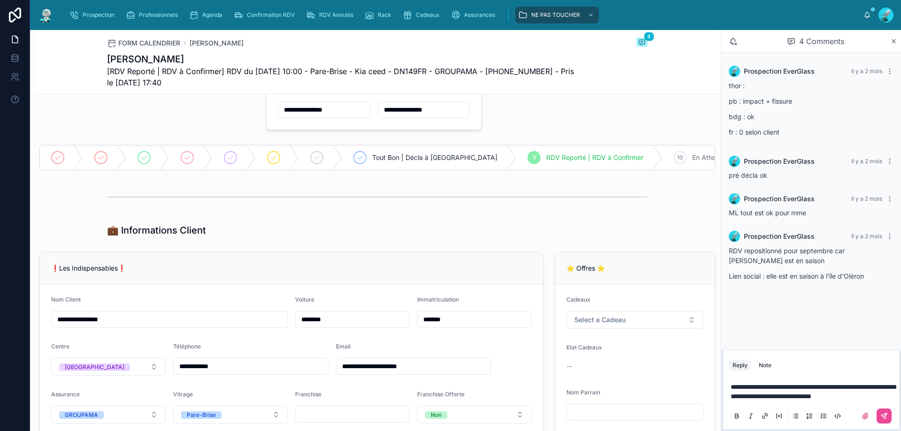
scroll to position [0, 0]
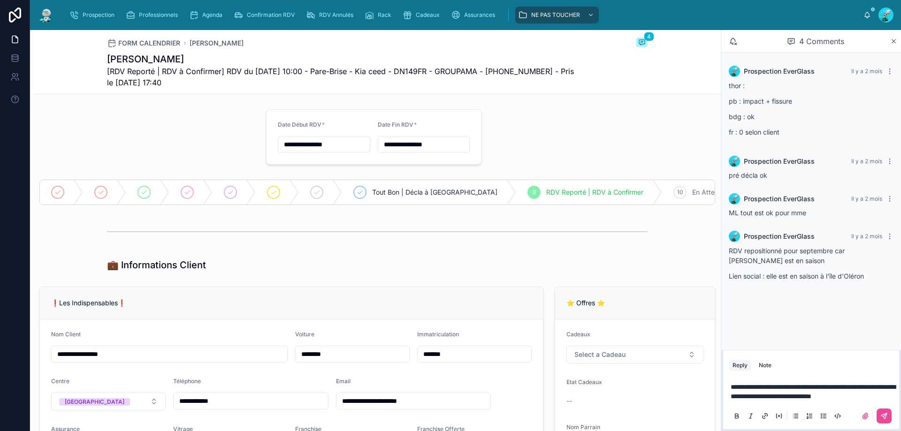
click at [345, 143] on input "**********" at bounding box center [323, 144] width 91 height 13
click at [368, 165] on button at bounding box center [371, 167] width 17 height 17
click at [290, 266] on button "14" at bounding box center [287, 263] width 17 height 17
type input "**********"
click at [318, 331] on input "**" at bounding box center [313, 333] width 22 height 13
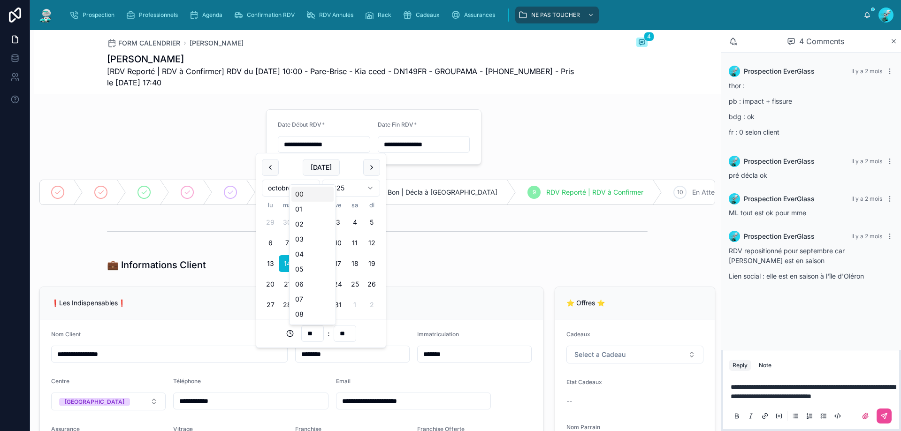
drag, startPoint x: 433, startPoint y: 266, endPoint x: 427, endPoint y: 242, distance: 24.2
click at [434, 266] on div "💼 Informations Client" at bounding box center [377, 264] width 540 height 13
click at [440, 146] on input "**********" at bounding box center [423, 144] width 91 height 13
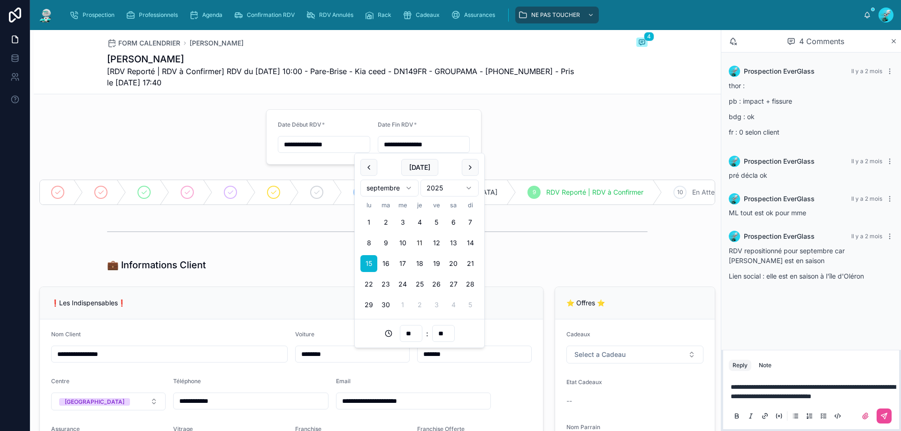
click at [471, 165] on button at bounding box center [470, 167] width 17 height 17
click at [479, 169] on div "Today septembre 2025 lu ma me je ve sa di 1 2 3 4 5 6 7 8 9 10 11 12 13 14 15 1…" at bounding box center [419, 236] width 129 height 166
click at [468, 169] on button at bounding box center [470, 167] width 17 height 17
click at [471, 160] on button at bounding box center [470, 167] width 17 height 17
click at [387, 263] on button "14" at bounding box center [385, 263] width 17 height 17
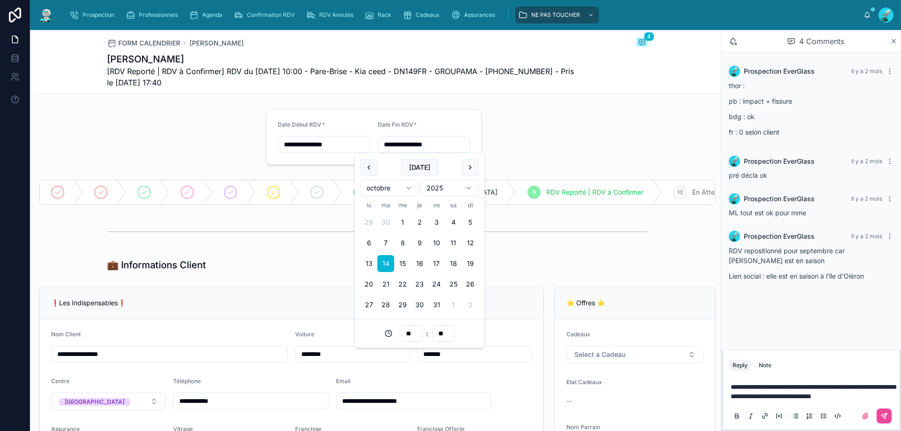
type input "**********"
click at [518, 266] on div "💼 Informations Client" at bounding box center [377, 264] width 540 height 13
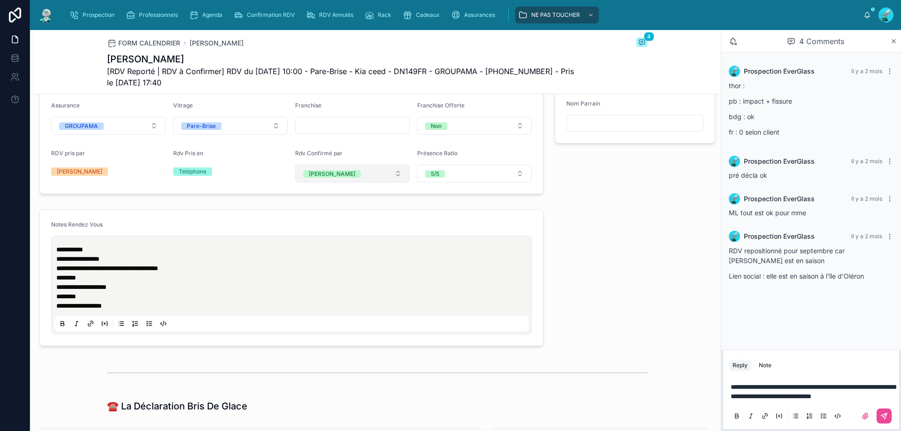
scroll to position [328, 0]
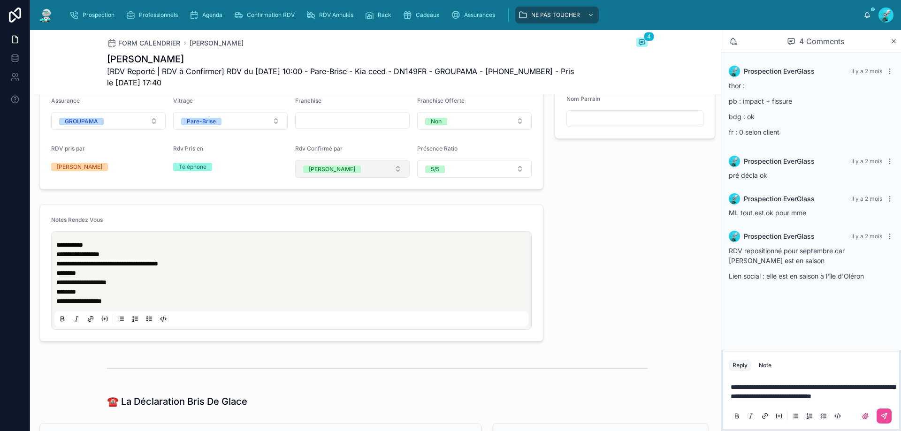
click at [374, 178] on button "Marie-Lou" at bounding box center [352, 169] width 114 height 18
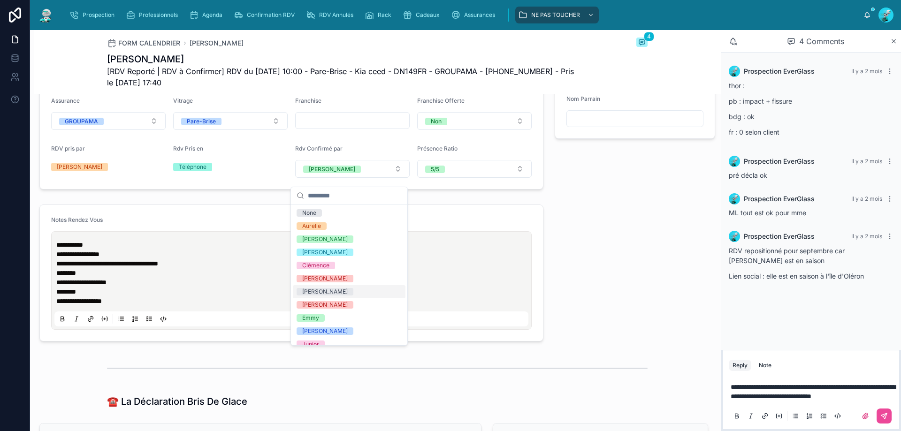
click at [337, 288] on span "Clément Alt" at bounding box center [324, 292] width 57 height 8
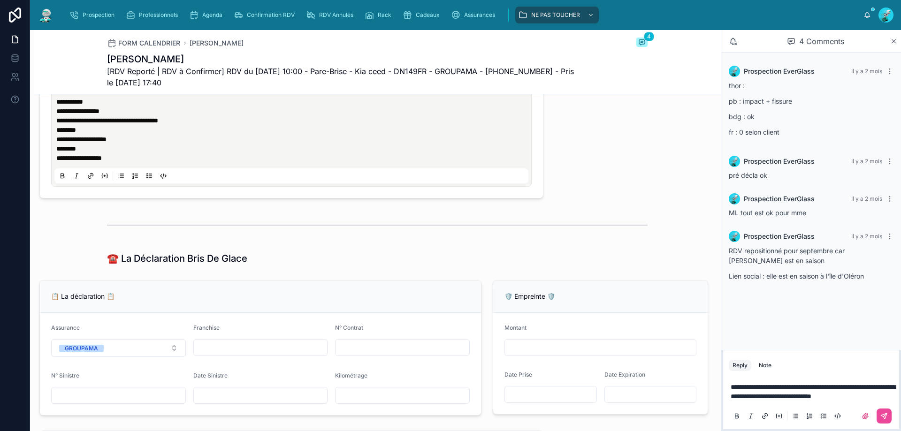
scroll to position [422, 0]
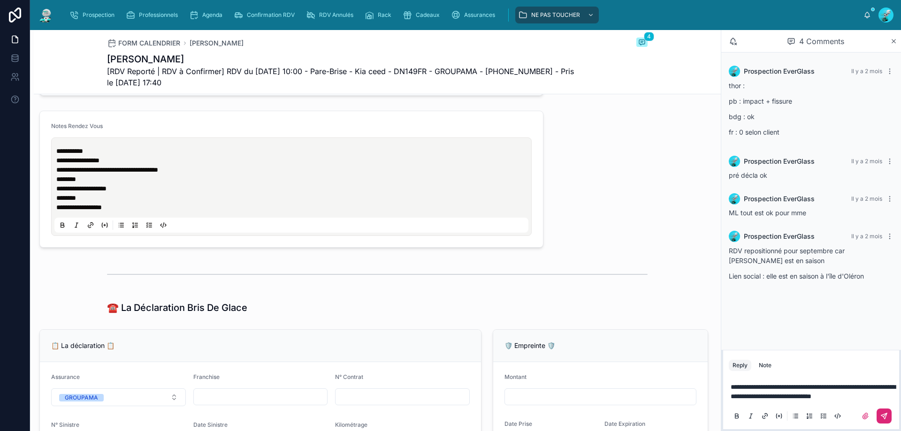
click at [886, 421] on button at bounding box center [883, 416] width 15 height 15
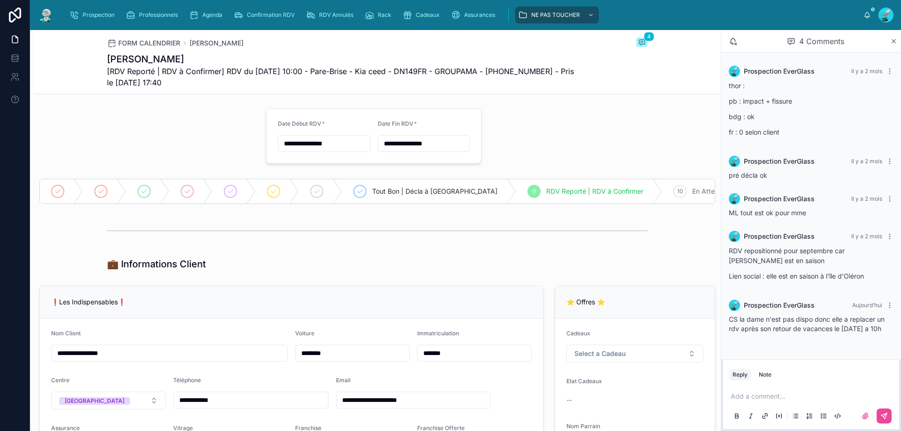
scroll to position [0, 0]
click at [229, 190] on icon at bounding box center [231, 193] width 8 height 8
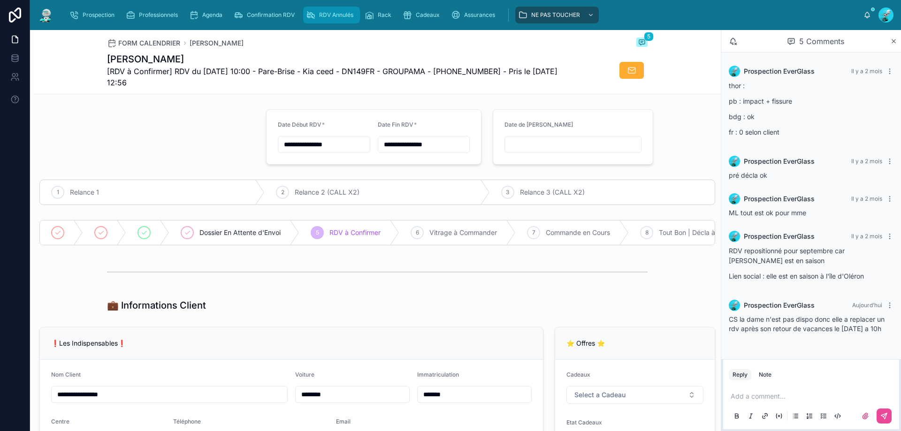
click at [333, 11] on span "RDV Annulés" at bounding box center [336, 15] width 34 height 8
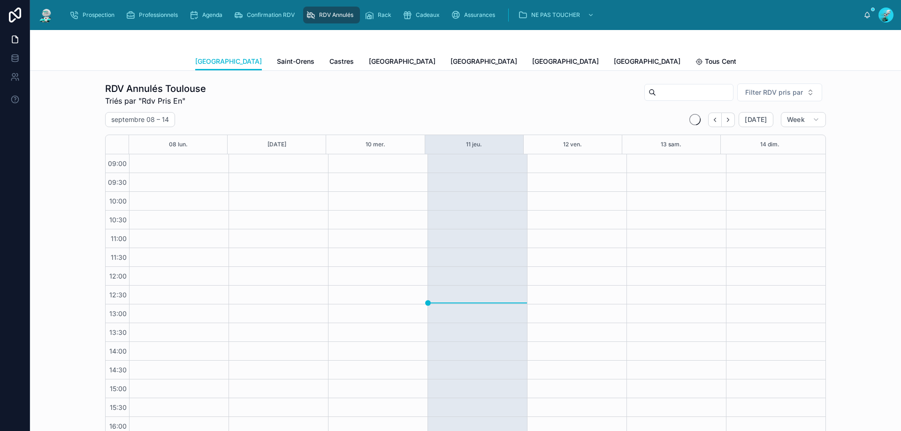
scroll to position [53, 0]
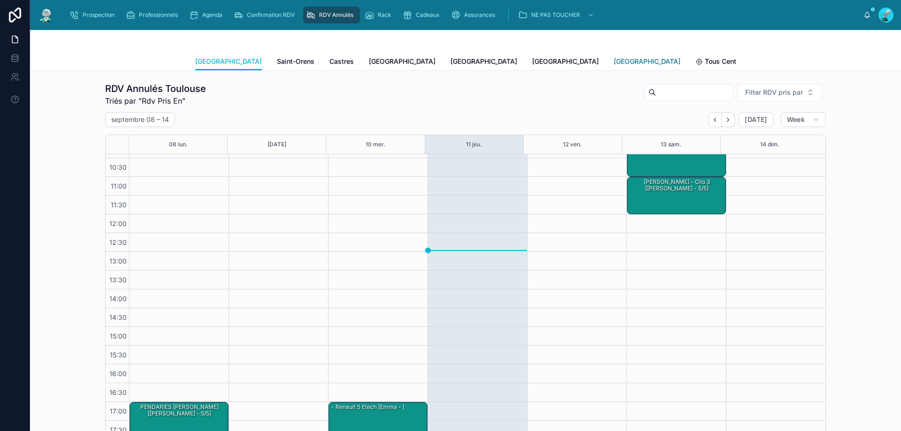
click at [614, 62] on span "[GEOGRAPHIC_DATA]" at bounding box center [647, 61] width 67 height 9
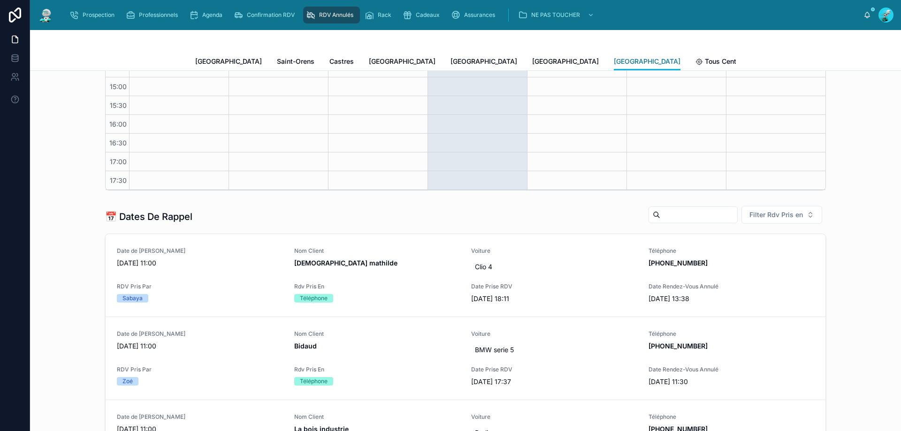
scroll to position [250, 0]
click at [766, 215] on span "Filter Rdv Pris en" at bounding box center [775, 214] width 53 height 9
click at [733, 268] on div "Téléphone" at bounding box center [778, 267] width 113 height 15
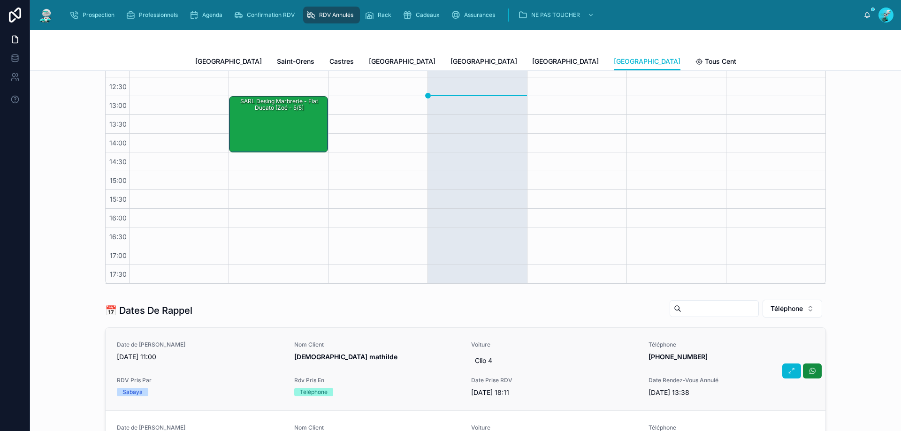
scroll to position [141, 0]
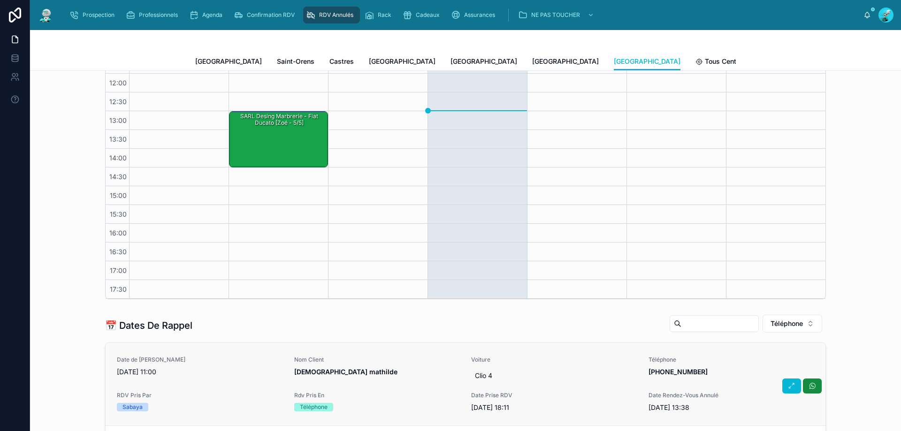
click at [256, 358] on span "Date de [PERSON_NAME]" at bounding box center [200, 360] width 166 height 8
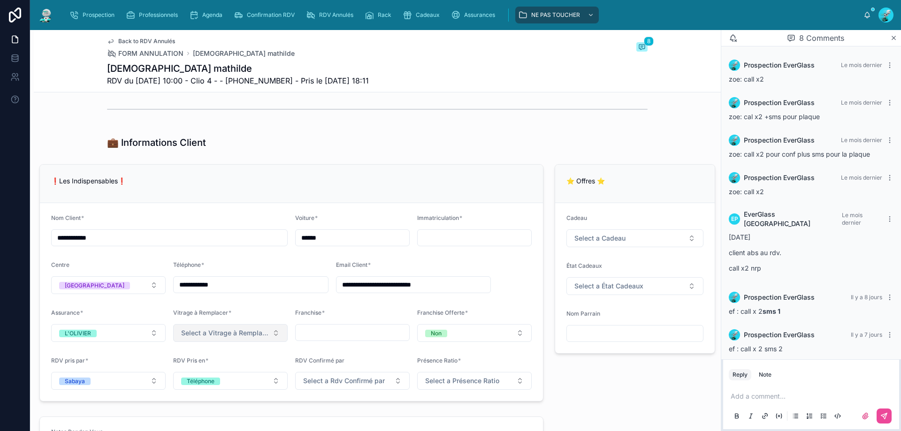
scroll to position [485, 0]
drag, startPoint x: 247, startPoint y: 282, endPoint x: 140, endPoint y: 306, distance: 110.0
click at [140, 306] on form "**********" at bounding box center [291, 302] width 503 height 198
click at [783, 399] on p at bounding box center [812, 396] width 165 height 9
click at [878, 412] on button at bounding box center [883, 416] width 15 height 15
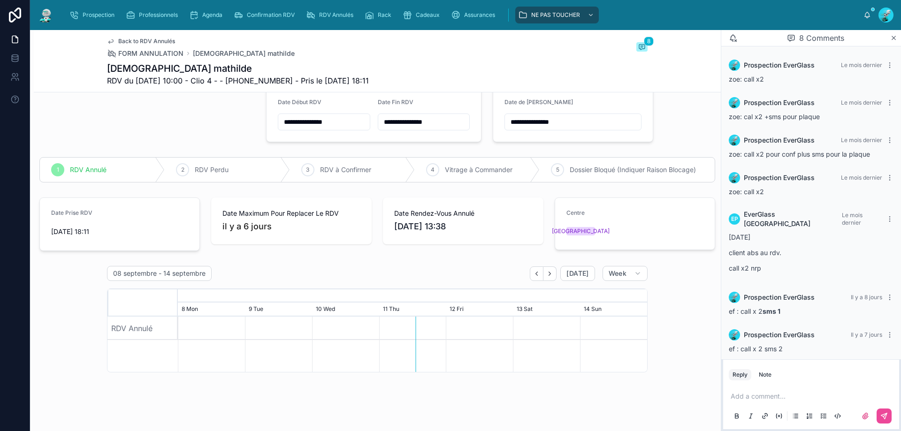
scroll to position [0, 0]
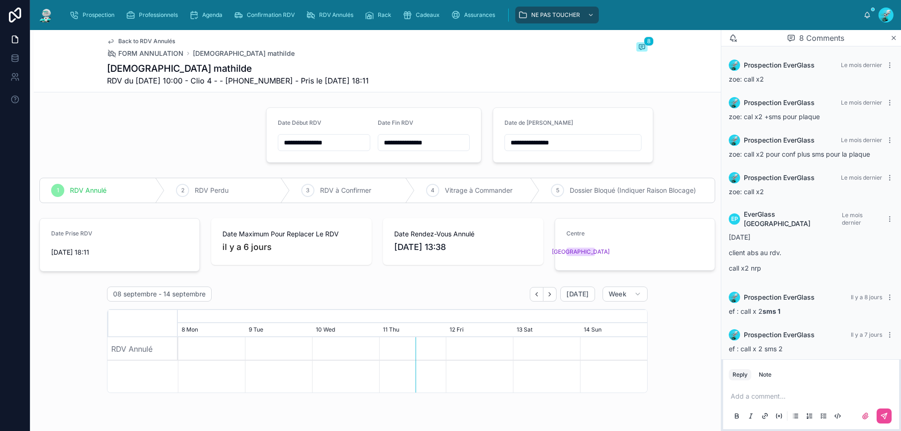
click at [572, 139] on input "**********" at bounding box center [573, 142] width 136 height 13
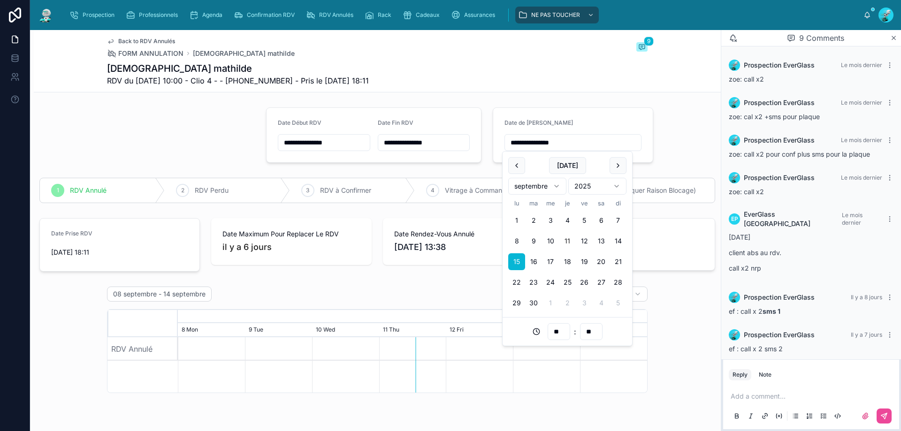
type input "**********"
click at [660, 284] on div "08 septembre - 14 septembre Today Week August, 2025 September, 2025 28 Thu 29 F…" at bounding box center [377, 427] width 687 height 288
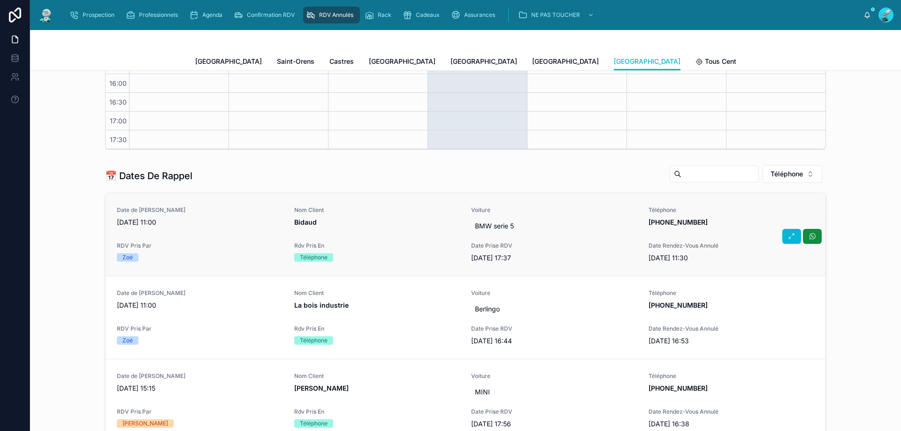
scroll to position [297, 0]
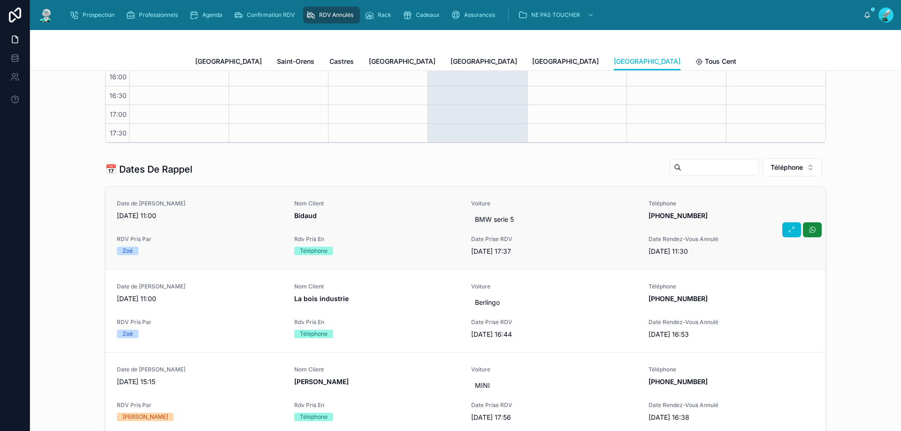
click at [382, 206] on span "Nom Client" at bounding box center [377, 204] width 166 height 8
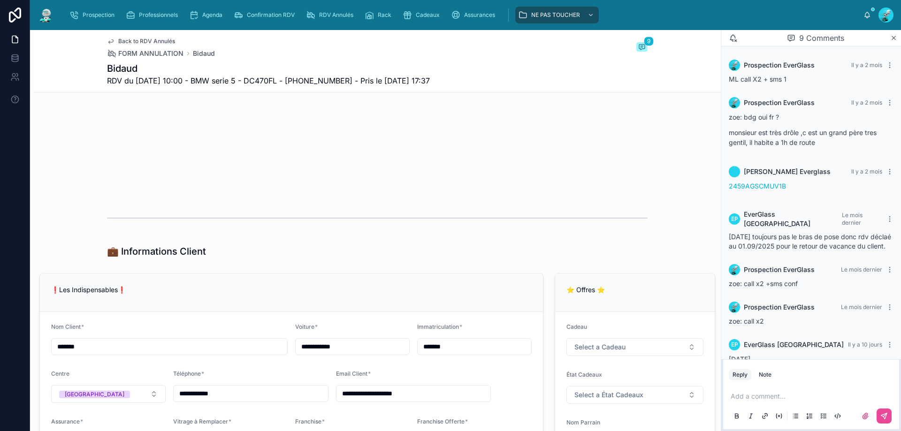
scroll to position [131, 0]
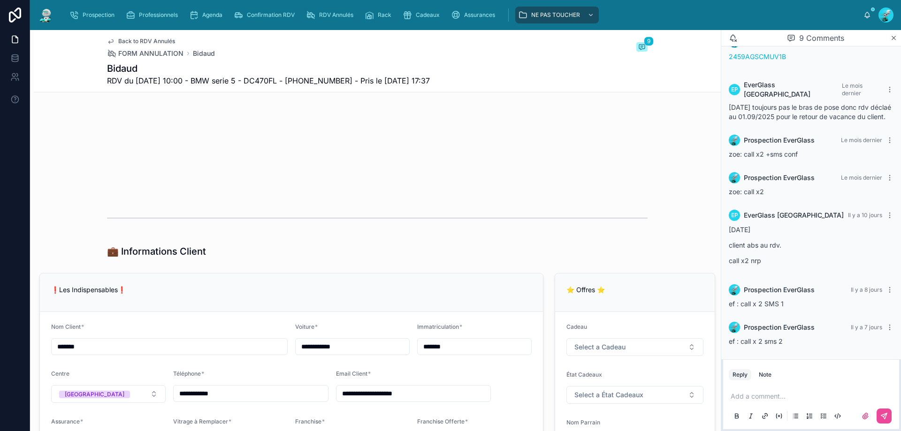
drag, startPoint x: 222, startPoint y: 395, endPoint x: 174, endPoint y: 405, distance: 48.9
click at [174, 405] on form "**********" at bounding box center [291, 411] width 503 height 198
click at [767, 394] on p at bounding box center [812, 396] width 165 height 9
click at [880, 417] on icon at bounding box center [884, 416] width 8 height 8
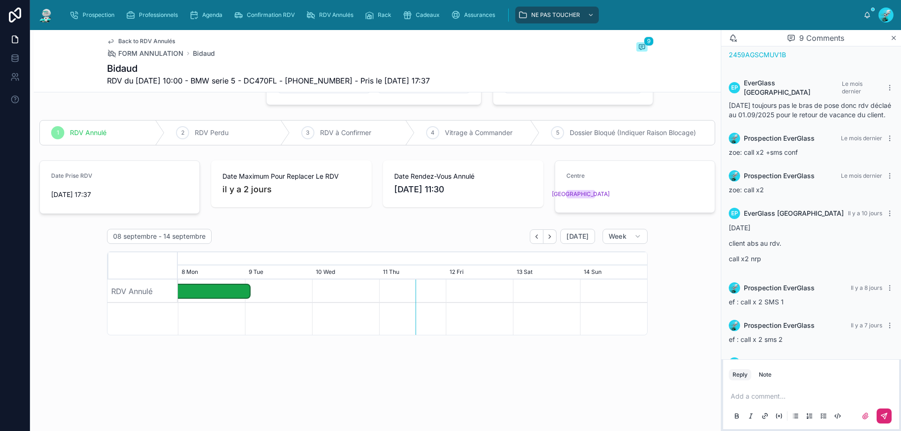
scroll to position [0, 0]
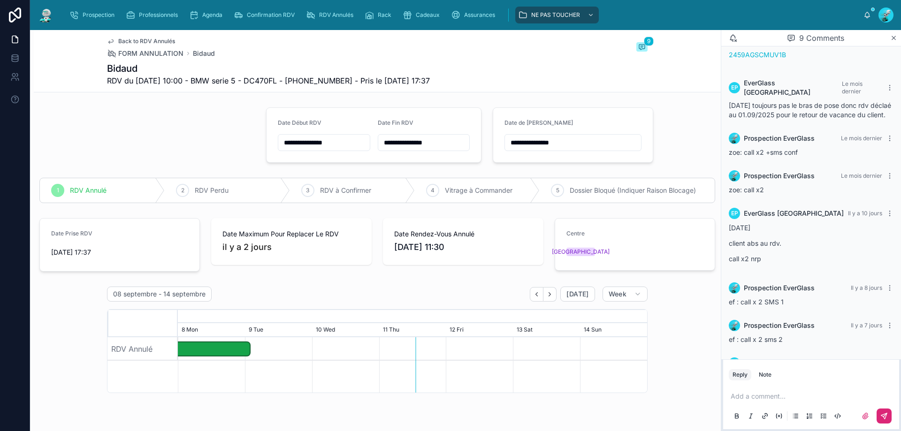
click at [569, 148] on input "**********" at bounding box center [573, 142] width 136 height 13
click at [516, 257] on button "15" at bounding box center [516, 261] width 17 height 17
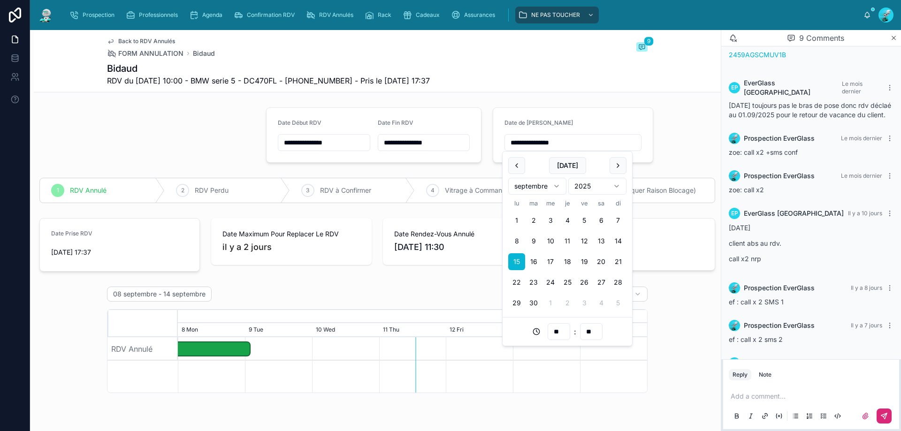
type input "**********"
click at [673, 294] on div "08 septembre - 14 septembre Today Week August, 2025 September, 2025 28 Thu 29 F…" at bounding box center [377, 427] width 687 height 288
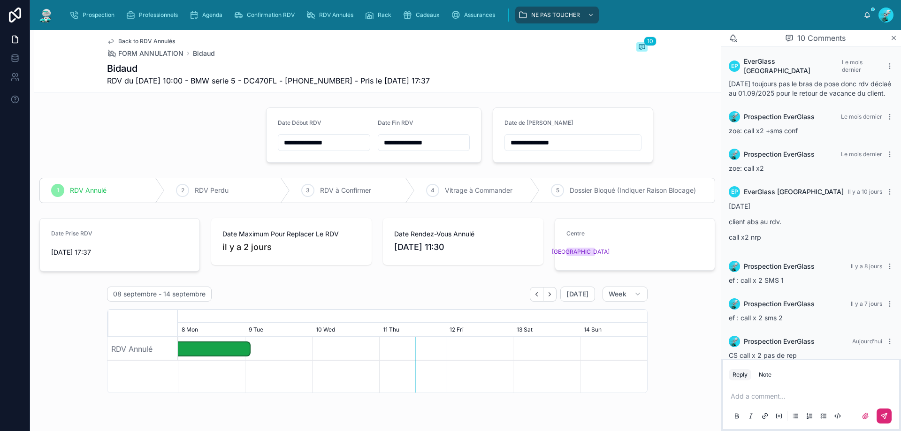
scroll to position [169, 0]
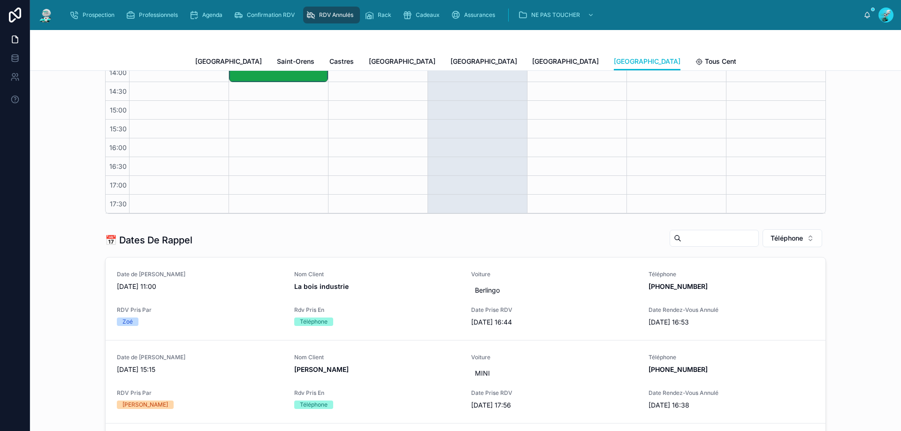
scroll to position [219, 0]
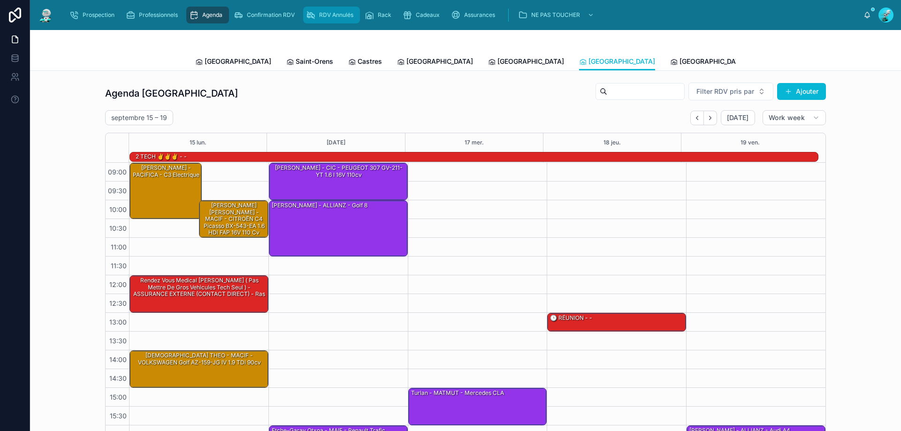
click at [314, 14] on icon "scrollable content" at bounding box center [310, 14] width 9 height 9
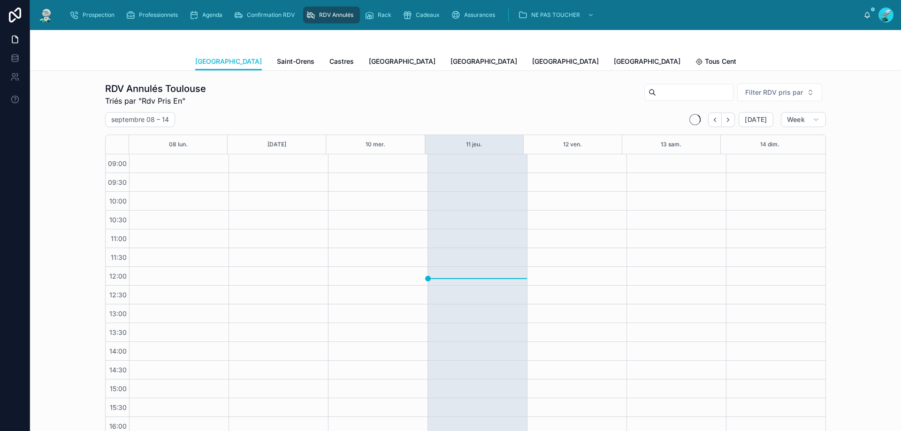
scroll to position [53, 0]
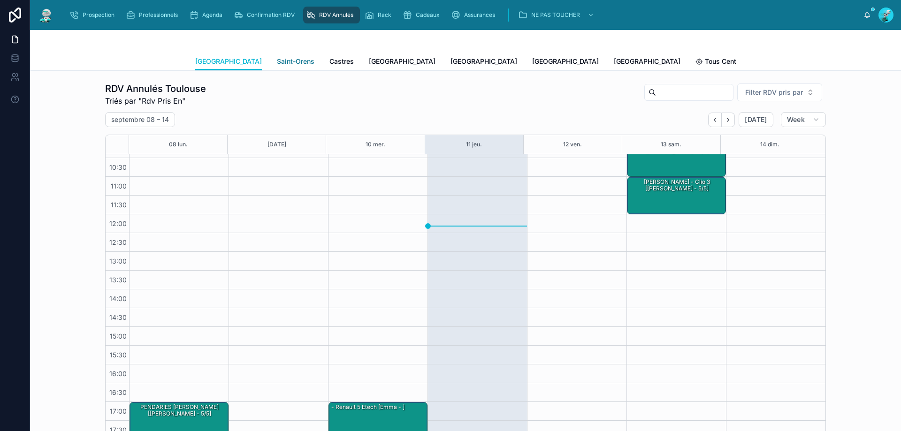
click at [277, 61] on span "Saint-Orens" at bounding box center [296, 61] width 38 height 9
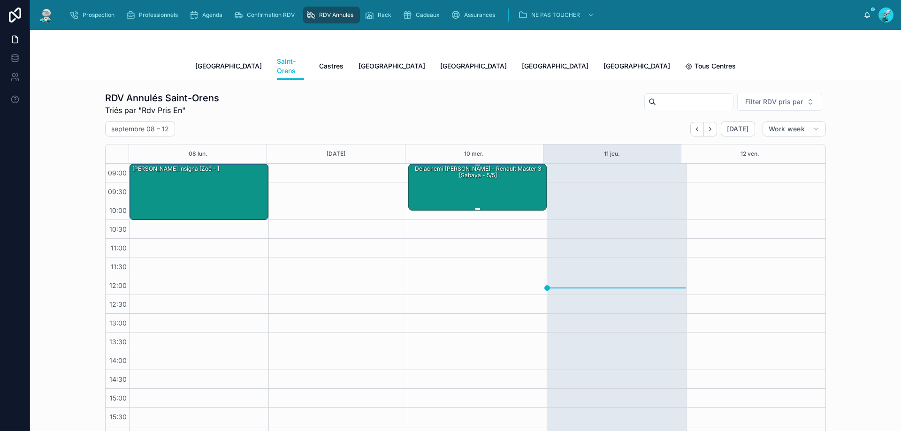
click at [478, 175] on div "Delachemi [PERSON_NAME] - Renault master 3 [Sabaya - 5/5]" at bounding box center [478, 186] width 136 height 45
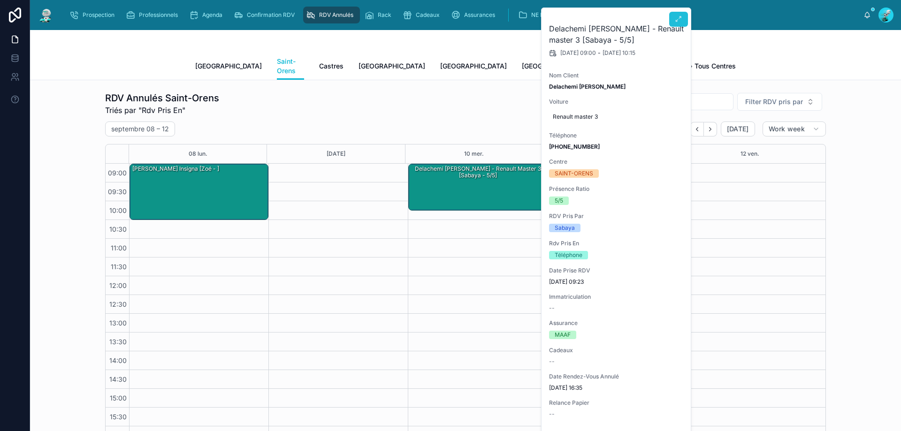
click at [677, 23] on span at bounding box center [679, 19] width 8 height 8
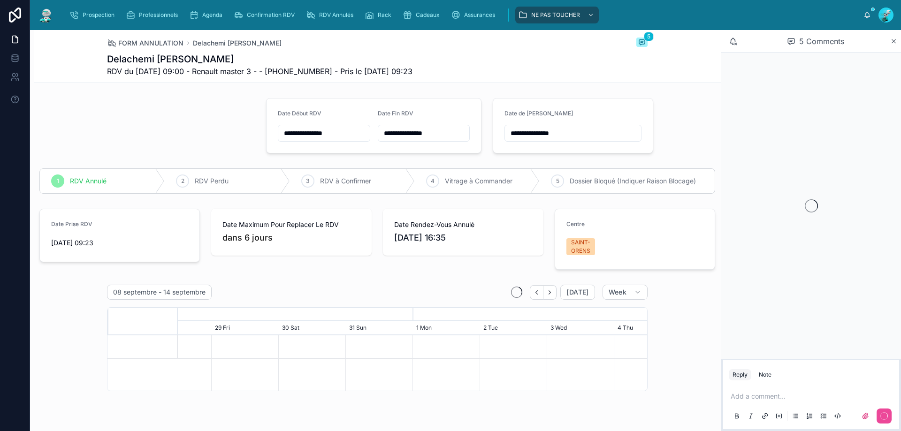
scroll to position [0, 704]
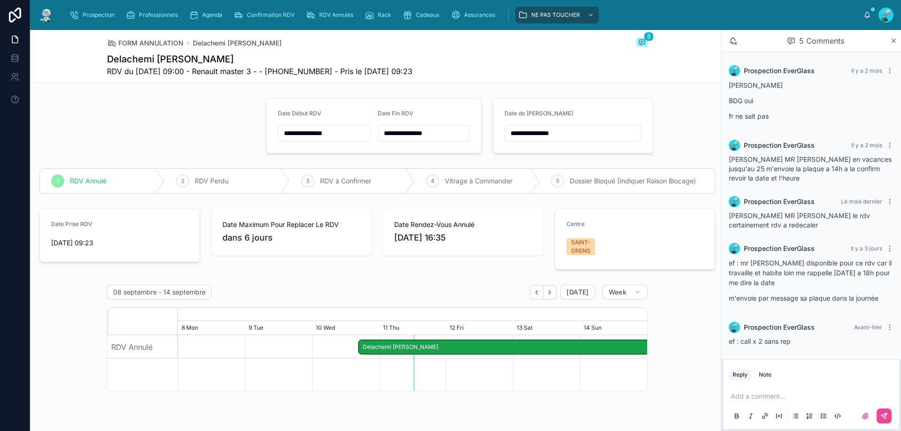
click at [782, 391] on div "Add a comment..." at bounding box center [811, 405] width 165 height 39
click at [777, 396] on p at bounding box center [812, 396] width 165 height 9
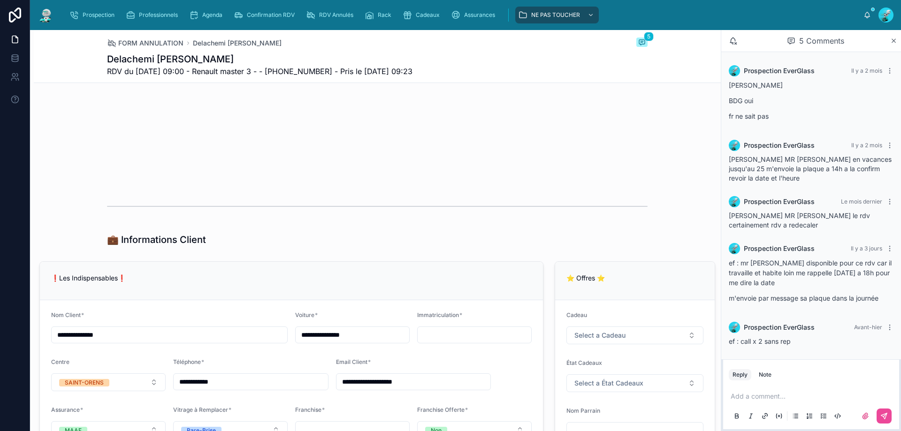
scroll to position [454, 0]
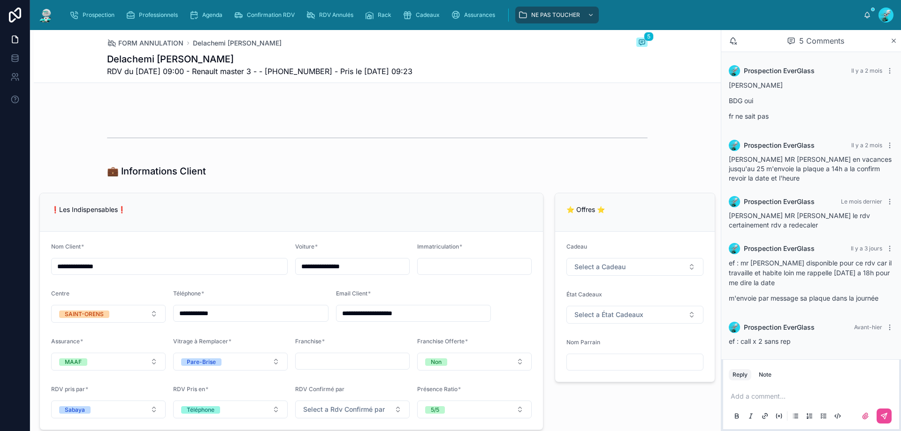
drag, startPoint x: 263, startPoint y: 313, endPoint x: 156, endPoint y: 324, distance: 107.5
click at [156, 324] on form "**********" at bounding box center [291, 331] width 503 height 198
